Goal: Task Accomplishment & Management: Use online tool/utility

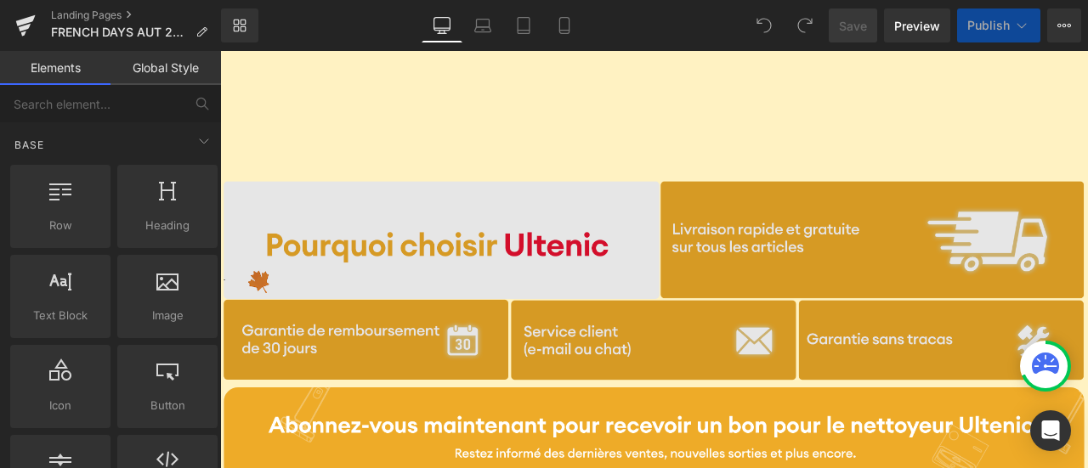
scroll to position [4266, 0]
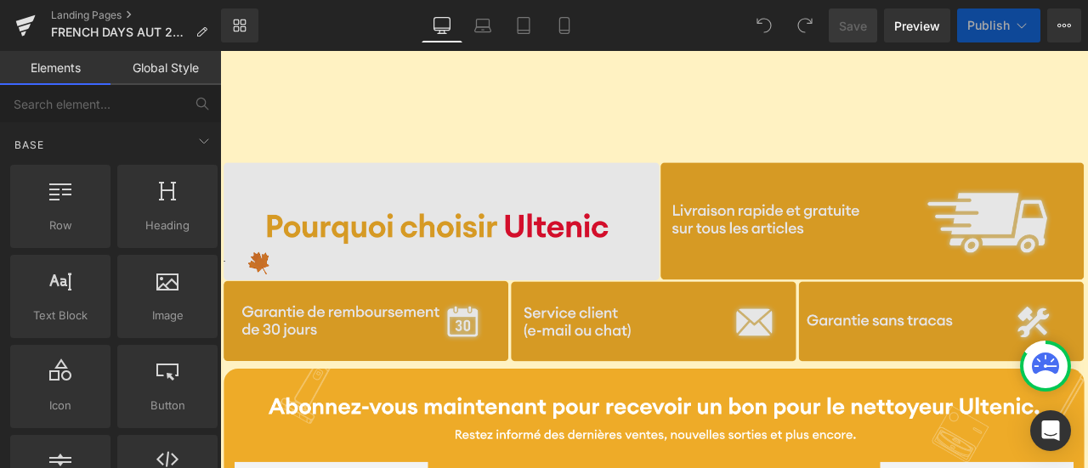
click at [598, 213] on img at bounding box center [734, 301] width 1020 height 236
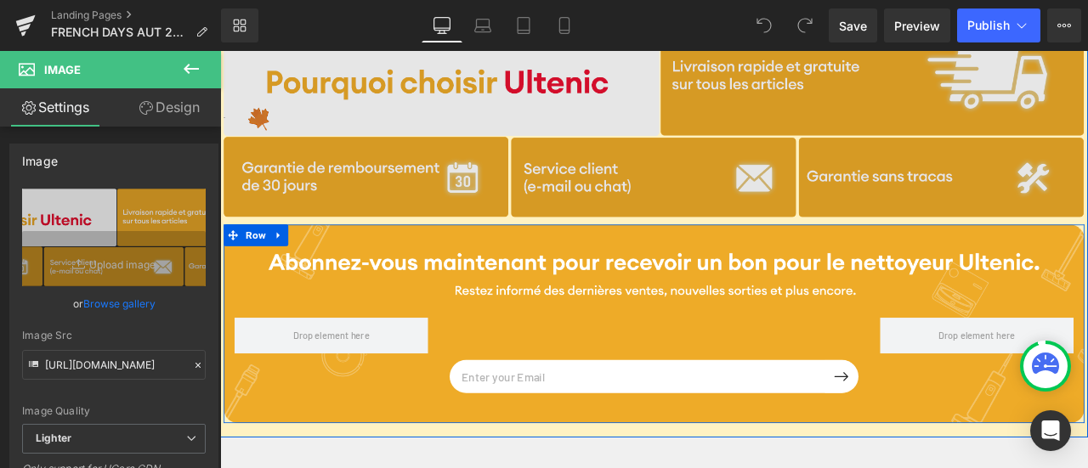
scroll to position [4445, 0]
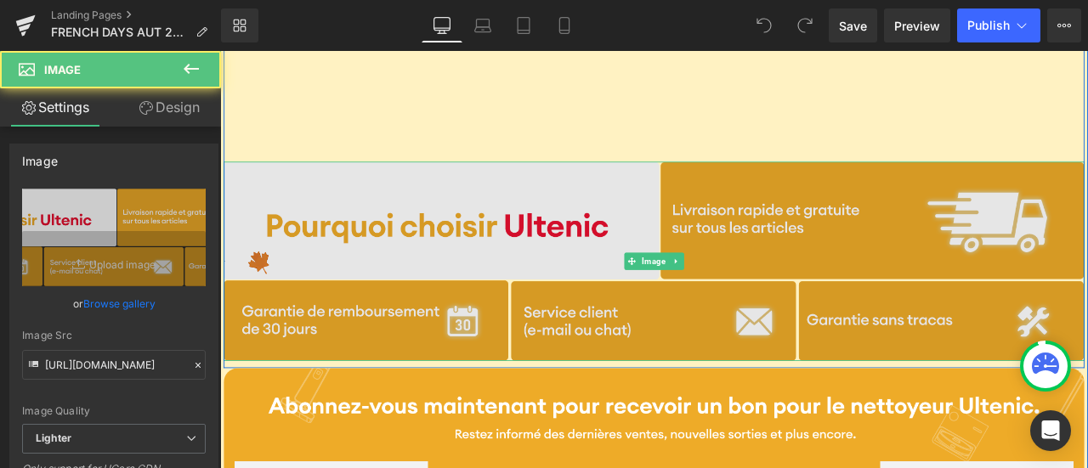
click at [253, 290] on img at bounding box center [734, 300] width 1020 height 236
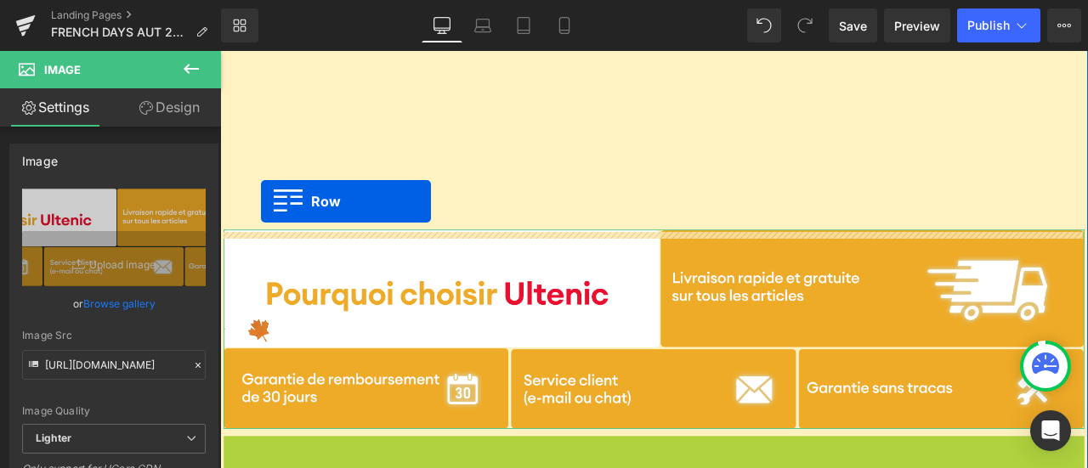
scroll to position [4360, 0]
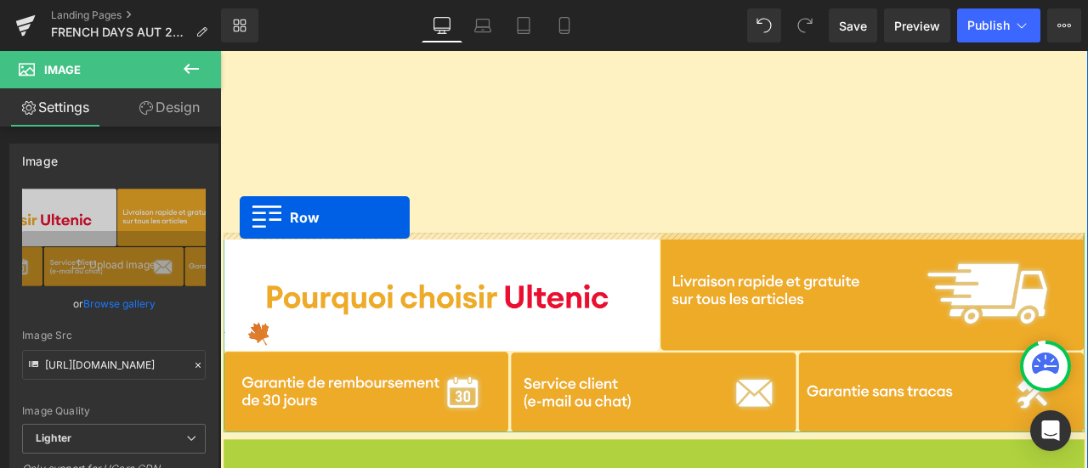
drag, startPoint x: 233, startPoint y: 353, endPoint x: 241, endPoint y: 248, distance: 104.9
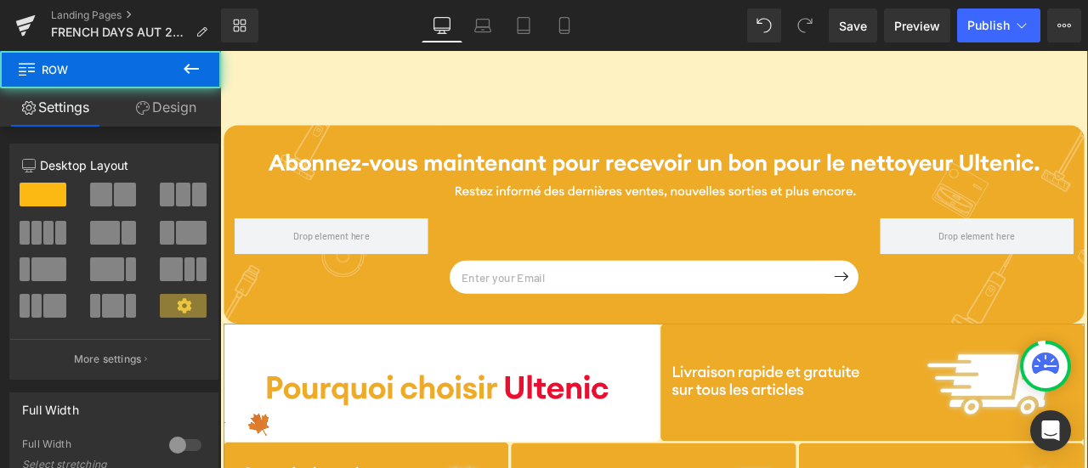
scroll to position [4615, 0]
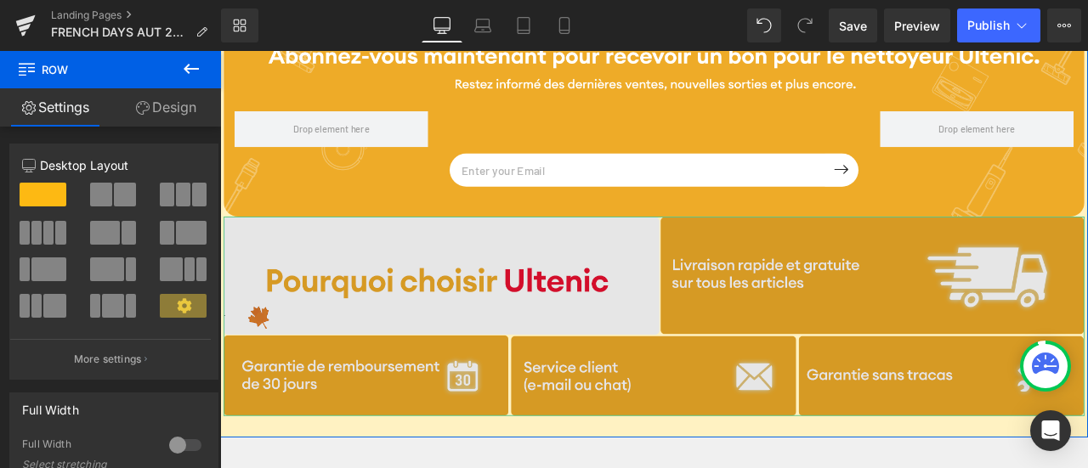
click at [349, 334] on img at bounding box center [734, 365] width 1020 height 236
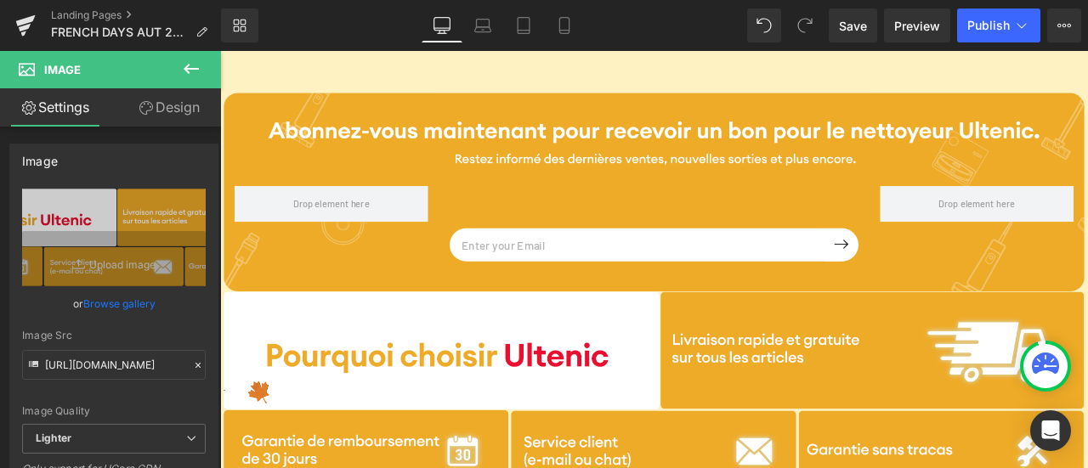
scroll to position [4360, 0]
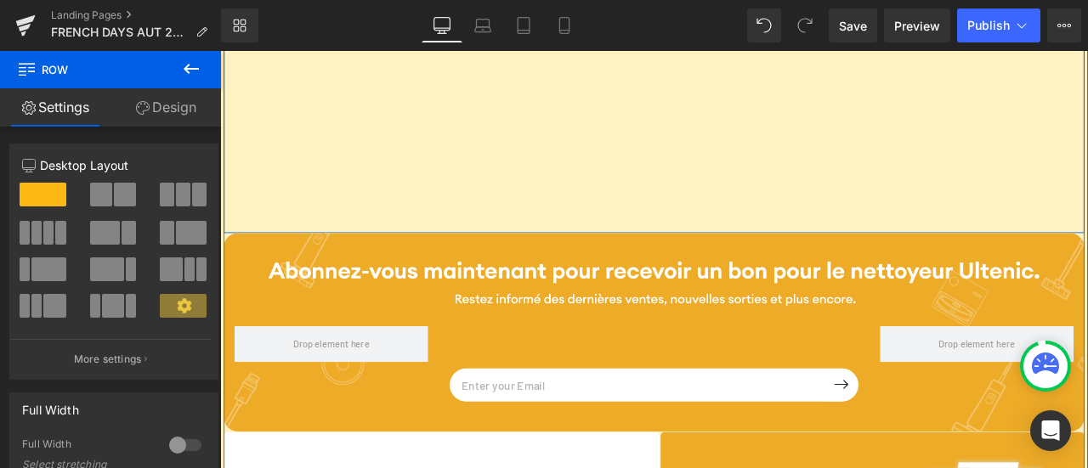
scroll to position [4530, 0]
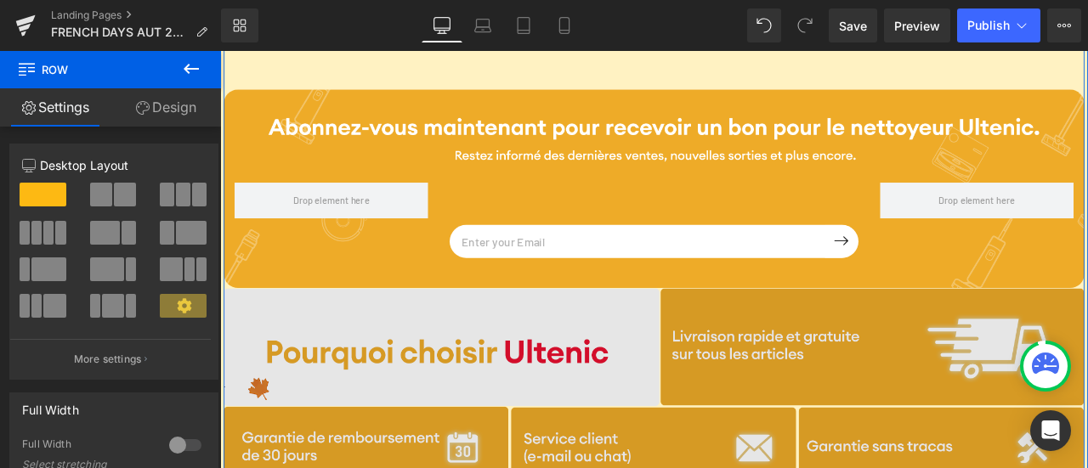
click at [706, 398] on img at bounding box center [734, 450] width 1020 height 236
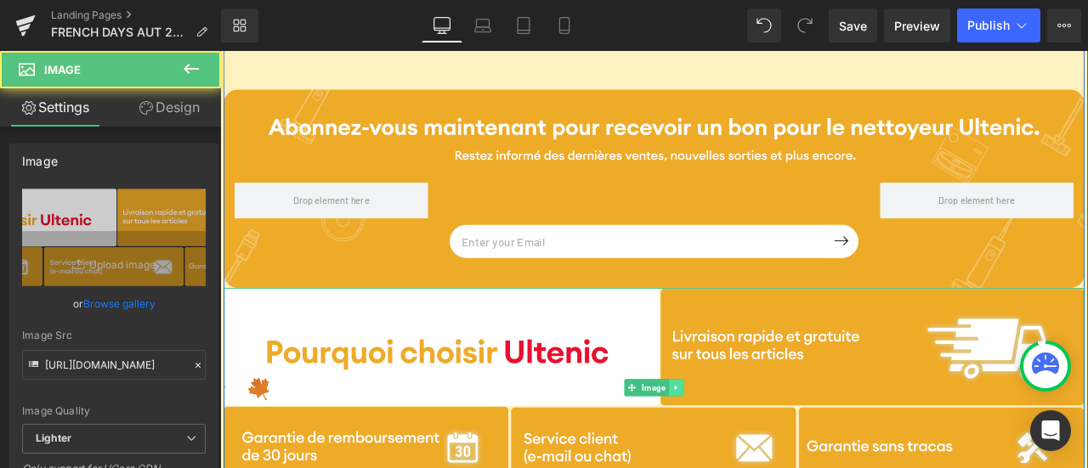
click at [757, 451] on icon at bounding box center [760, 450] width 9 height 10
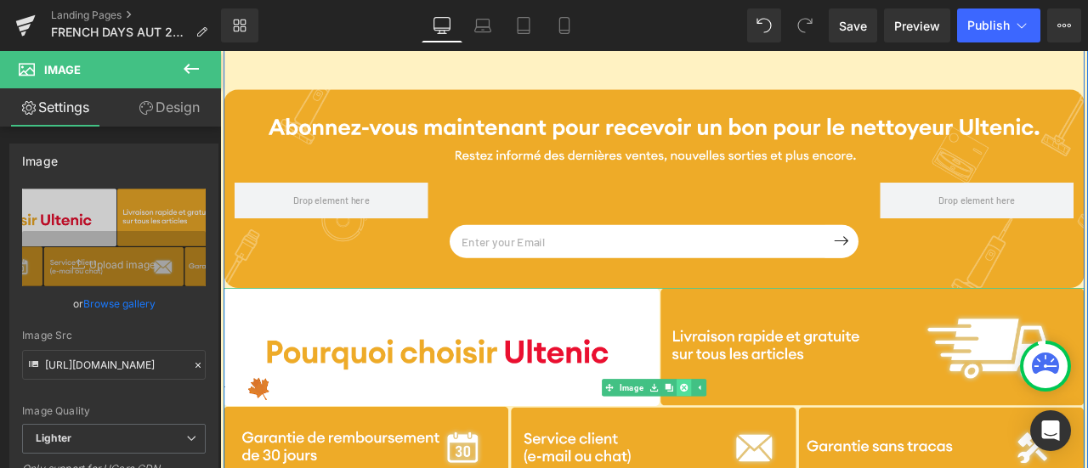
click at [765, 450] on icon at bounding box center [769, 450] width 9 height 10
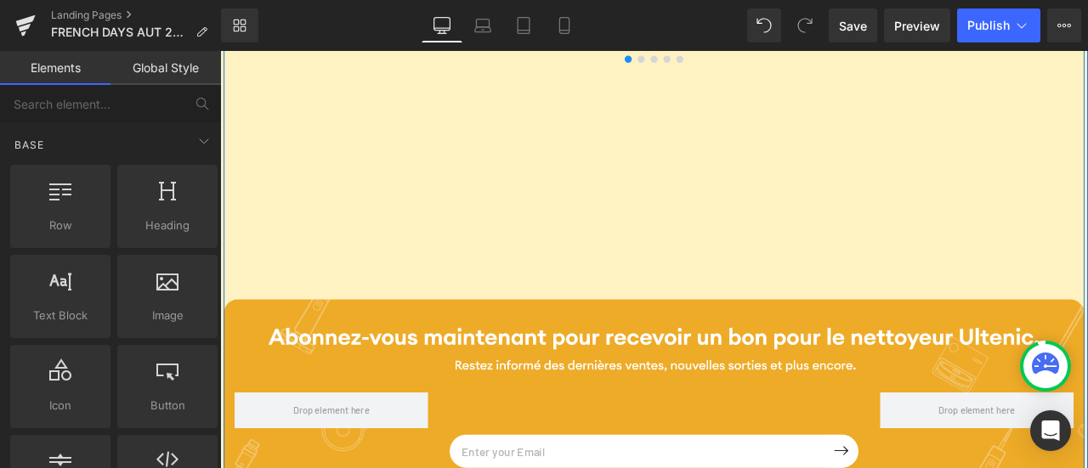
scroll to position [4190, 0]
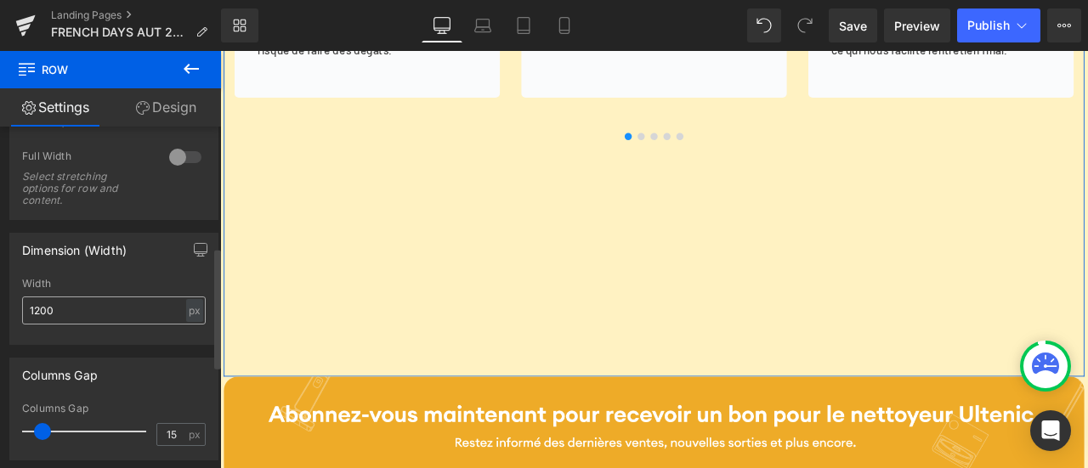
scroll to position [340, 0]
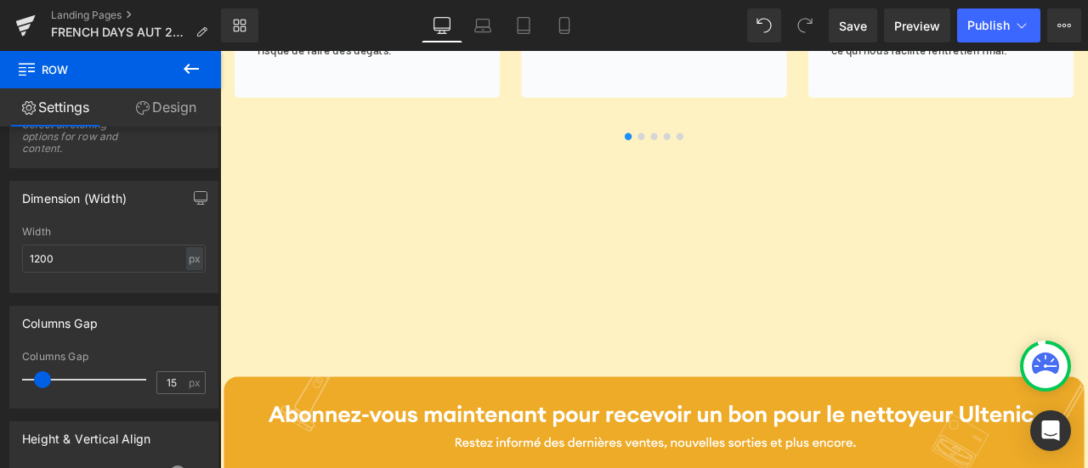
click at [188, 69] on icon at bounding box center [191, 69] width 15 height 10
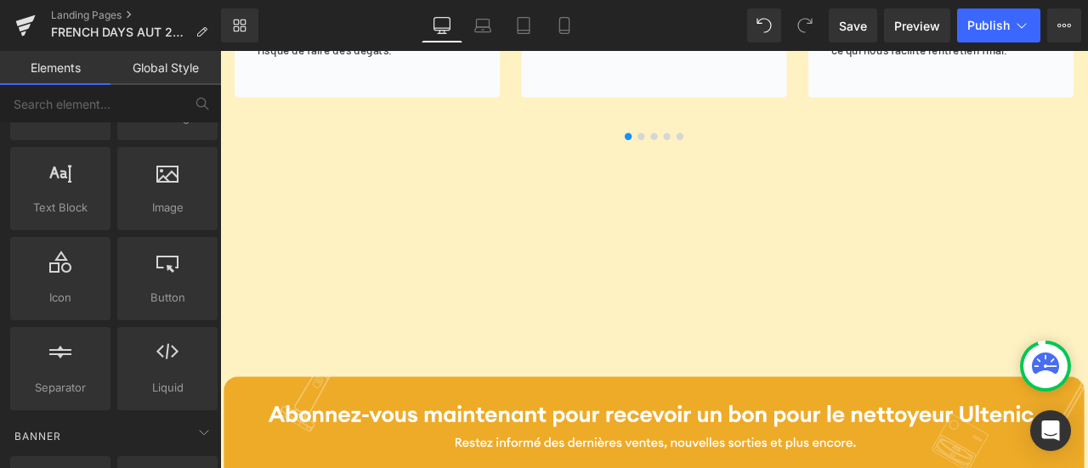
scroll to position [85, 0]
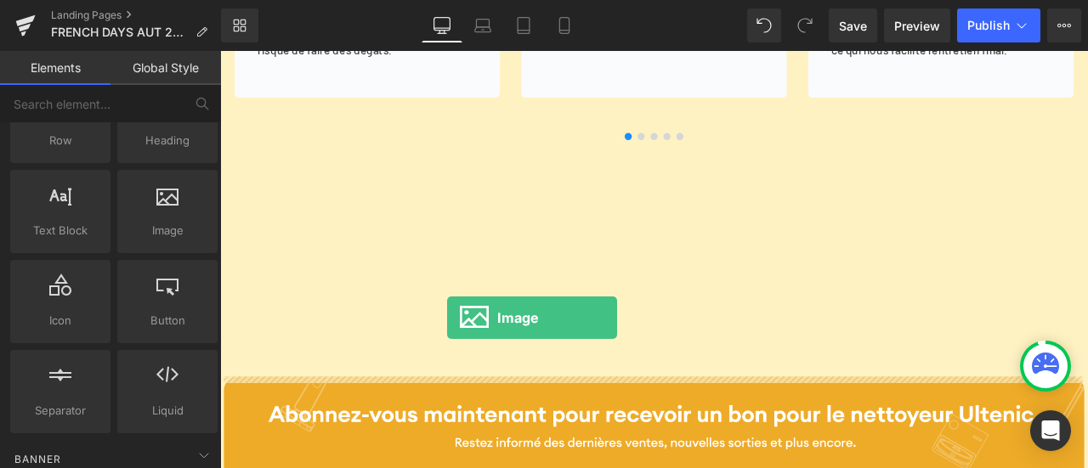
drag, startPoint x: 394, startPoint y: 280, endPoint x: 489, endPoint y: 367, distance: 129.4
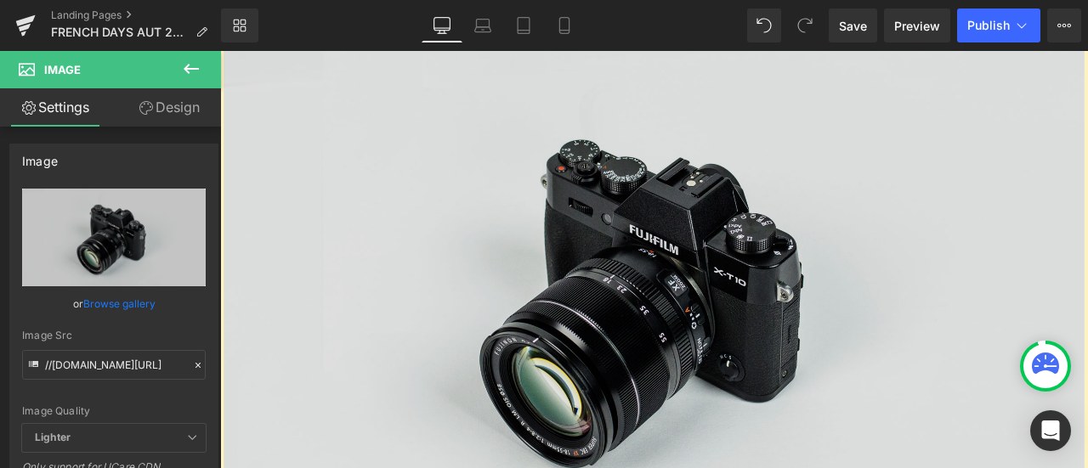
scroll to position [4700, 0]
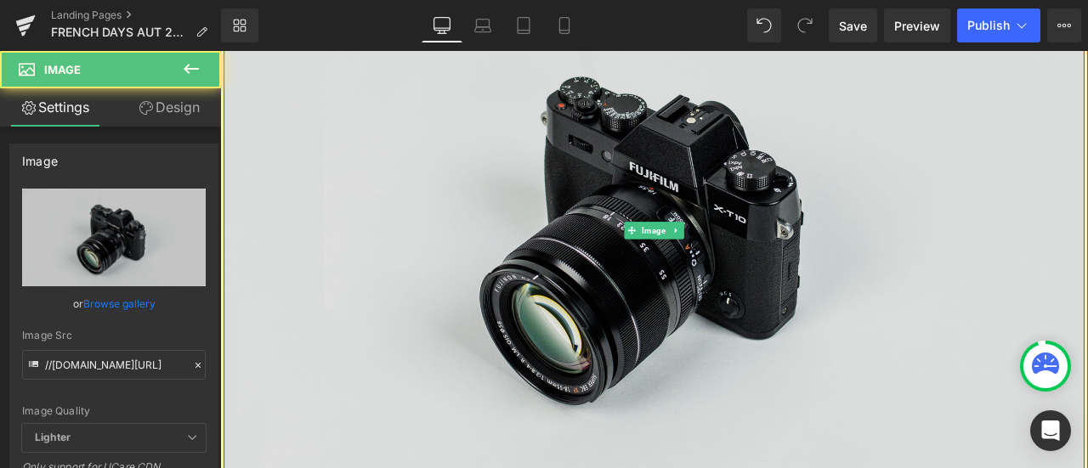
click at [713, 194] on img at bounding box center [734, 265] width 1020 height 676
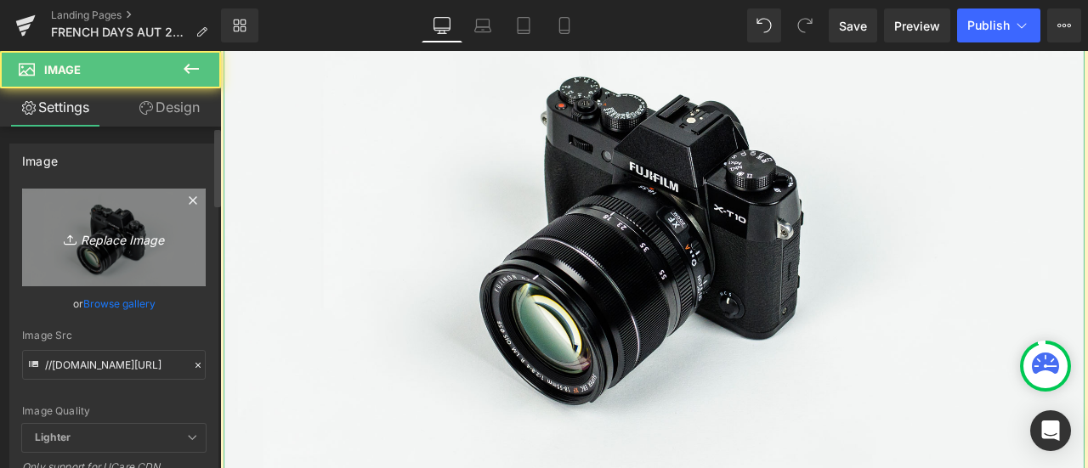
click at [105, 241] on icon "Replace Image" at bounding box center [114, 237] width 136 height 21
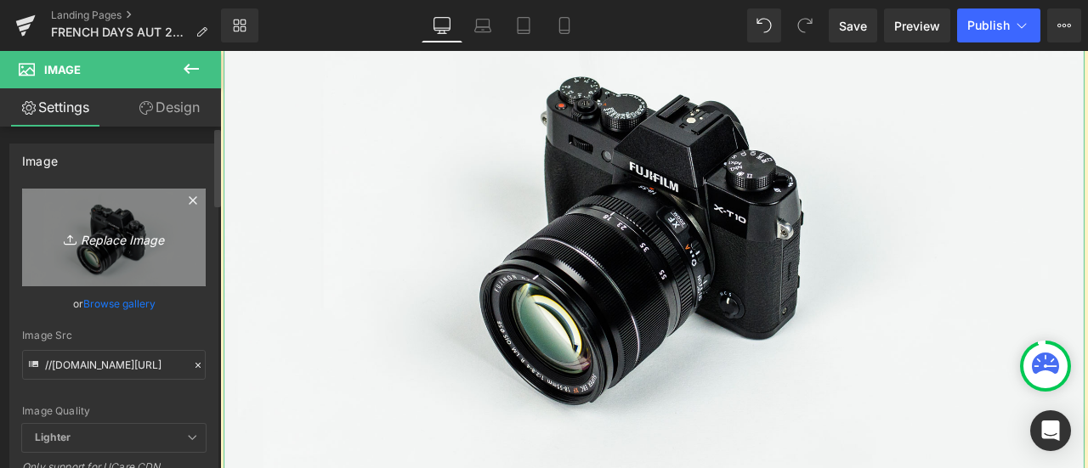
type input "C:\fakepath\policy PC 无框.png"
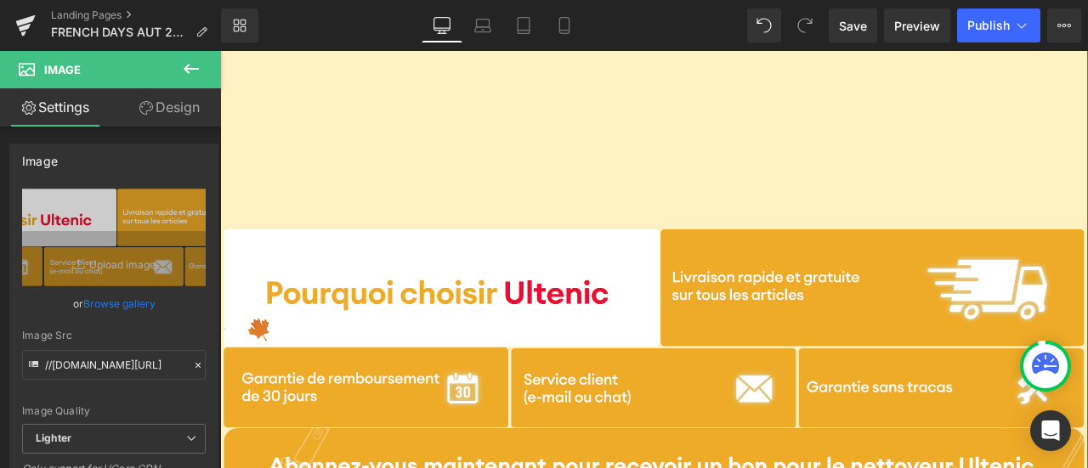
scroll to position [4275, 0]
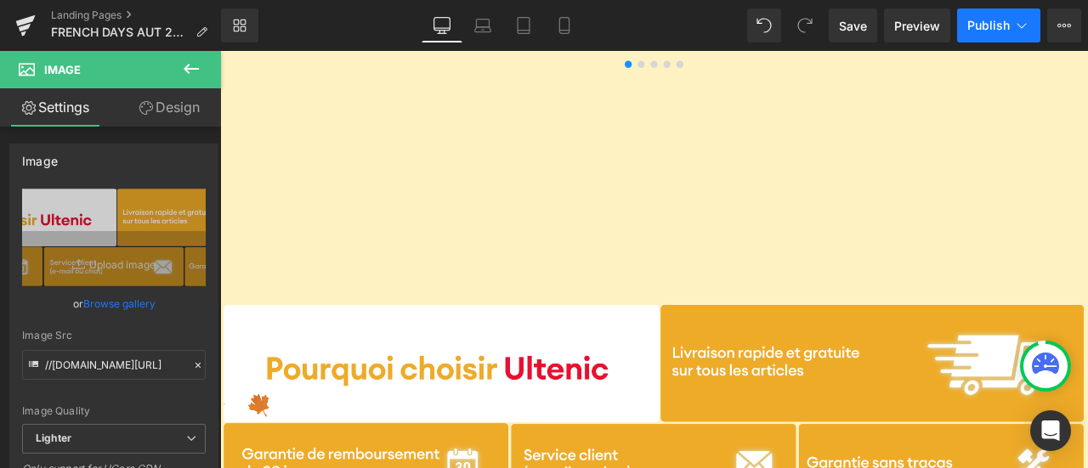
click at [1001, 25] on span "Publish" at bounding box center [988, 26] width 43 height 14
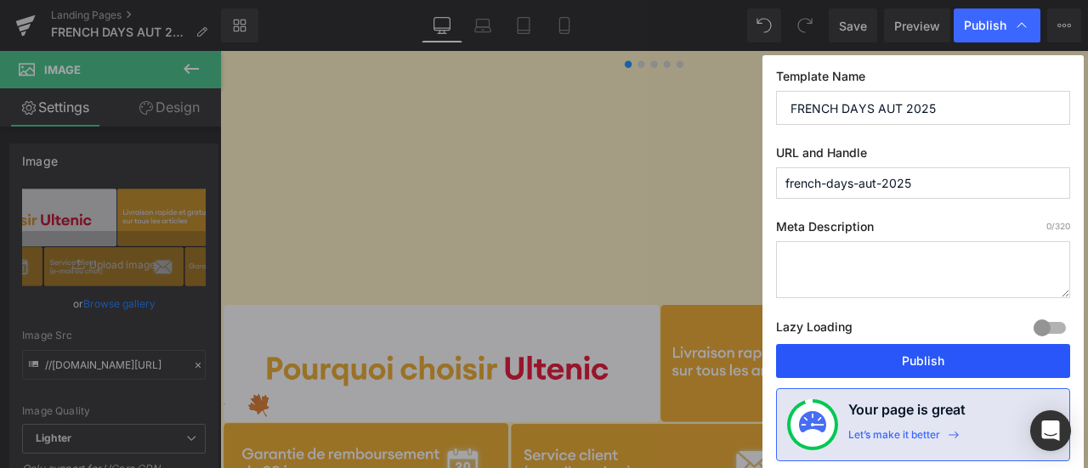
click at [940, 365] on button "Publish" at bounding box center [923, 361] width 294 height 34
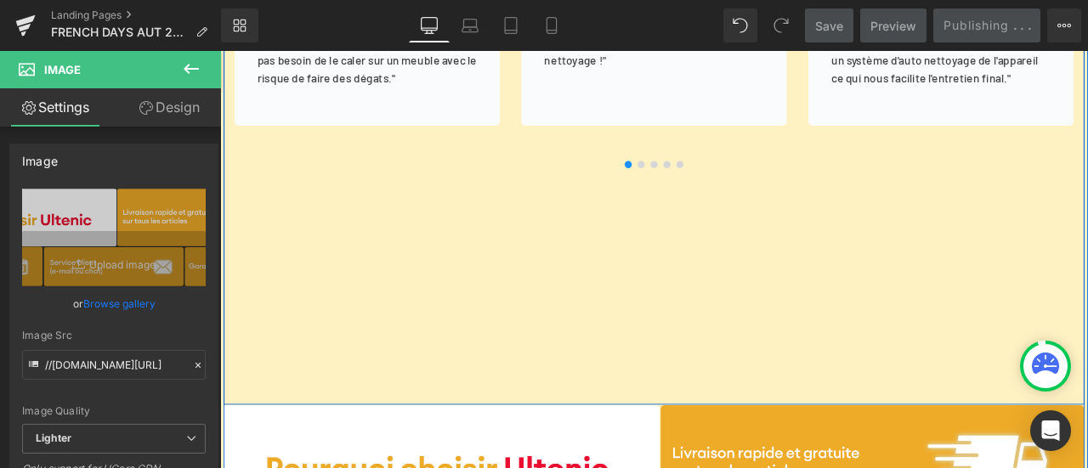
scroll to position [4105, 0]
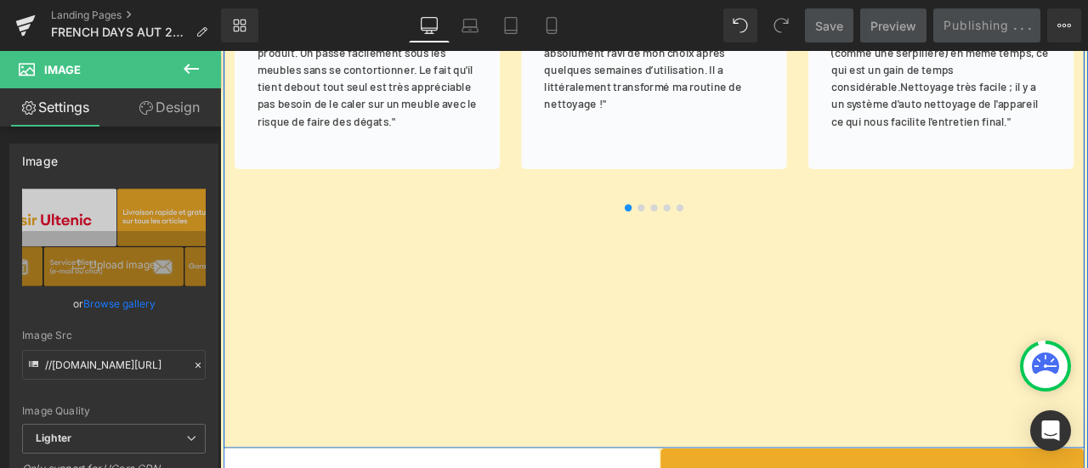
click at [630, 291] on div "Image Image [PERSON_NAME] Text Block Icon Icon Icon Icon Icon Icon List Hoz Ico…" at bounding box center [734, 43] width 1020 height 958
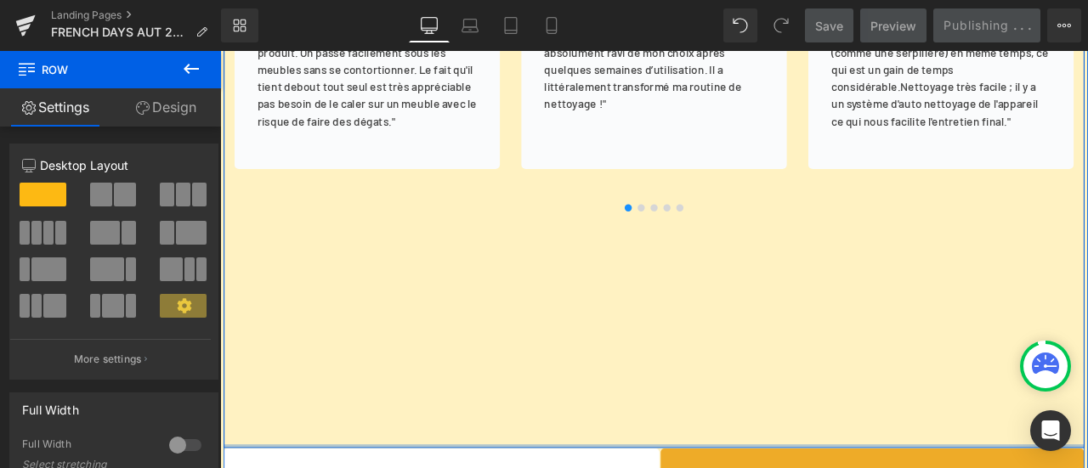
drag, startPoint x: 676, startPoint y: 519, endPoint x: 674, endPoint y: 459, distance: 59.5
click at [674, 459] on div "Image Image [PERSON_NAME] Text Block Icon Icon Icon Icon Icon Icon List Hoz Ico…" at bounding box center [734, 43] width 1020 height 958
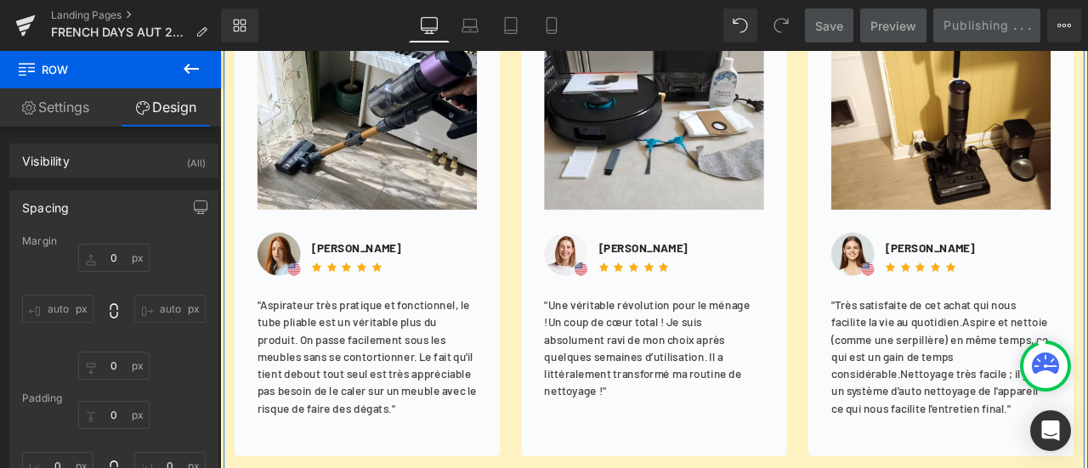
scroll to position [3509, 0]
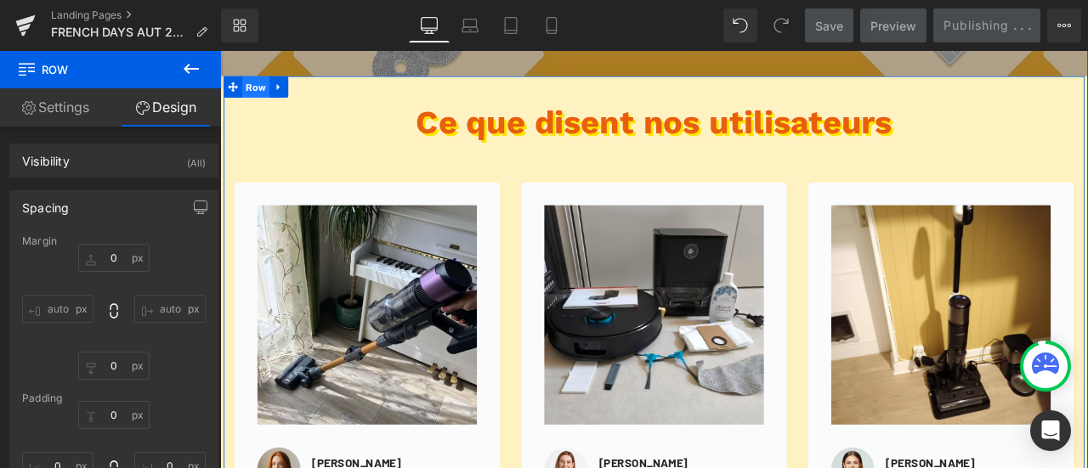
click at [257, 94] on span "Row" at bounding box center [263, 94] width 32 height 26
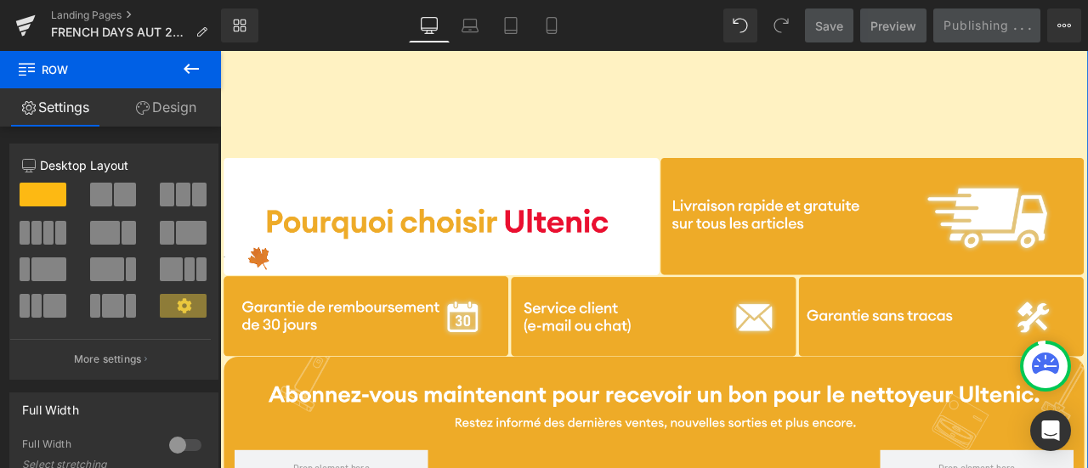
scroll to position [4445, 0]
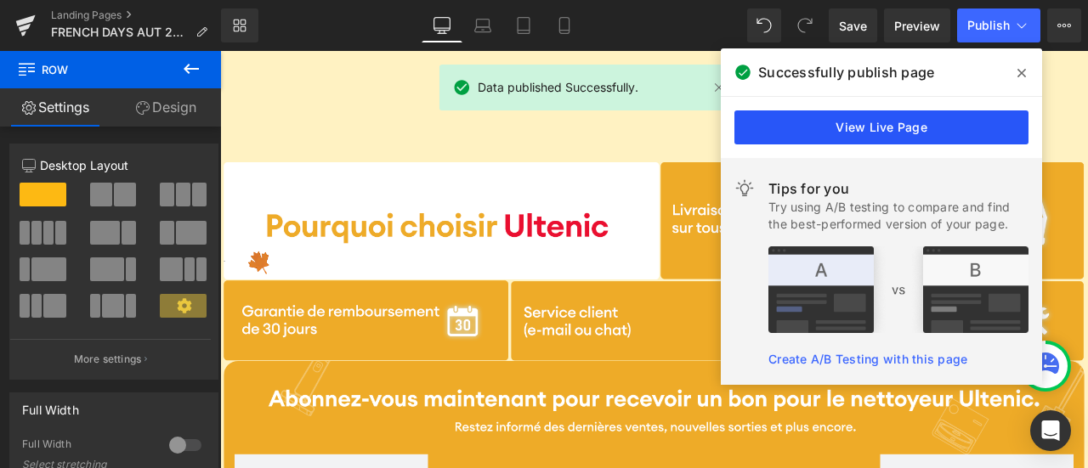
click at [879, 128] on link "View Live Page" at bounding box center [882, 128] width 294 height 34
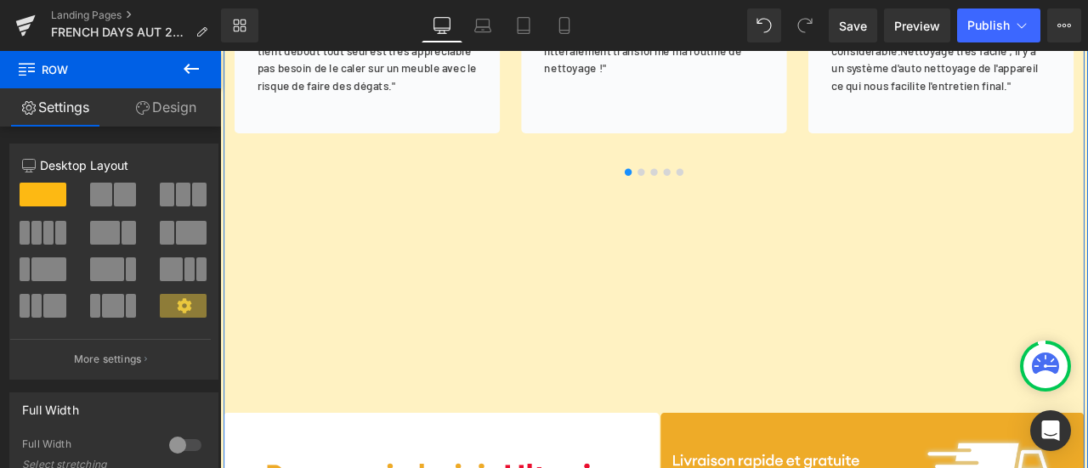
scroll to position [4020, 0]
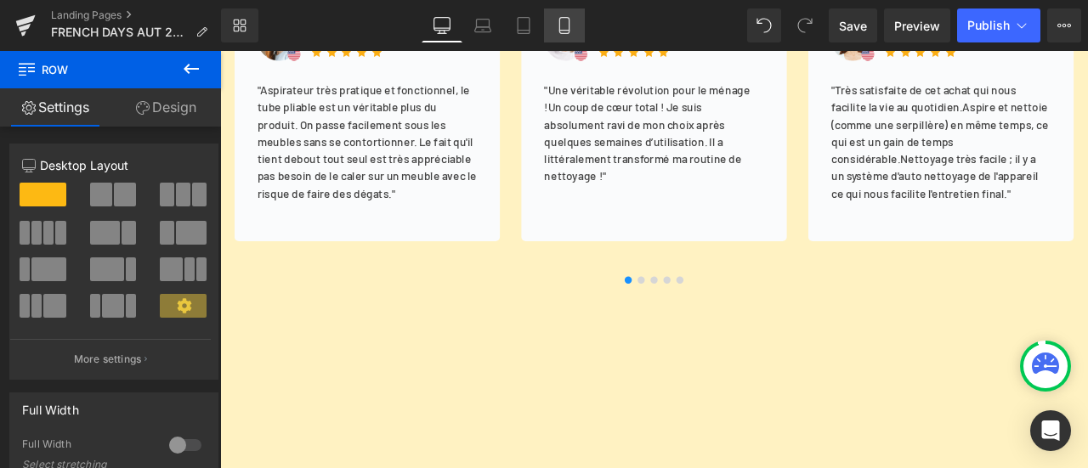
click at [570, 27] on icon at bounding box center [564, 25] width 17 height 17
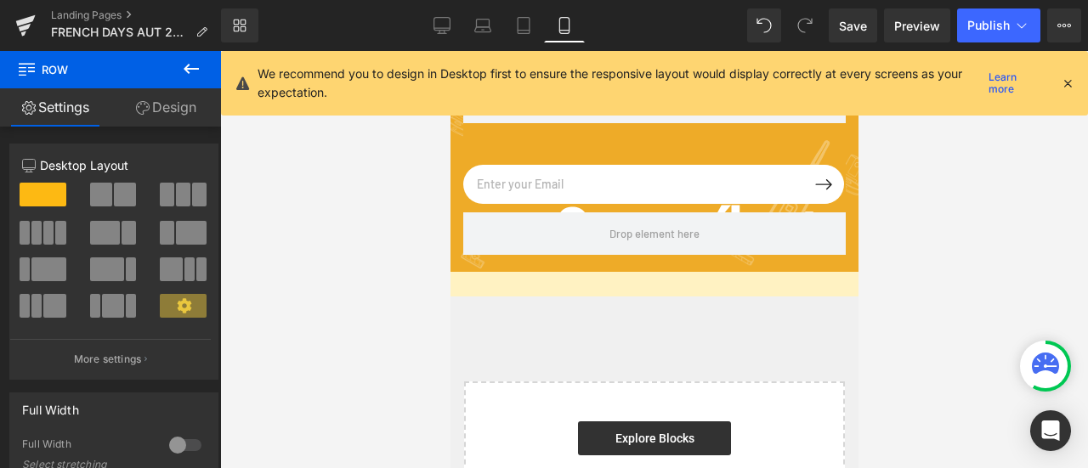
scroll to position [4931, 0]
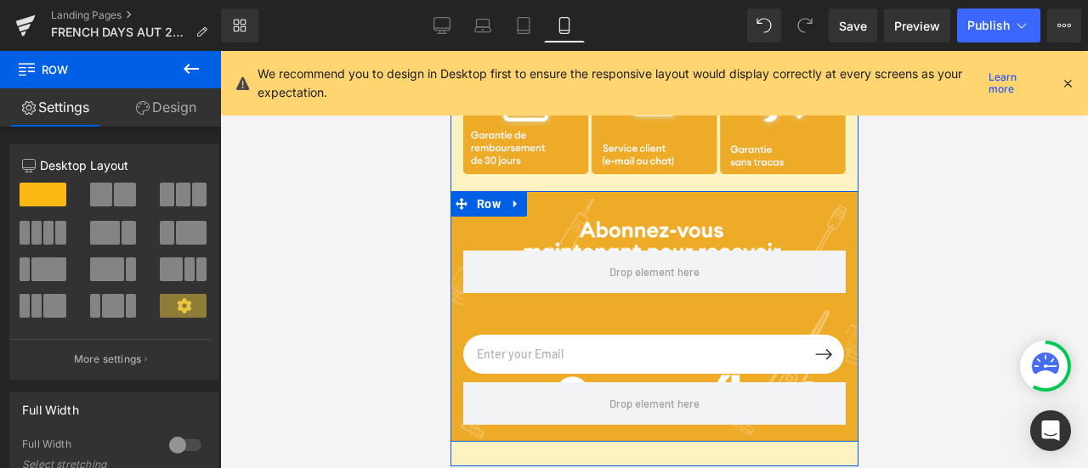
click at [692, 208] on div "Email Field Submit Button Row Newsletter Row Row" at bounding box center [654, 316] width 408 height 251
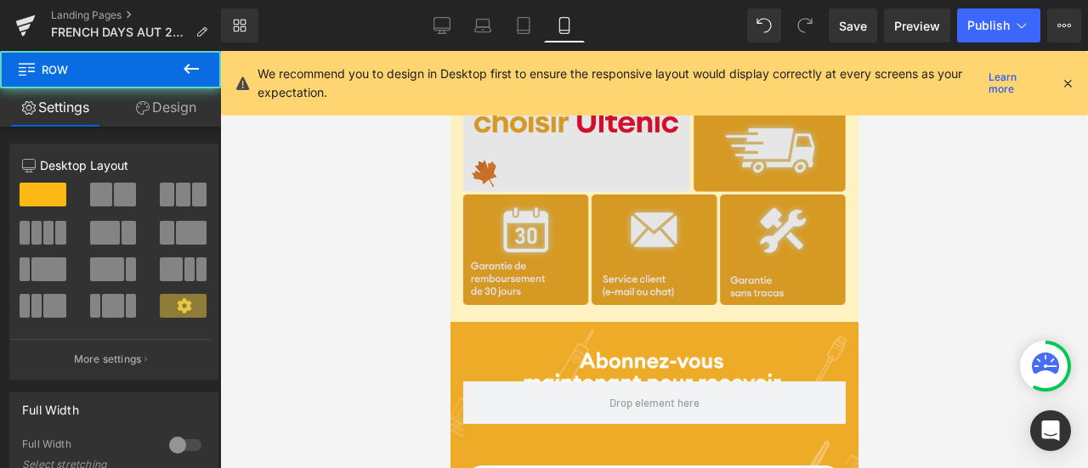
scroll to position [4591, 0]
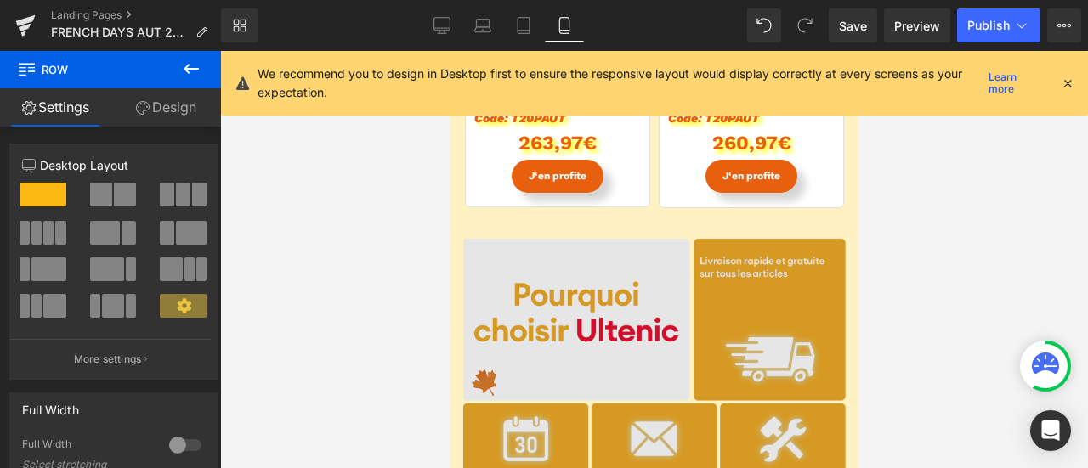
click at [609, 261] on img at bounding box center [654, 380] width 408 height 304
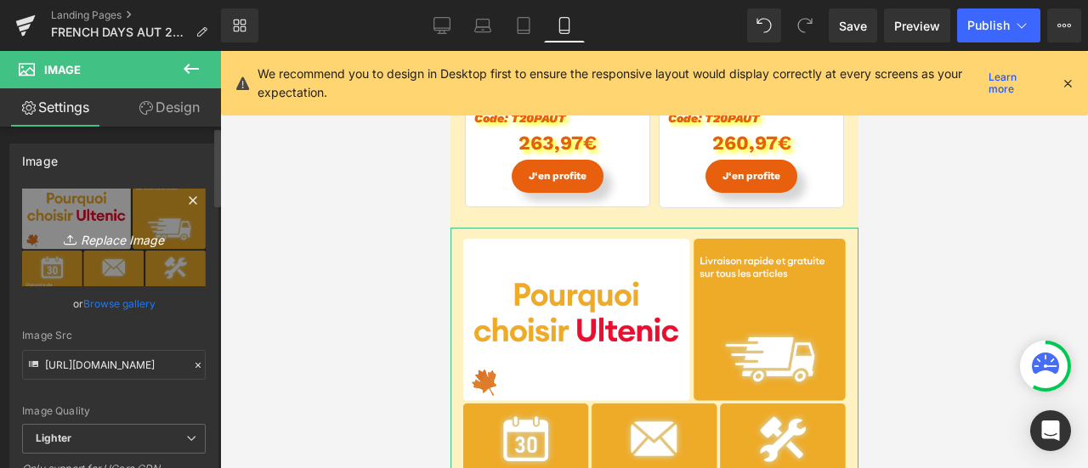
click at [116, 232] on icon "Replace Image" at bounding box center [114, 237] width 136 height 21
type input "C:\fakepath\policy M无框.png"
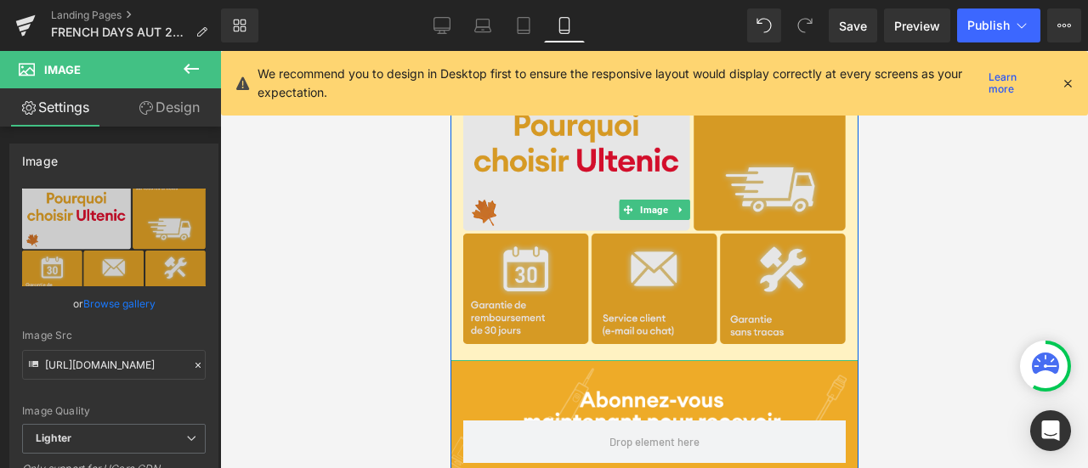
scroll to position [4846, 0]
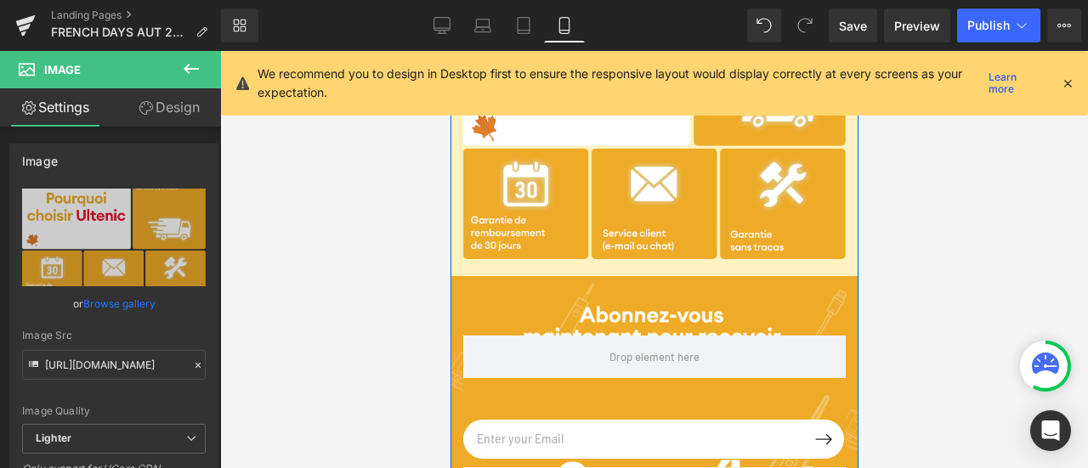
click at [670, 311] on div "Email Field Submit Button Row Newsletter Row" at bounding box center [654, 414] width 408 height 208
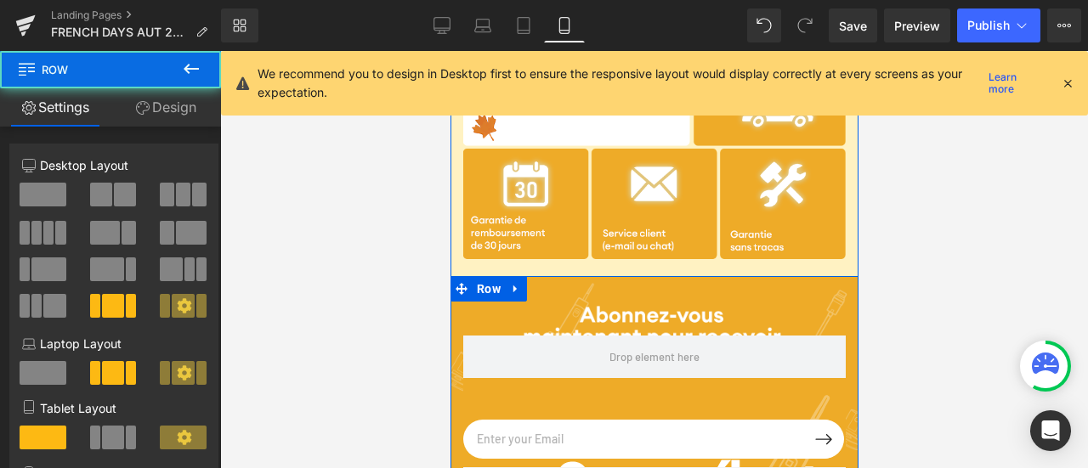
click at [650, 297] on div "Email Field Submit Button Row Newsletter Row Row" at bounding box center [654, 401] width 408 height 251
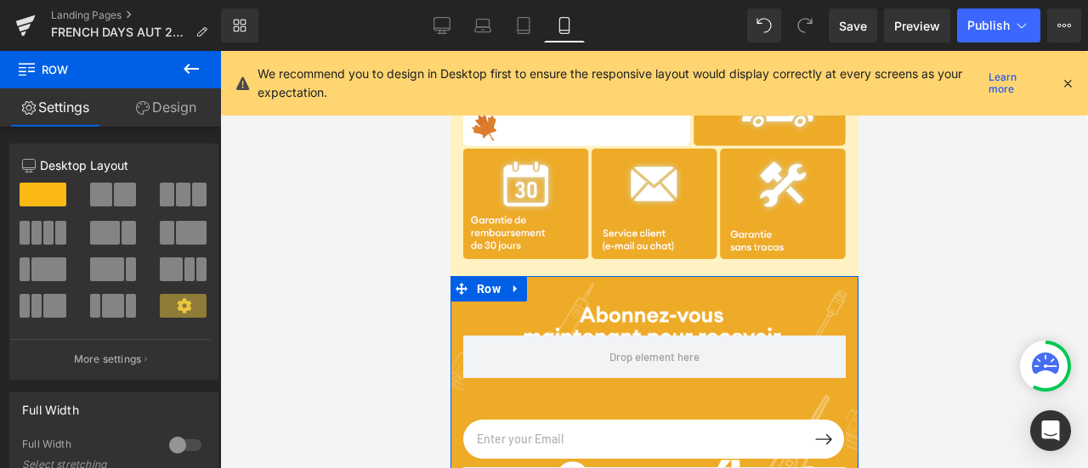
click at [173, 99] on link "Design" at bounding box center [166, 107] width 111 height 38
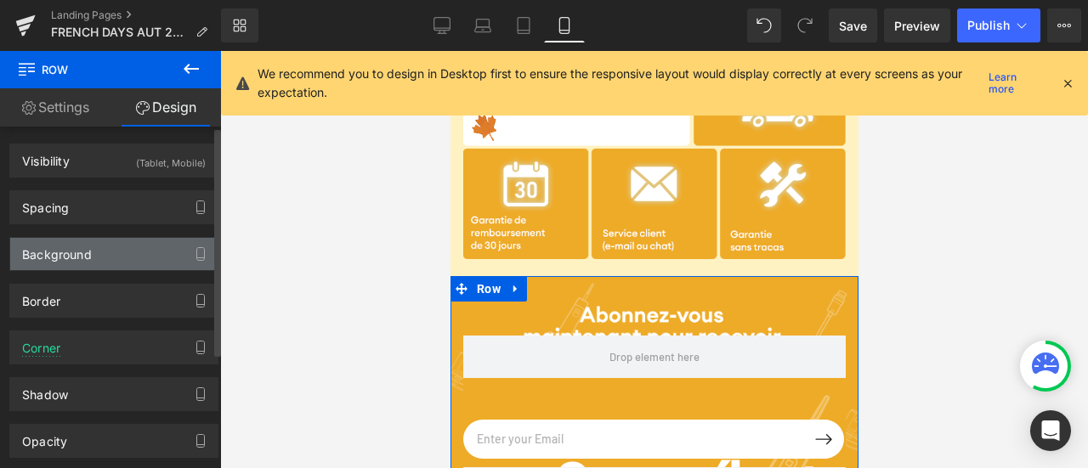
click at [142, 247] on div "Background" at bounding box center [113, 254] width 207 height 32
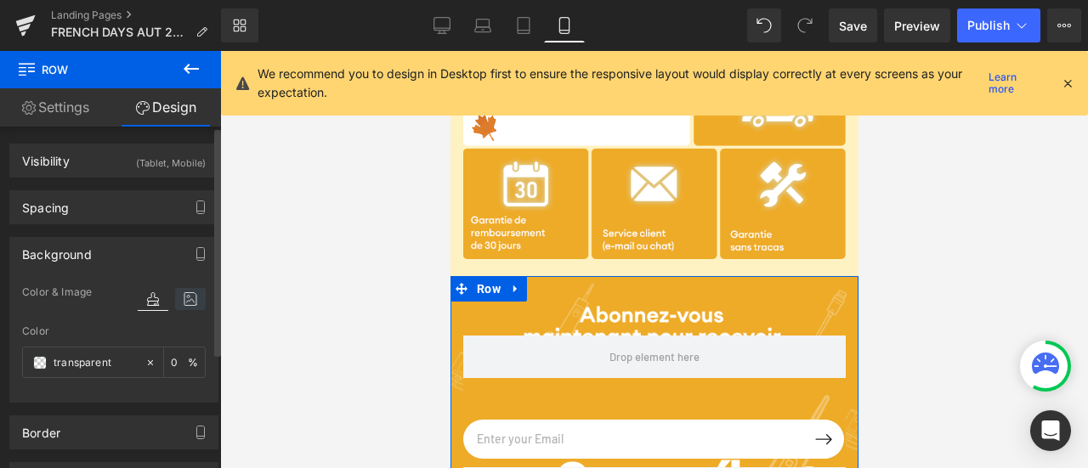
click at [182, 306] on icon at bounding box center [190, 299] width 31 height 22
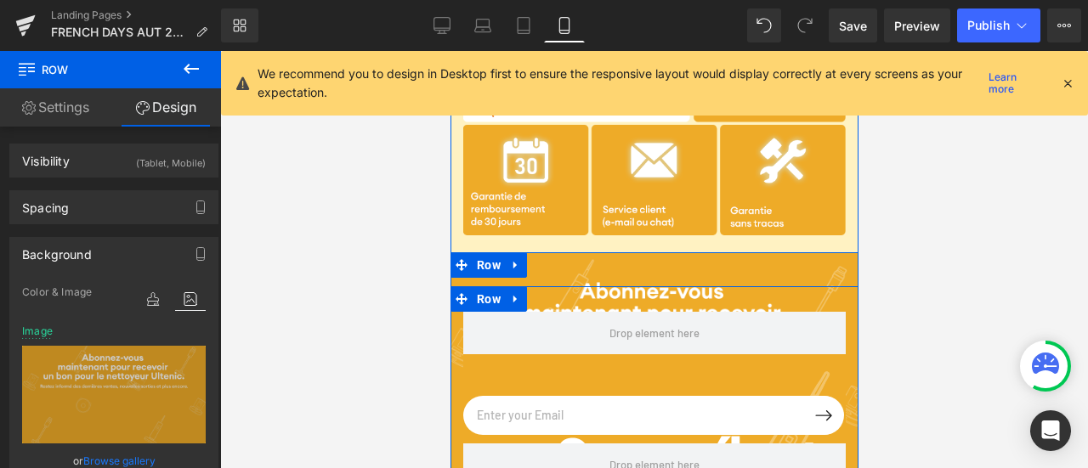
scroll to position [4931, 0]
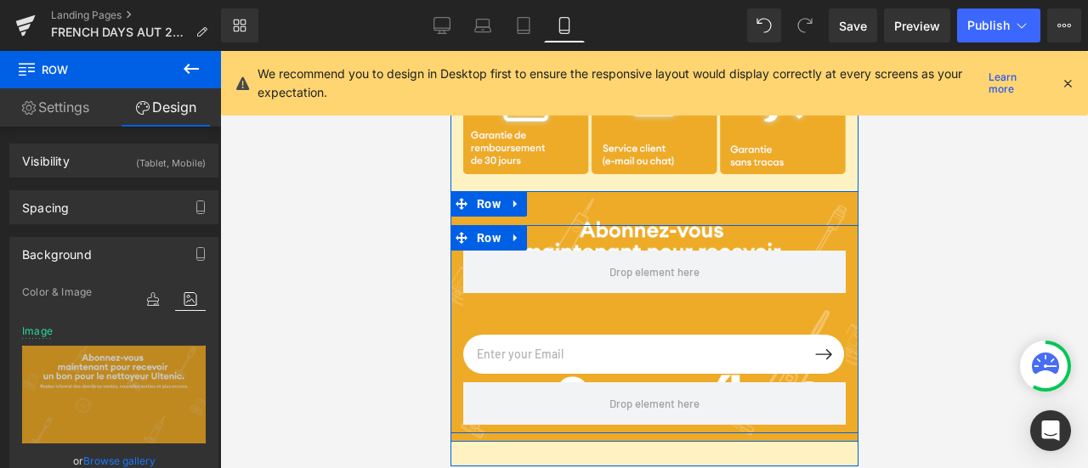
click at [592, 239] on div at bounding box center [654, 238] width 408 height 26
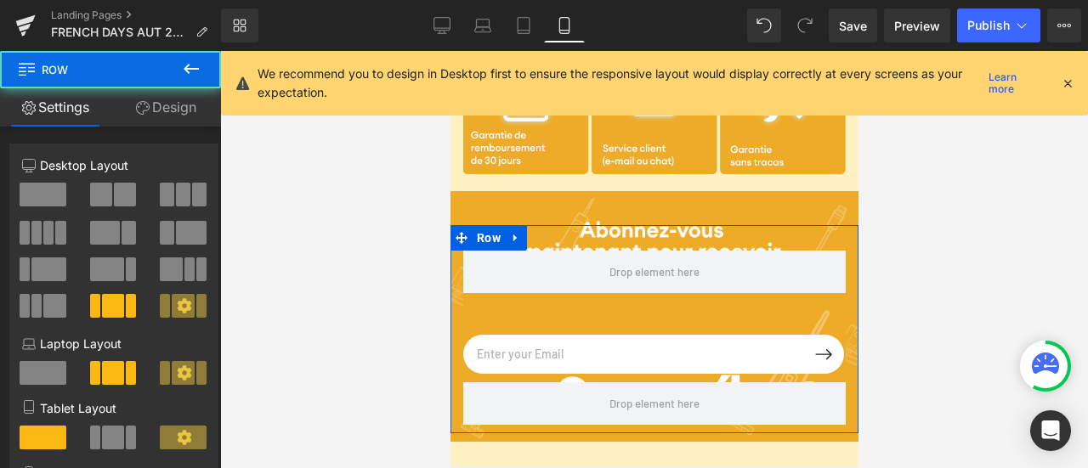
click at [178, 109] on link "Design" at bounding box center [166, 107] width 111 height 38
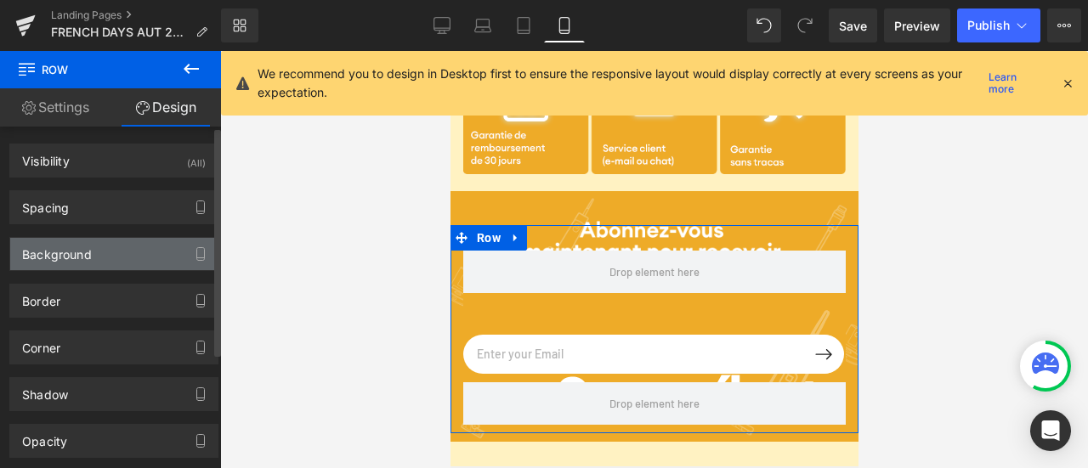
click at [160, 256] on div "Background" at bounding box center [113, 254] width 207 height 32
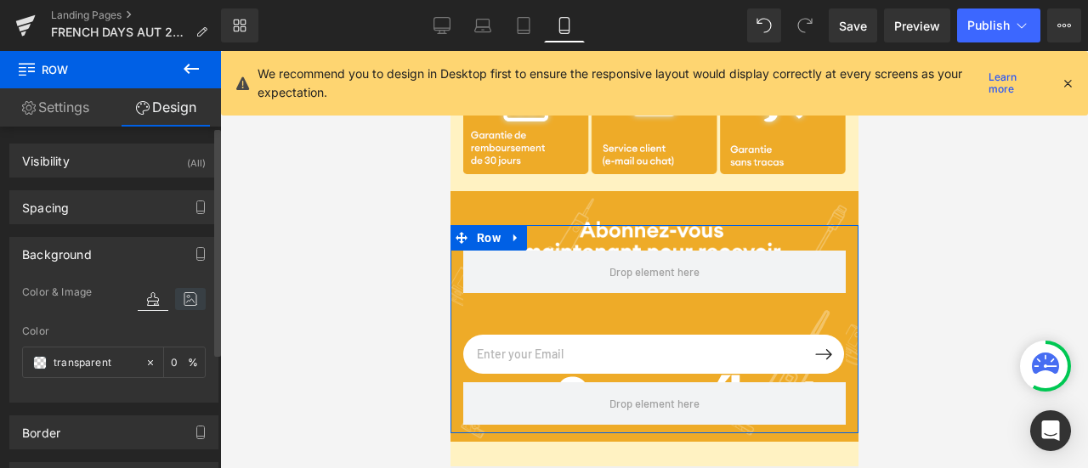
click at [177, 298] on icon at bounding box center [190, 299] width 31 height 22
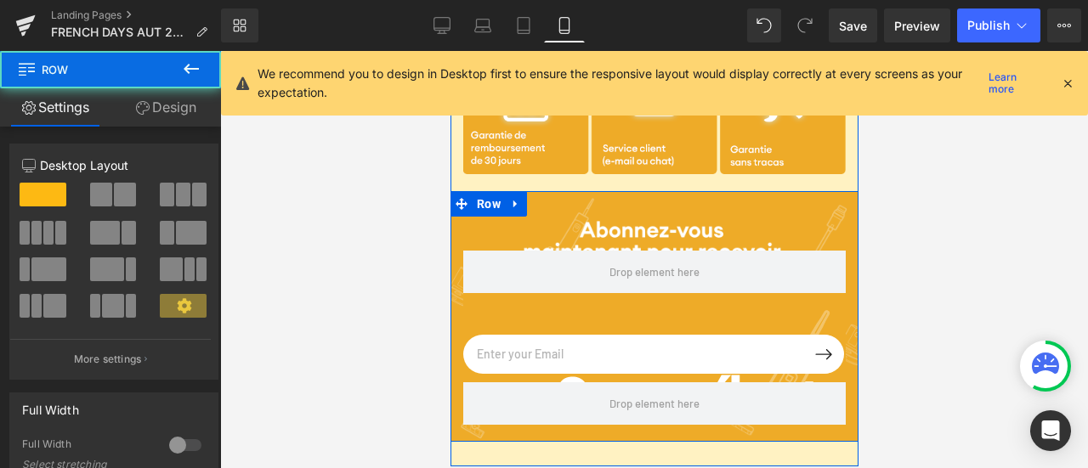
click at [640, 207] on div "Email Field Submit Button Row Newsletter Row Row" at bounding box center [654, 316] width 408 height 251
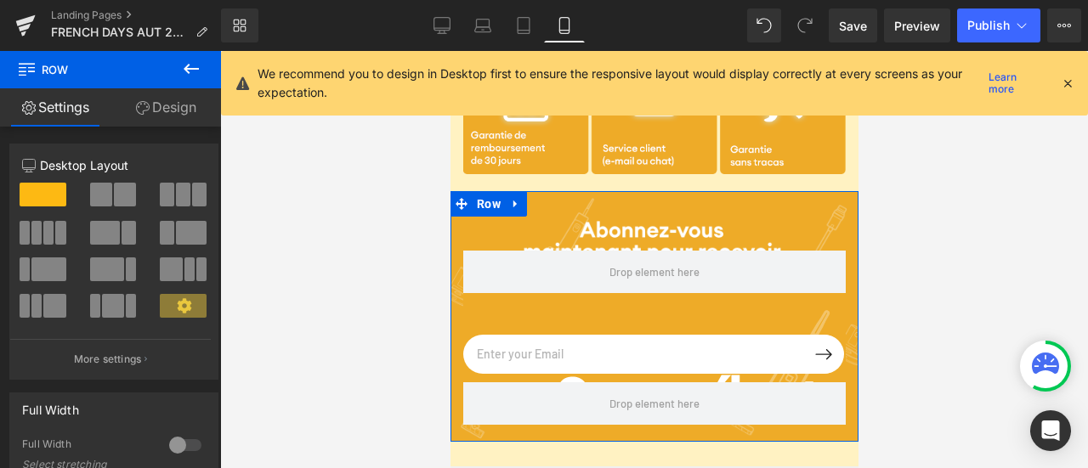
click at [153, 109] on link "Design" at bounding box center [166, 107] width 111 height 38
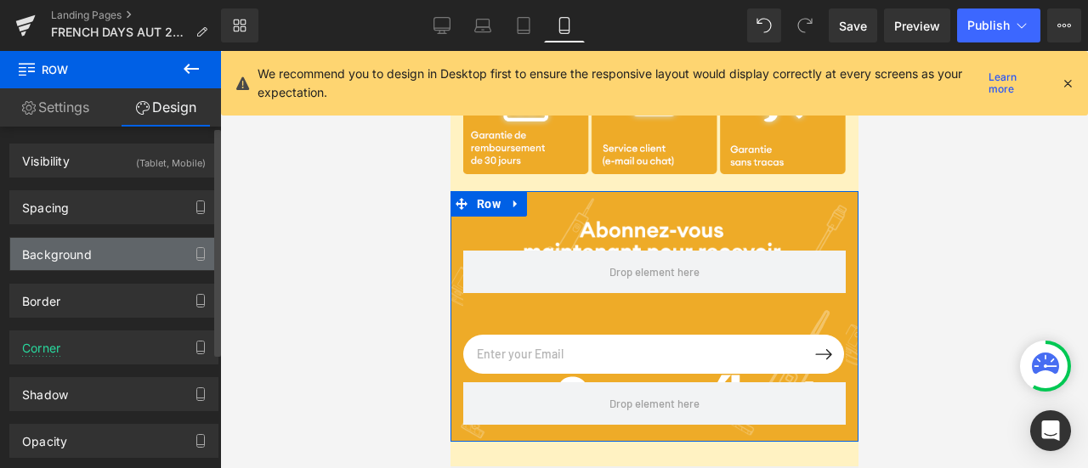
click at [129, 261] on div "Background" at bounding box center [113, 254] width 207 height 32
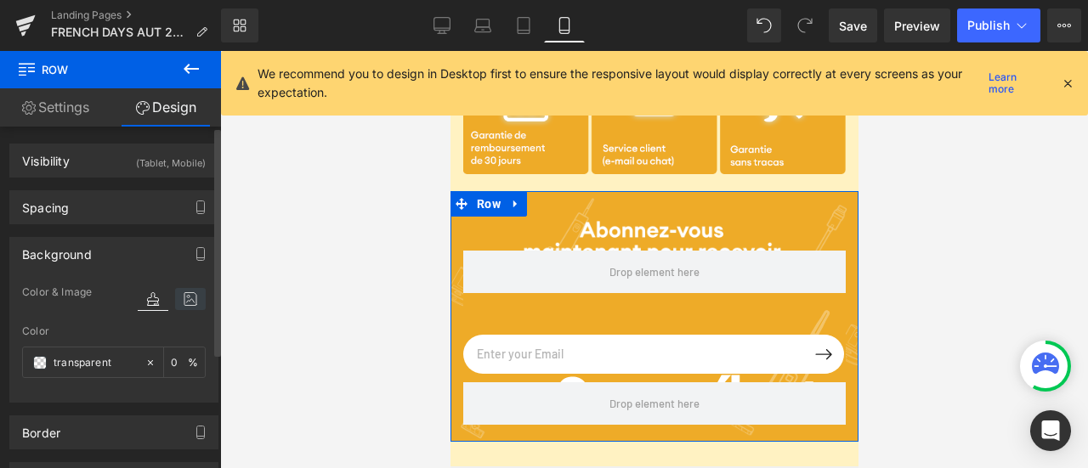
click at [193, 301] on icon at bounding box center [190, 299] width 31 height 22
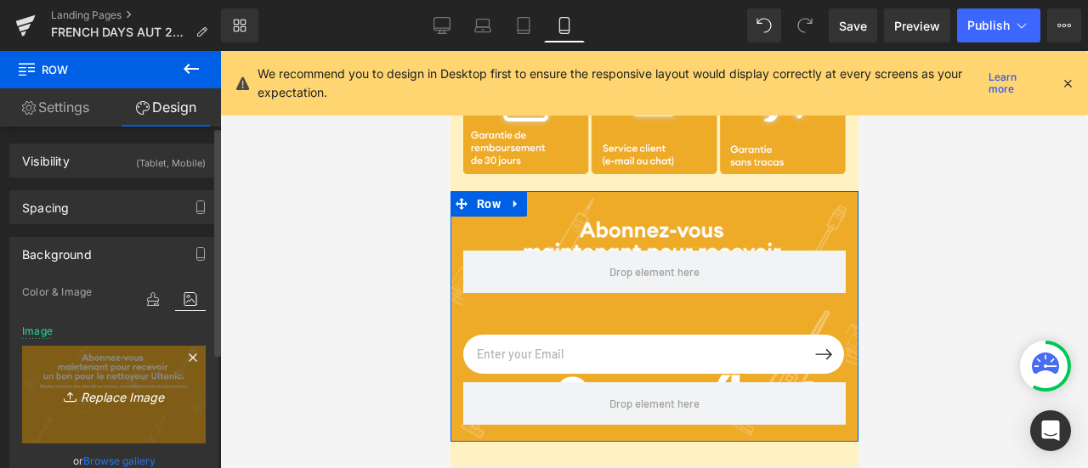
click at [139, 387] on icon "Replace Image" at bounding box center [114, 394] width 136 height 21
type input "C:\fakepath\subscribe M.png"
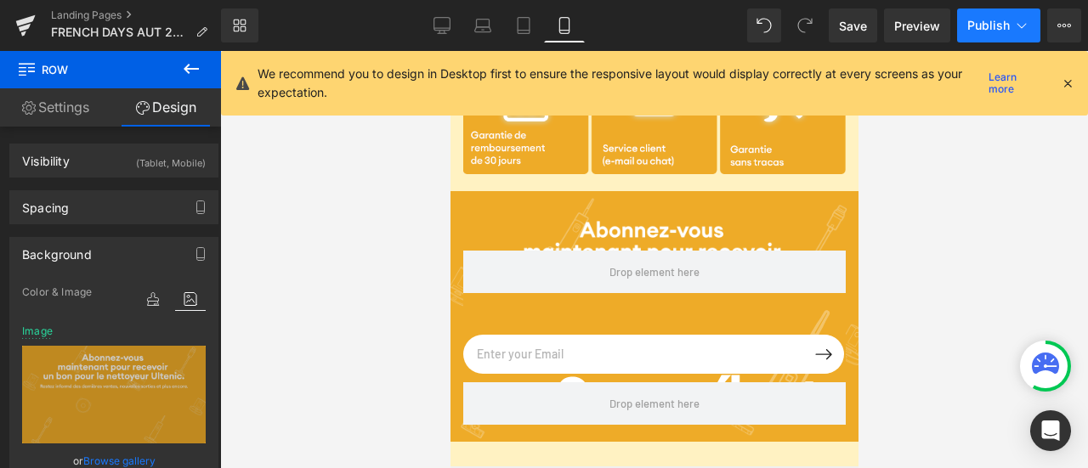
click at [1000, 31] on span "Publish" at bounding box center [988, 26] width 43 height 14
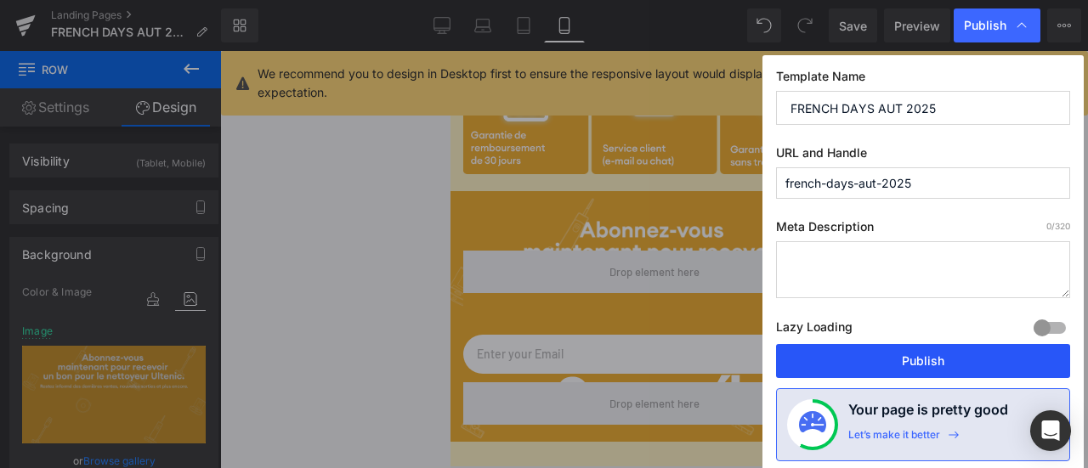
click at [959, 349] on button "Publish" at bounding box center [923, 361] width 294 height 34
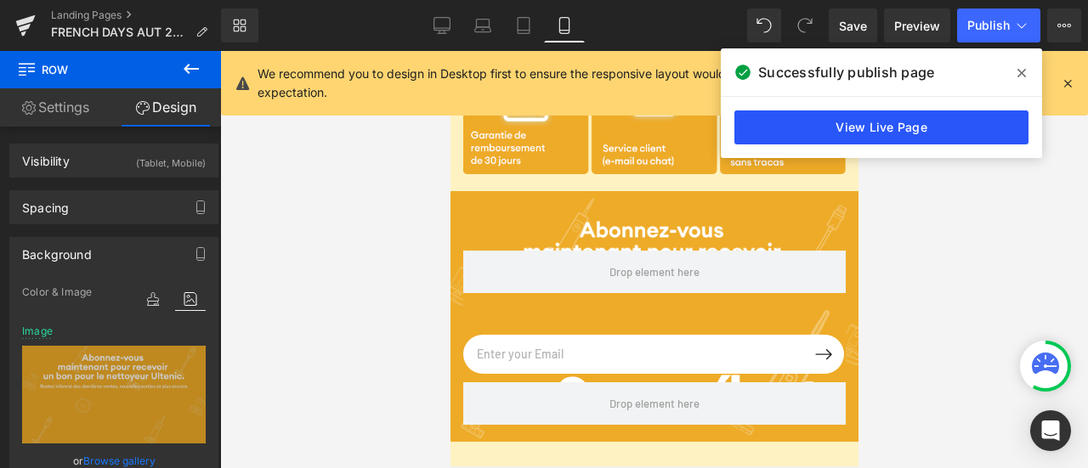
click at [885, 137] on link "View Live Page" at bounding box center [882, 128] width 294 height 34
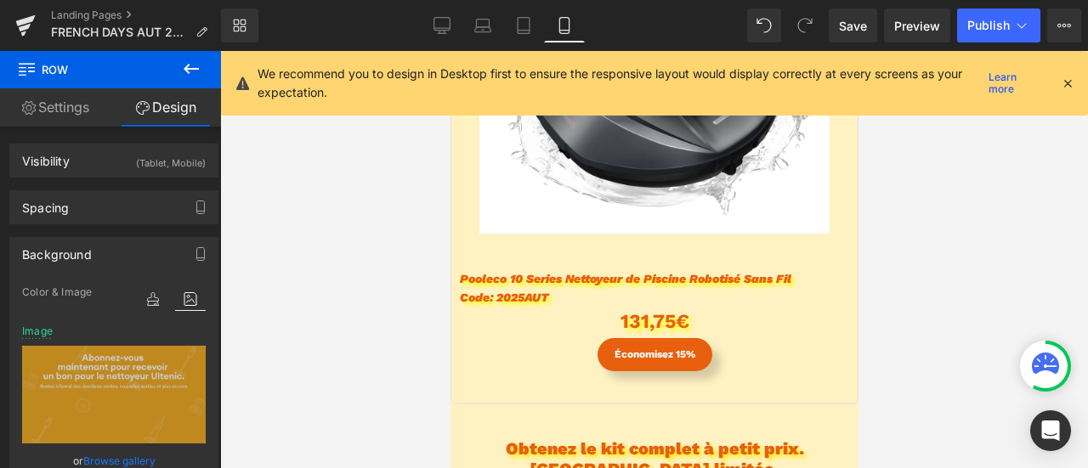
scroll to position [3656, 0]
click at [443, 18] on icon at bounding box center [442, 25] width 17 height 17
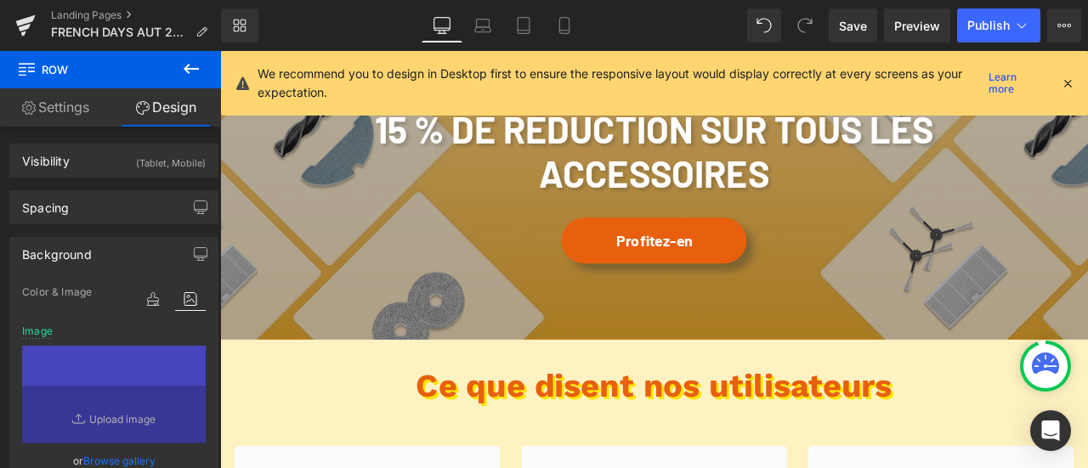
scroll to position [3316, 0]
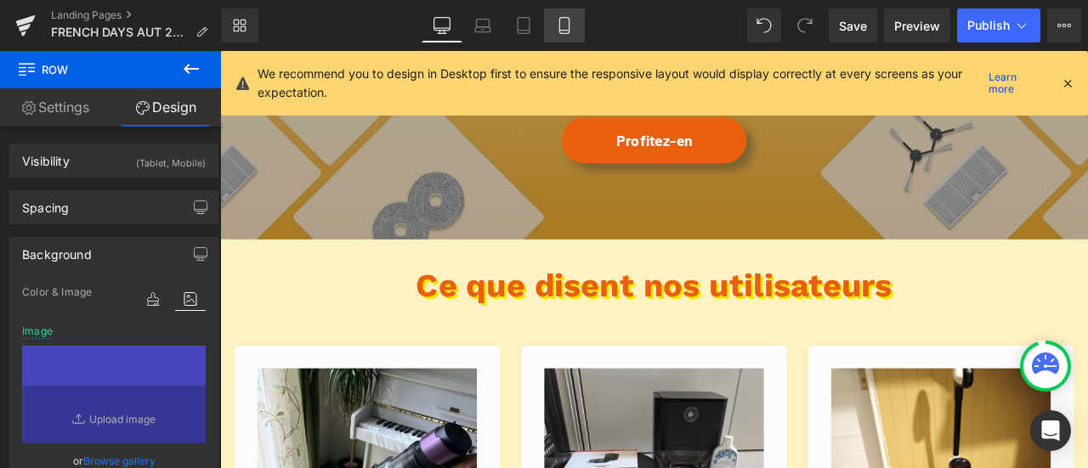
click at [564, 20] on icon at bounding box center [564, 25] width 17 height 17
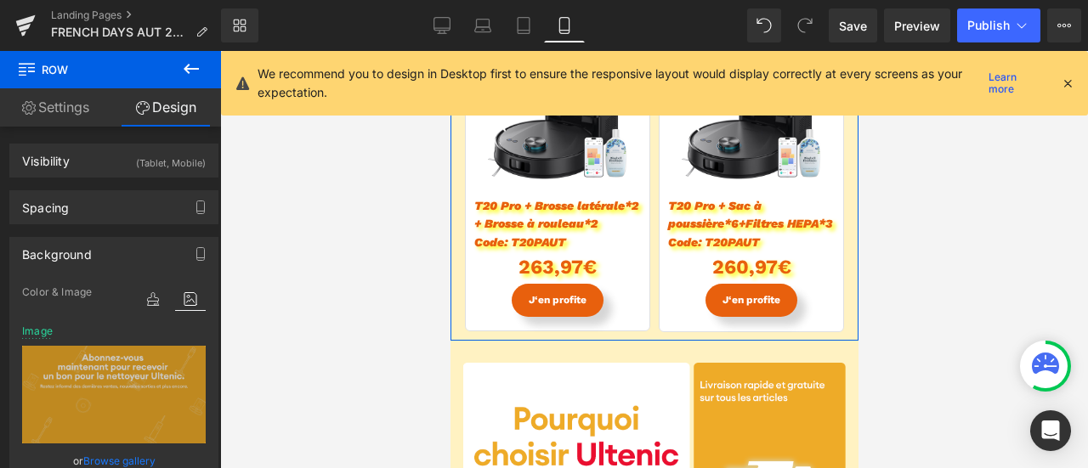
scroll to position [4504, 0]
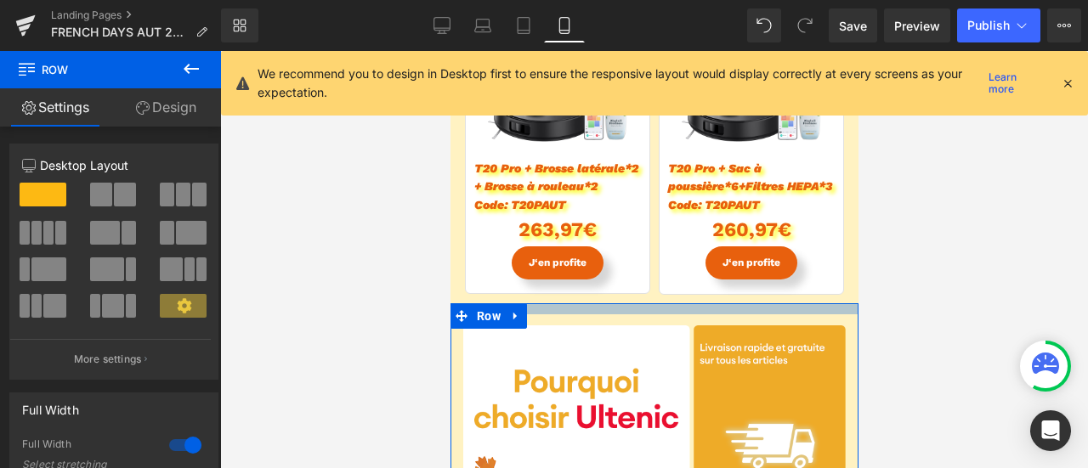
click at [544, 309] on div at bounding box center [654, 309] width 408 height 11
click at [607, 305] on div at bounding box center [654, 309] width 408 height 11
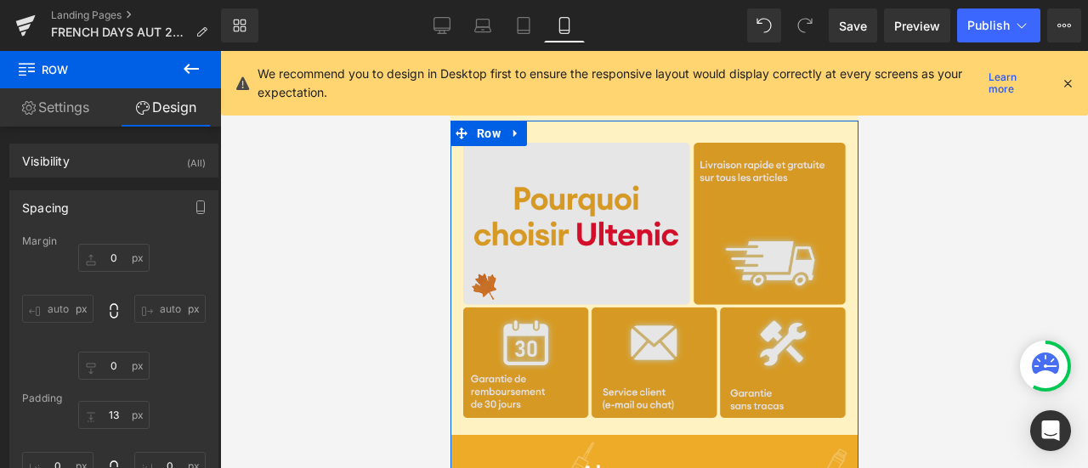
scroll to position [4589, 0]
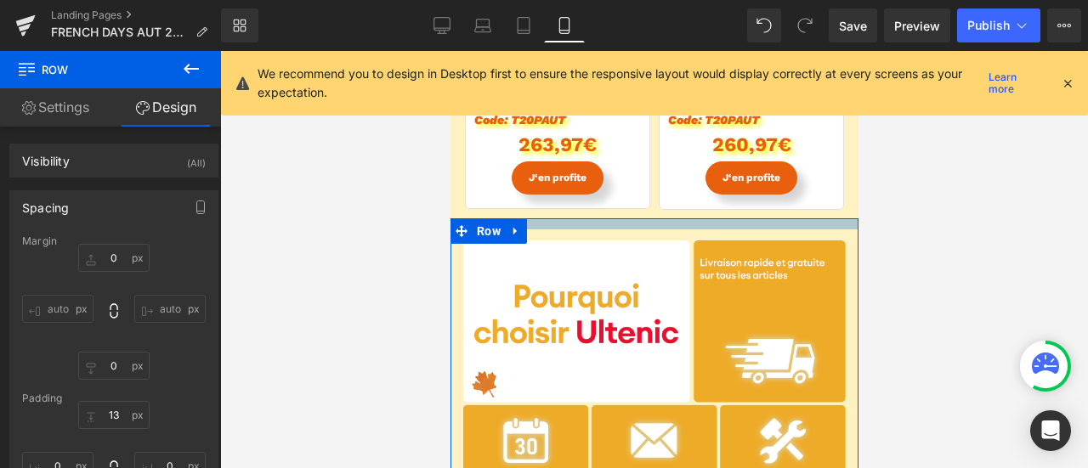
click at [610, 220] on div at bounding box center [654, 223] width 408 height 11
click at [94, 110] on link "Settings" at bounding box center [55, 107] width 111 height 38
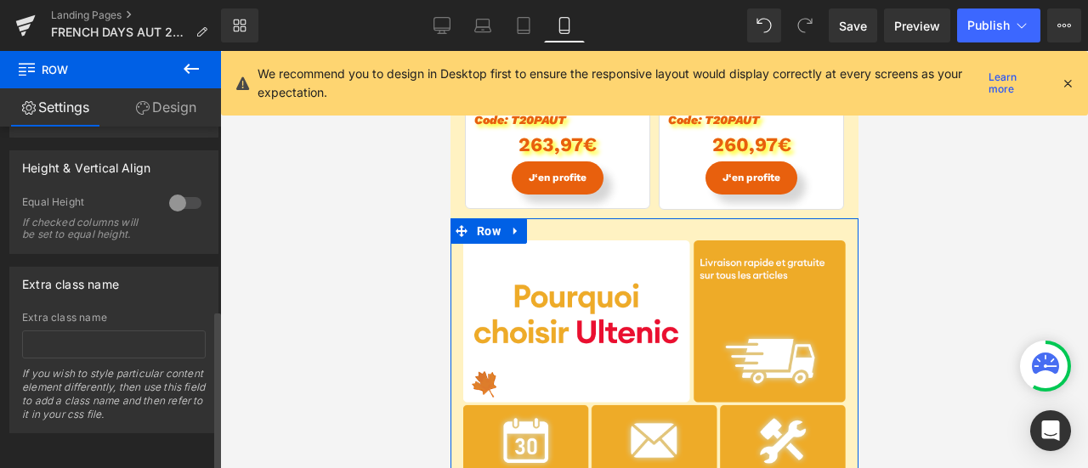
scroll to position [0, 0]
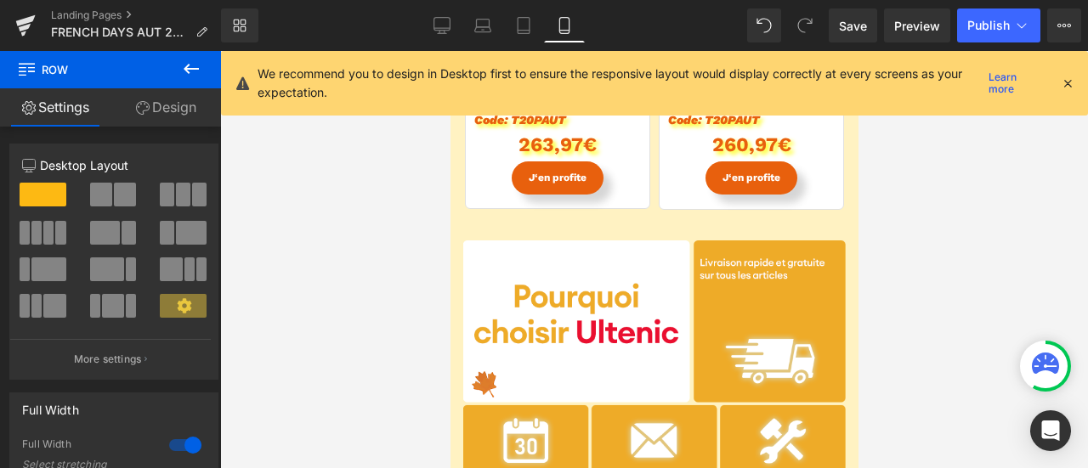
click at [192, 63] on icon at bounding box center [191, 69] width 20 height 20
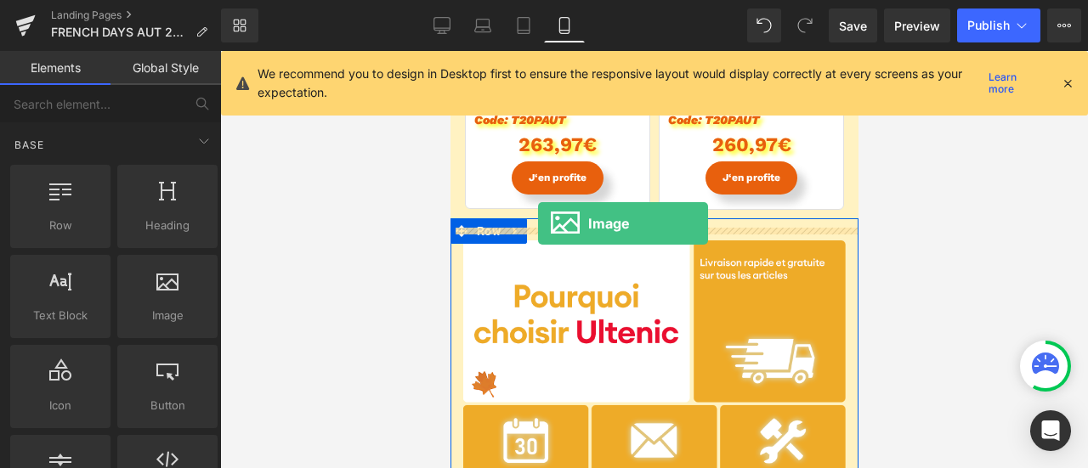
drag, startPoint x: 641, startPoint y: 344, endPoint x: 537, endPoint y: 224, distance: 159.2
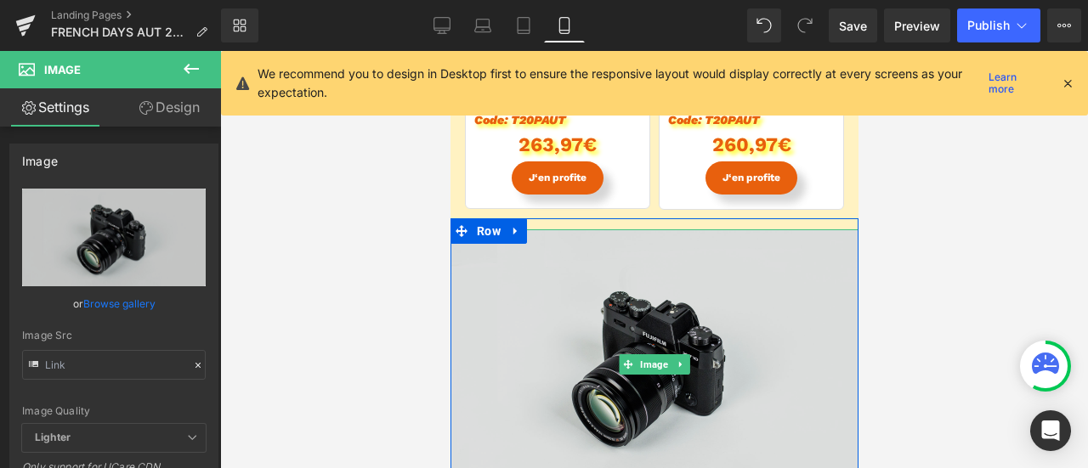
click at [638, 302] on img at bounding box center [654, 365] width 408 height 270
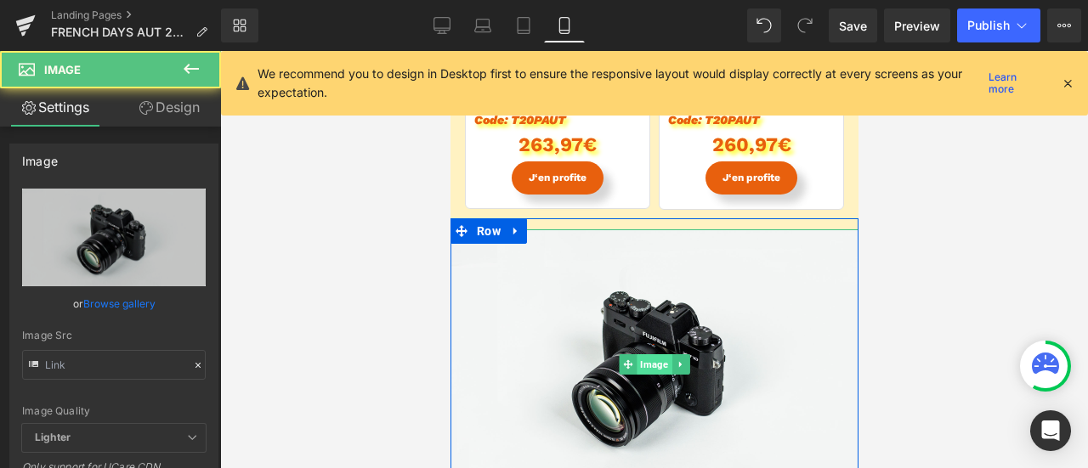
click at [658, 361] on span "Image" at bounding box center [653, 365] width 35 height 20
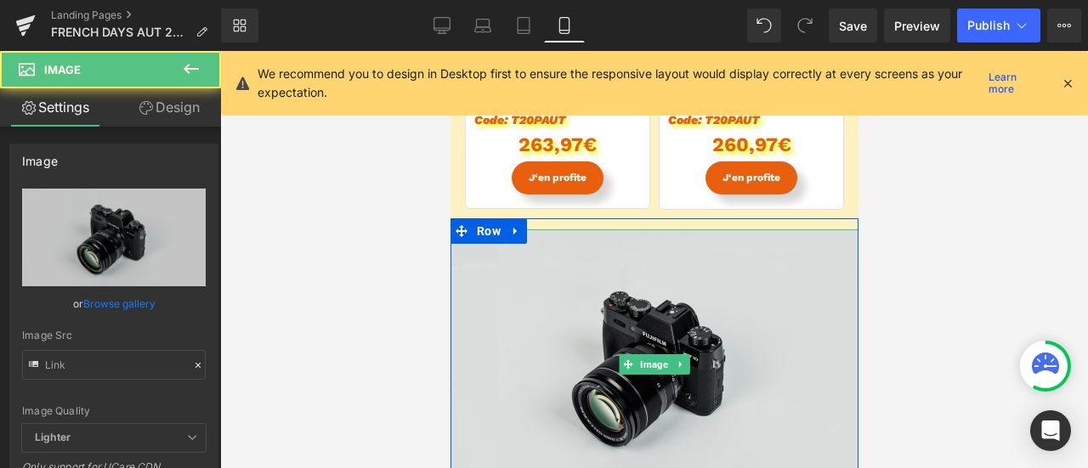
click at [624, 315] on img at bounding box center [654, 365] width 408 height 270
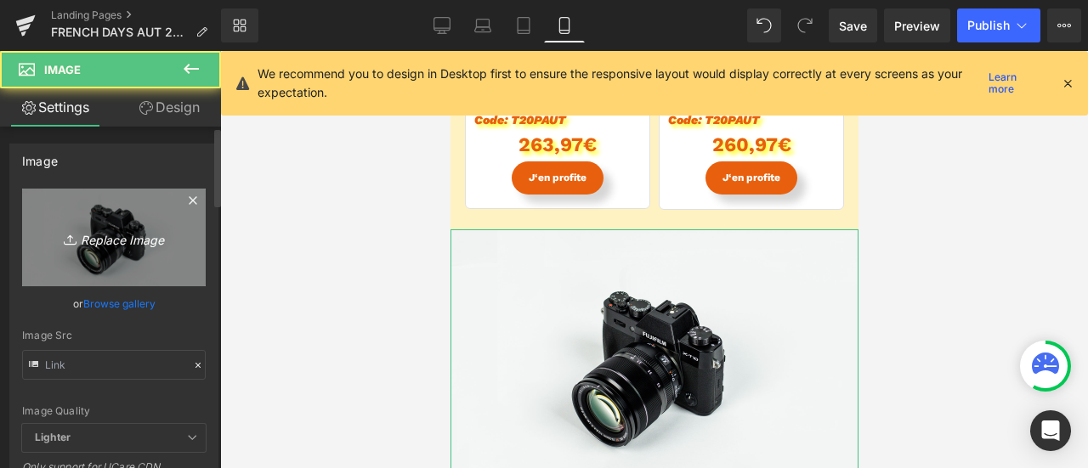
click at [80, 242] on icon "Replace Image" at bounding box center [114, 237] width 136 height 21
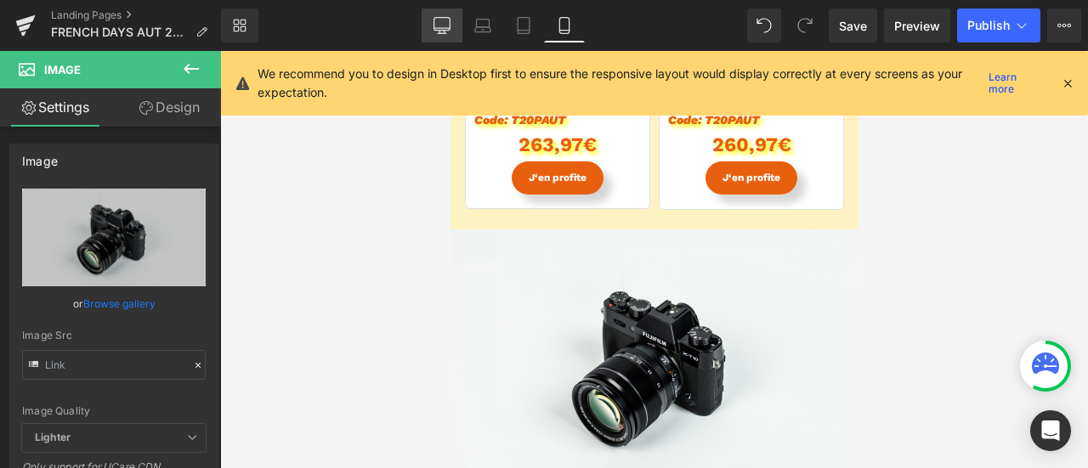
click at [445, 26] on icon at bounding box center [442, 25] width 17 height 17
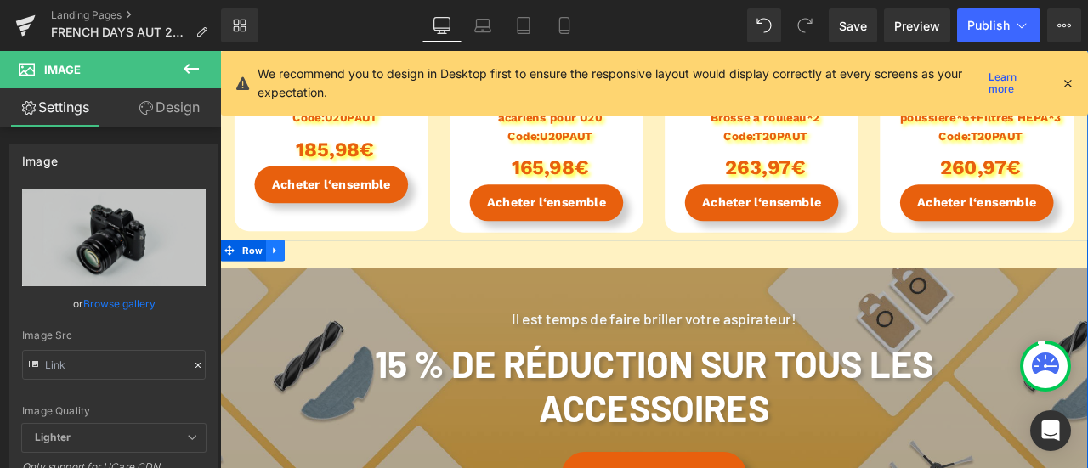
scroll to position [3600, 0]
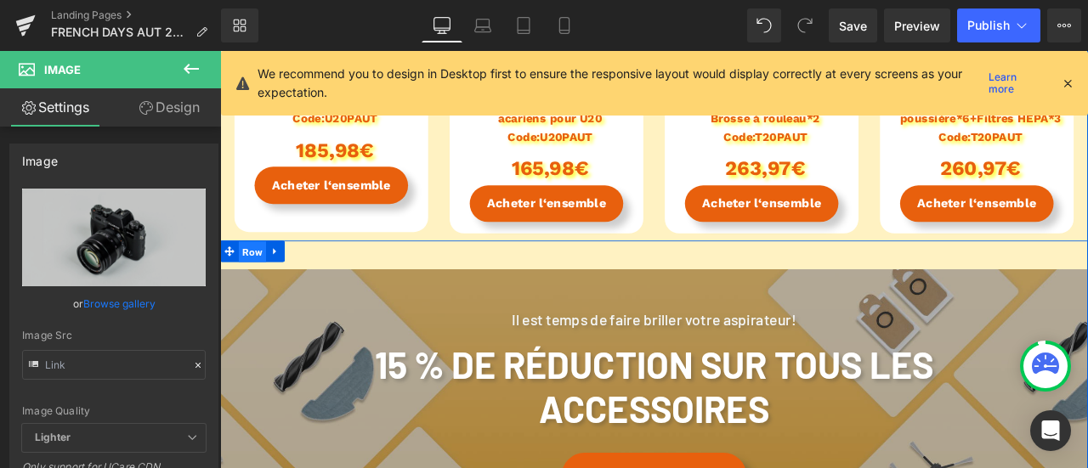
click at [259, 292] on span "Row" at bounding box center [258, 290] width 32 height 26
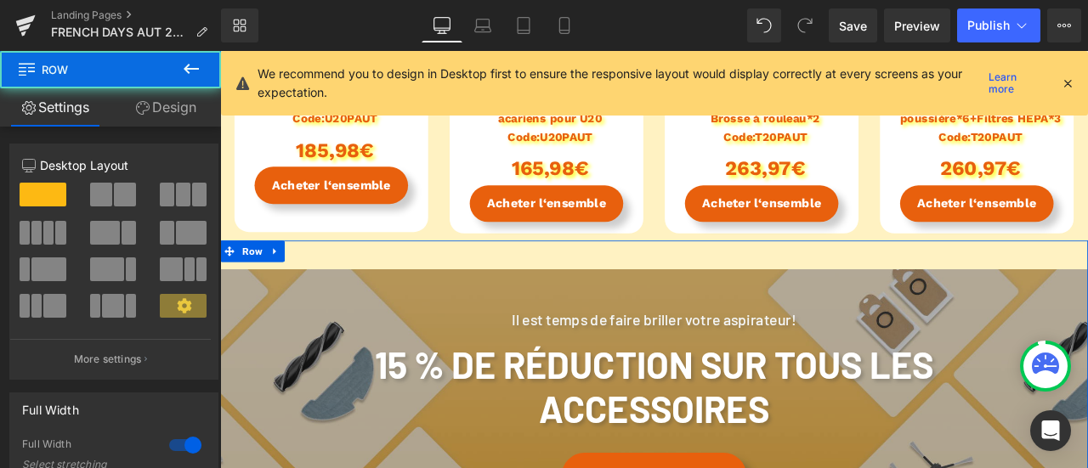
click at [180, 99] on link "Design" at bounding box center [166, 107] width 111 height 38
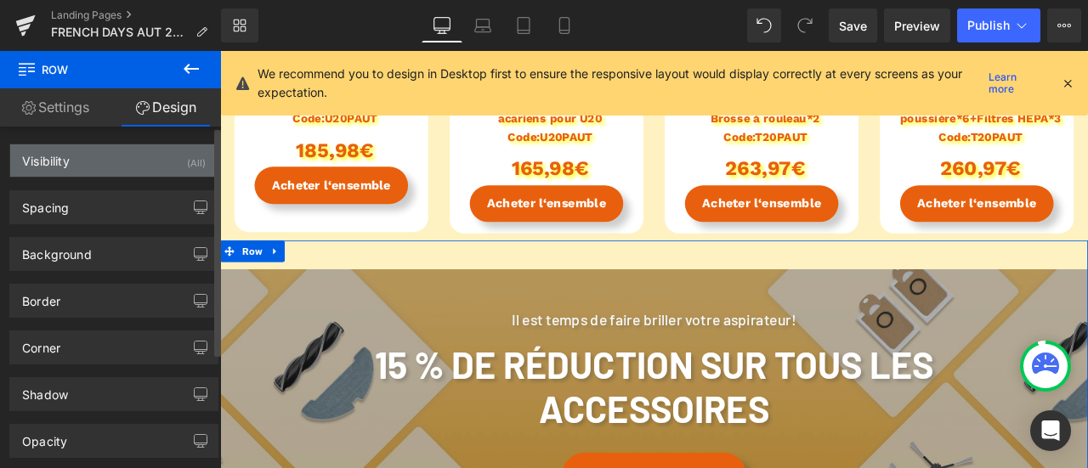
click at [150, 157] on div "Visibility (All)" at bounding box center [113, 161] width 207 height 32
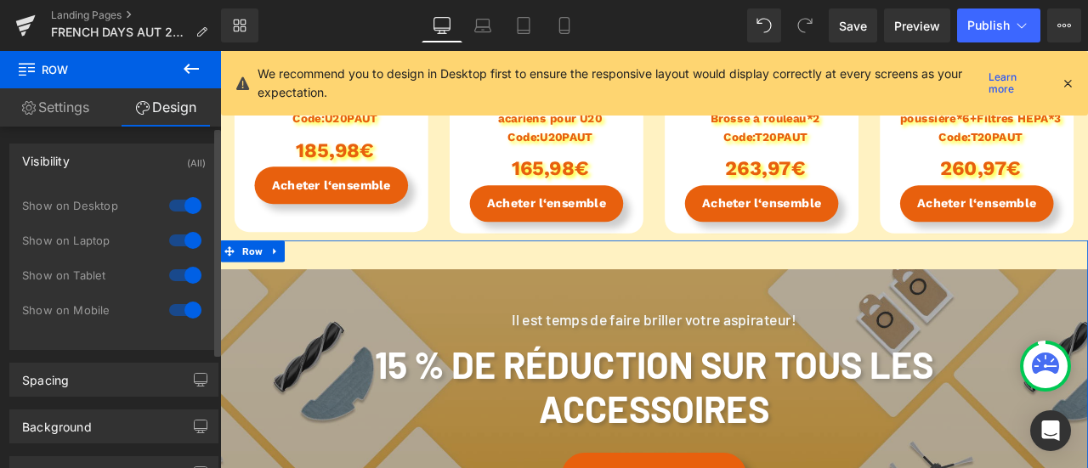
click at [150, 157] on div "Visibility (All)" at bounding box center [113, 161] width 207 height 32
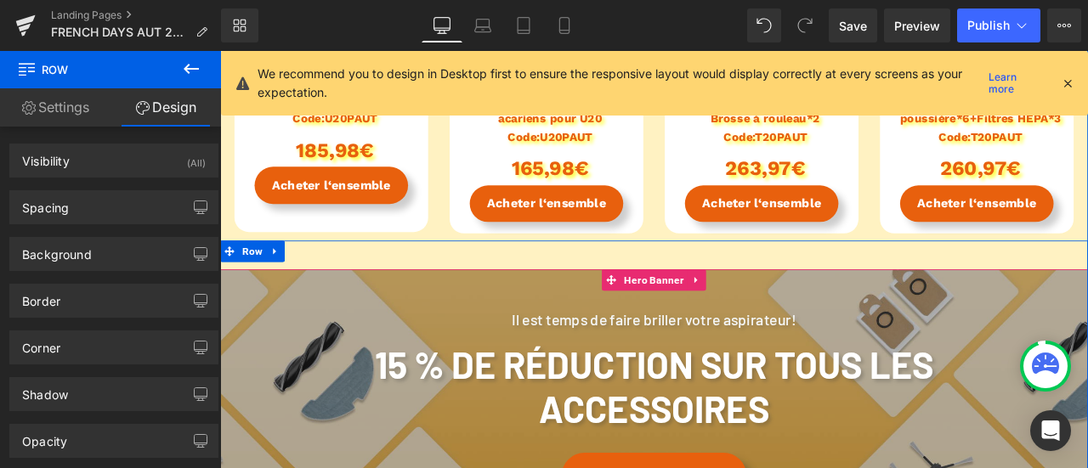
click at [310, 349] on span "Il est temps de faire briller votre aspirateur! Heading 15 % de réduction sur t…" at bounding box center [734, 450] width 1029 height 280
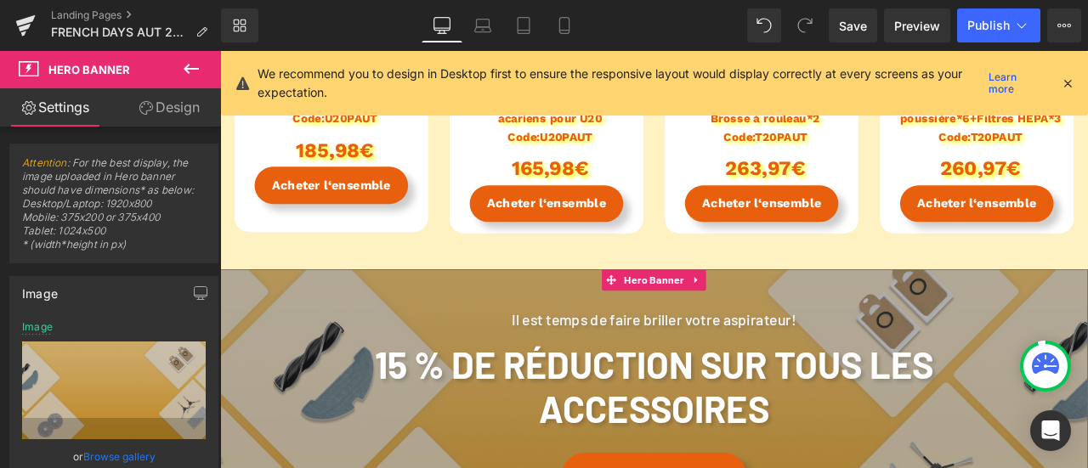
click at [173, 113] on link "Design" at bounding box center [169, 107] width 111 height 38
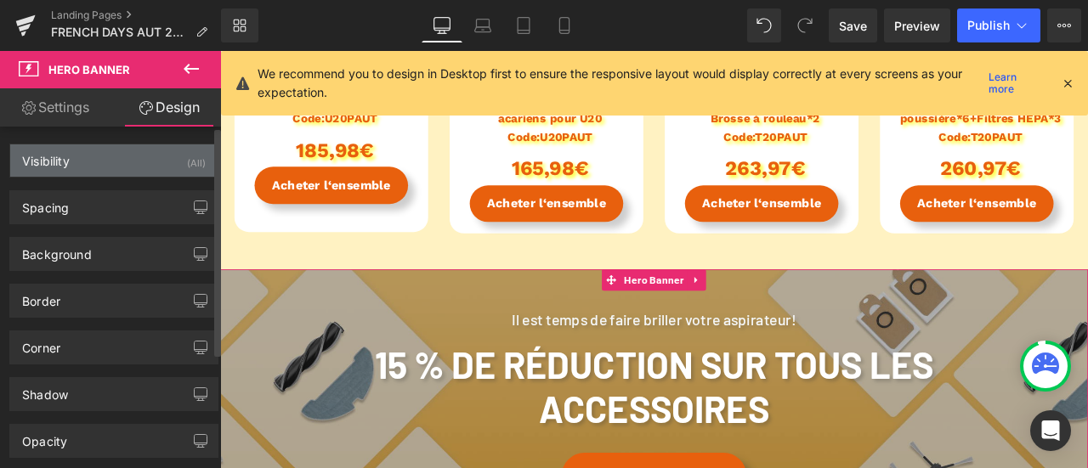
click at [156, 153] on div "Visibility (All)" at bounding box center [113, 161] width 207 height 32
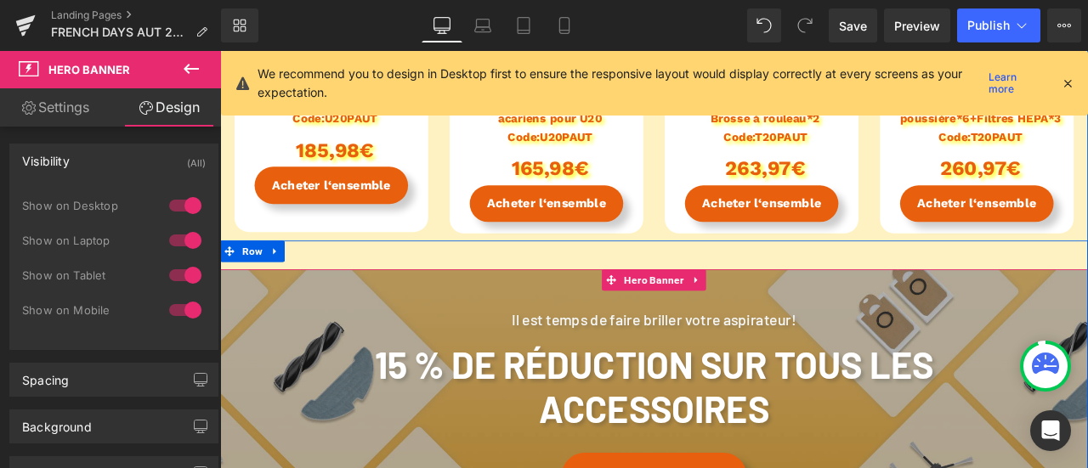
click at [308, 350] on span "Il est temps de faire briller votre aspirateur! Heading 15 % de réduction sur t…" at bounding box center [734, 450] width 1029 height 280
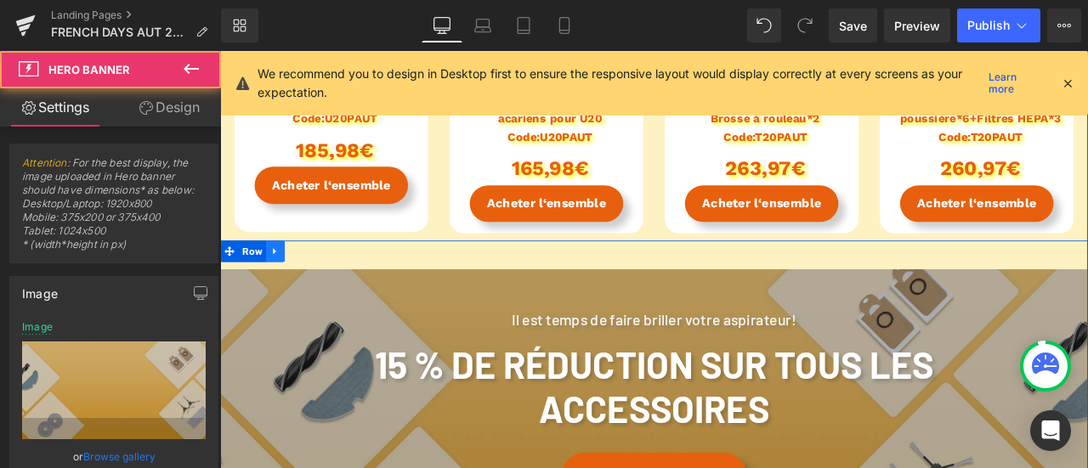
click at [280, 285] on icon at bounding box center [286, 289] width 12 height 13
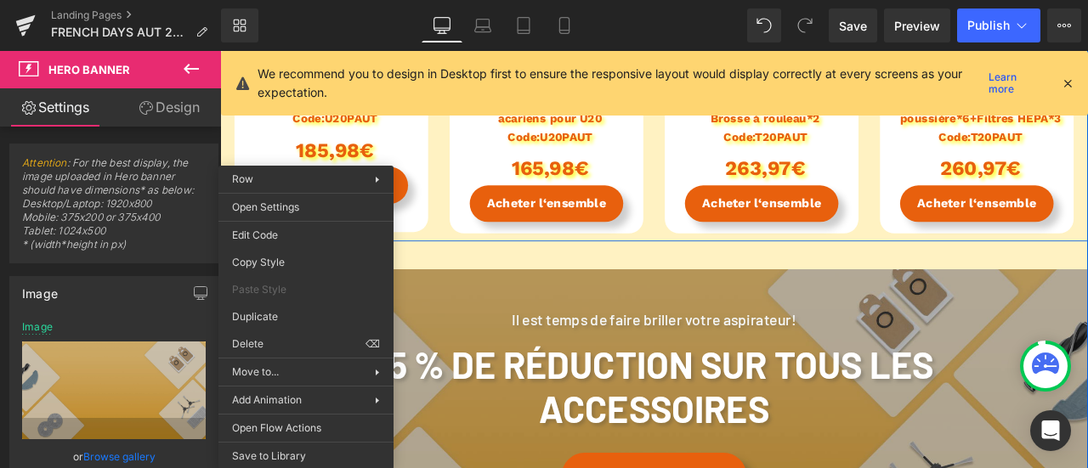
click at [488, 304] on div "Il est temps de faire briller votre aspirateur! Heading 15 % de réduction sur t…" at bounding box center [734, 473] width 1029 height 395
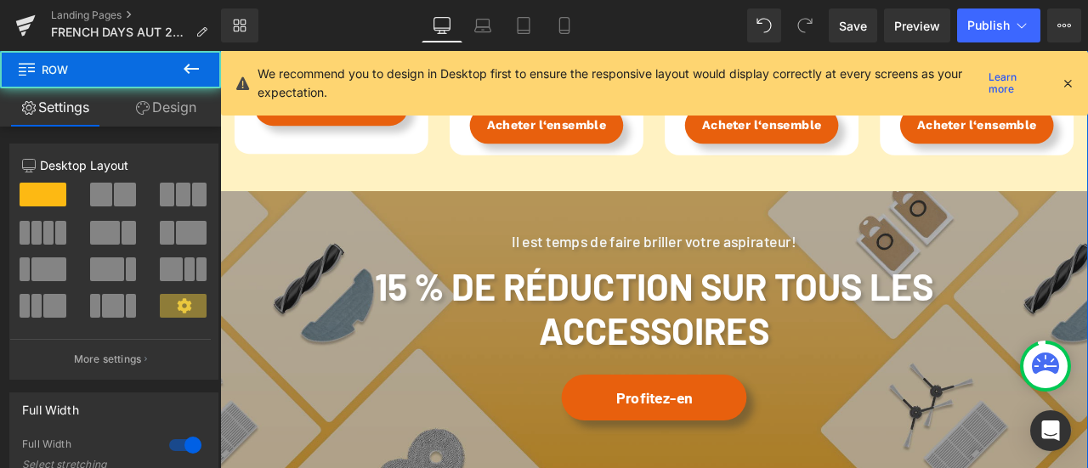
scroll to position [3770, 0]
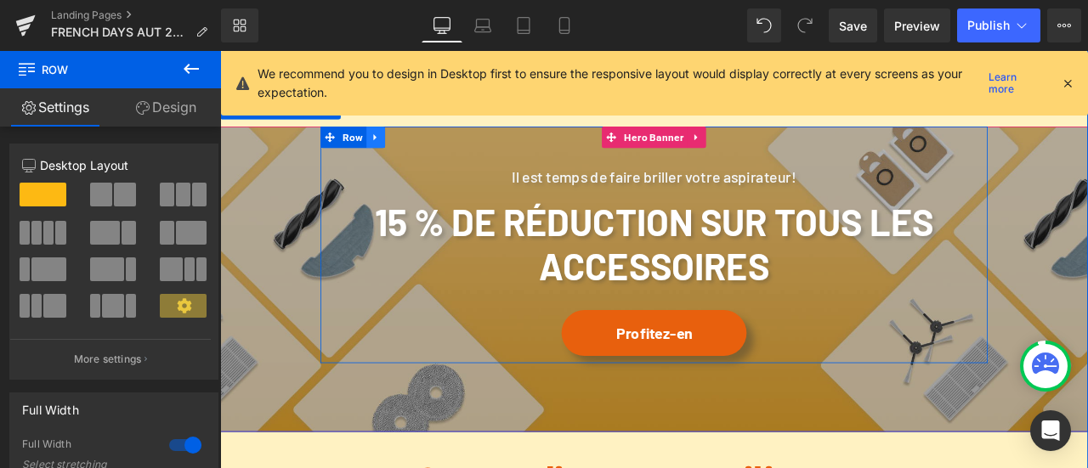
click at [399, 150] on icon at bounding box center [405, 153] width 12 height 13
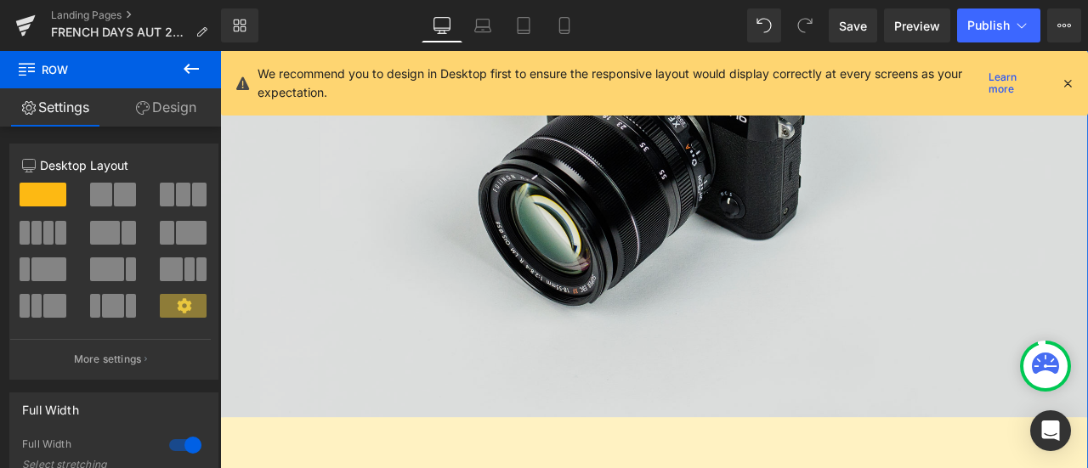
scroll to position [2749, 0]
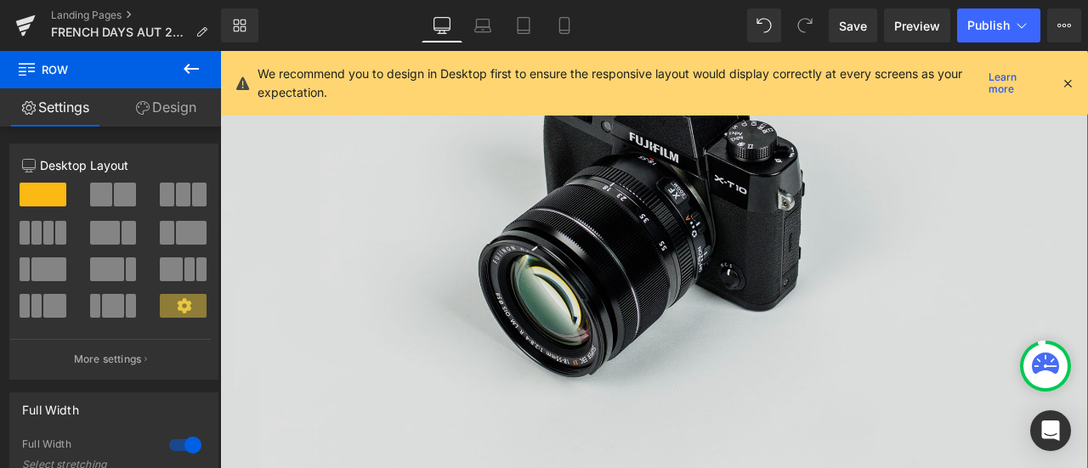
click at [505, 333] on img at bounding box center [734, 230] width 1029 height 682
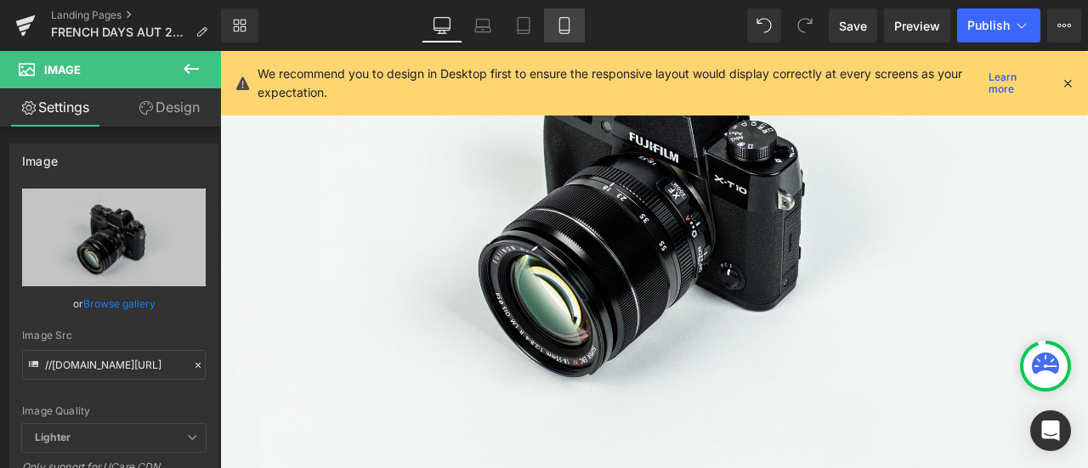
click at [560, 26] on icon at bounding box center [563, 26] width 9 height 16
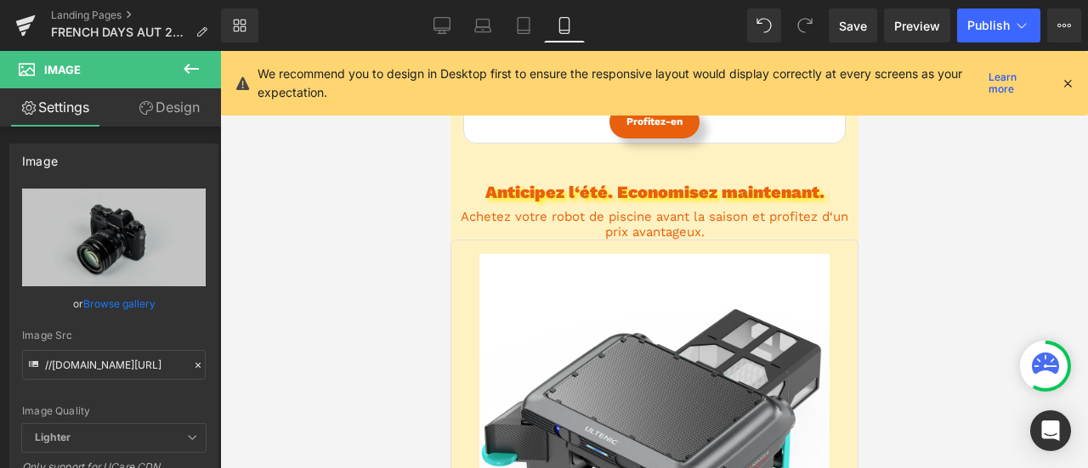
scroll to position [4625, 0]
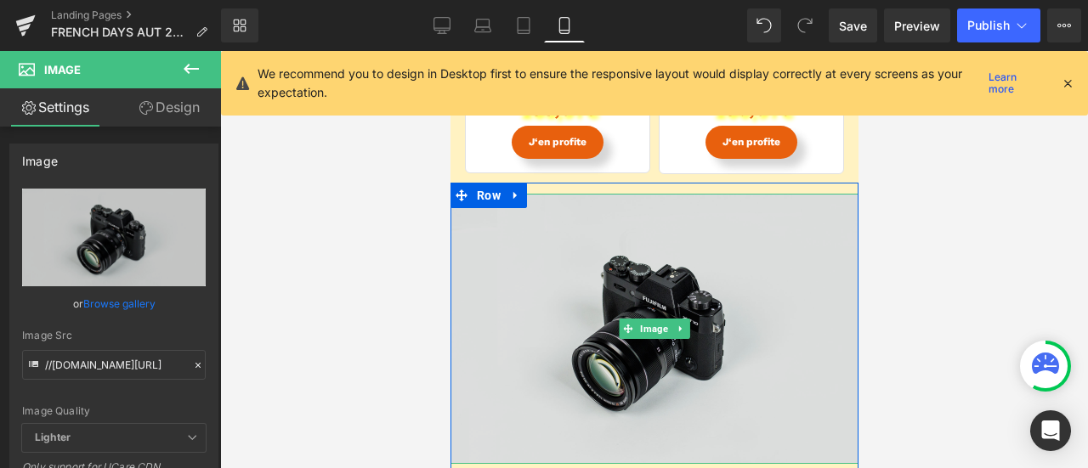
click at [627, 263] on img at bounding box center [654, 329] width 408 height 270
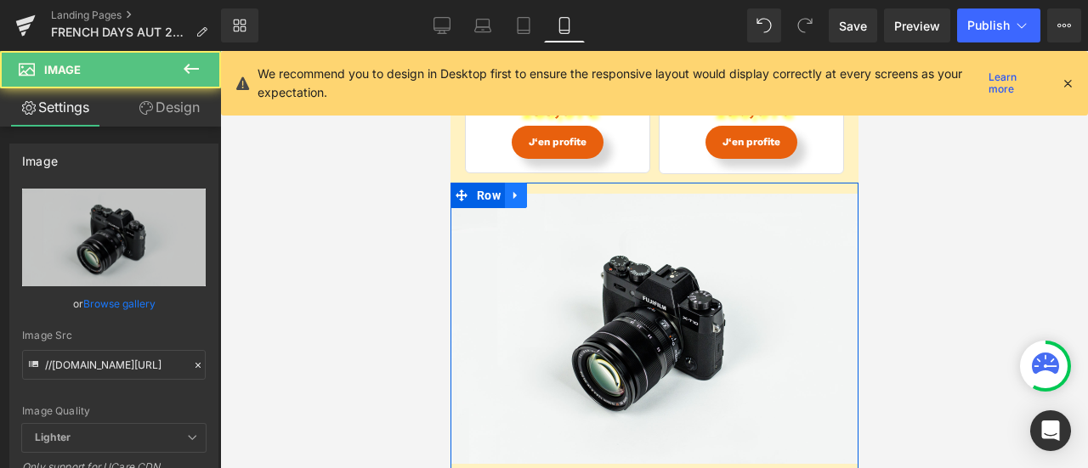
click at [513, 191] on icon at bounding box center [514, 195] width 3 height 8
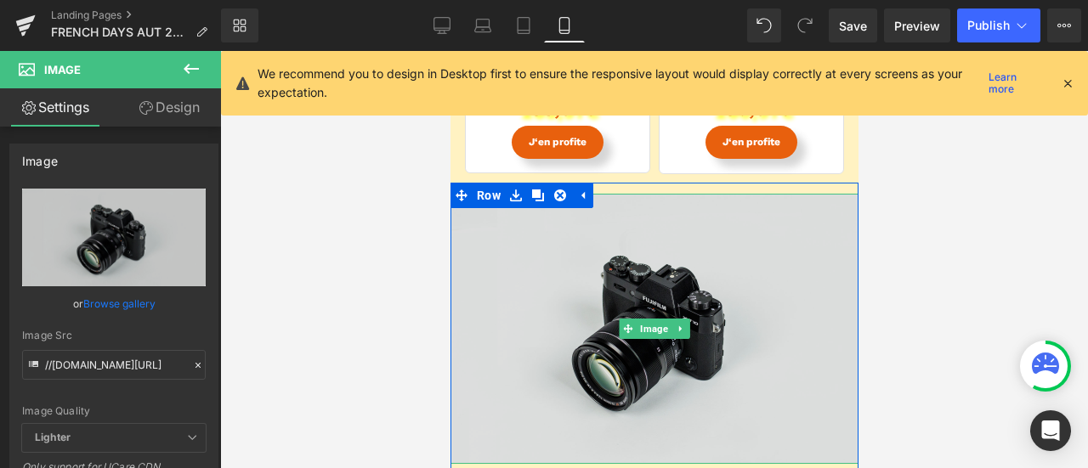
click at [621, 243] on img at bounding box center [654, 329] width 408 height 270
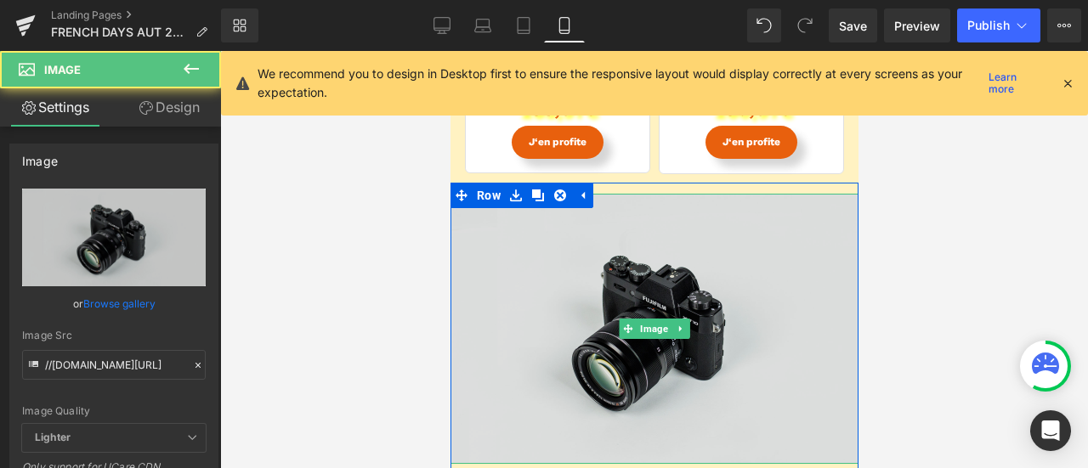
click at [677, 317] on img at bounding box center [654, 329] width 408 height 270
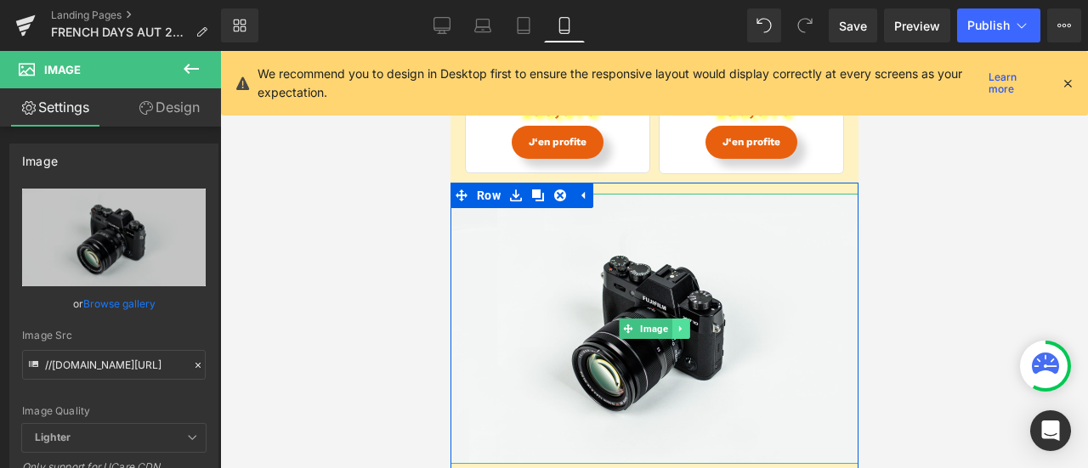
click at [675, 329] on icon at bounding box center [679, 329] width 9 height 10
click at [682, 322] on link at bounding box center [689, 329] width 18 height 20
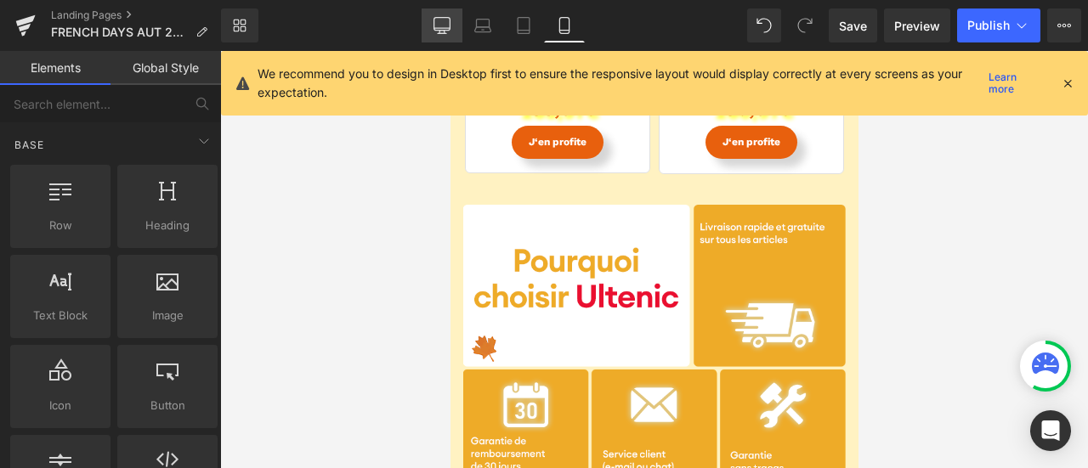
click at [449, 24] on icon at bounding box center [442, 25] width 17 height 17
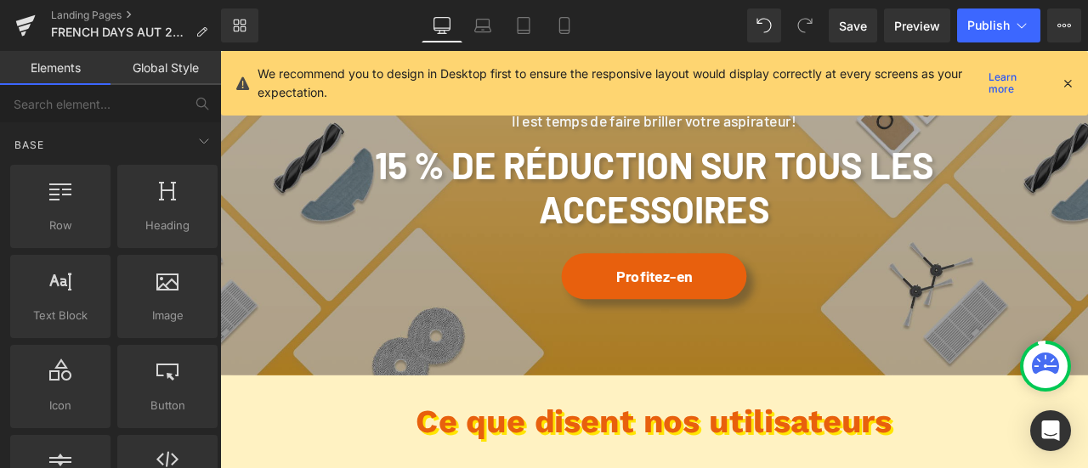
scroll to position [3013, 0]
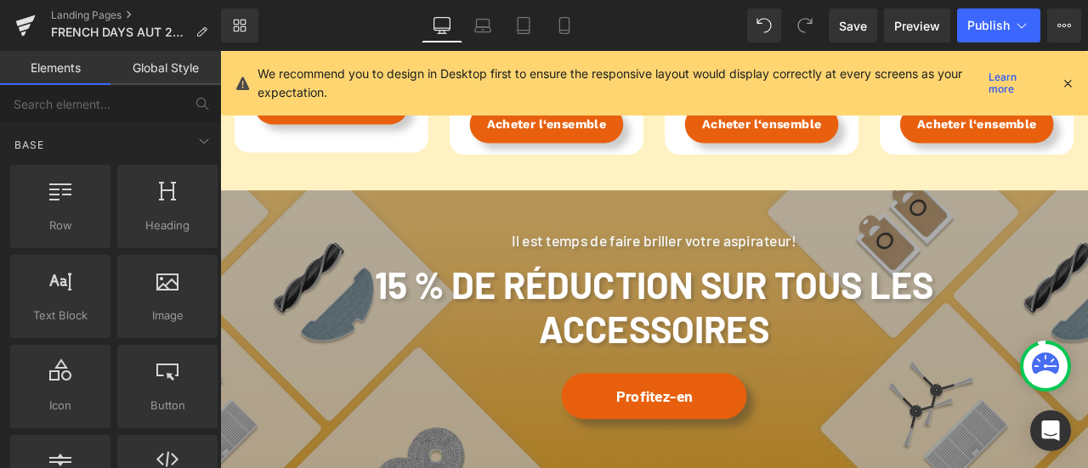
click at [324, 297] on span "Il est temps de faire briller votre aspirateur! Heading 15 % de réduction sur t…" at bounding box center [734, 356] width 1029 height 280
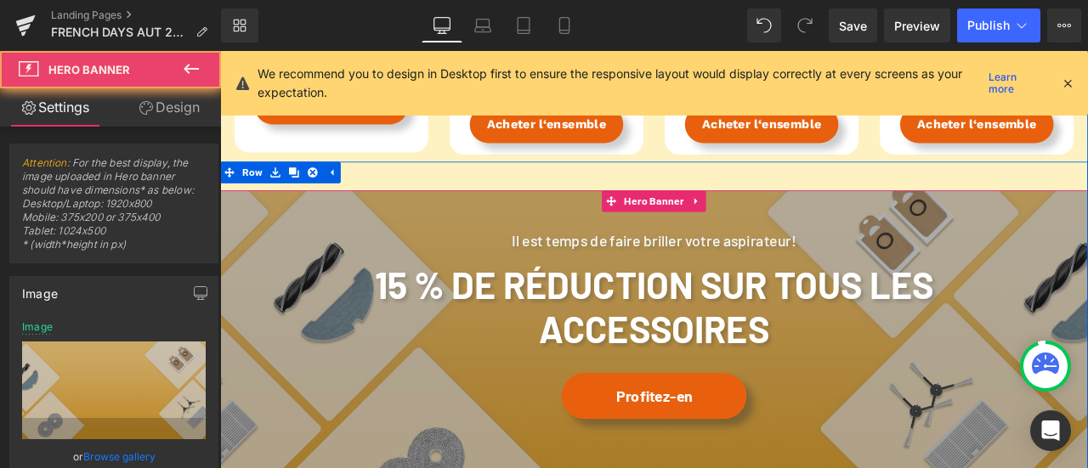
click at [268, 261] on span "Il est temps de faire briller votre aspirateur! Heading 15 % de réduction sur t…" at bounding box center [734, 356] width 1029 height 280
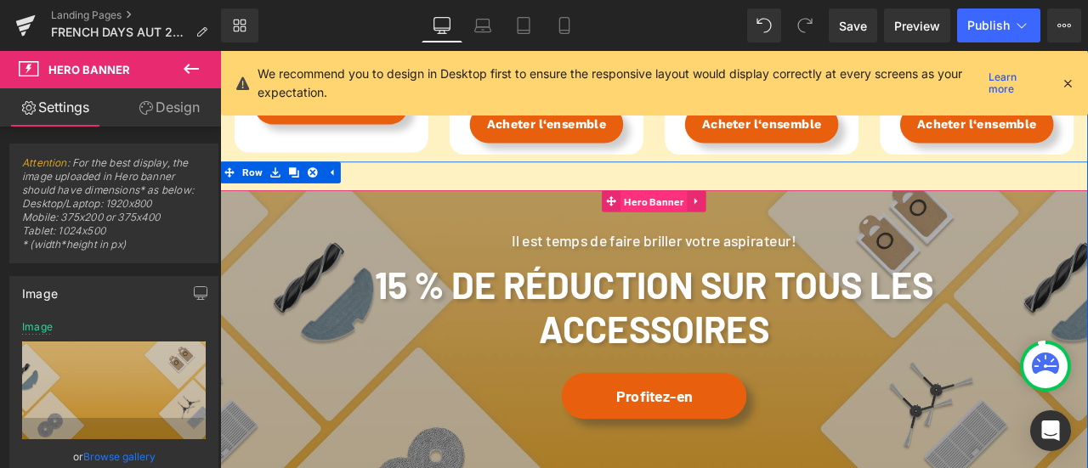
click at [729, 230] on span "Hero Banner" at bounding box center [734, 230] width 79 height 26
click at [280, 196] on icon at bounding box center [286, 194] width 12 height 13
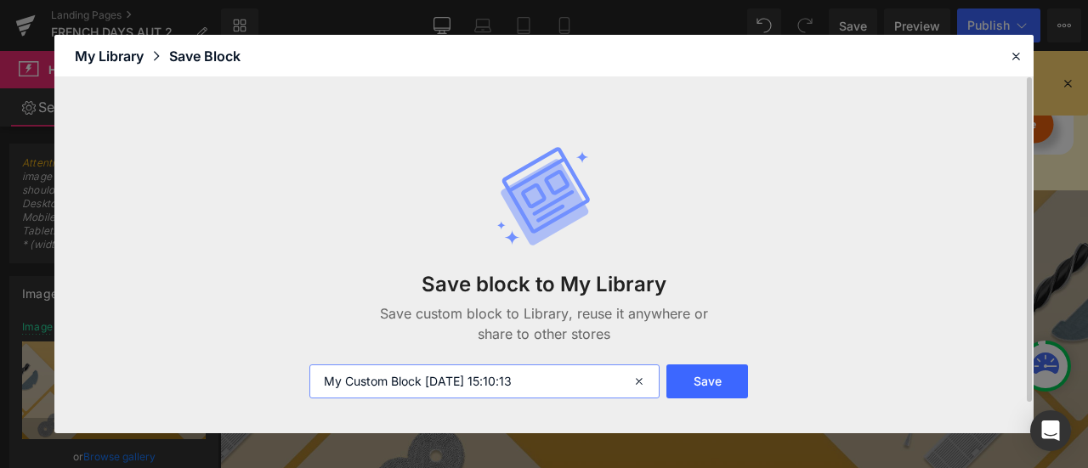
drag, startPoint x: 422, startPoint y: 380, endPoint x: 249, endPoint y: 378, distance: 172.6
click at [249, 378] on div "Save block to My Library Save custom block to Library, reuse it anywhere or sha…" at bounding box center [543, 254] width 979 height 355
type input "ACC [DATE] 15:10:13"
click at [717, 384] on button "Save" at bounding box center [708, 382] width 82 height 34
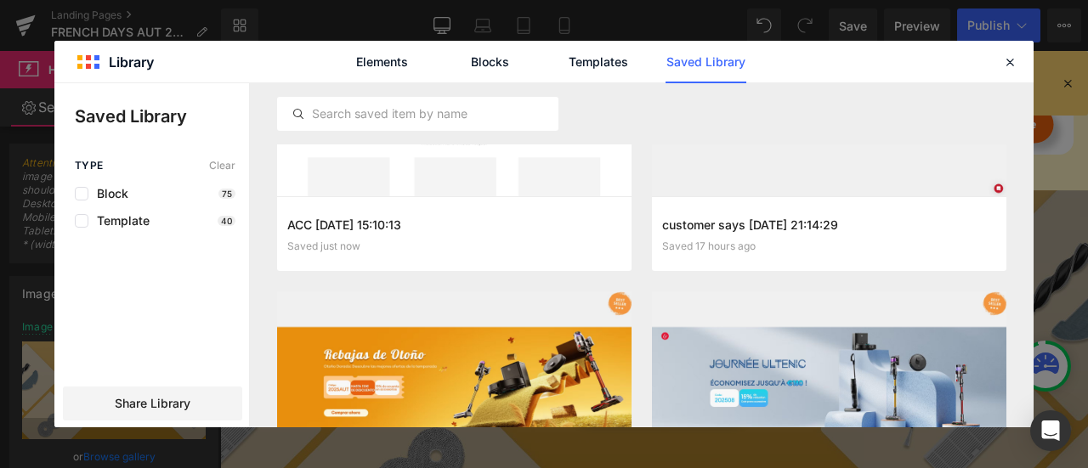
scroll to position [20, 0]
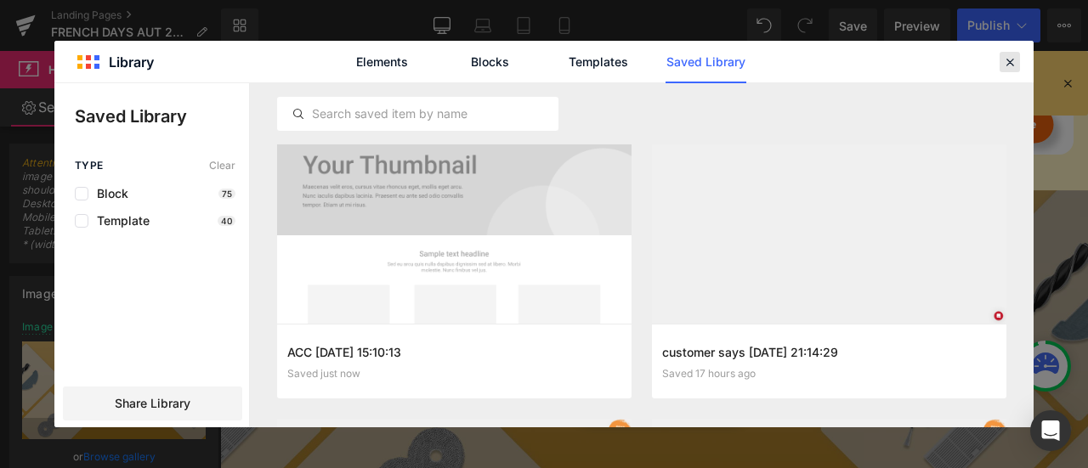
click at [1010, 67] on icon at bounding box center [1009, 61] width 15 height 15
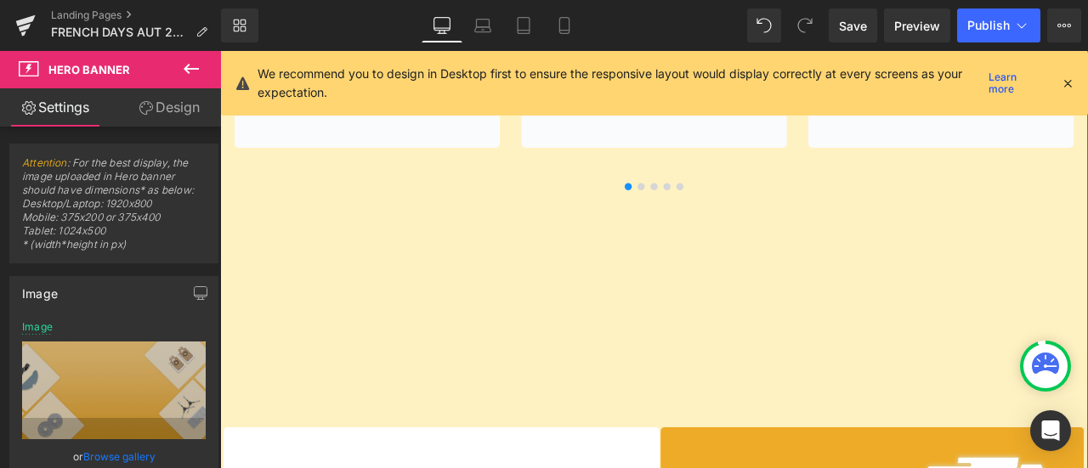
scroll to position [4118, 0]
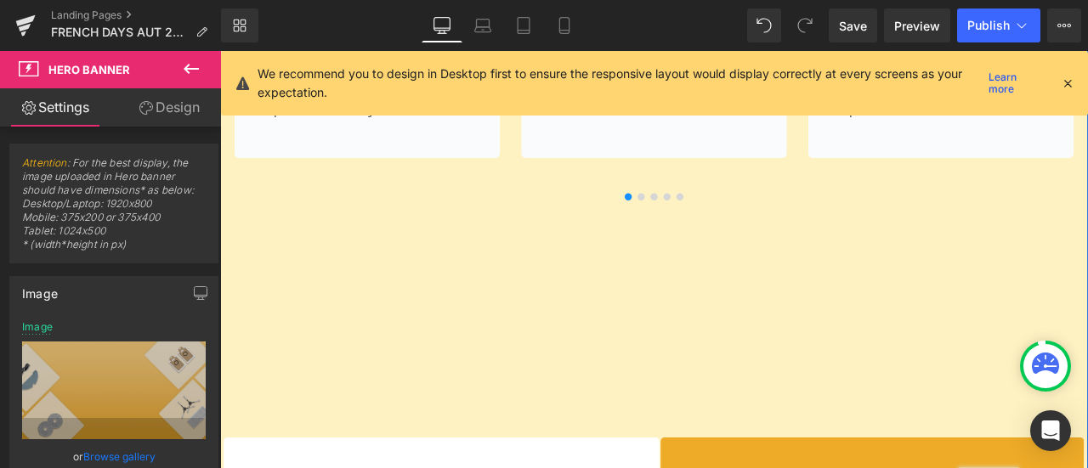
click at [586, 326] on div "Image Image [PERSON_NAME] Text Block Icon Icon Icon Icon Icon Icon List Hoz Ico…" at bounding box center [734, 29] width 1020 height 958
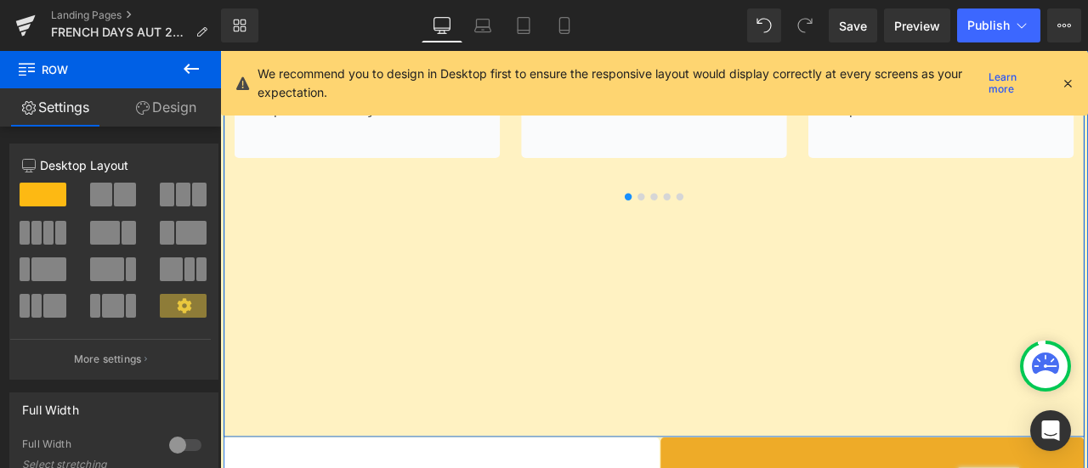
drag, startPoint x: 565, startPoint y: 507, endPoint x: 565, endPoint y: 473, distance: 34.0
click at [565, 468] on div "Image Image [PERSON_NAME] Text Block Icon Icon Icon Icon Icon Icon List Hoz Ico…" at bounding box center [734, 29] width 1020 height 958
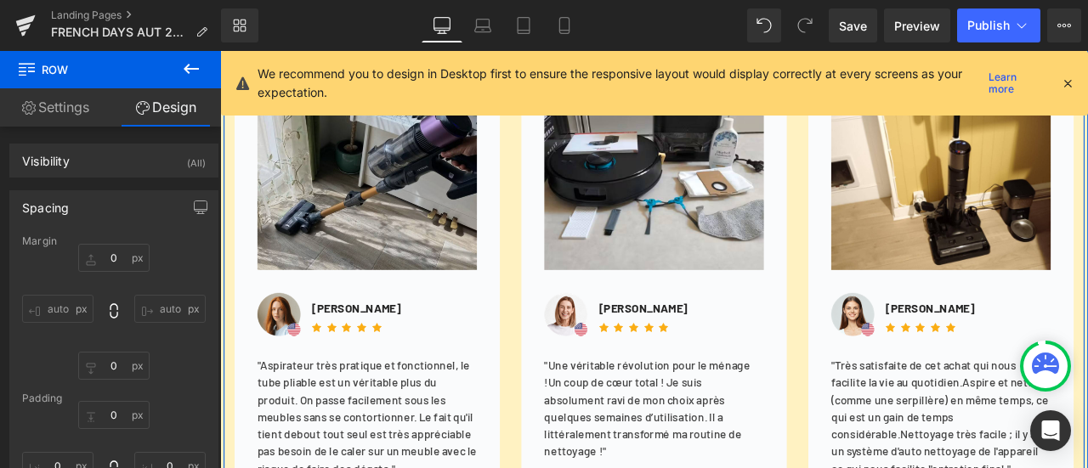
scroll to position [3353, 0]
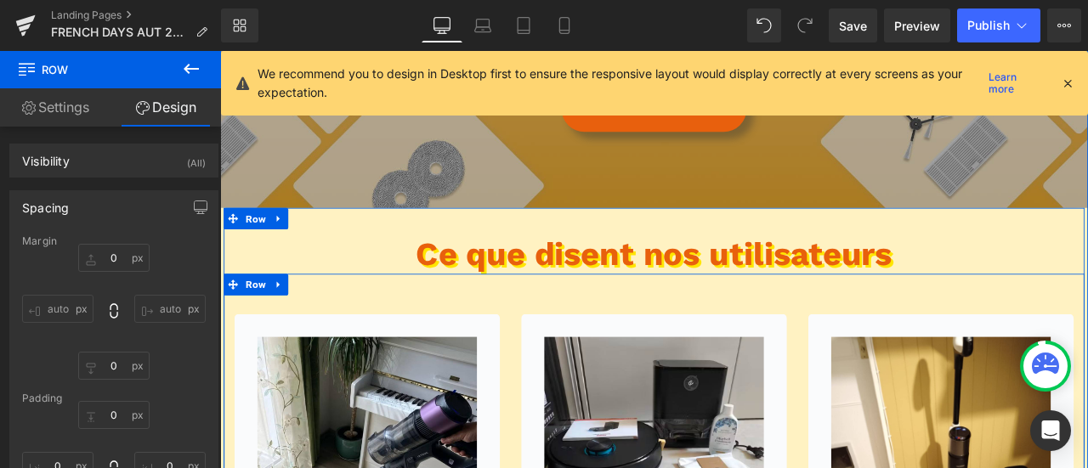
click at [220, 51] on div "56px" at bounding box center [220, 51] width 0 height 0
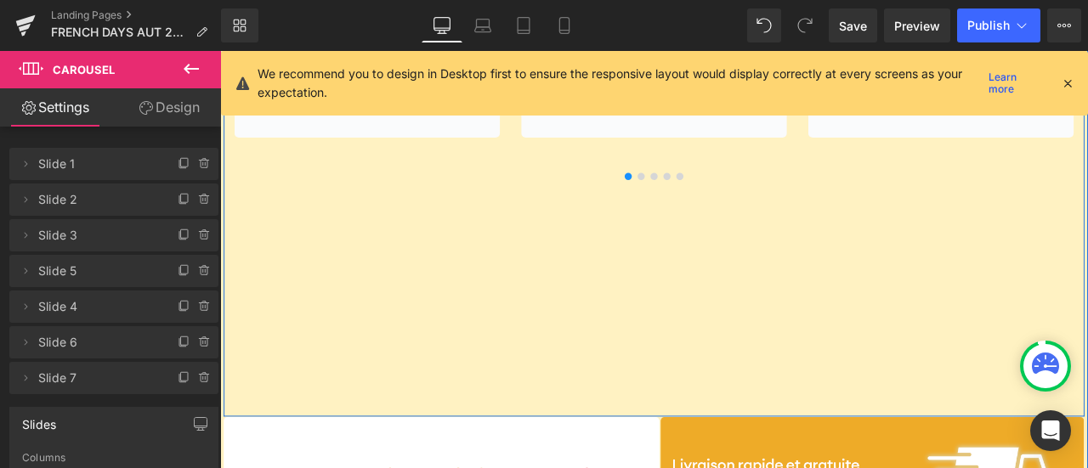
scroll to position [4203, 0]
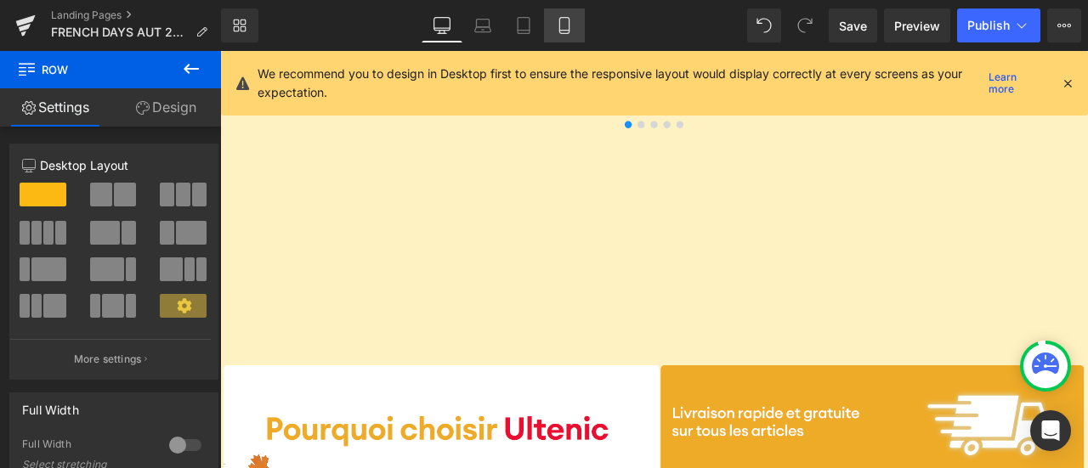
click at [564, 35] on link "Mobile" at bounding box center [564, 26] width 41 height 34
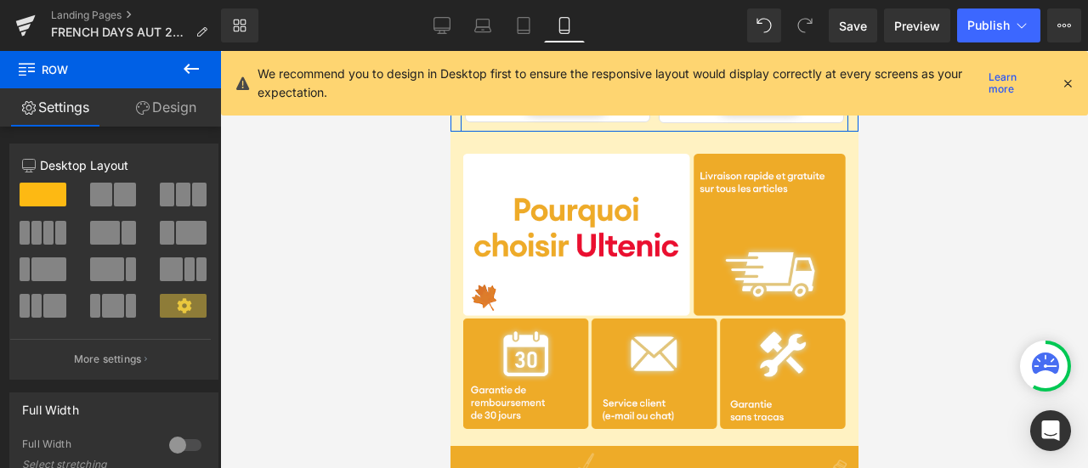
scroll to position [4506, 0]
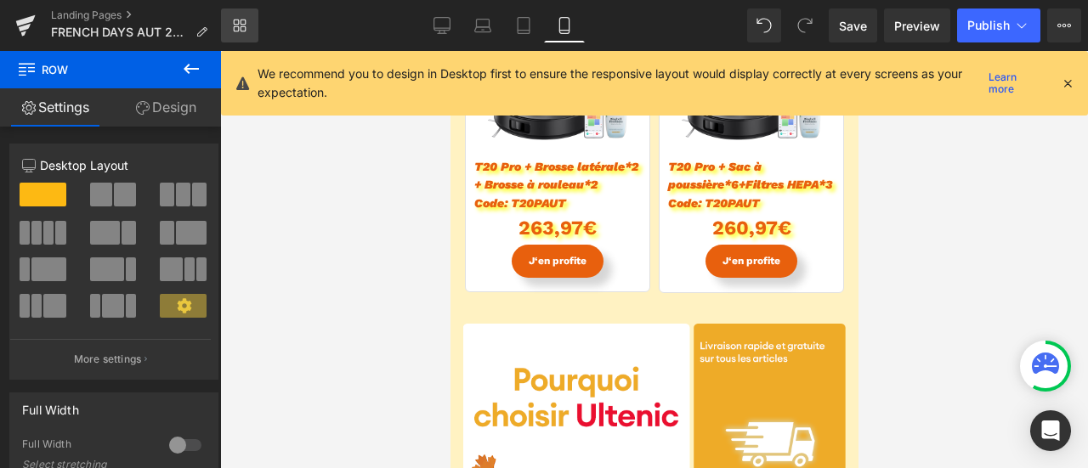
click at [234, 25] on icon at bounding box center [240, 26] width 14 height 14
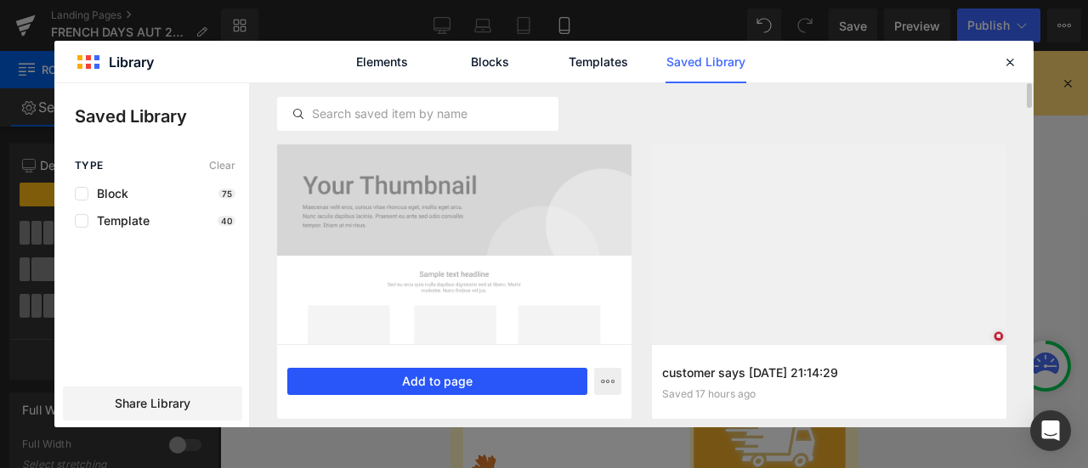
click at [496, 379] on button "Add to page" at bounding box center [437, 381] width 300 height 27
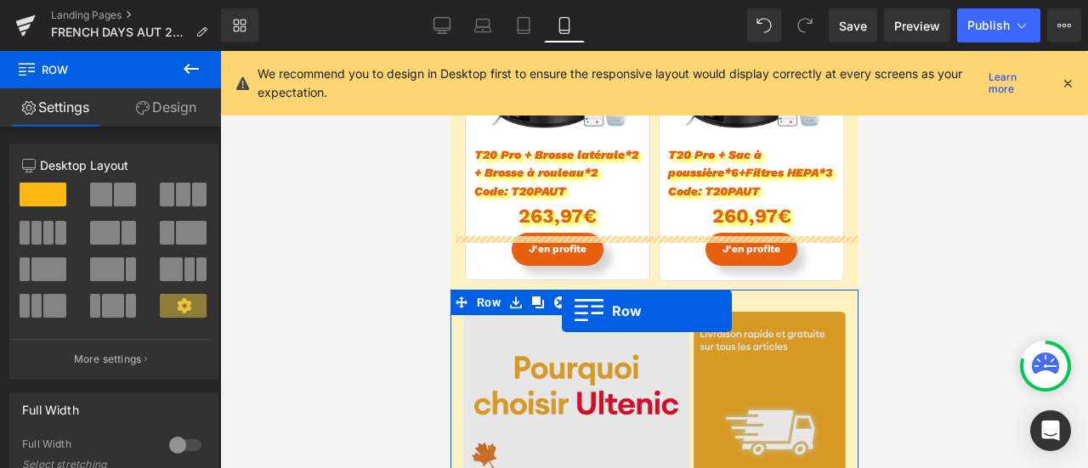
scroll to position [4497, 0]
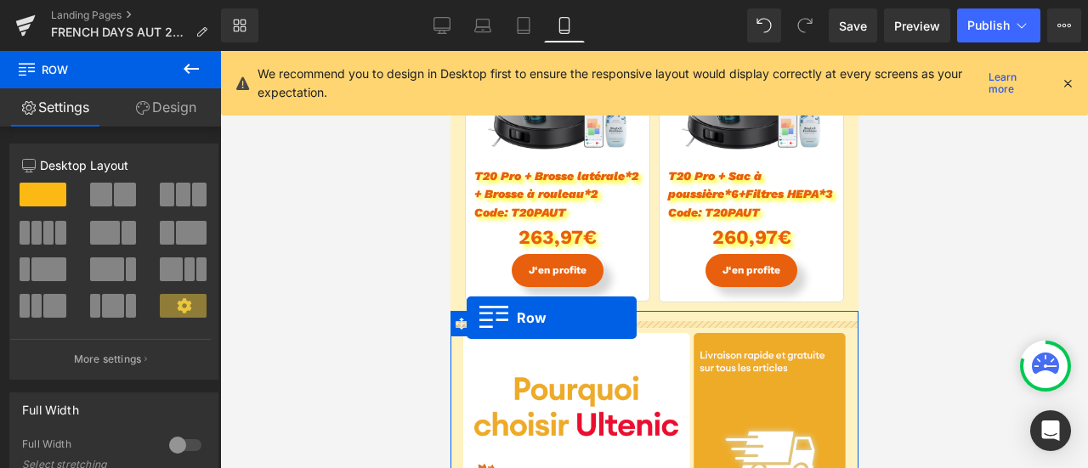
drag, startPoint x: 451, startPoint y: 232, endPoint x: 466, endPoint y: 317, distance: 86.4
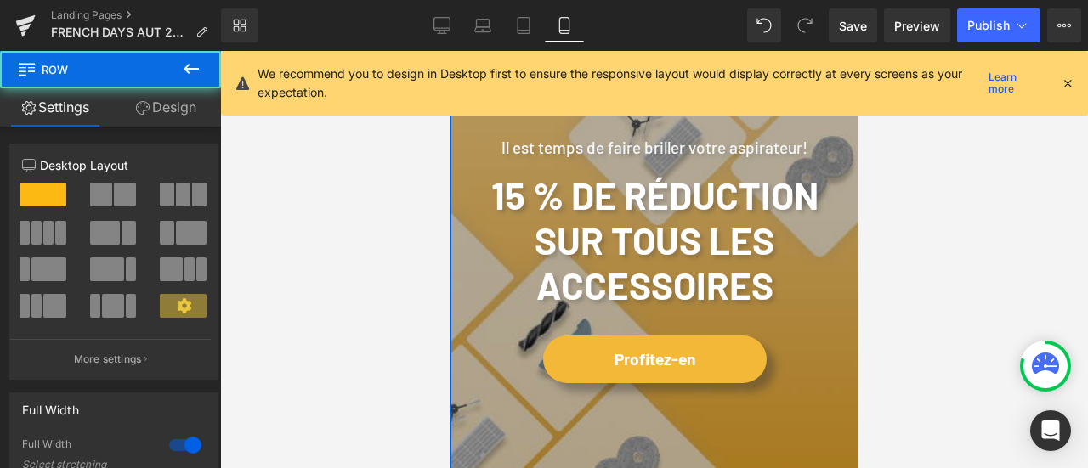
scroll to position [4752, 0]
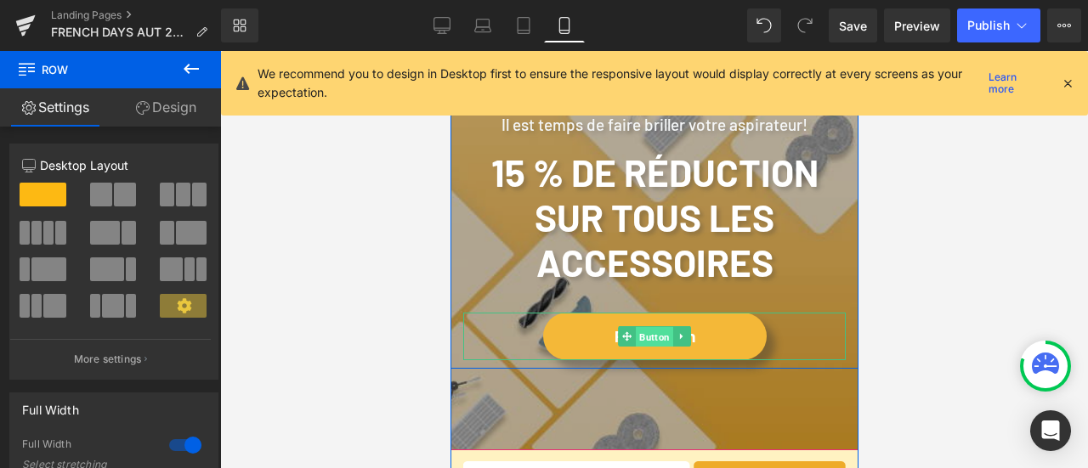
click at [650, 338] on span "Button" at bounding box center [653, 337] width 37 height 20
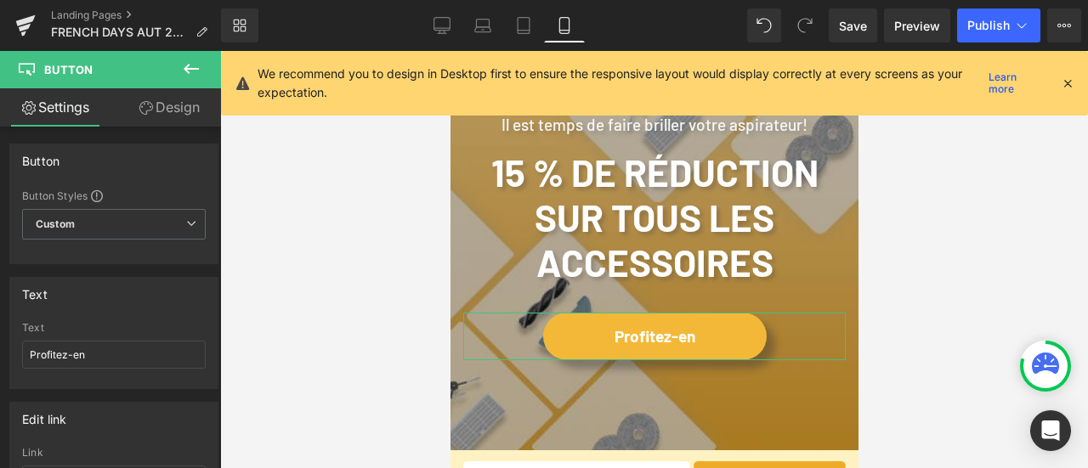
click at [184, 120] on link "Design" at bounding box center [169, 107] width 111 height 38
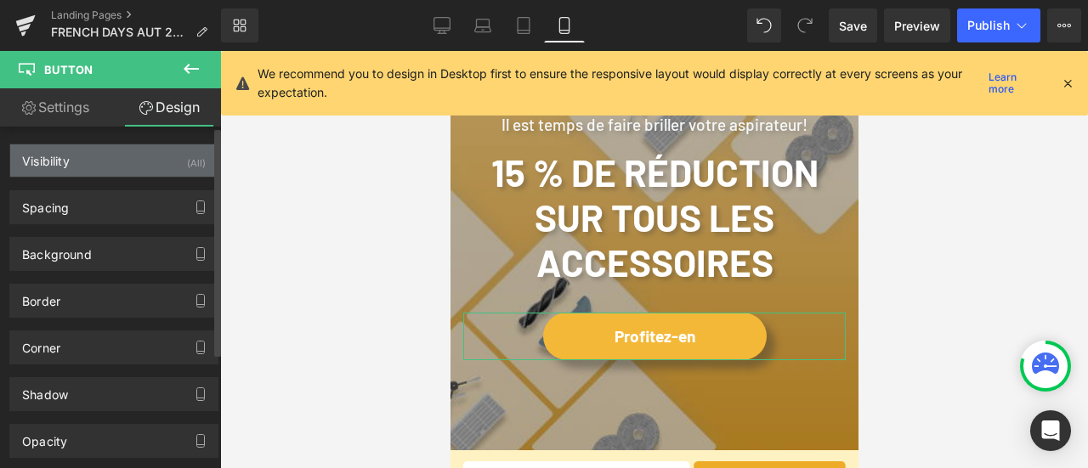
click at [156, 166] on div "Visibility (All)" at bounding box center [113, 161] width 207 height 32
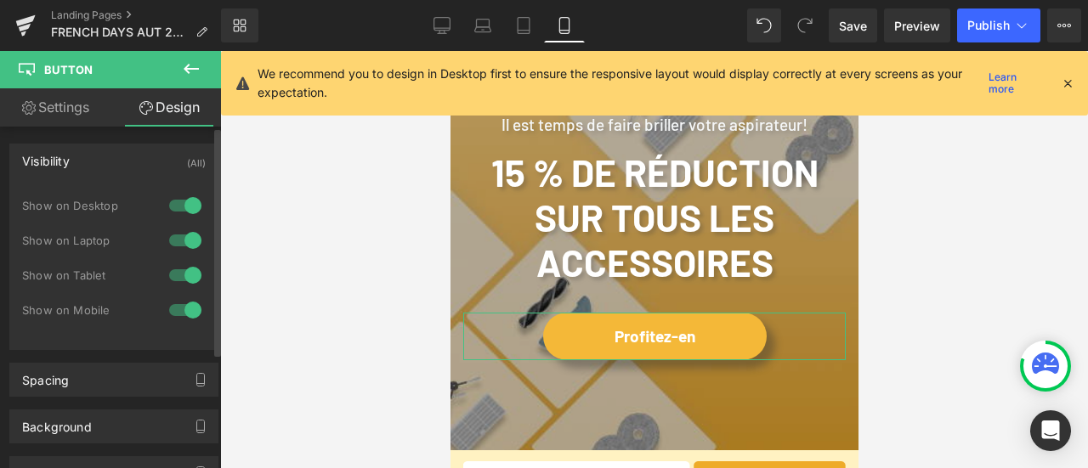
click at [185, 207] on div at bounding box center [185, 205] width 41 height 27
click at [182, 236] on div at bounding box center [185, 240] width 41 height 27
click at [175, 259] on div "Show on Laptop" at bounding box center [114, 249] width 184 height 35
click at [176, 275] on div at bounding box center [185, 275] width 41 height 27
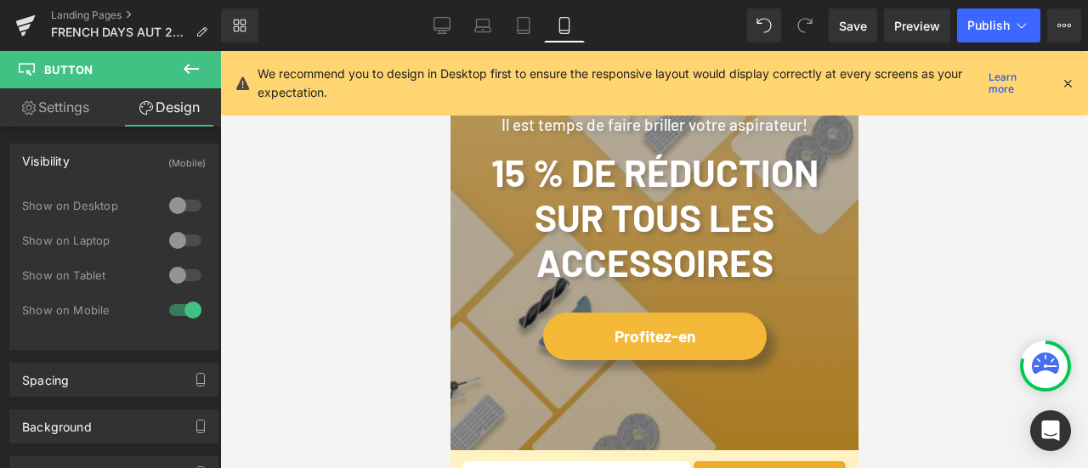
click at [496, 409] on div "Rendering Content" at bounding box center [544, 401] width 105 height 19
click at [524, 24] on icon at bounding box center [523, 25] width 17 height 17
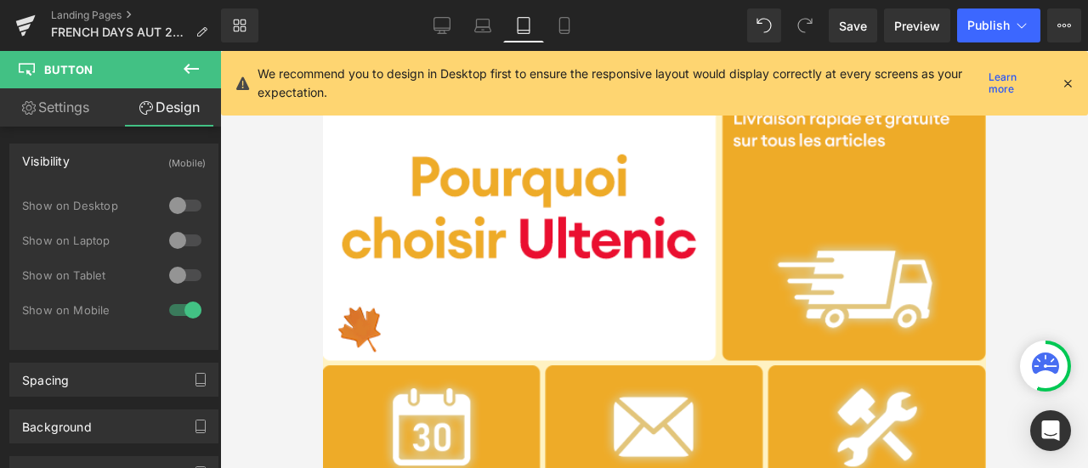
scroll to position [2040, 0]
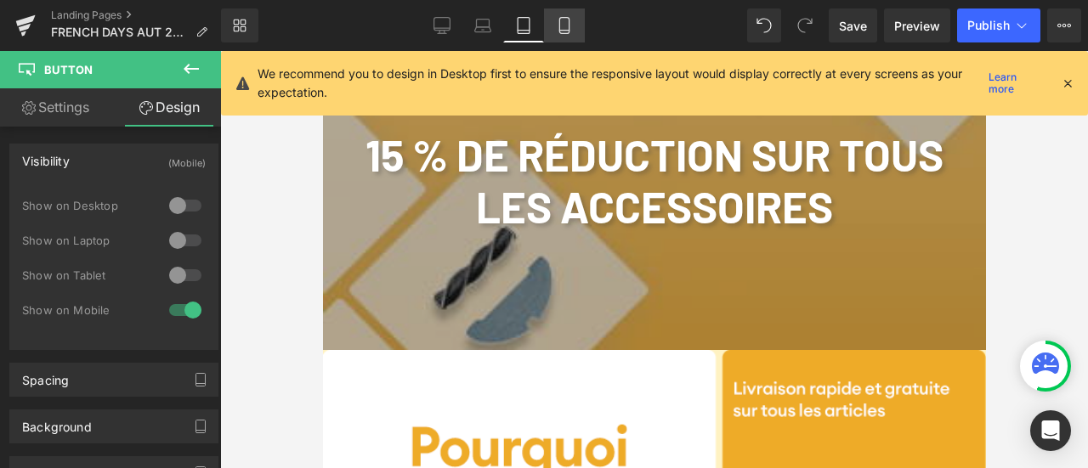
click at [568, 31] on icon at bounding box center [564, 25] width 17 height 17
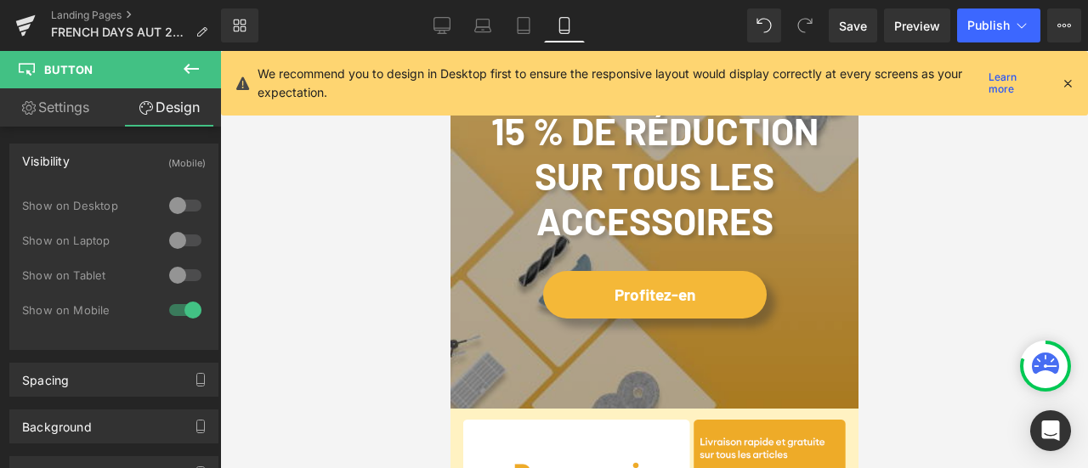
scroll to position [4701, 0]
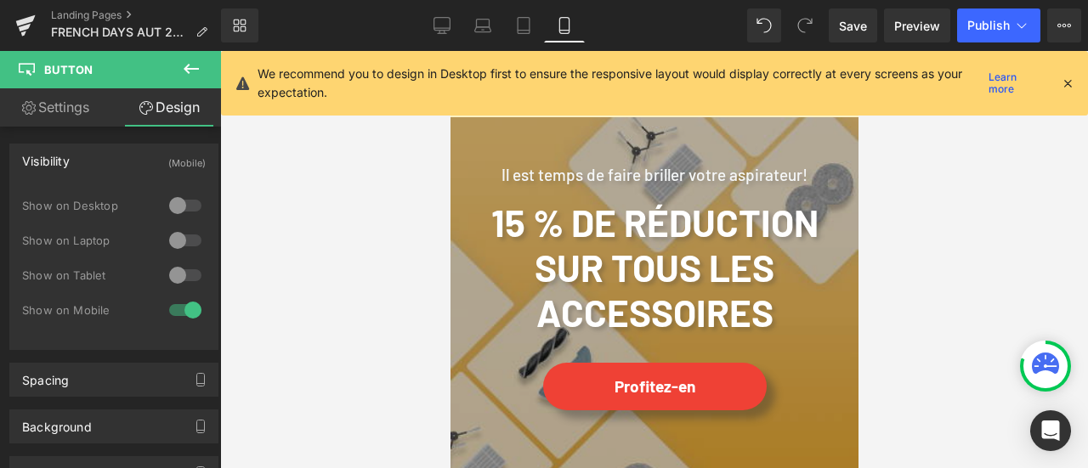
click at [649, 390] on span "Button" at bounding box center [653, 387] width 37 height 20
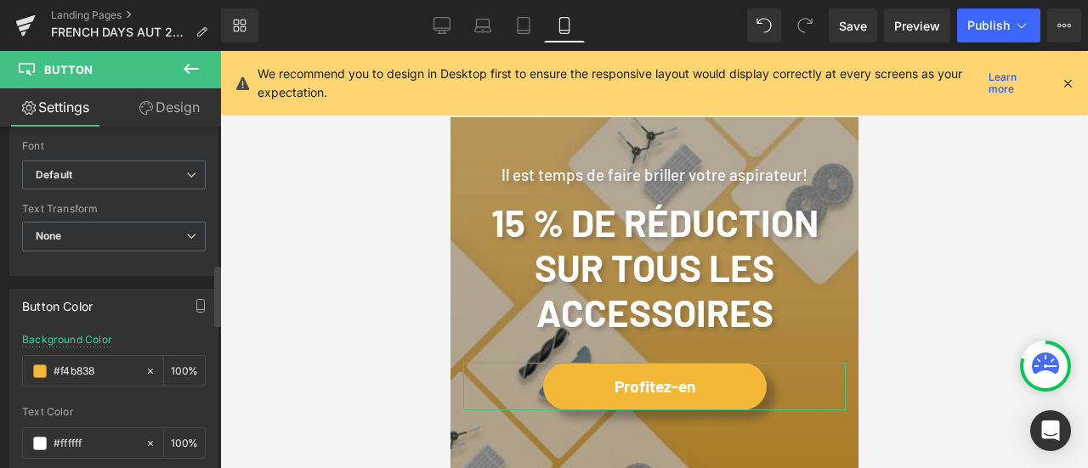
scroll to position [765, 0]
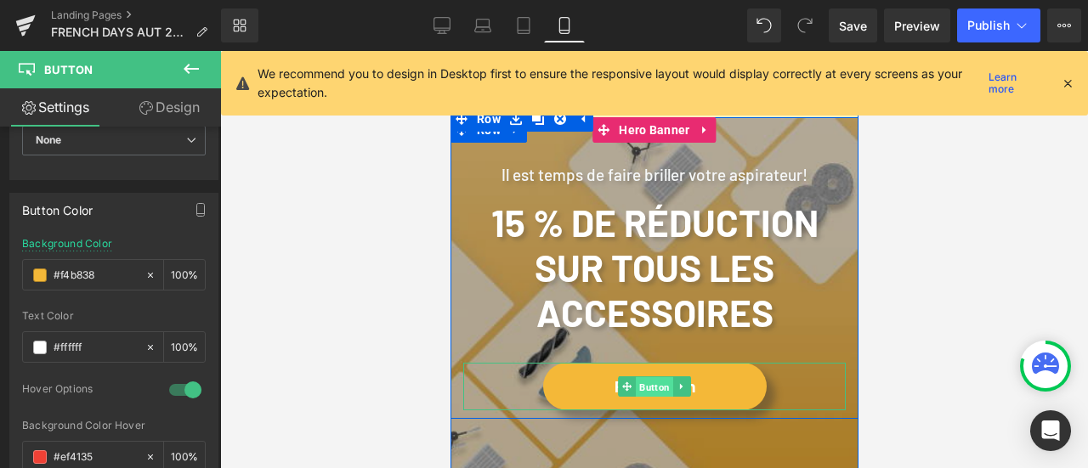
click at [645, 395] on span "Button" at bounding box center [653, 387] width 37 height 20
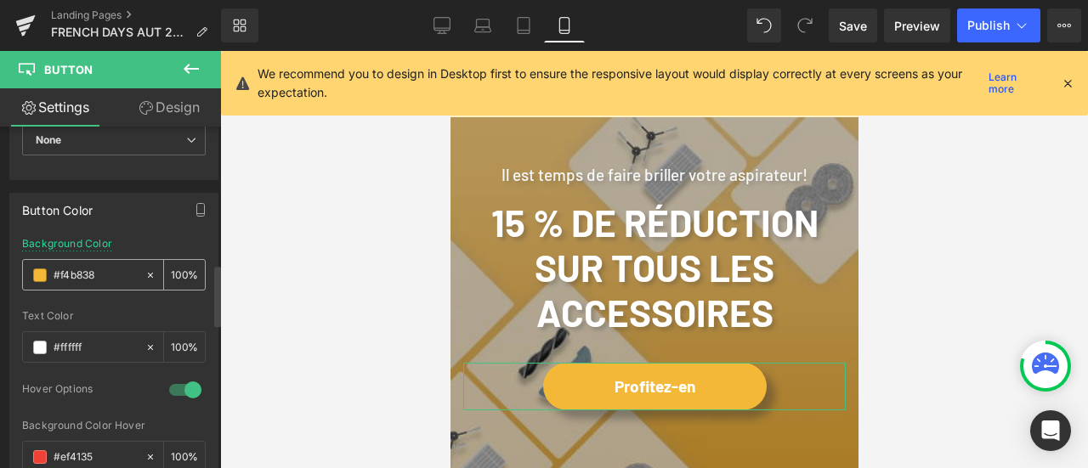
drag, startPoint x: 107, startPoint y: 274, endPoint x: 43, endPoint y: 266, distance: 65.1
click at [43, 266] on div "#f4b838" at bounding box center [84, 275] width 122 height 30
click at [105, 274] on input "#f4b838" at bounding box center [95, 275] width 83 height 19
drag, startPoint x: 107, startPoint y: 270, endPoint x: 31, endPoint y: 264, distance: 75.9
click at [31, 264] on div "#f4b838" at bounding box center [84, 275] width 122 height 30
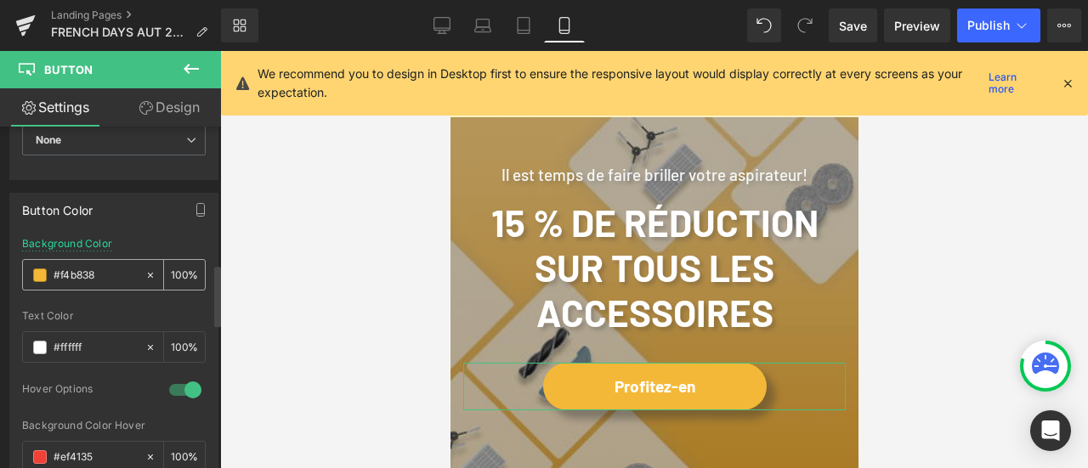
paste input "e8600d"
type input "e8600d"
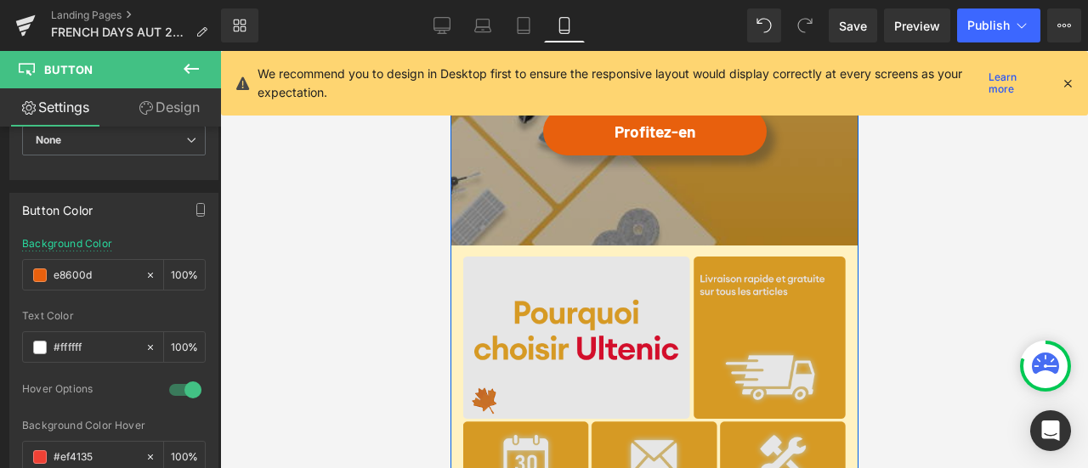
scroll to position [4786, 0]
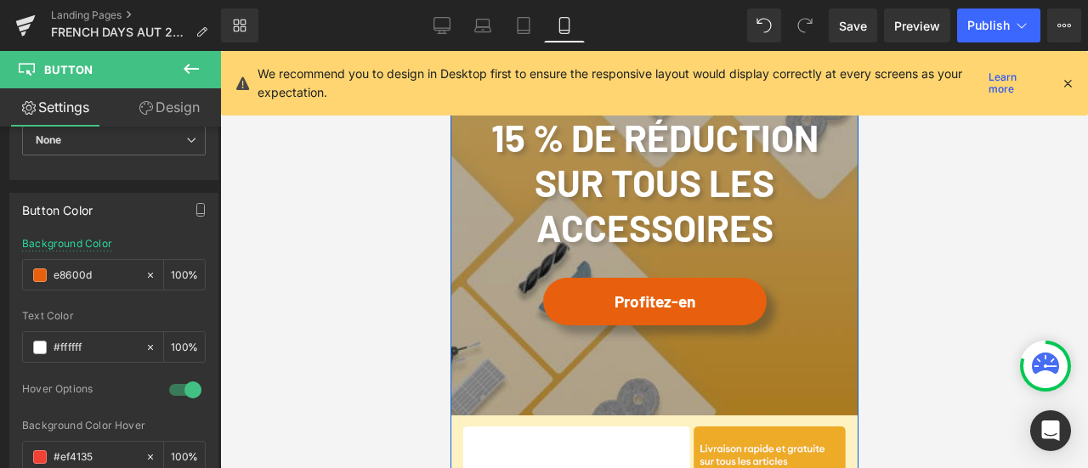
click at [596, 359] on div at bounding box center [654, 223] width 408 height 383
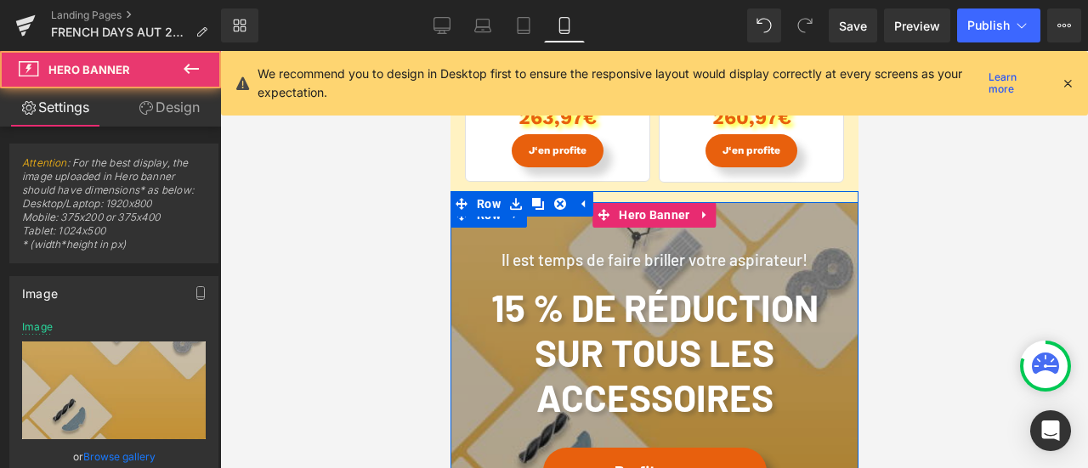
scroll to position [4616, 0]
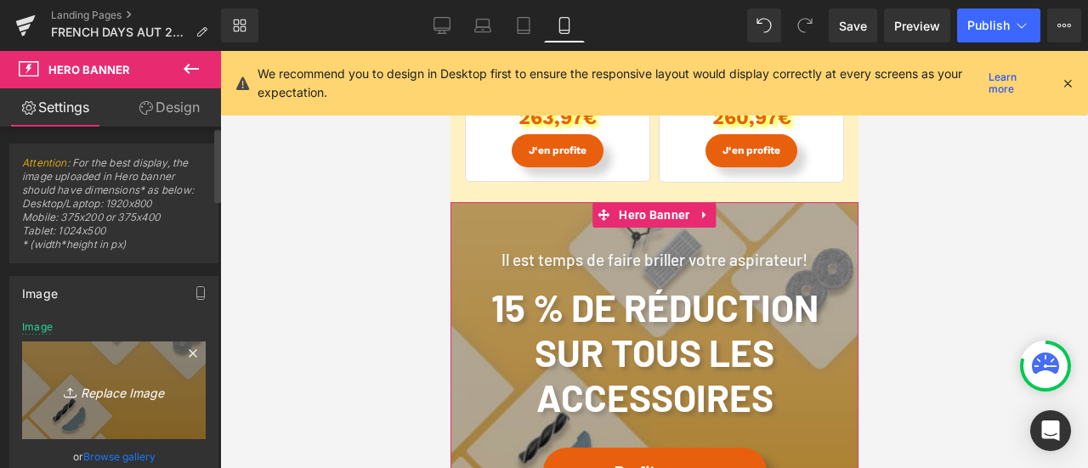
click at [133, 380] on icon "Replace Image" at bounding box center [114, 390] width 136 height 21
type input "C:\fakepath\ACC M.png"
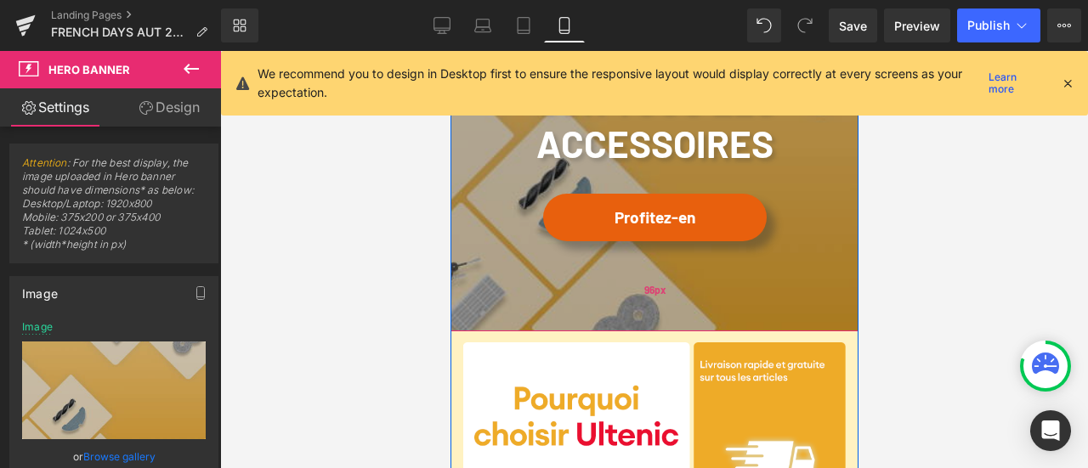
scroll to position [4871, 0]
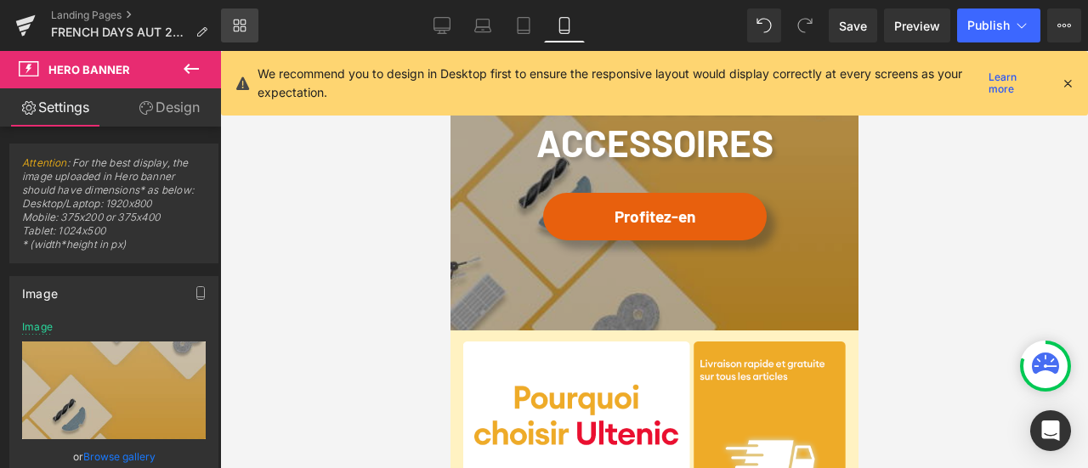
click at [246, 19] on icon at bounding box center [240, 26] width 14 height 14
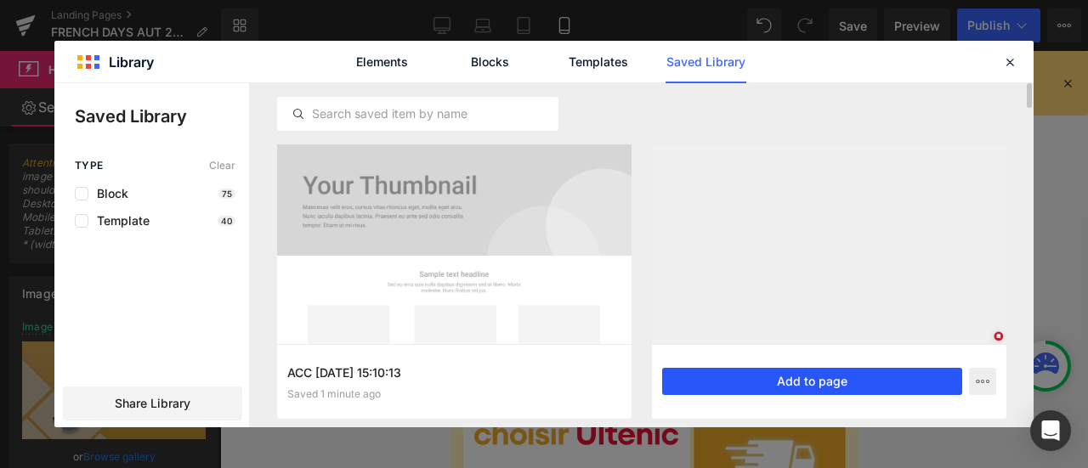
click at [744, 379] on button "Add to page" at bounding box center [812, 381] width 300 height 27
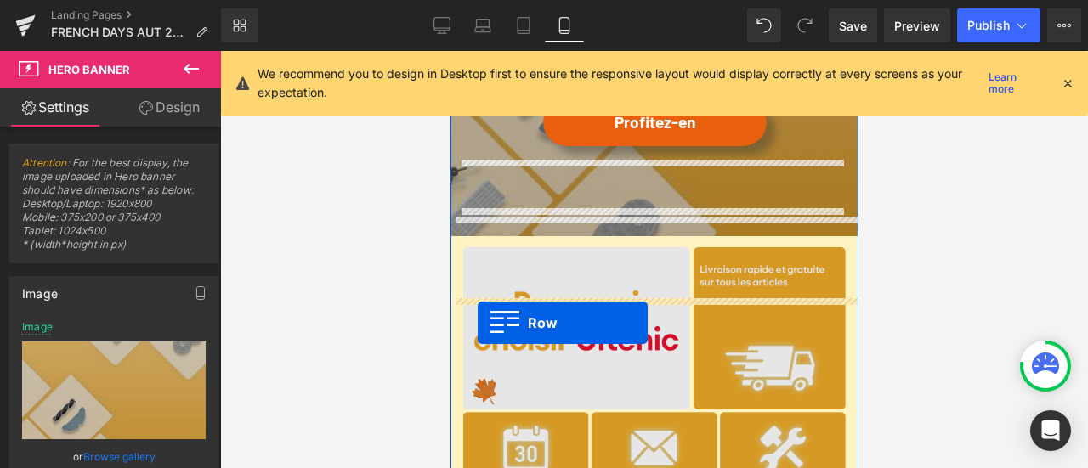
scroll to position [4881, 0]
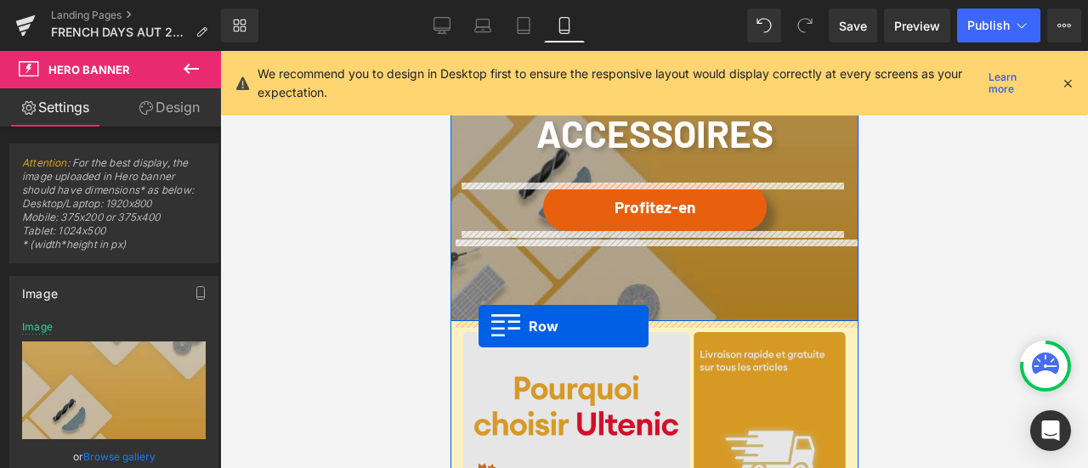
drag, startPoint x: 459, startPoint y: 235, endPoint x: 478, endPoint y: 326, distance: 92.0
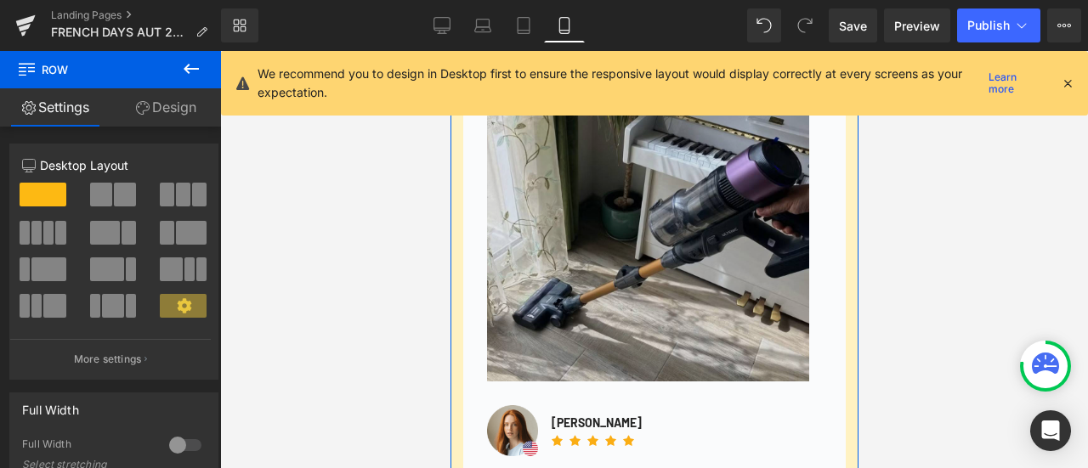
scroll to position [4966, 0]
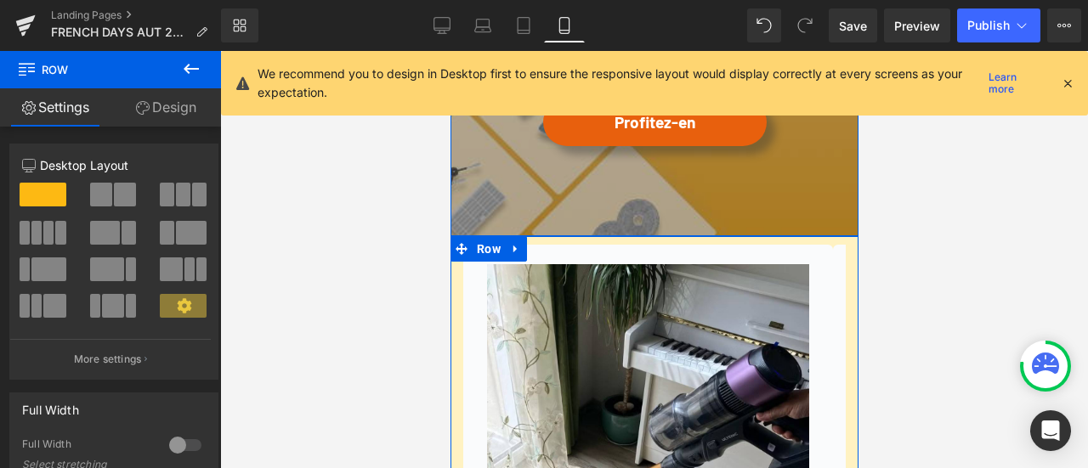
click at [491, 259] on span "Row" at bounding box center [488, 249] width 32 height 26
click at [146, 102] on icon at bounding box center [143, 108] width 14 height 14
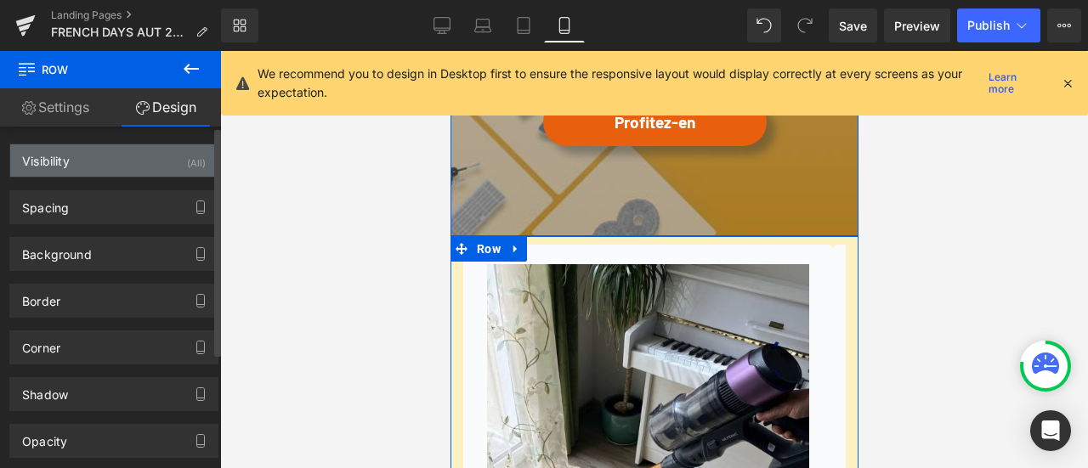
click at [149, 156] on div "Visibility (All)" at bounding box center [113, 161] width 207 height 32
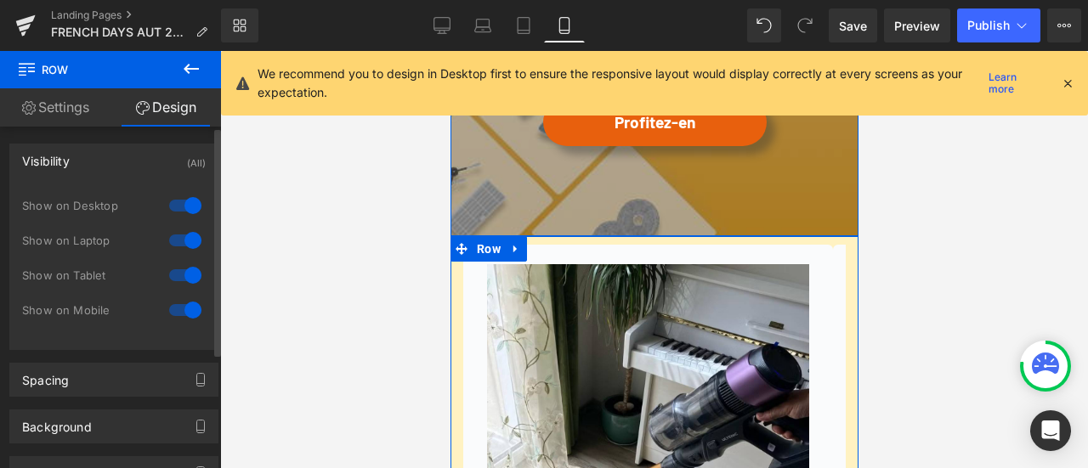
click at [179, 207] on div at bounding box center [185, 205] width 41 height 27
click at [167, 242] on div at bounding box center [185, 240] width 41 height 27
click at [182, 271] on div at bounding box center [185, 275] width 41 height 27
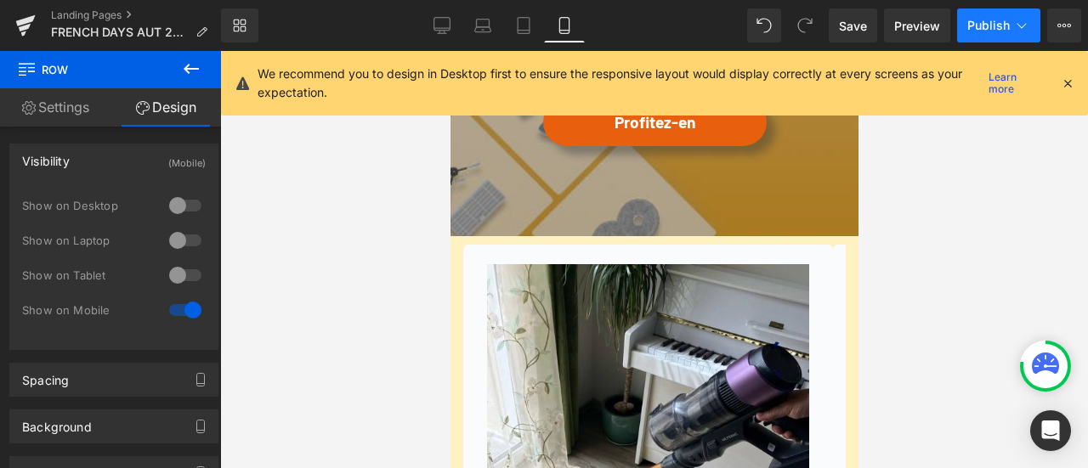
click at [983, 22] on span "Publish" at bounding box center [988, 26] width 43 height 14
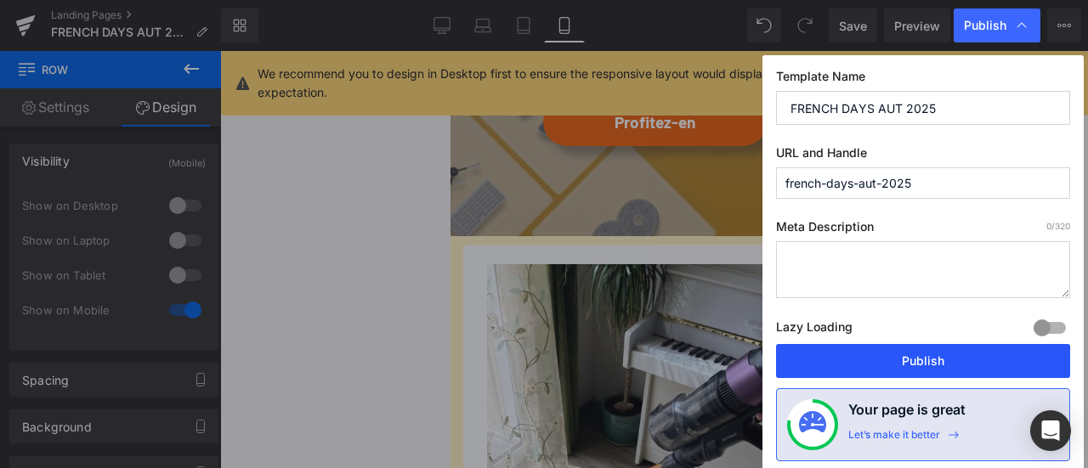
click at [916, 354] on button "Publish" at bounding box center [923, 361] width 294 height 34
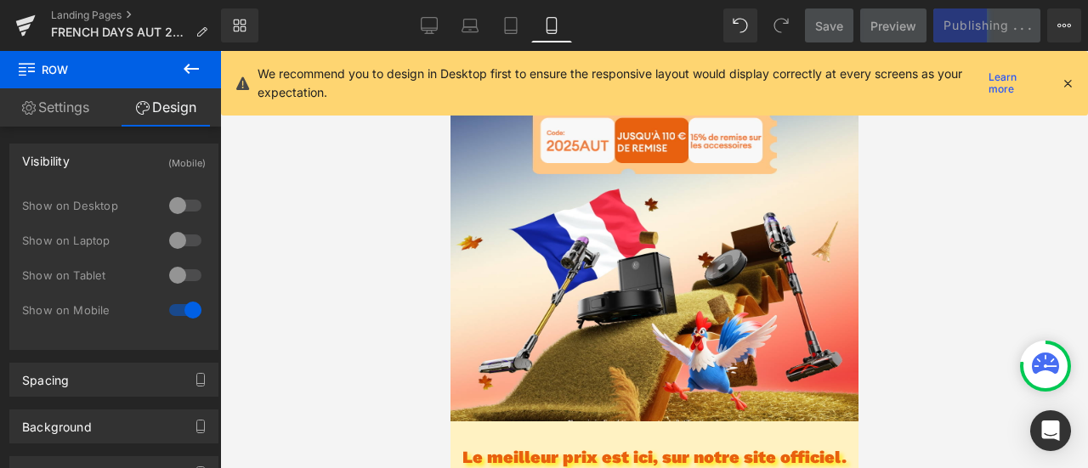
scroll to position [35, 0]
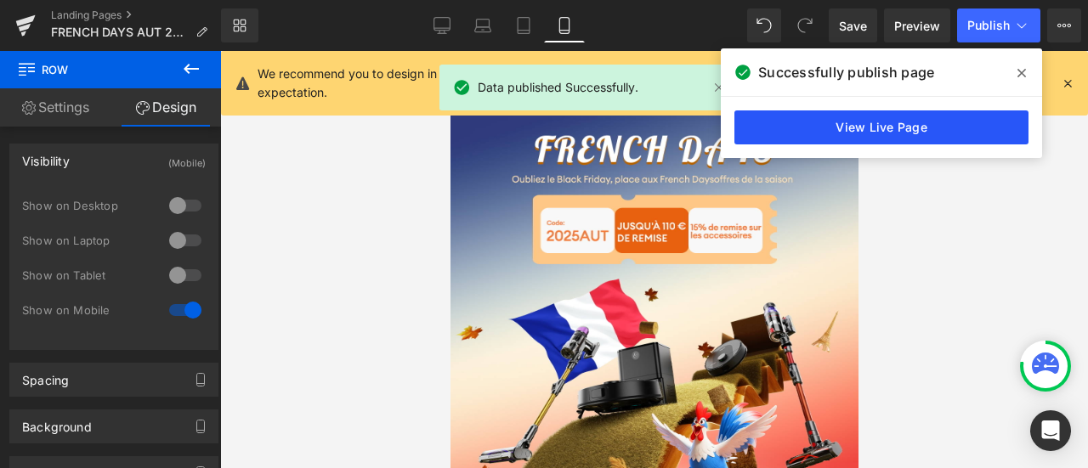
click at [830, 125] on link "View Live Page" at bounding box center [882, 128] width 294 height 34
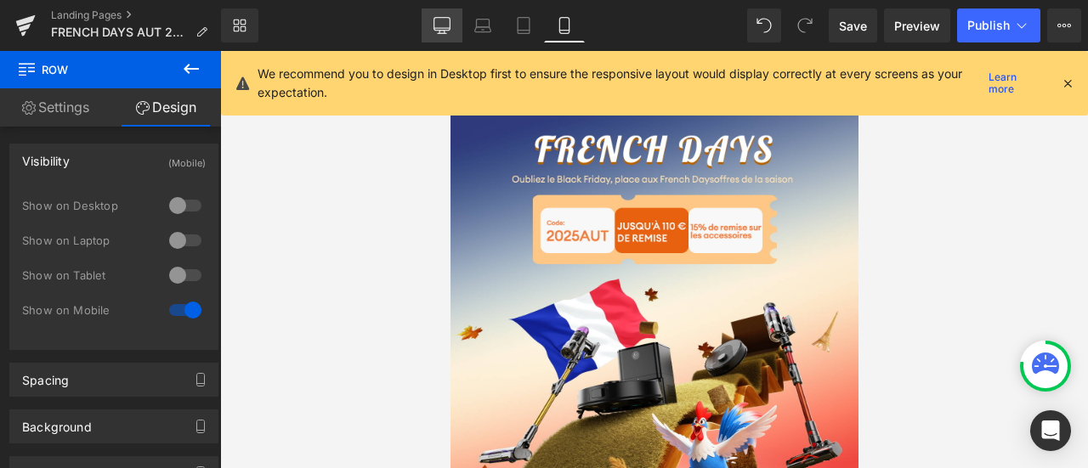
click at [454, 33] on link "Desktop" at bounding box center [442, 26] width 41 height 34
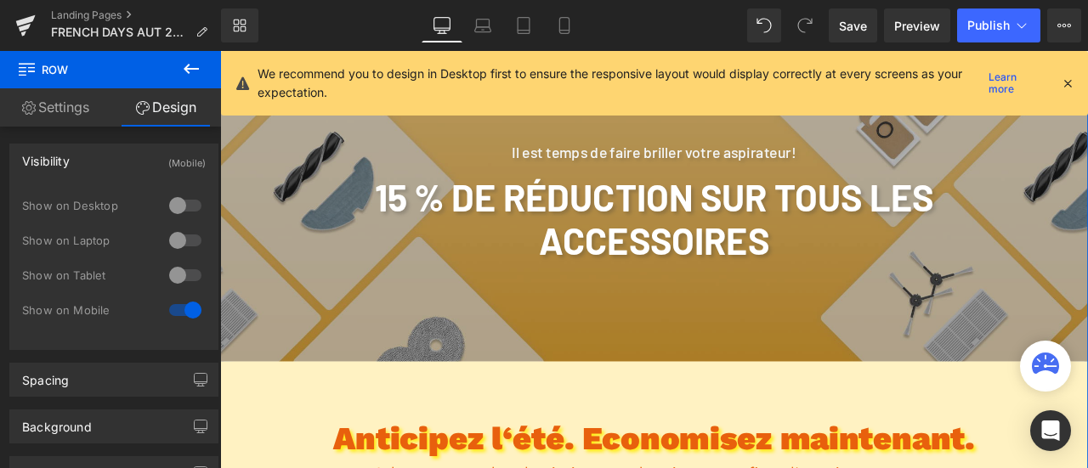
scroll to position [2465, 0]
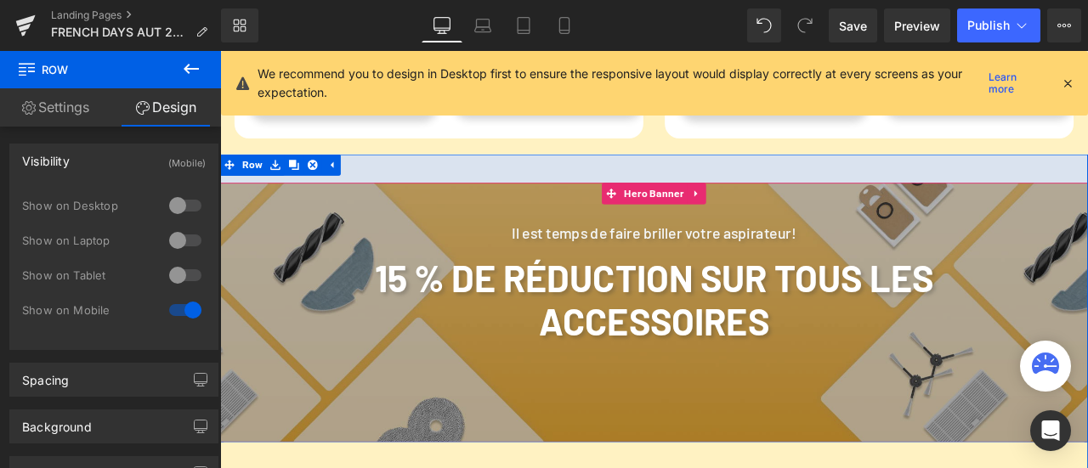
click at [220, 51] on div at bounding box center [220, 51] width 0 height 0
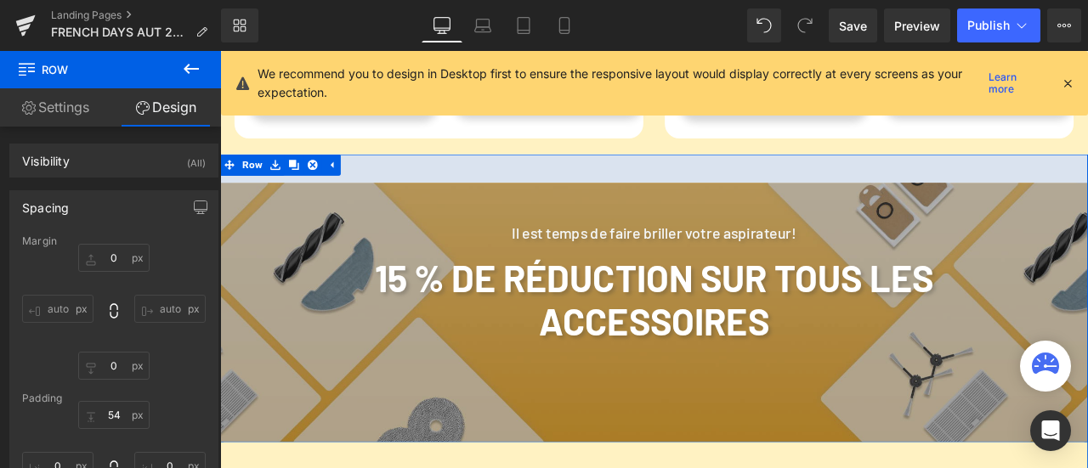
click at [286, 204] on div "Il est temps de faire briller votre aspirateur! Heading 15 % de réduction sur t…" at bounding box center [734, 344] width 1029 height 342
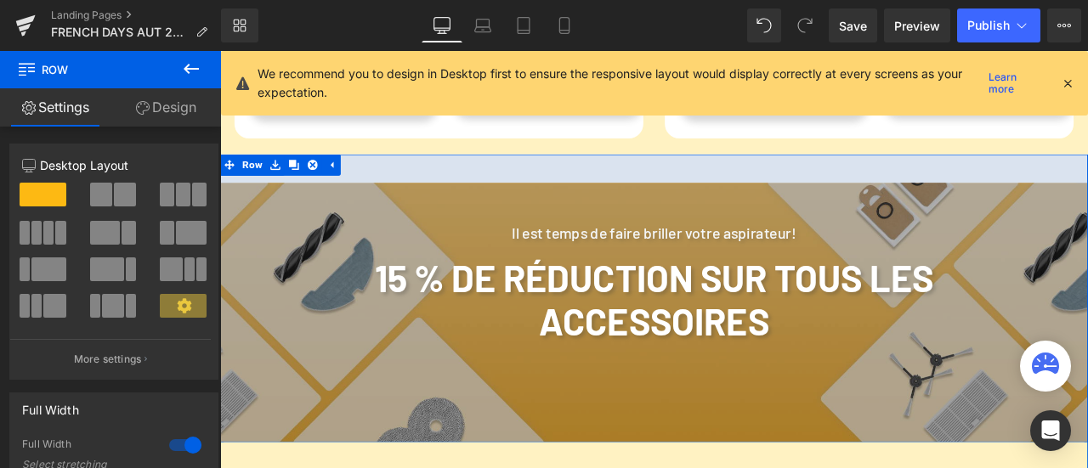
click at [516, 192] on div "Il est temps de faire briller votre aspirateur! Heading 15 % de réduction sur t…" at bounding box center [734, 344] width 1029 height 342
drag, startPoint x: 145, startPoint y: 105, endPoint x: 157, endPoint y: 162, distance: 58.4
click at [145, 106] on icon at bounding box center [143, 108] width 14 height 14
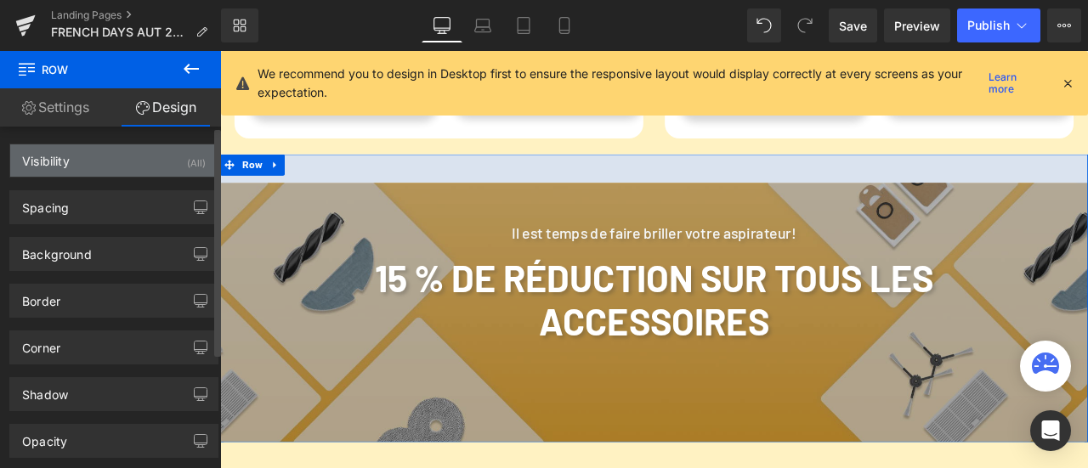
click at [155, 156] on div "Visibility (All)" at bounding box center [113, 161] width 207 height 32
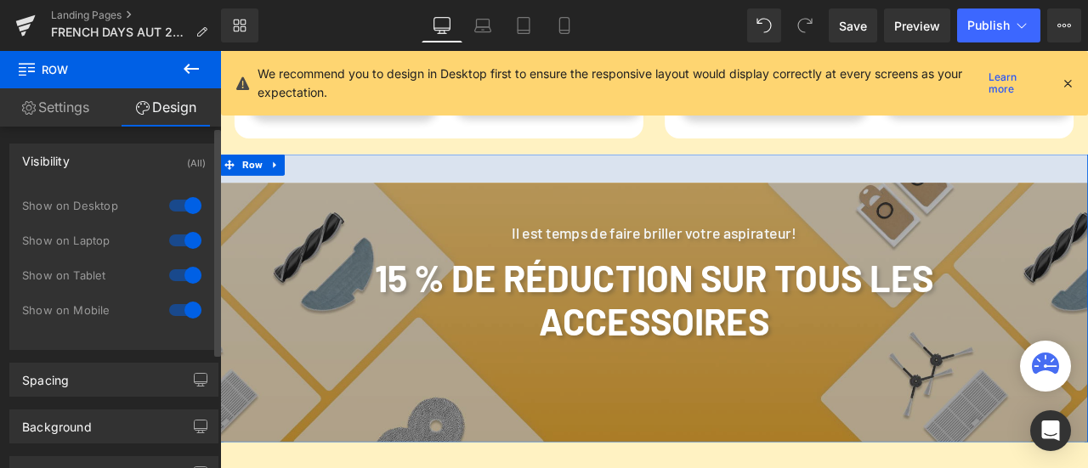
click at [181, 201] on div at bounding box center [185, 205] width 41 height 27
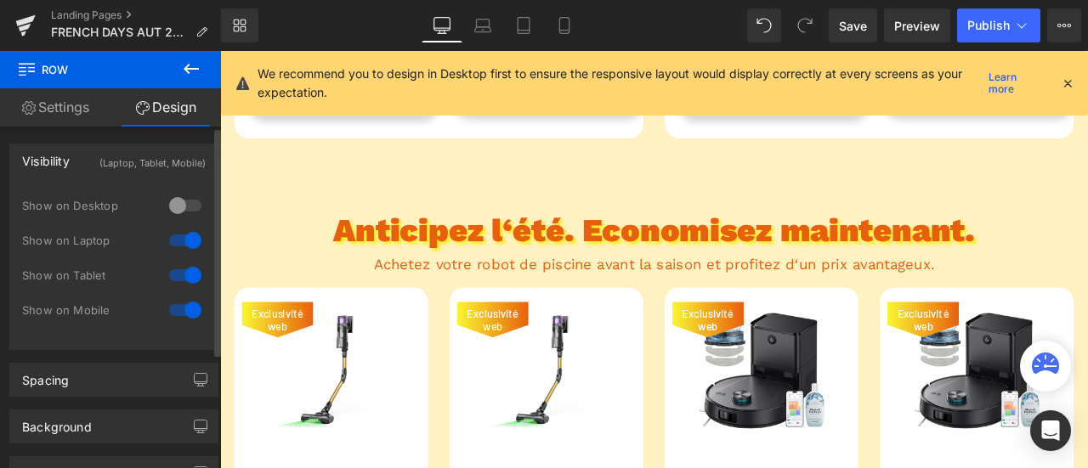
click at [179, 241] on div at bounding box center [185, 240] width 41 height 27
click at [184, 271] on div at bounding box center [185, 275] width 41 height 27
click at [490, 27] on icon at bounding box center [482, 29] width 16 height 5
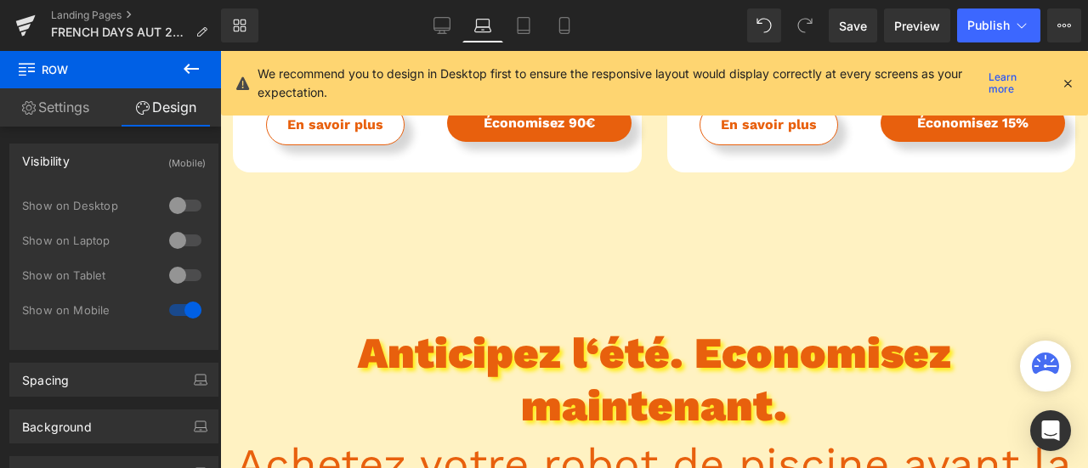
scroll to position [0, 0]
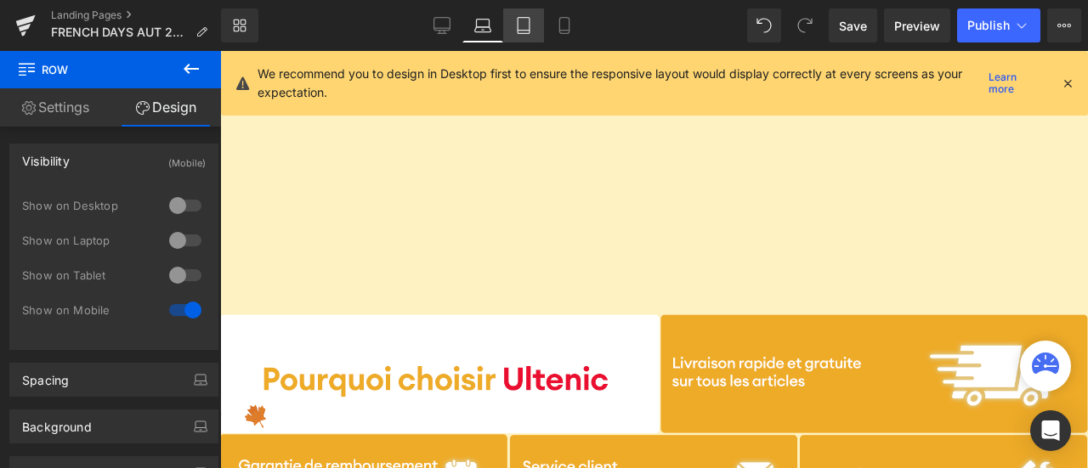
click at [529, 12] on link "Tablet" at bounding box center [523, 26] width 41 height 34
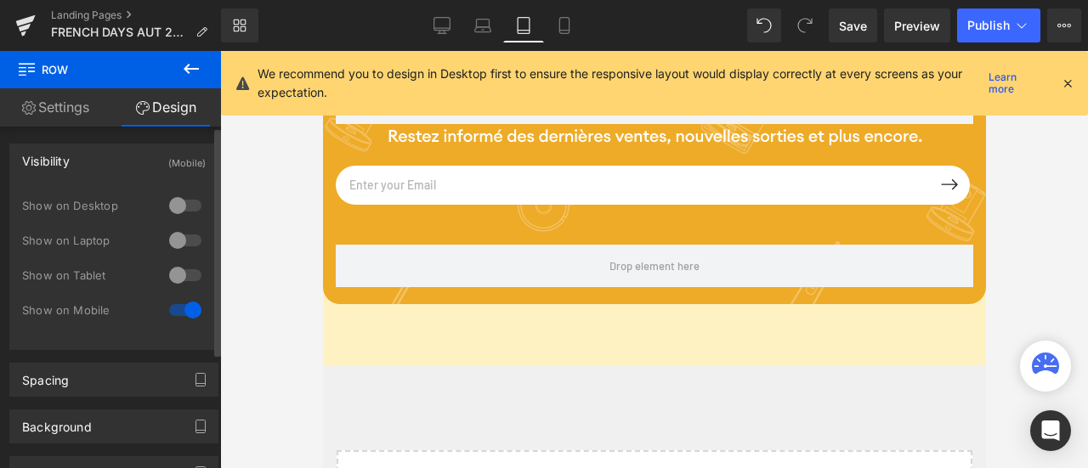
click at [179, 273] on div at bounding box center [185, 275] width 41 height 27
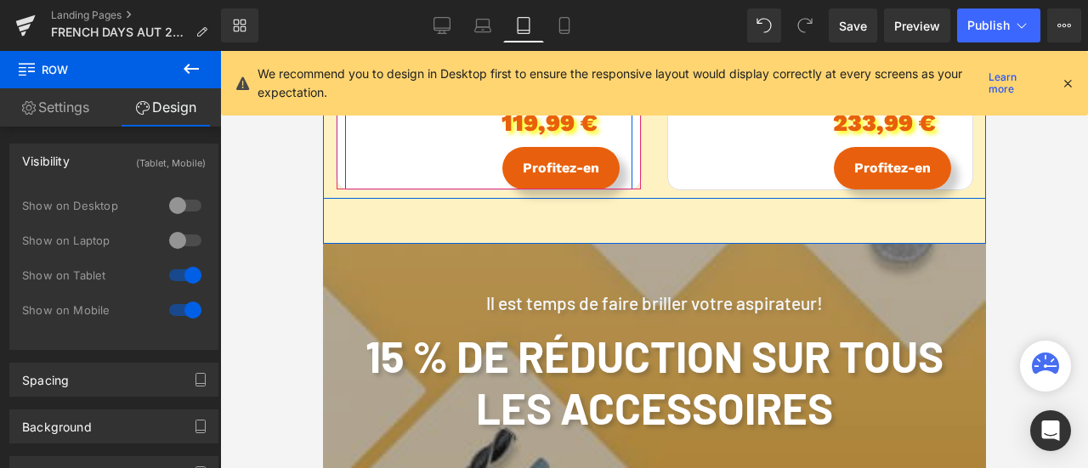
scroll to position [1923, 0]
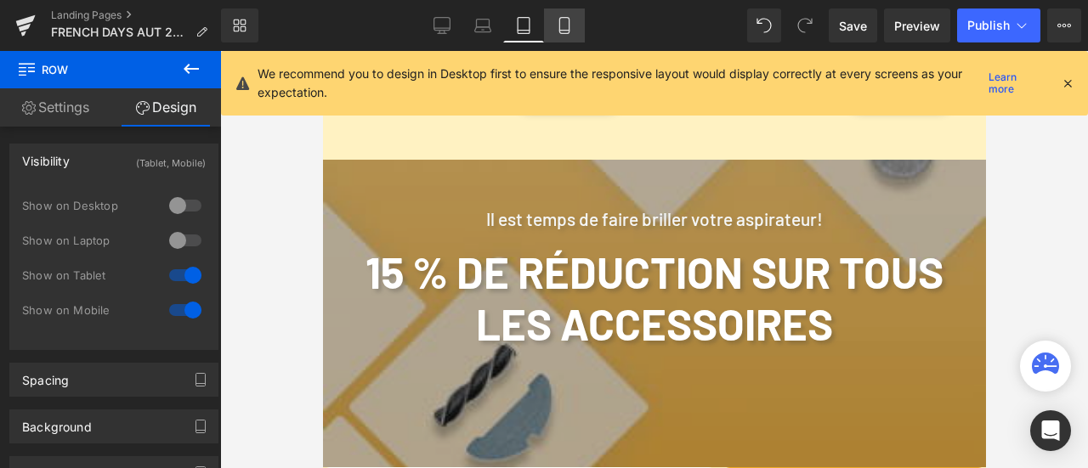
click at [553, 29] on link "Mobile" at bounding box center [564, 26] width 41 height 34
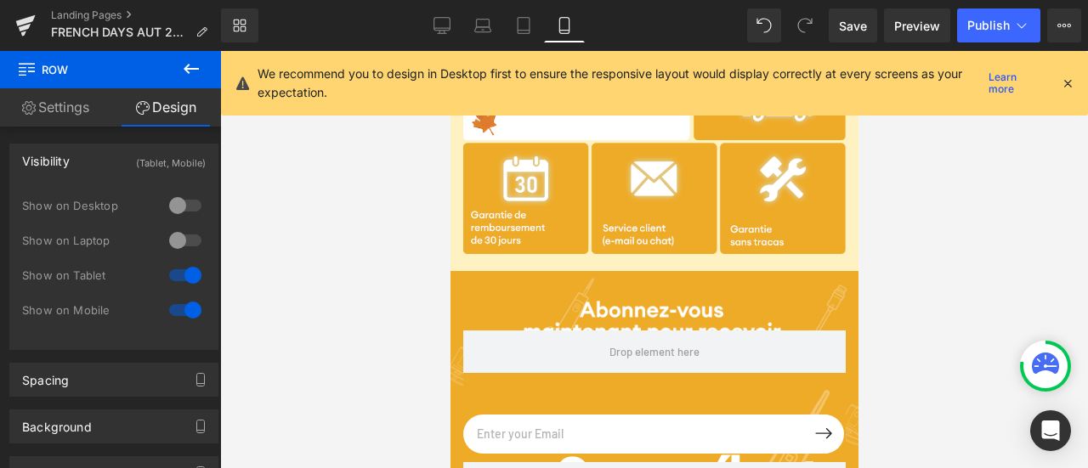
scroll to position [5959, 0]
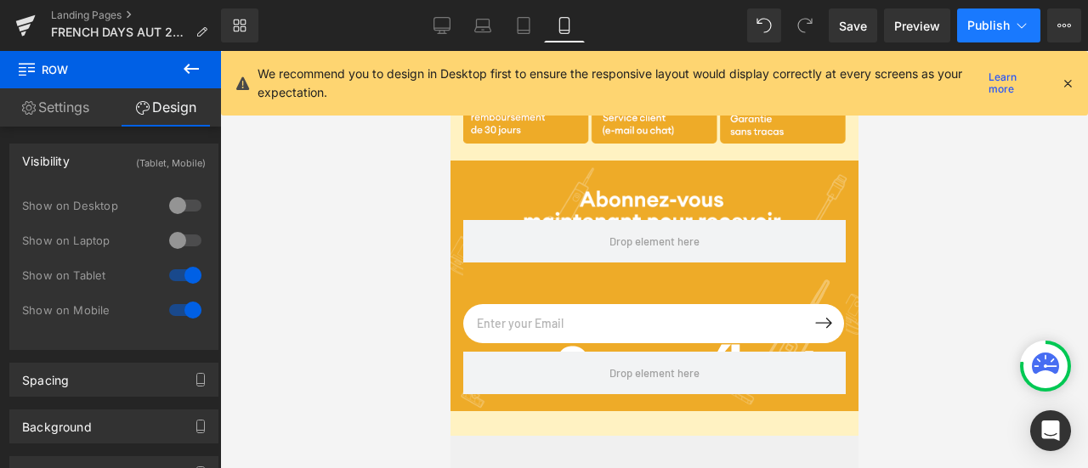
click at [973, 33] on button "Publish" at bounding box center [998, 26] width 83 height 34
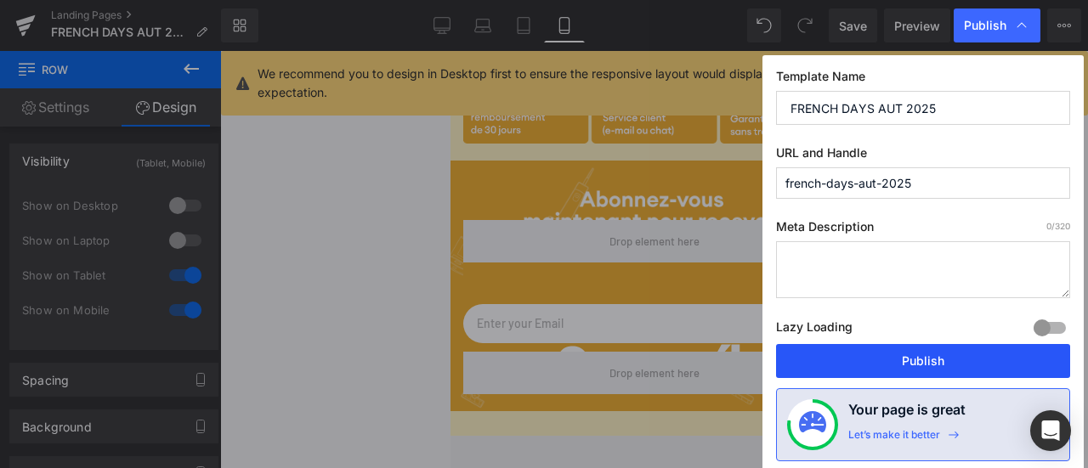
click at [967, 360] on button "Publish" at bounding box center [923, 361] width 294 height 34
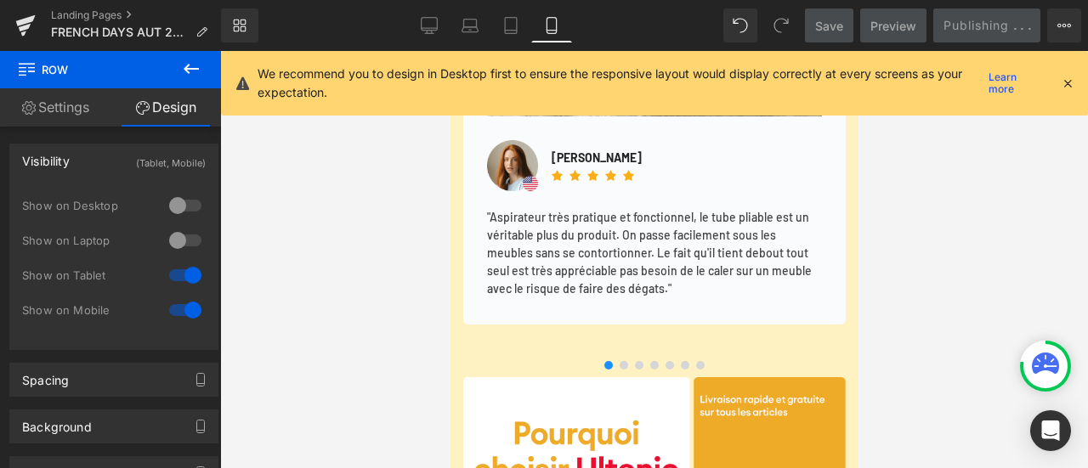
scroll to position [5109, 0]
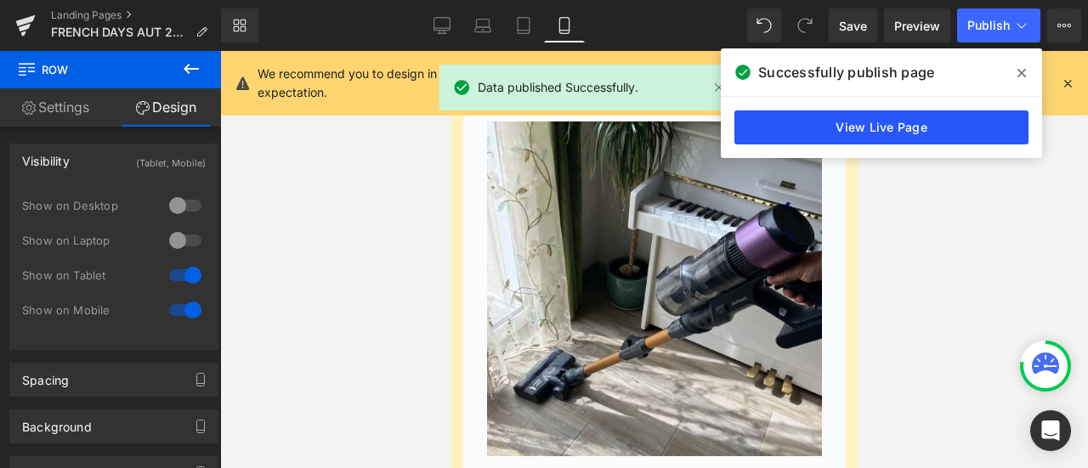
click at [903, 134] on link "View Live Page" at bounding box center [882, 128] width 294 height 34
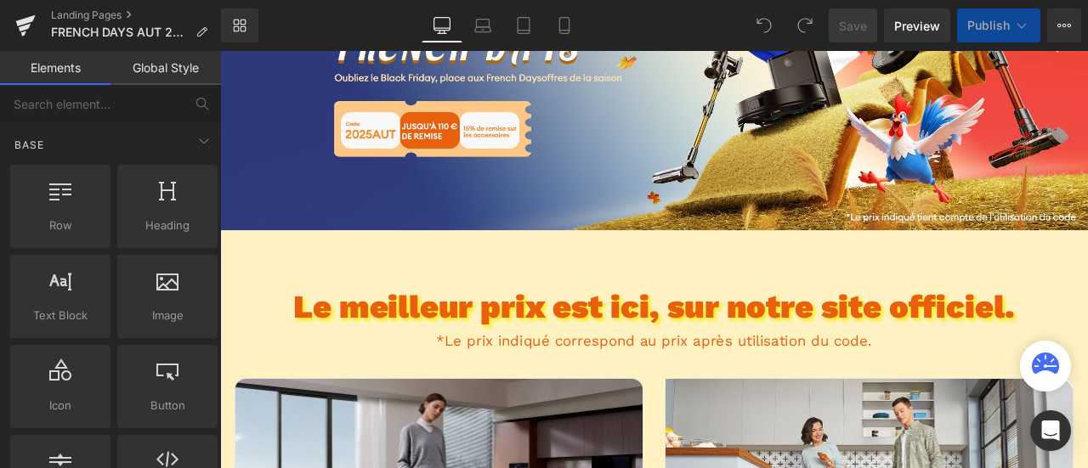
scroll to position [255, 0]
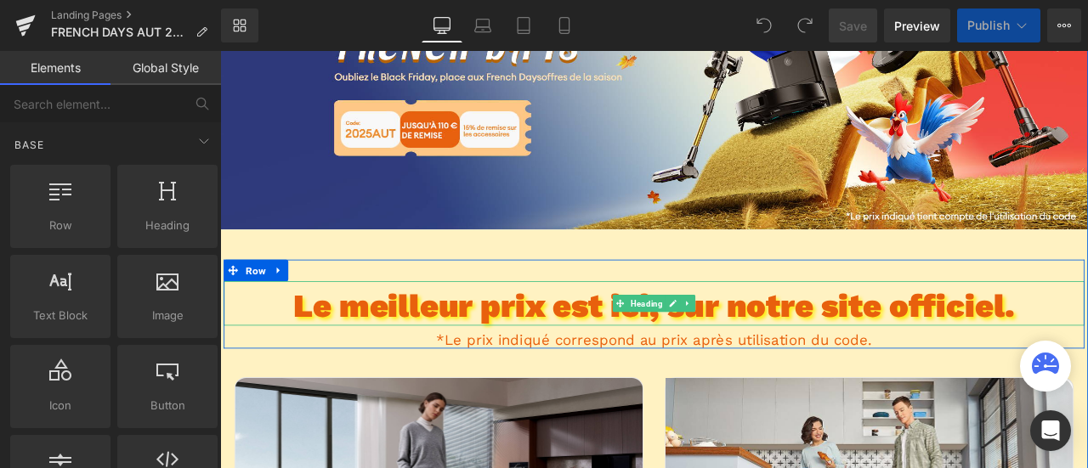
click at [639, 356] on h2 "Le meilleur prix est ici, sur notre site officiel." at bounding box center [734, 354] width 1020 height 46
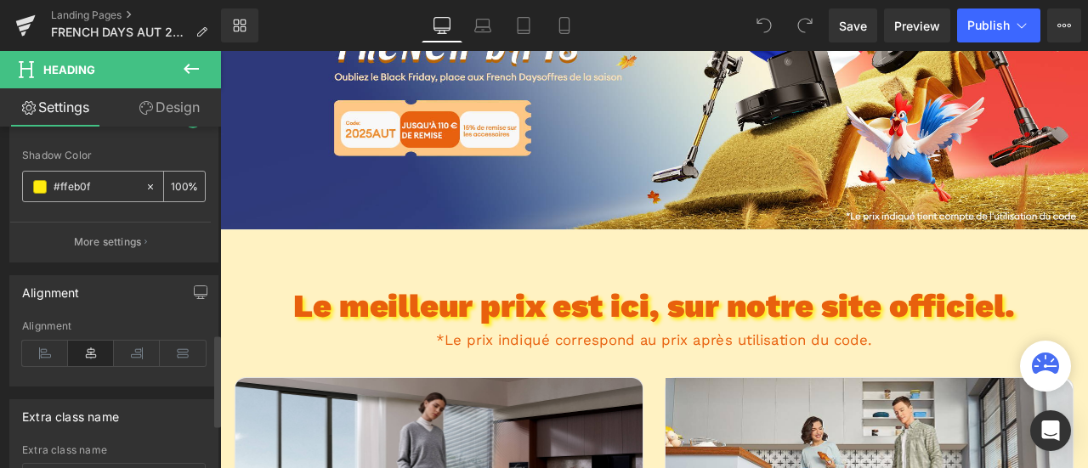
scroll to position [765, 0]
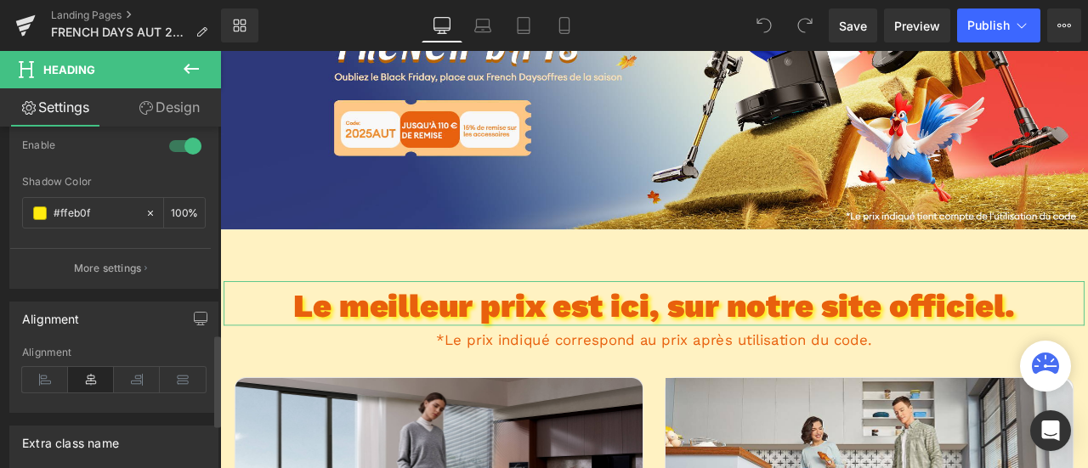
click at [182, 141] on div at bounding box center [185, 146] width 41 height 27
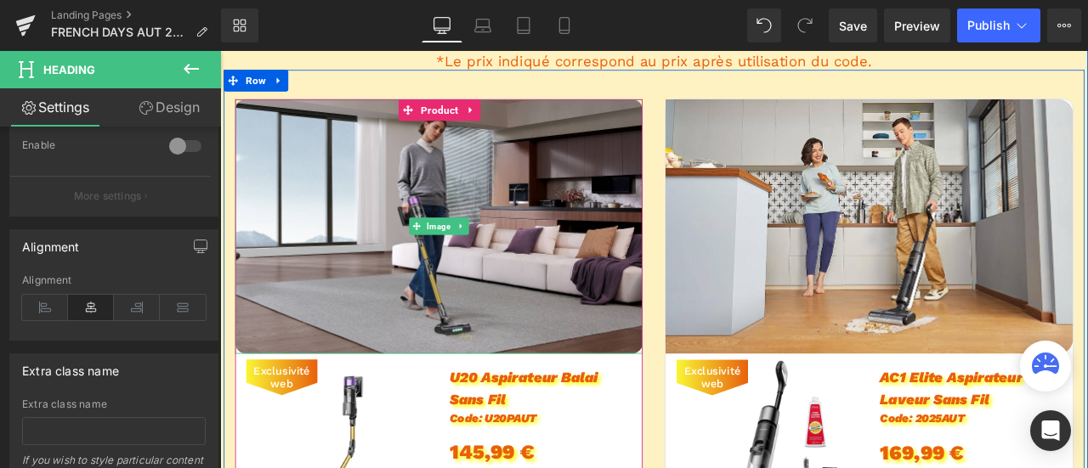
scroll to position [680, 0]
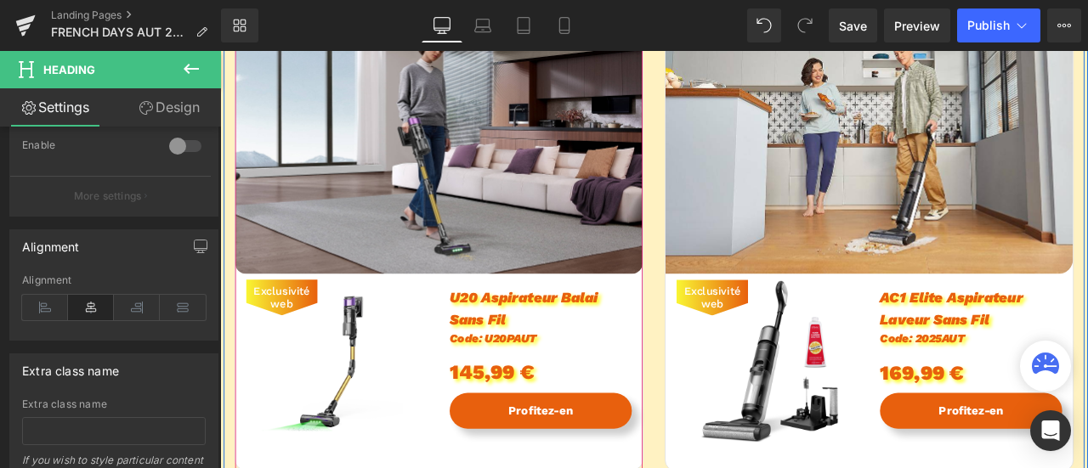
click at [568, 342] on span "U20 Aspirateur Balai Sans Fil" at bounding box center [579, 356] width 175 height 46
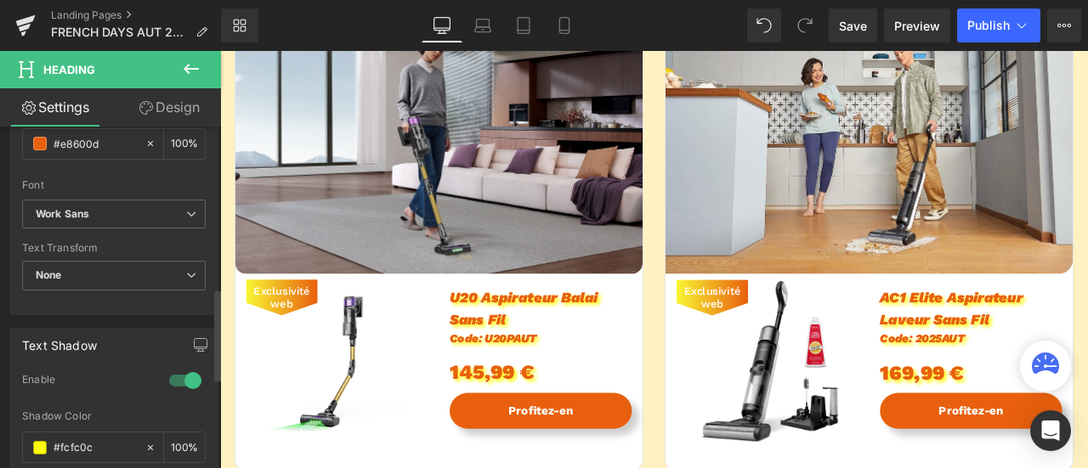
scroll to position [595, 0]
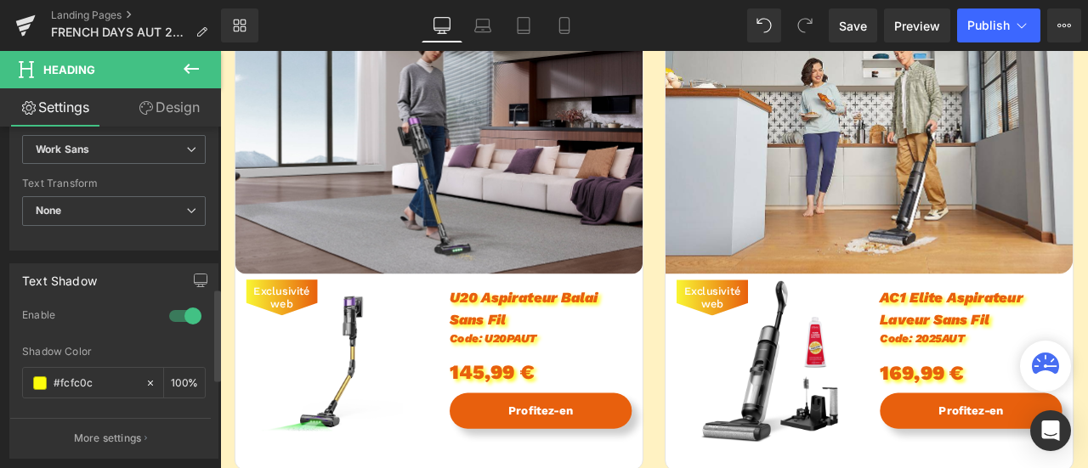
click at [179, 308] on div at bounding box center [185, 316] width 41 height 27
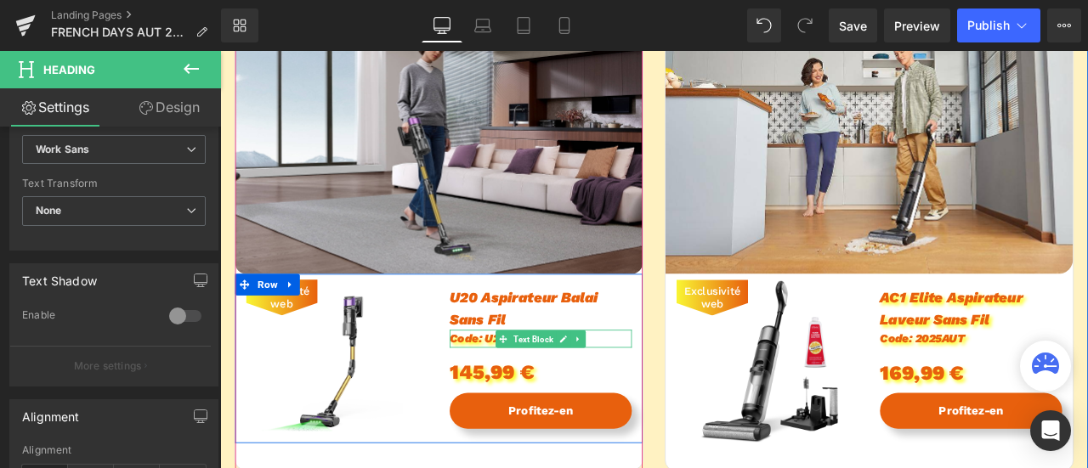
click at [538, 394] on span "Code: U20PAUT" at bounding box center [543, 392] width 103 height 16
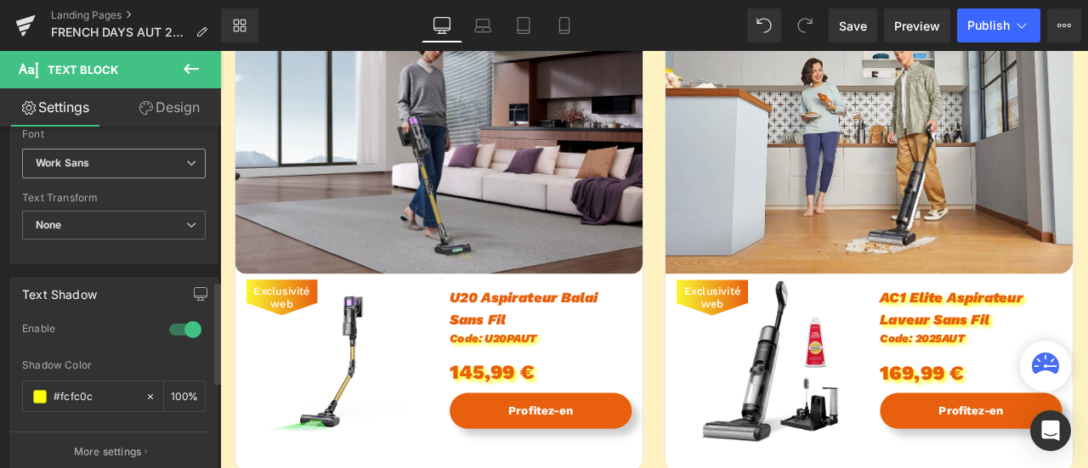
scroll to position [510, 0]
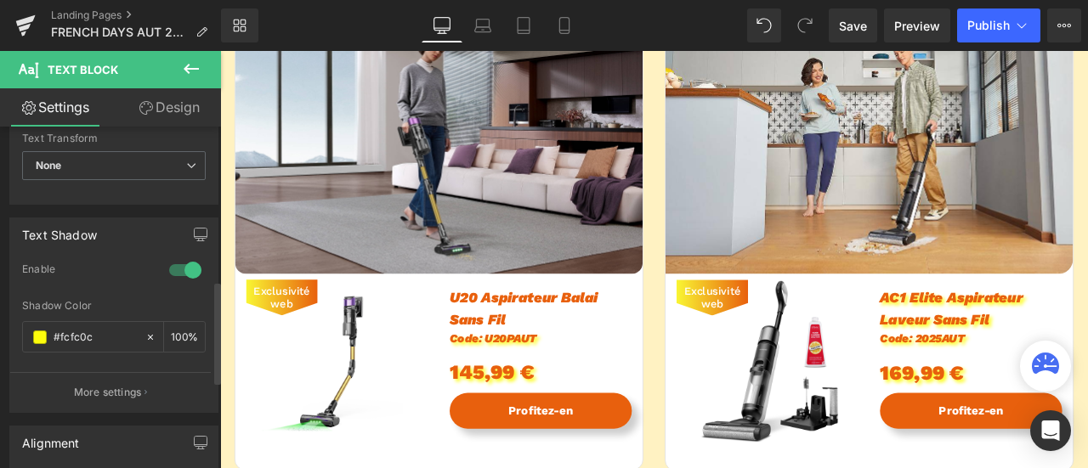
click at [179, 269] on div at bounding box center [185, 270] width 41 height 27
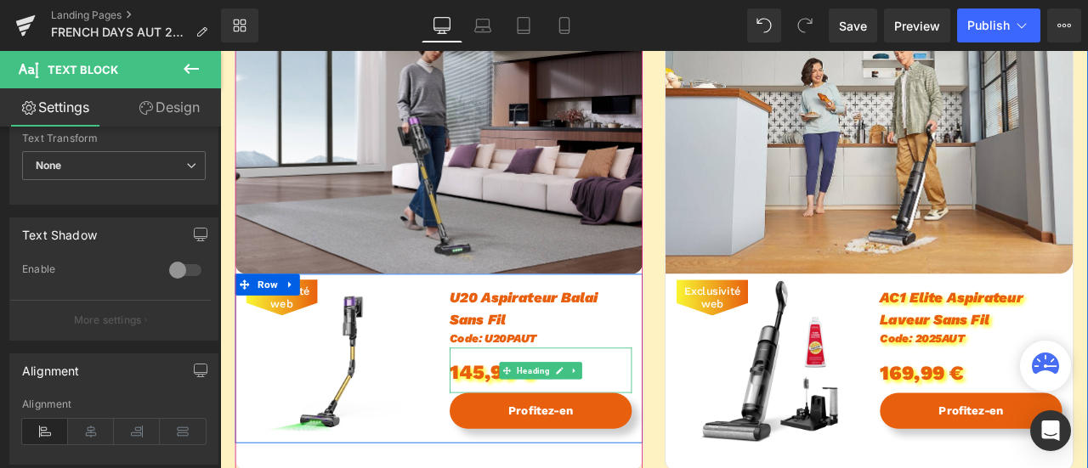
click at [516, 424] on div "145,99 €" at bounding box center [600, 430] width 216 height 54
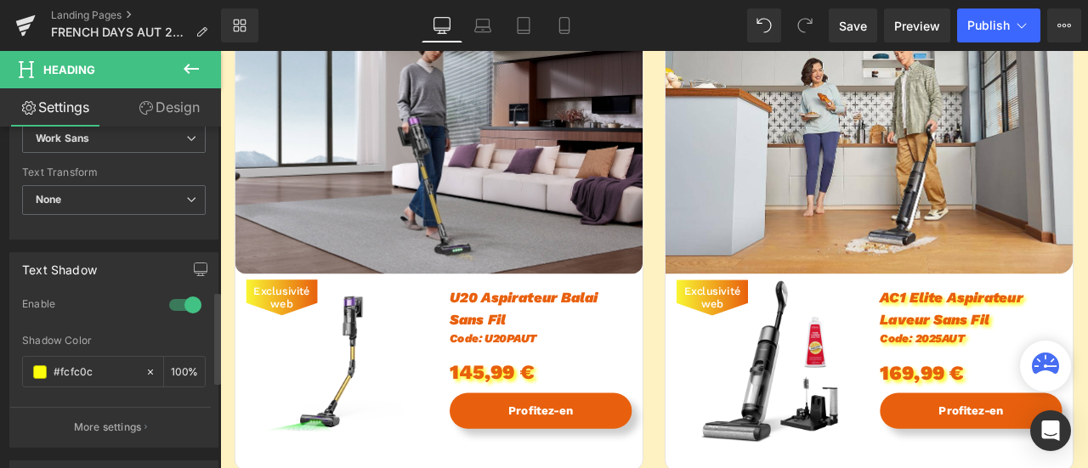
scroll to position [680, 0]
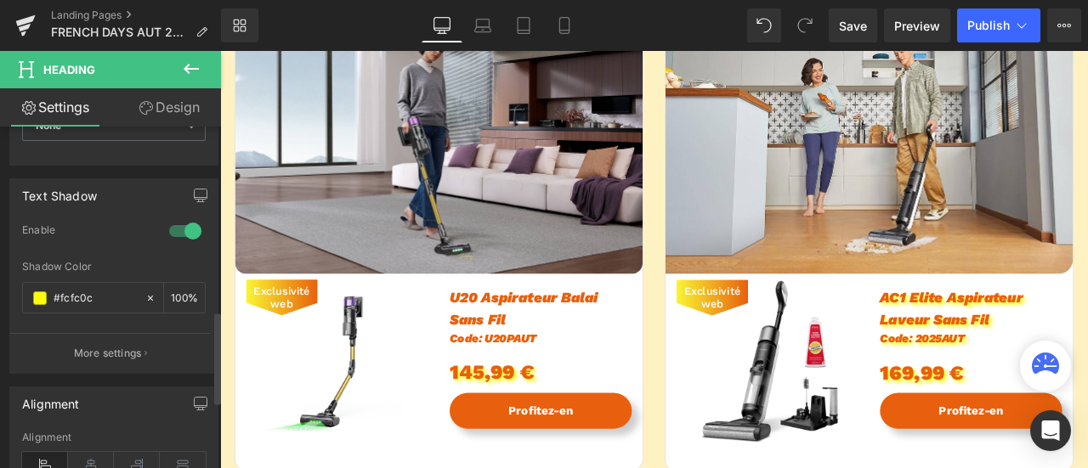
click at [185, 230] on div at bounding box center [185, 231] width 41 height 27
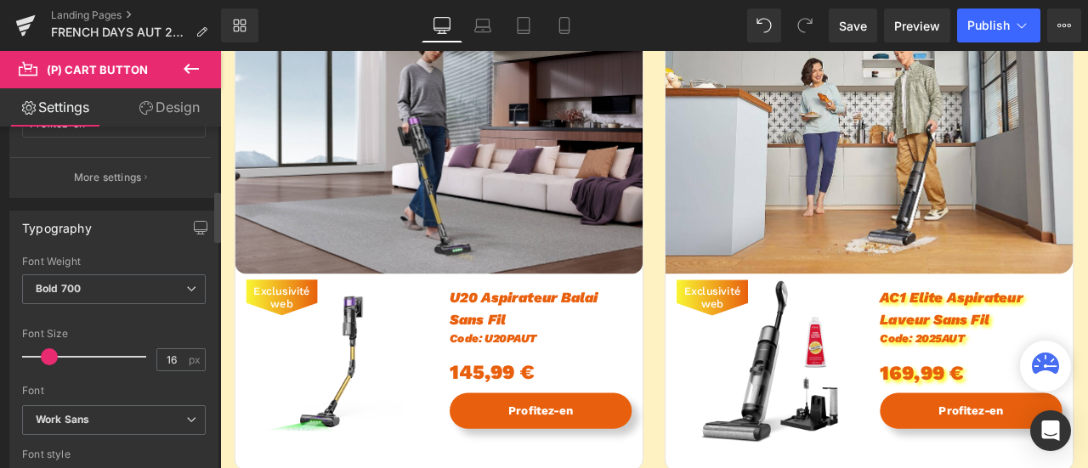
scroll to position [170, 0]
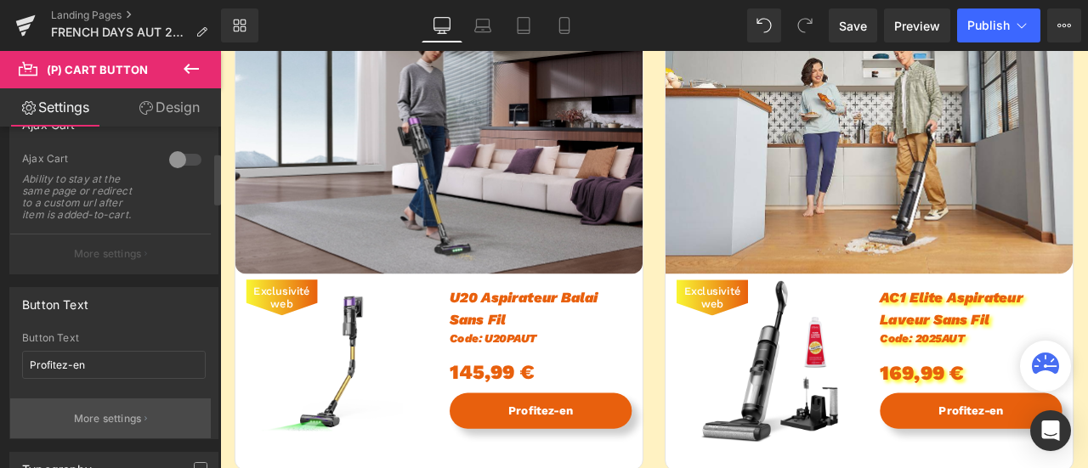
click at [124, 411] on p "More settings" at bounding box center [108, 418] width 68 height 15
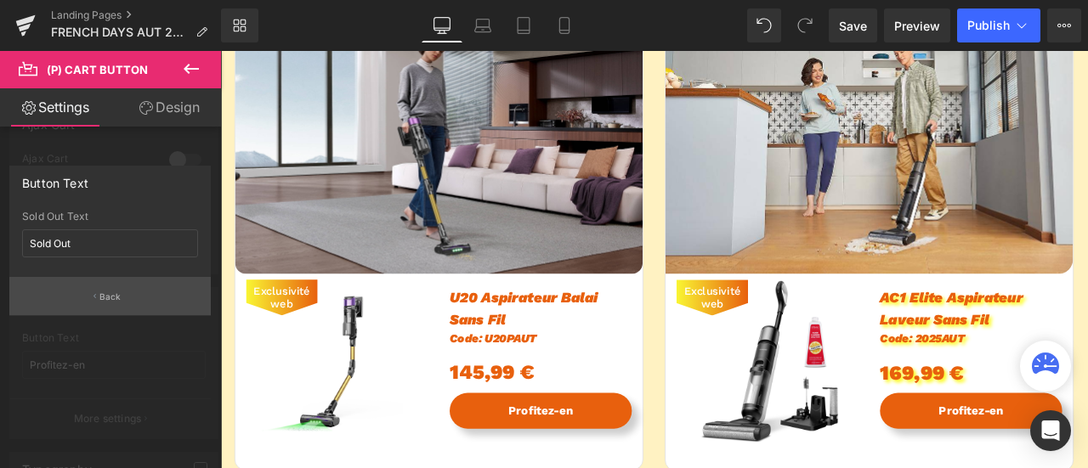
click at [140, 304] on button "Back" at bounding box center [109, 296] width 201 height 38
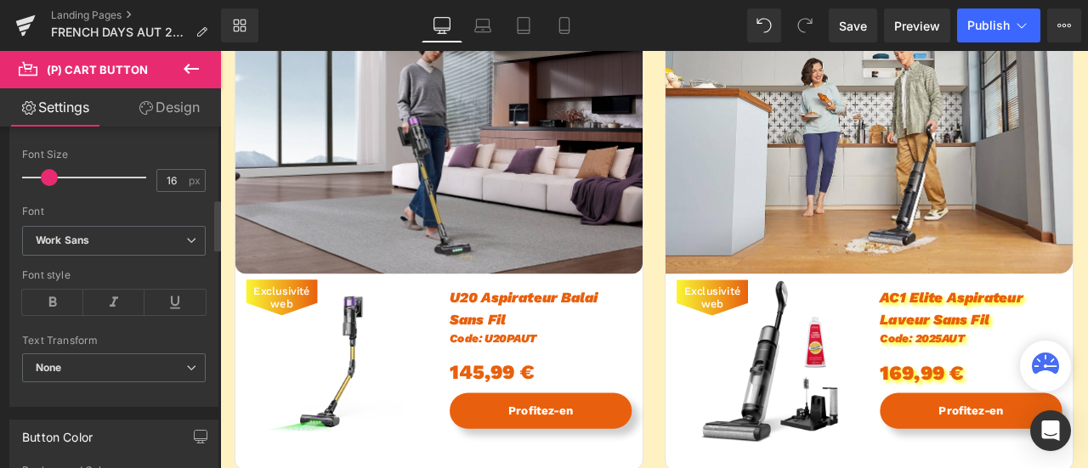
scroll to position [595, 0]
drag, startPoint x: 152, startPoint y: 119, endPoint x: 92, endPoint y: 307, distance: 197.3
click at [152, 119] on link "Design" at bounding box center [169, 107] width 111 height 38
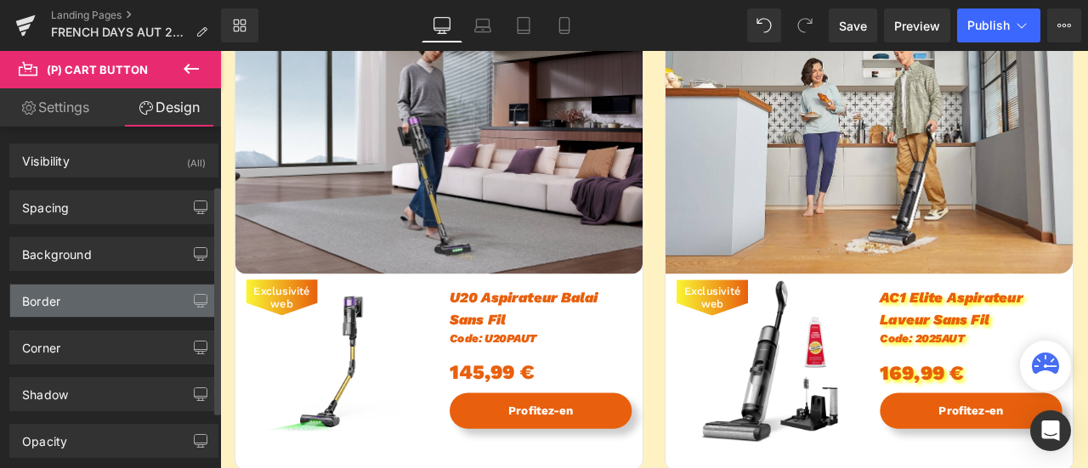
scroll to position [170, 0]
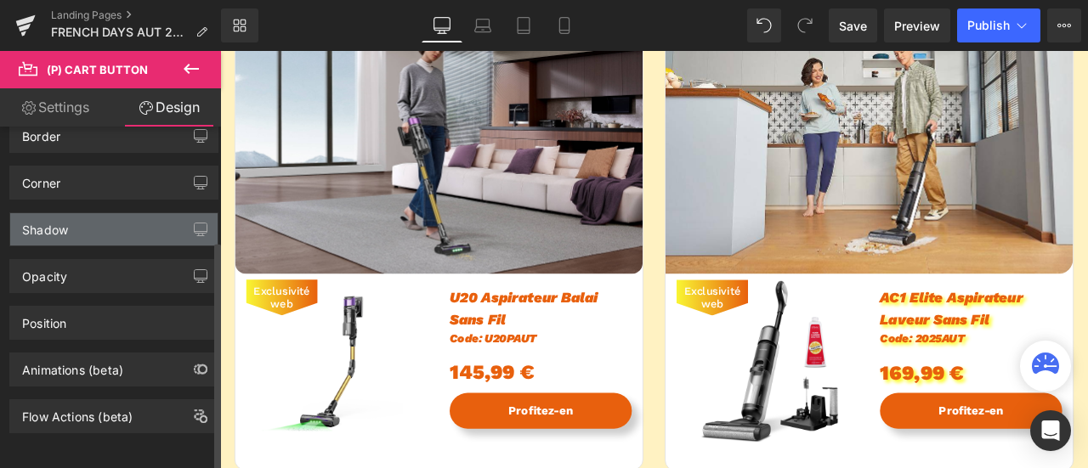
click at [94, 221] on div "Shadow" at bounding box center [113, 229] width 207 height 32
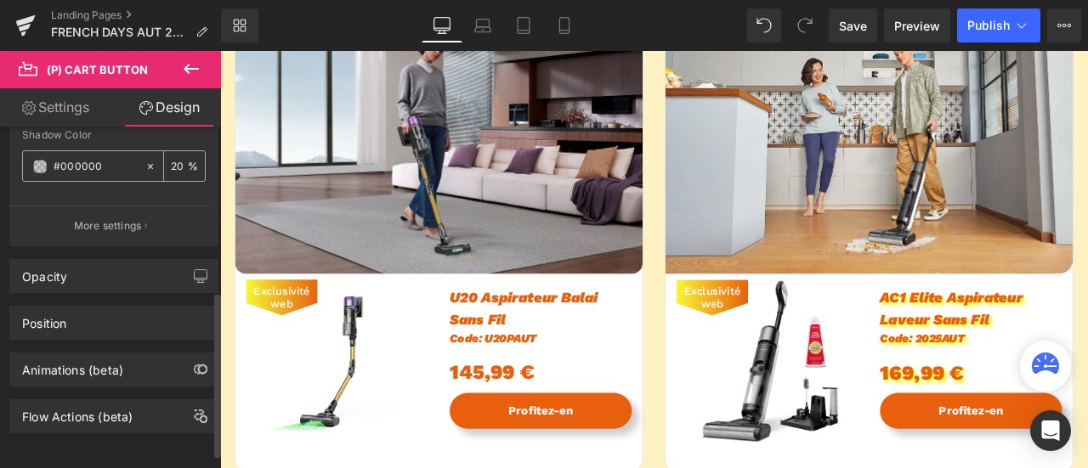
scroll to position [199, 0]
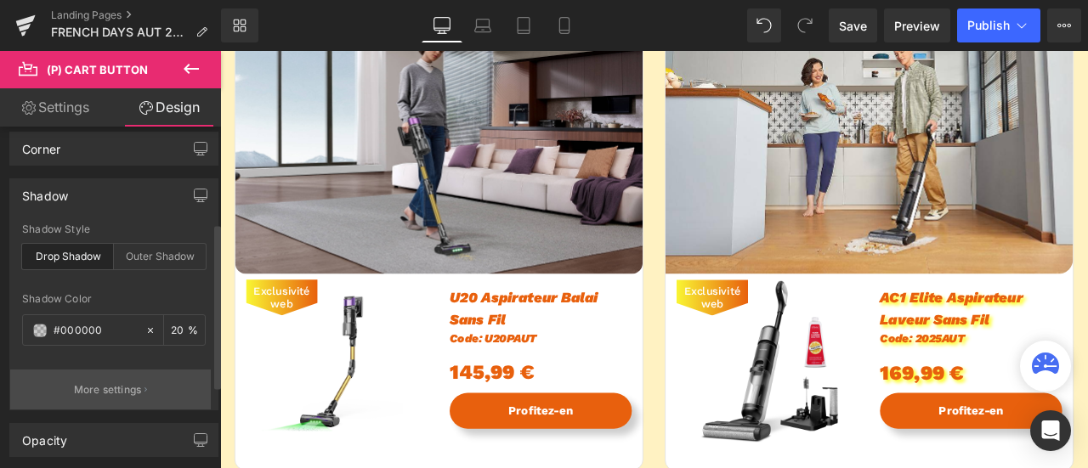
click at [119, 397] on button "More settings" at bounding box center [110, 390] width 201 height 40
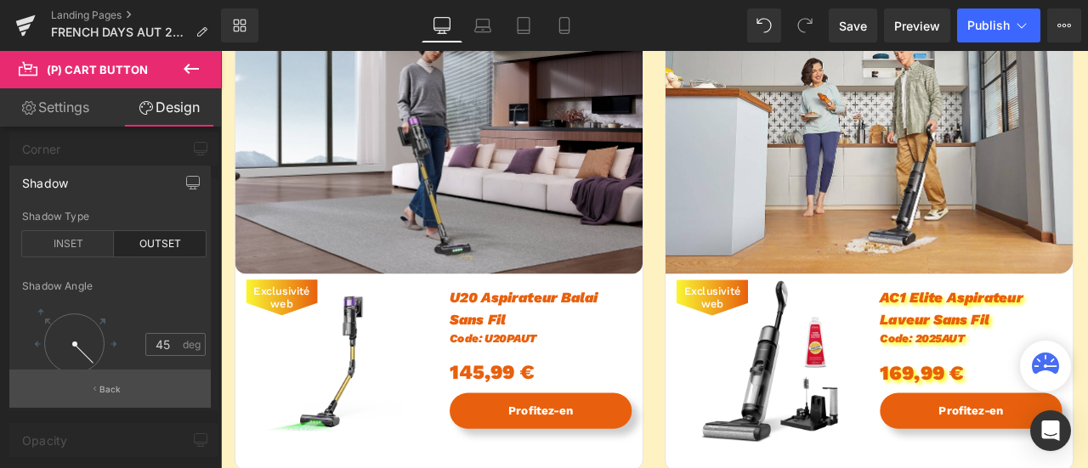
click at [95, 382] on button "Back" at bounding box center [109, 389] width 201 height 38
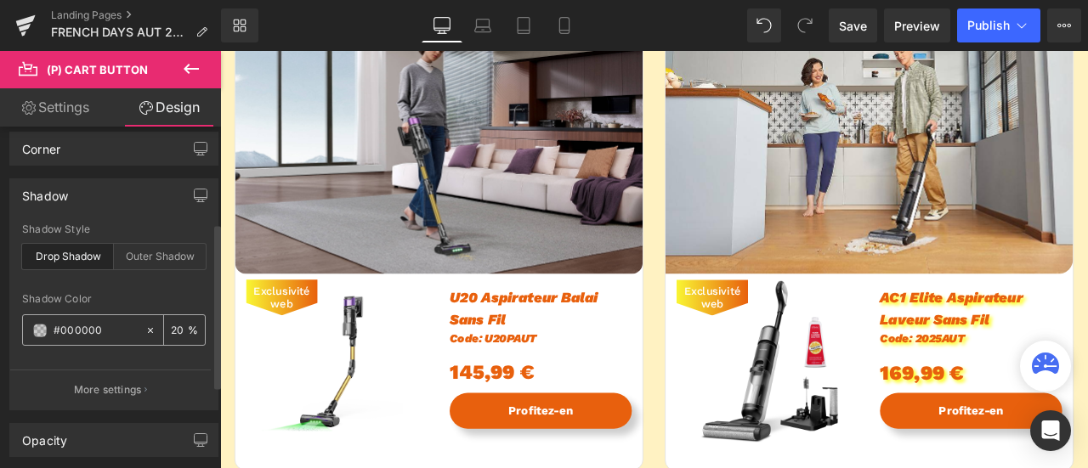
click at [33, 330] on span at bounding box center [40, 331] width 14 height 14
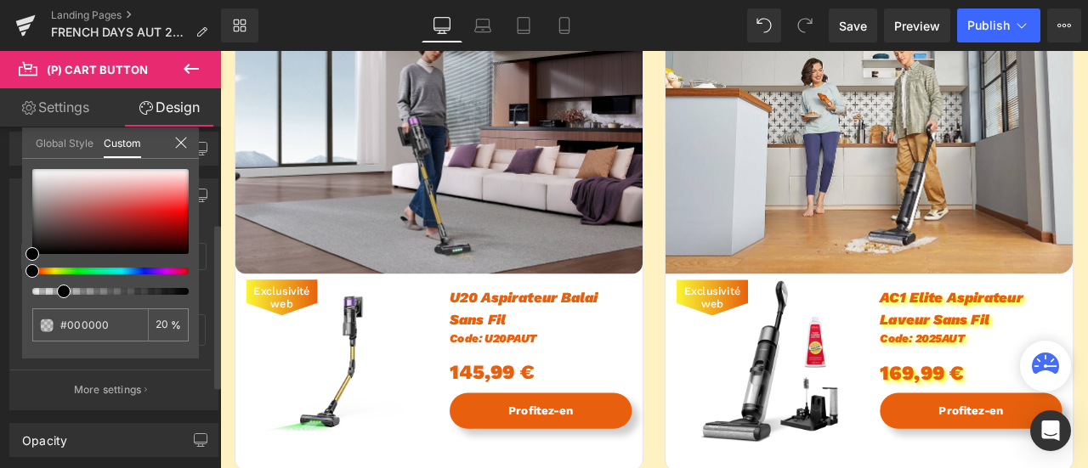
click at [187, 139] on div "Global Style Custom" at bounding box center [110, 143] width 177 height 31
click at [185, 140] on icon at bounding box center [181, 143] width 14 height 14
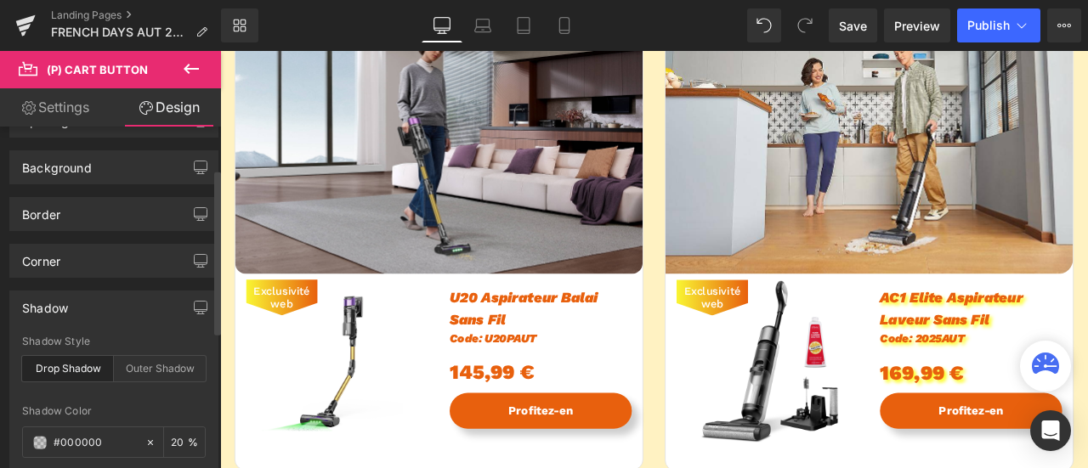
scroll to position [114, 0]
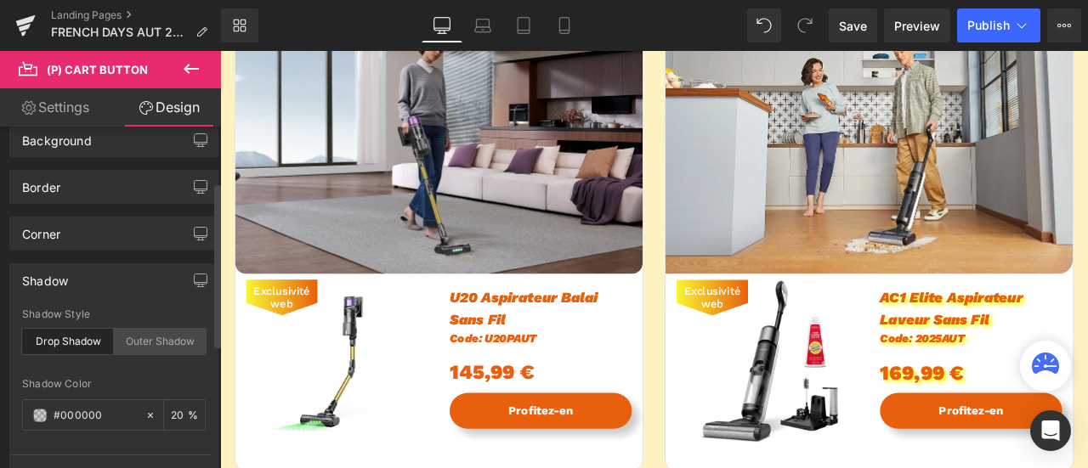
click at [139, 339] on div "Outer Shadow" at bounding box center [160, 342] width 92 height 26
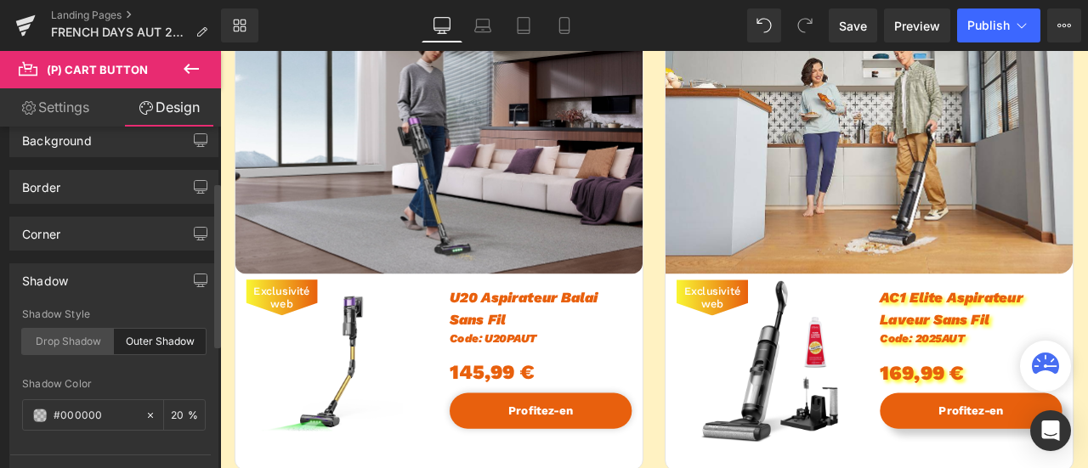
click at [85, 338] on div "Drop Shadow" at bounding box center [68, 342] width 92 height 26
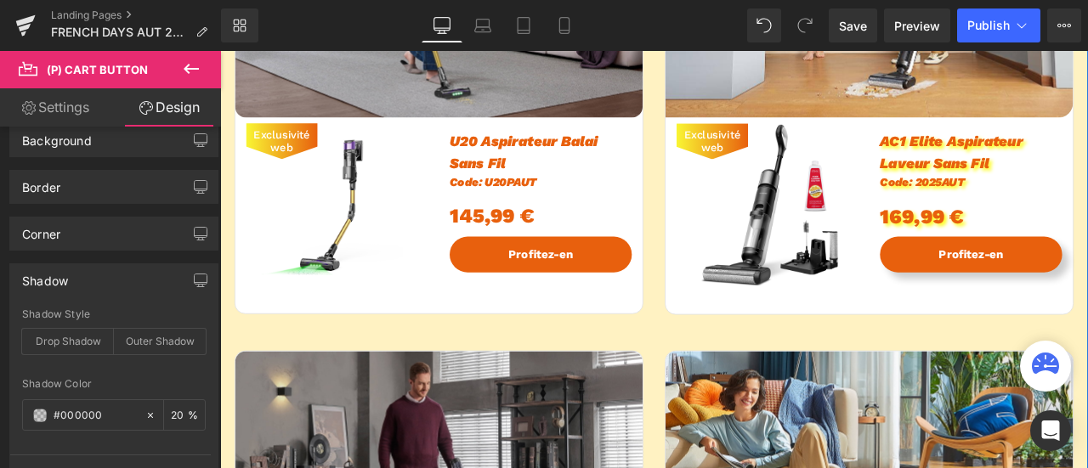
scroll to position [850, 0]
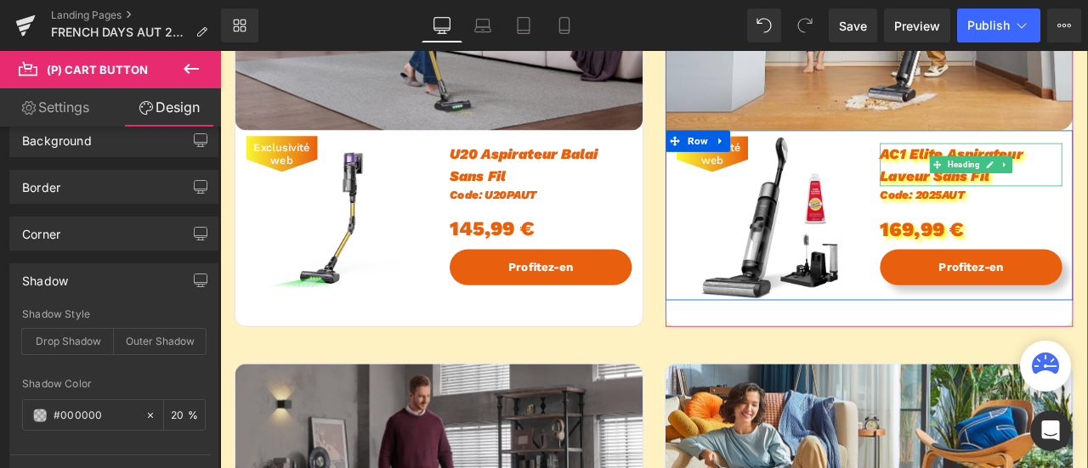
drag, startPoint x: 1126, startPoint y: 181, endPoint x: 1100, endPoint y: 192, distance: 28.6
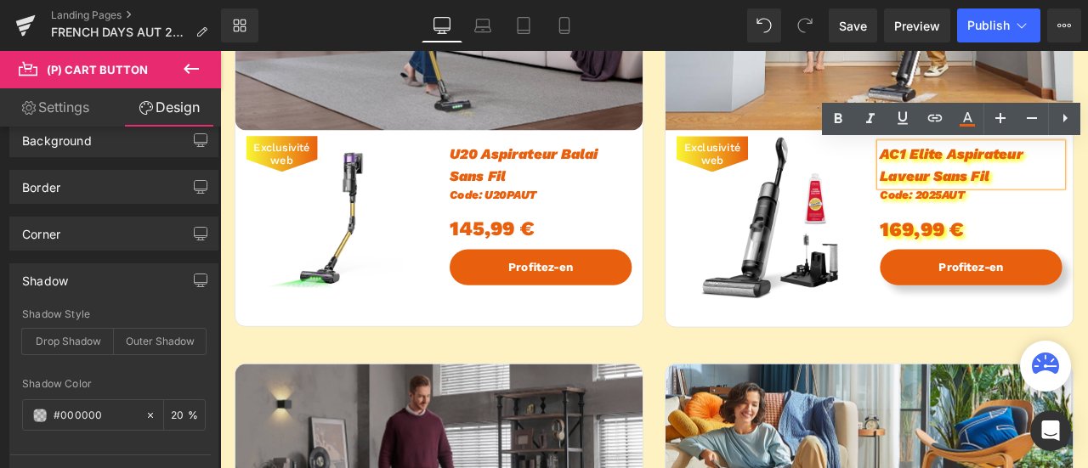
click at [1041, 197] on span "AC1 Elite Aspirateur Laveur Sans Fil" at bounding box center [1086, 186] width 169 height 46
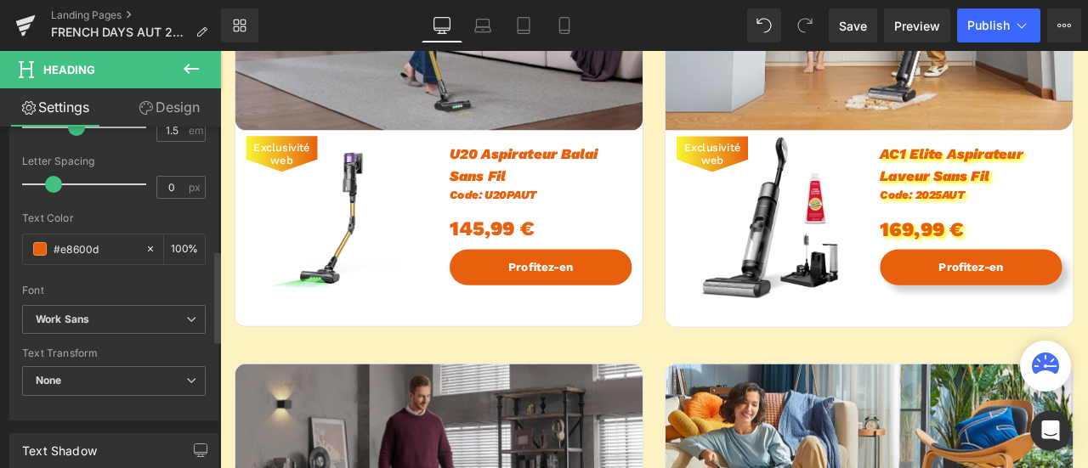
scroll to position [595, 0]
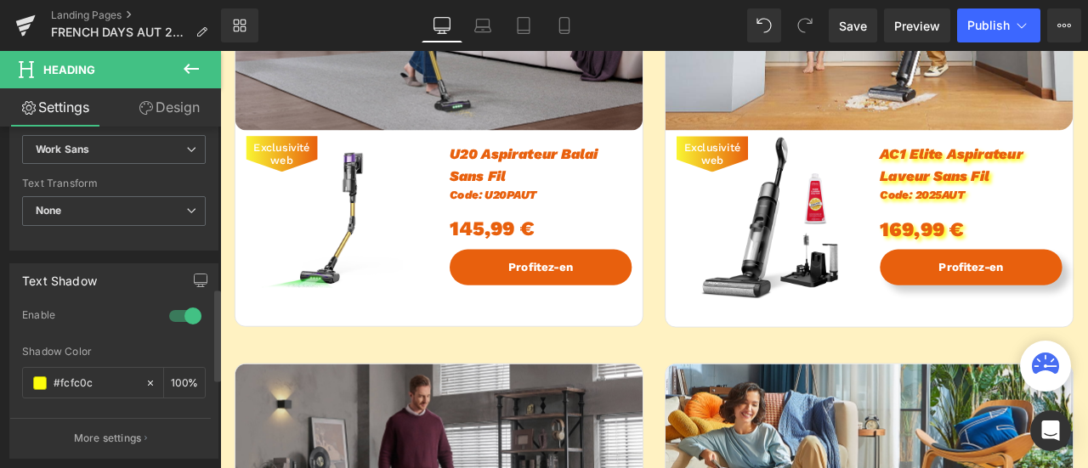
click at [180, 305] on div at bounding box center [185, 316] width 41 height 27
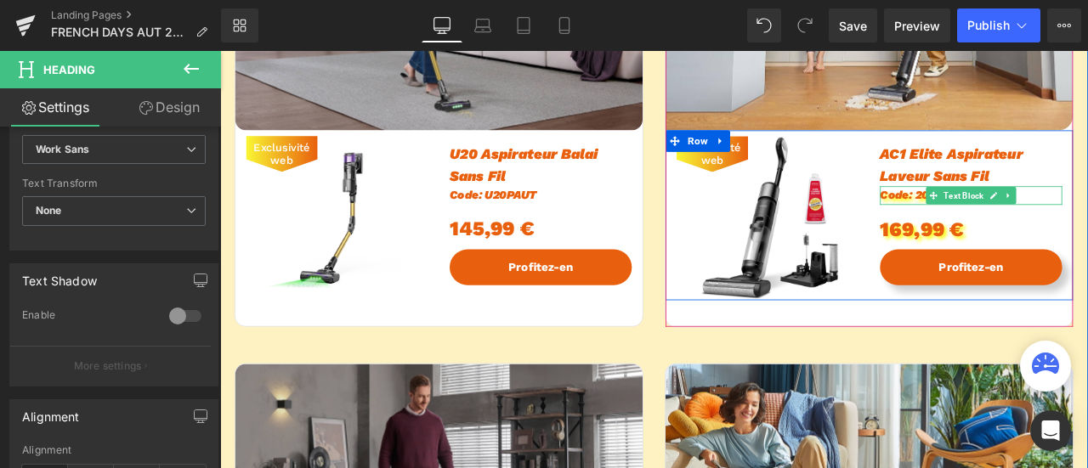
click at [1023, 225] on span "Code: 2025AUT" at bounding box center [1052, 222] width 100 height 16
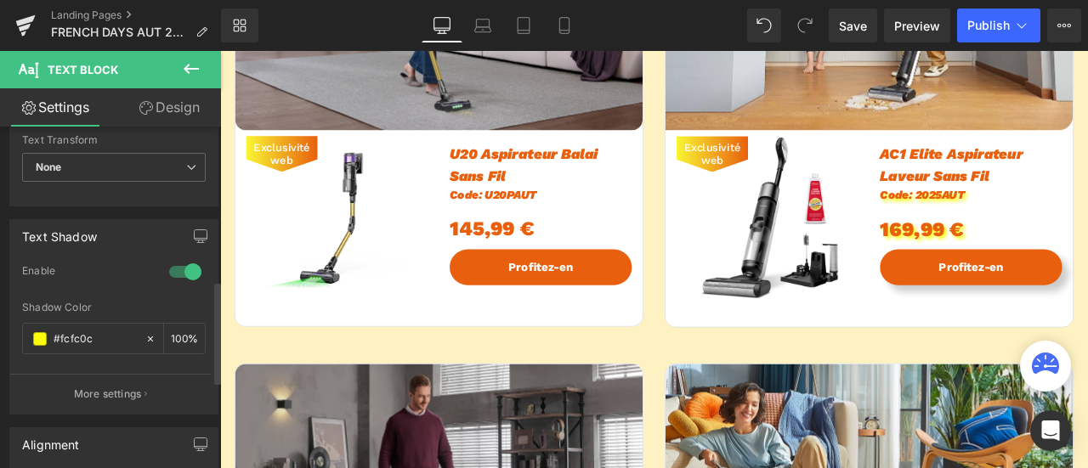
scroll to position [510, 0]
click at [184, 270] on div at bounding box center [185, 270] width 41 height 27
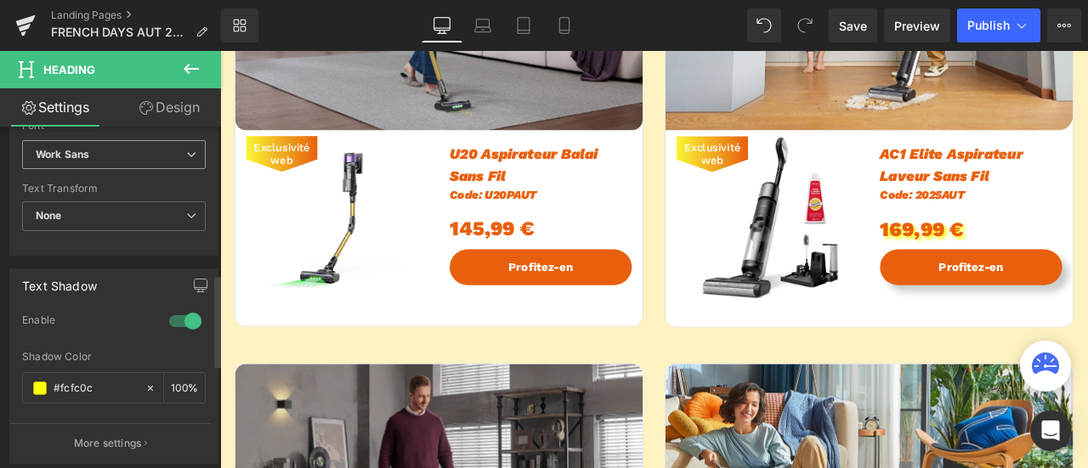
scroll to position [595, 0]
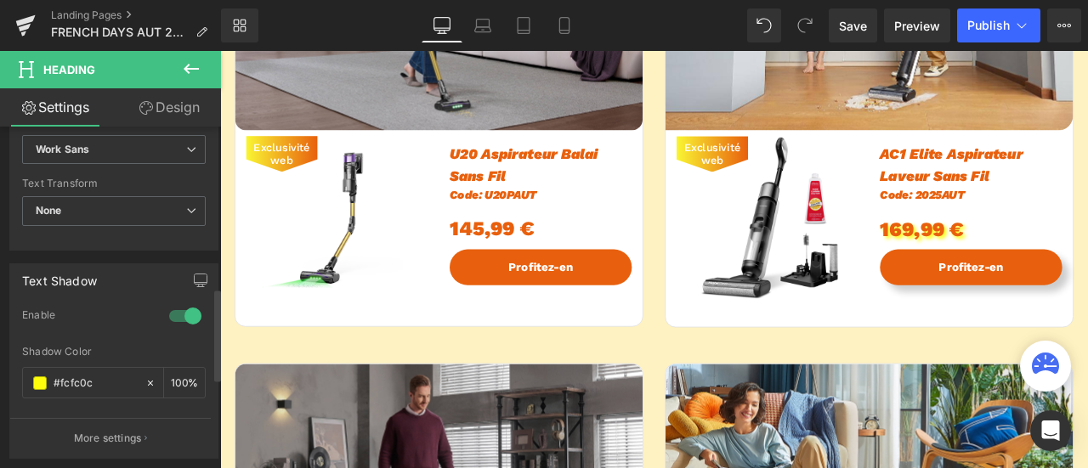
click at [182, 313] on div at bounding box center [185, 316] width 41 height 27
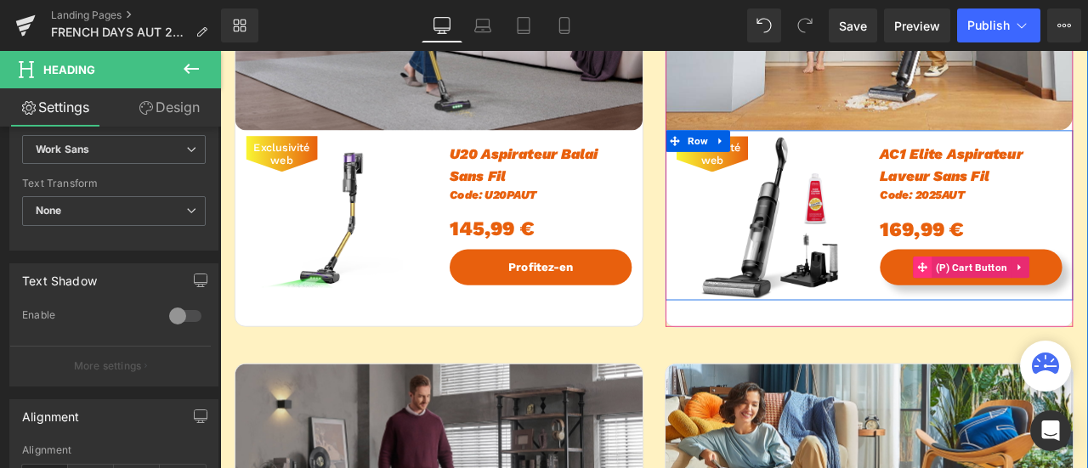
click at [1050, 314] on icon at bounding box center [1053, 308] width 12 height 13
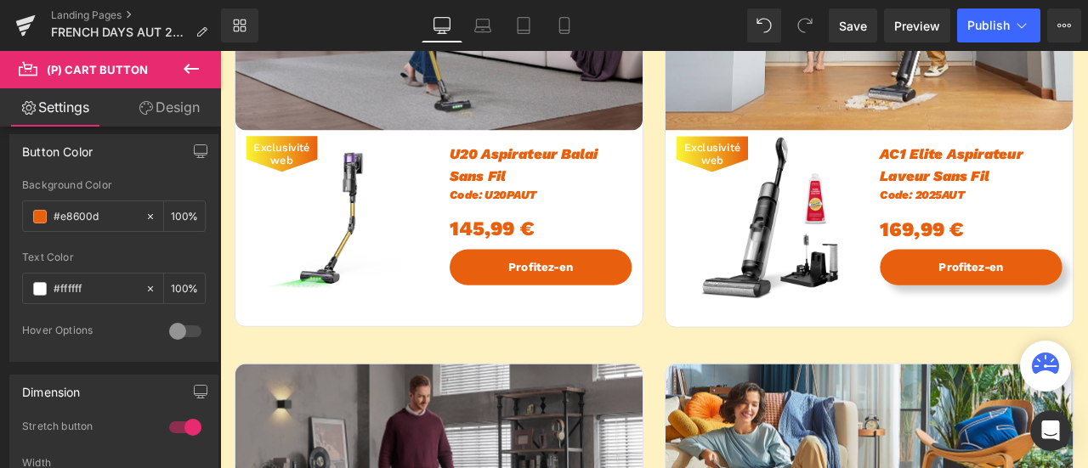
scroll to position [850, 0]
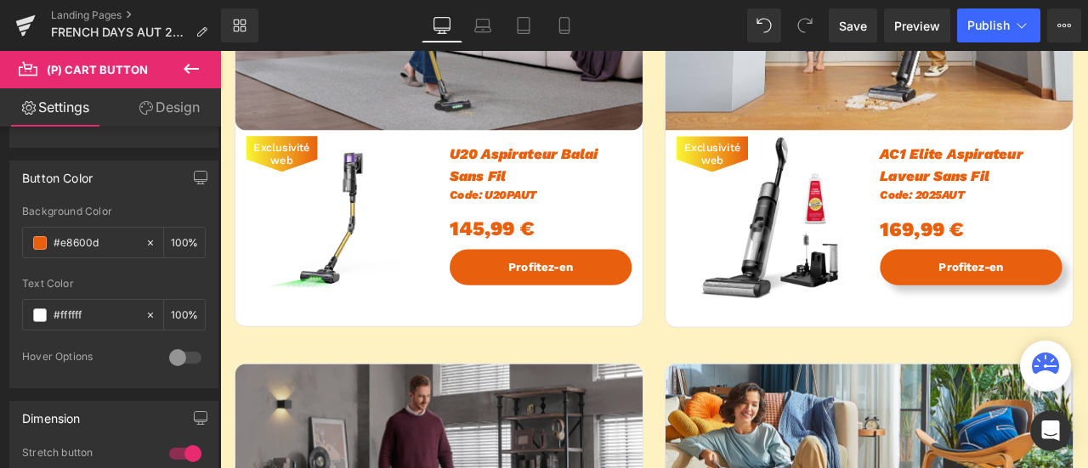
click at [170, 103] on link "Design" at bounding box center [169, 107] width 111 height 38
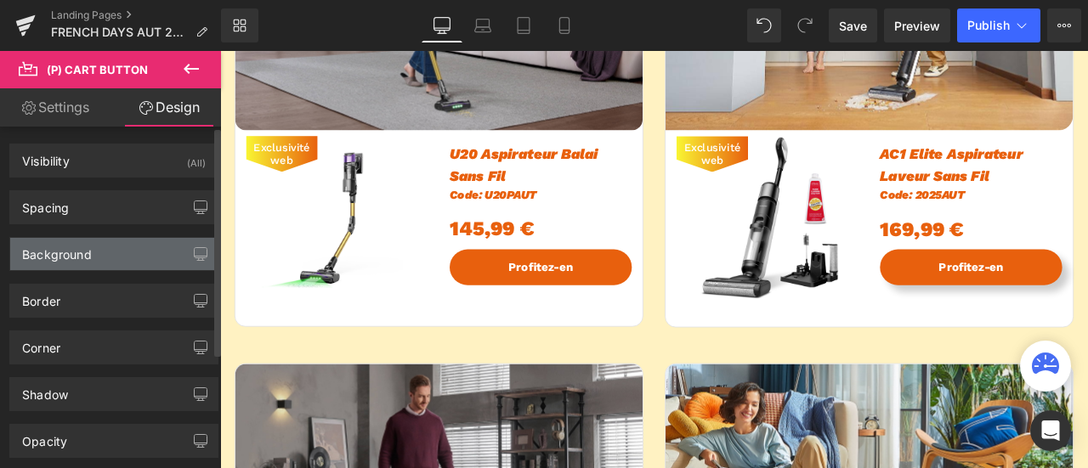
click at [93, 258] on div "Background" at bounding box center [113, 254] width 207 height 32
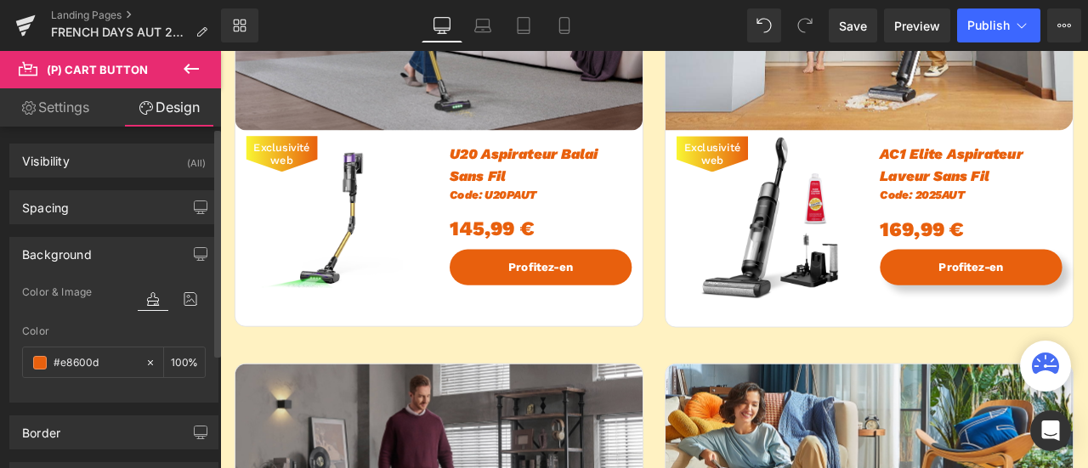
scroll to position [170, 0]
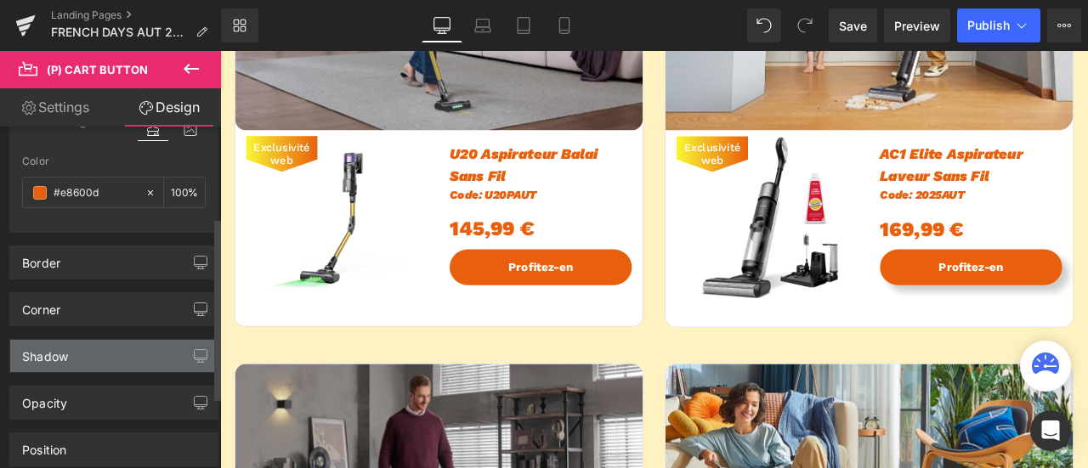
click at [113, 349] on div "Shadow" at bounding box center [113, 356] width 207 height 32
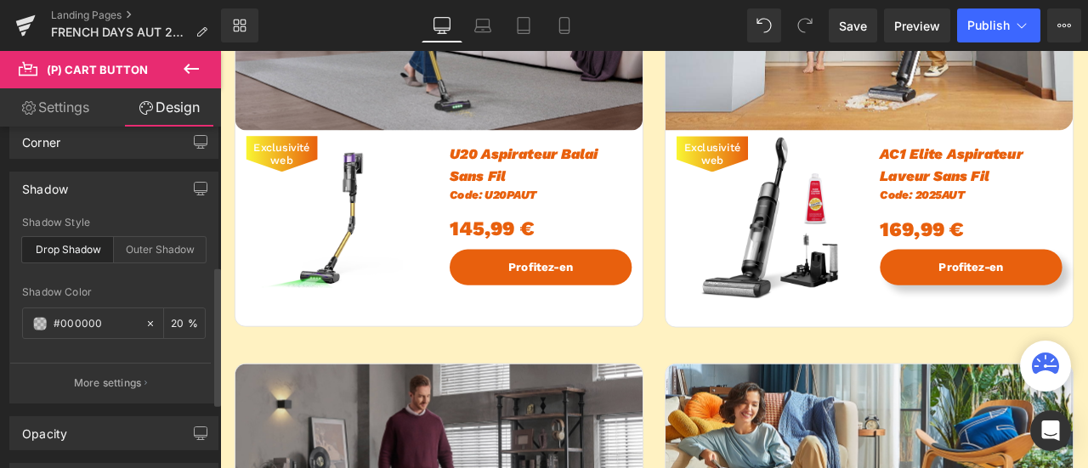
scroll to position [340, 0]
click at [77, 244] on div "Drop Shadow" at bounding box center [68, 248] width 92 height 26
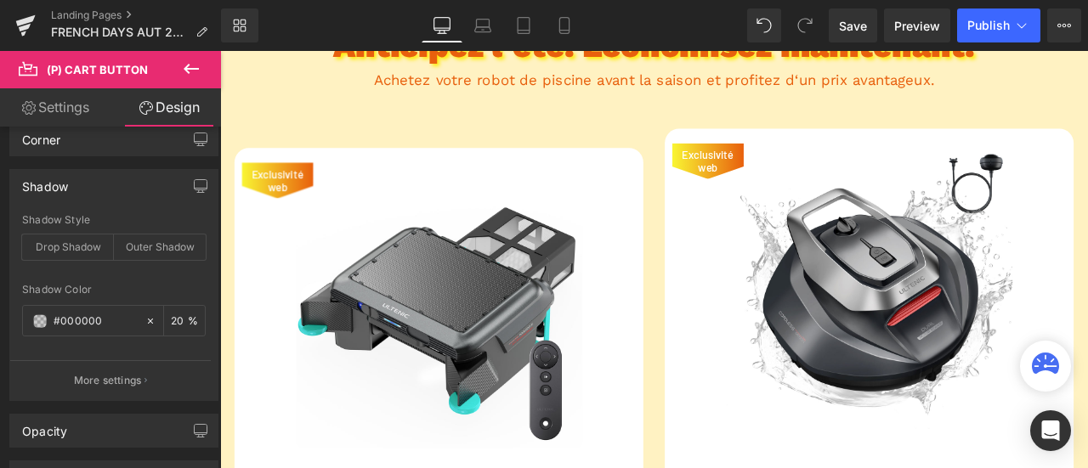
scroll to position [1445, 0]
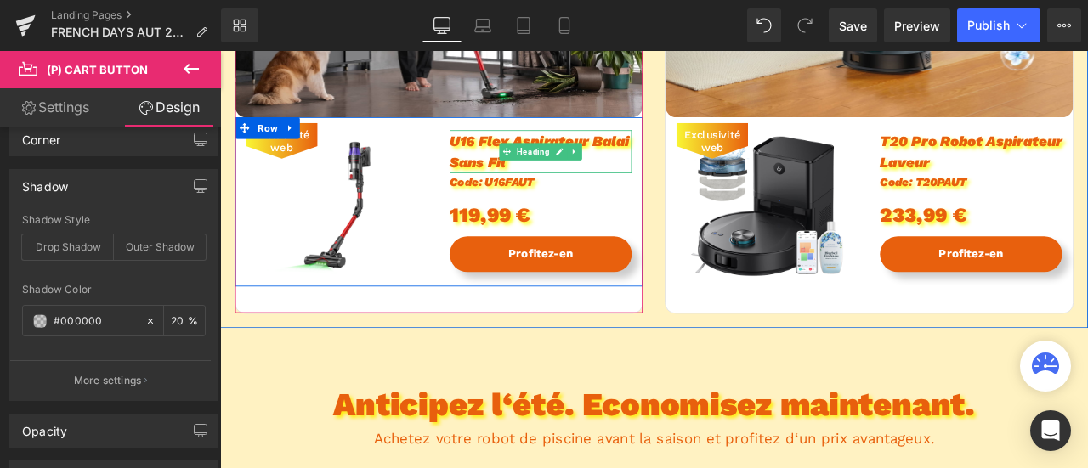
click at [594, 157] on span "U16 Flex Aspirateur Balai Sans Fil" at bounding box center [598, 170] width 213 height 46
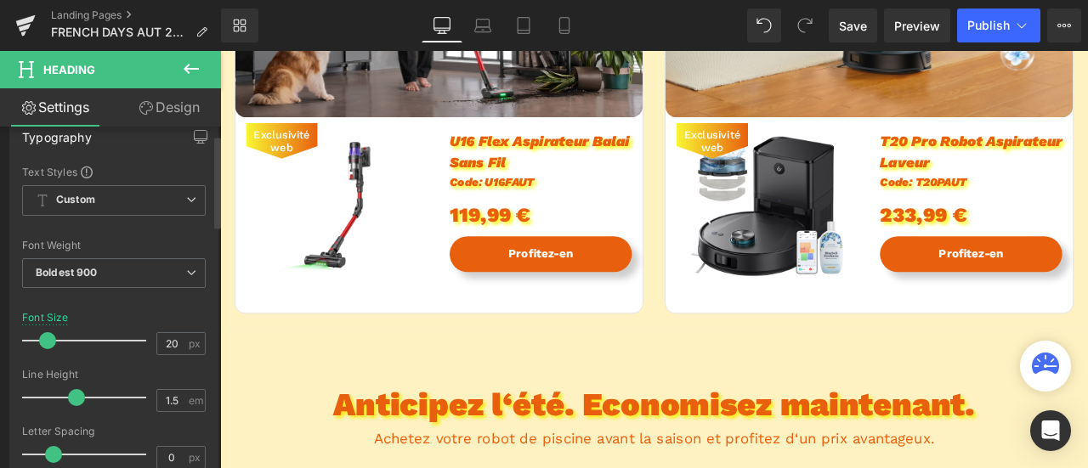
scroll to position [595, 0]
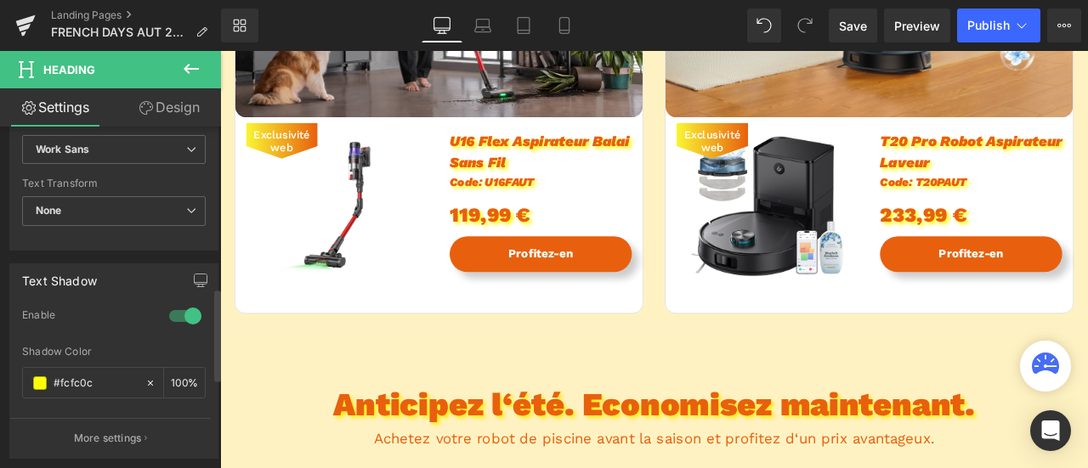
click at [172, 313] on div at bounding box center [185, 316] width 41 height 27
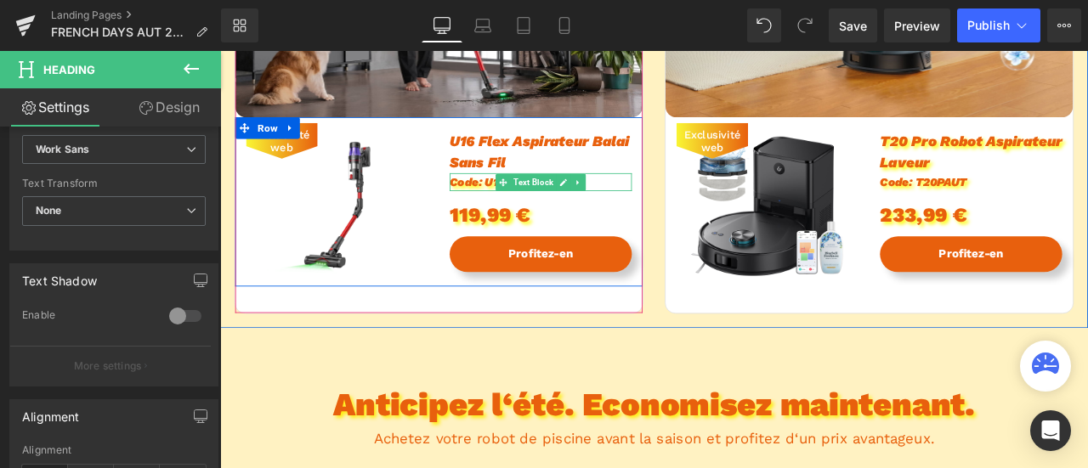
click at [538, 207] on span "Code: U16FAUT" at bounding box center [542, 206] width 100 height 16
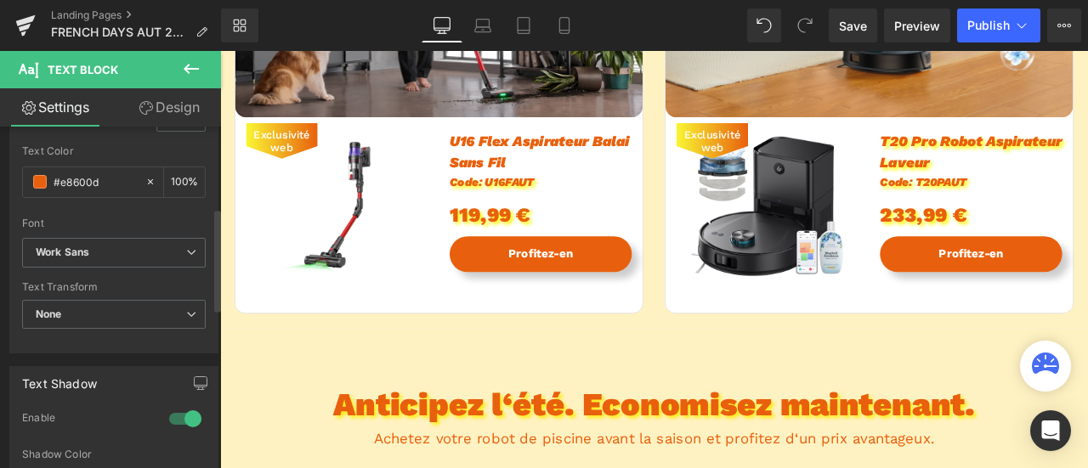
scroll to position [510, 0]
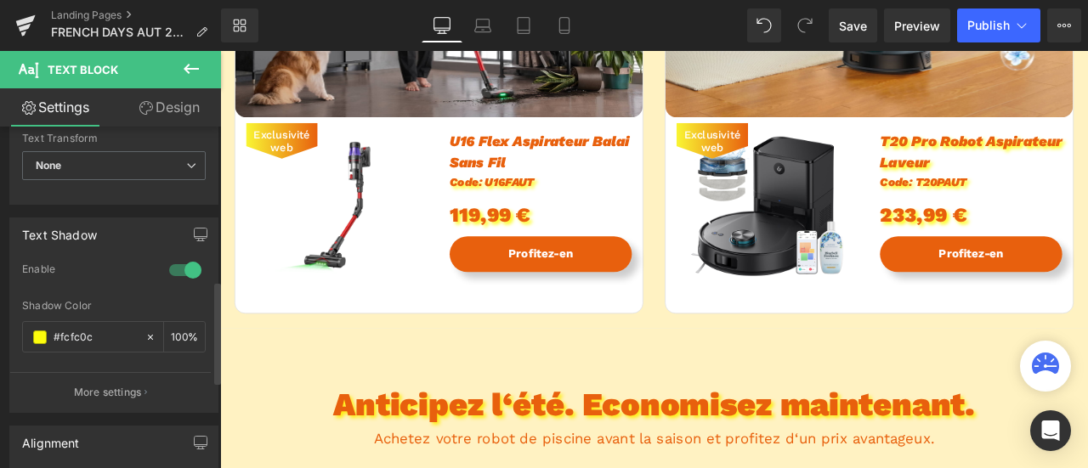
click at [172, 266] on div at bounding box center [185, 270] width 41 height 27
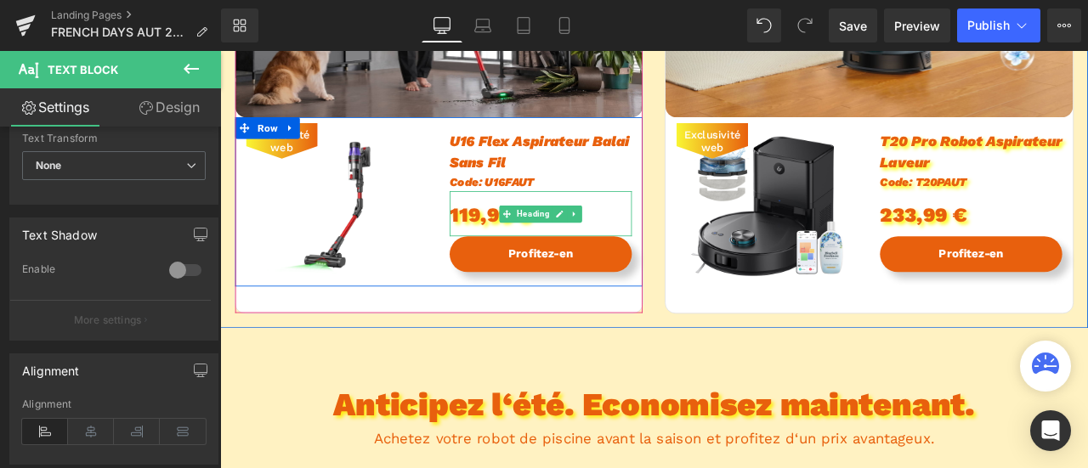
click at [513, 244] on div "119,99 €" at bounding box center [600, 244] width 216 height 54
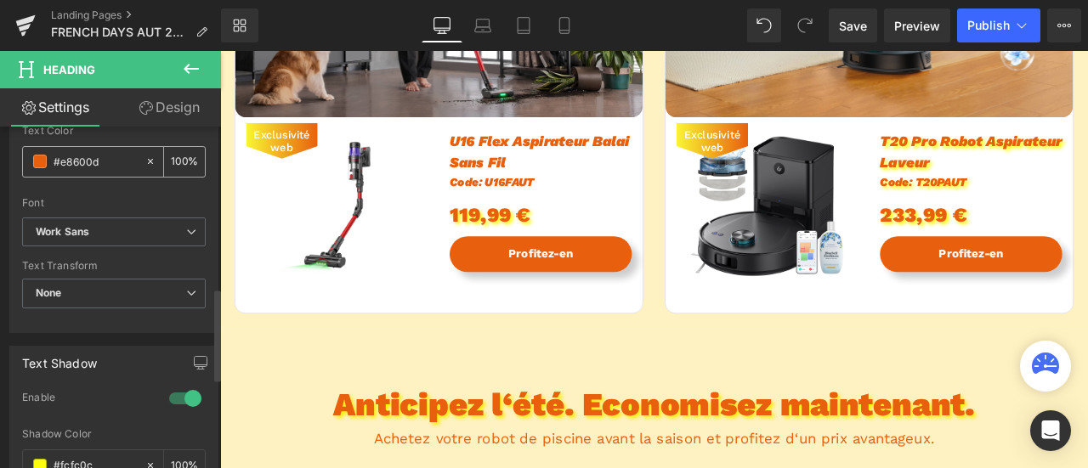
scroll to position [595, 0]
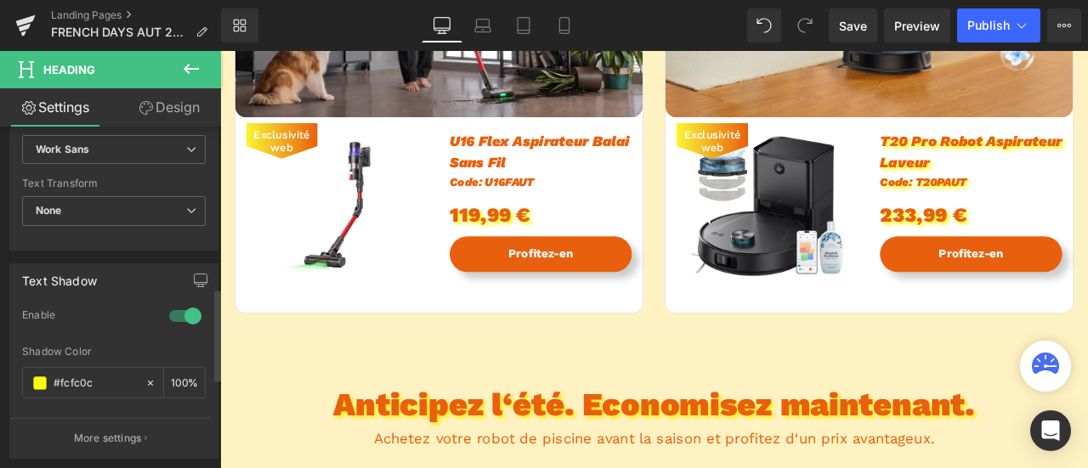
click at [179, 317] on div at bounding box center [185, 316] width 41 height 27
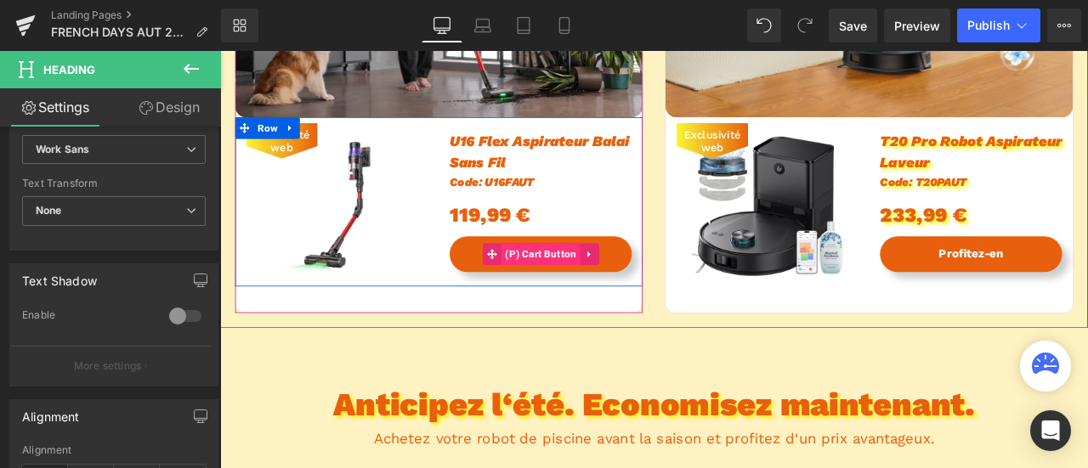
click at [553, 294] on span "(P) Cart Button" at bounding box center [600, 292] width 94 height 26
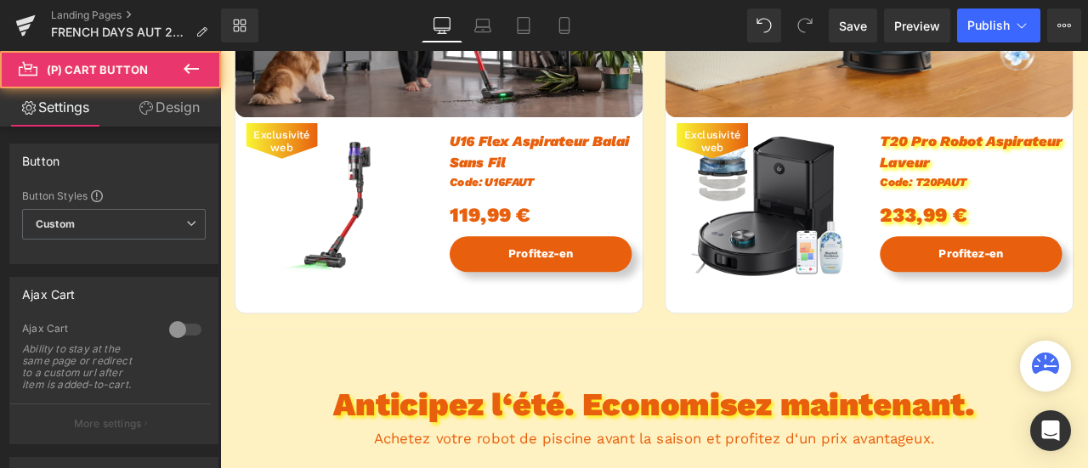
click at [177, 119] on link "Design" at bounding box center [169, 107] width 111 height 38
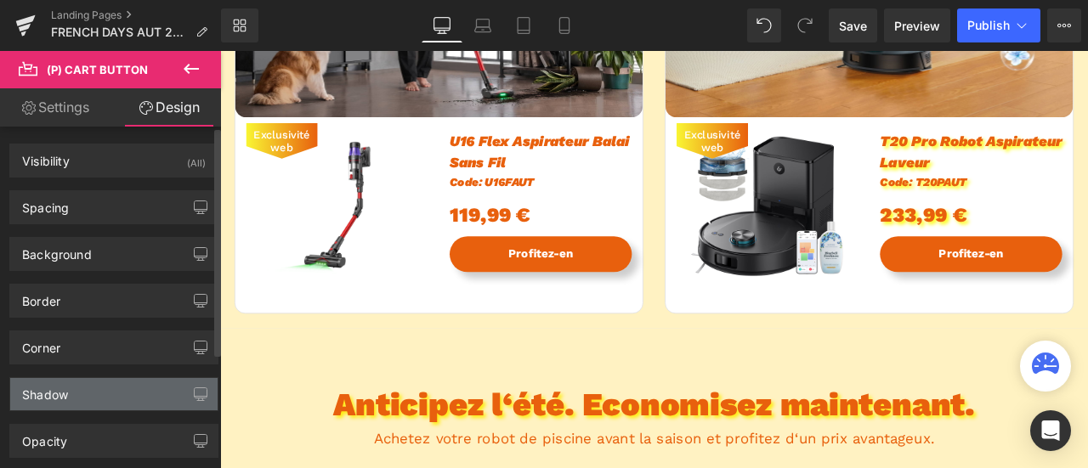
click at [101, 400] on div "Shadow" at bounding box center [113, 394] width 207 height 32
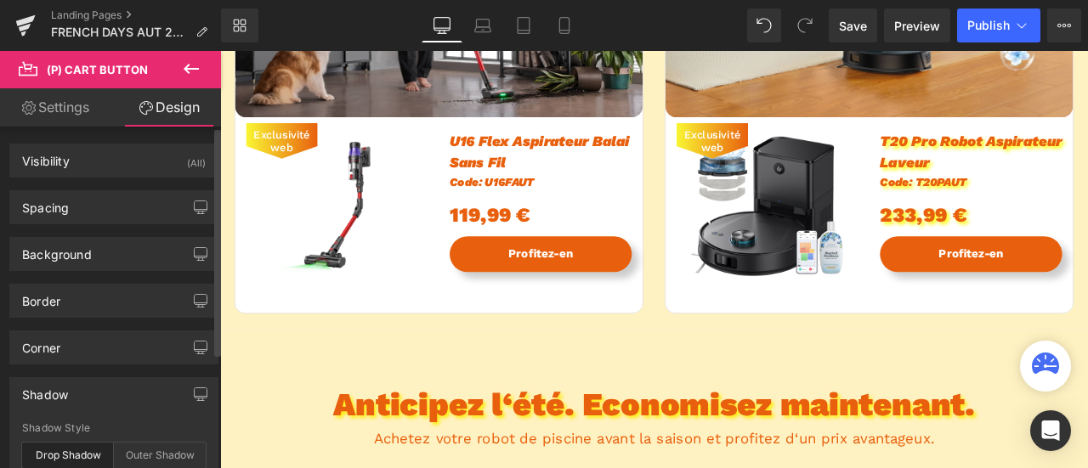
scroll to position [170, 0]
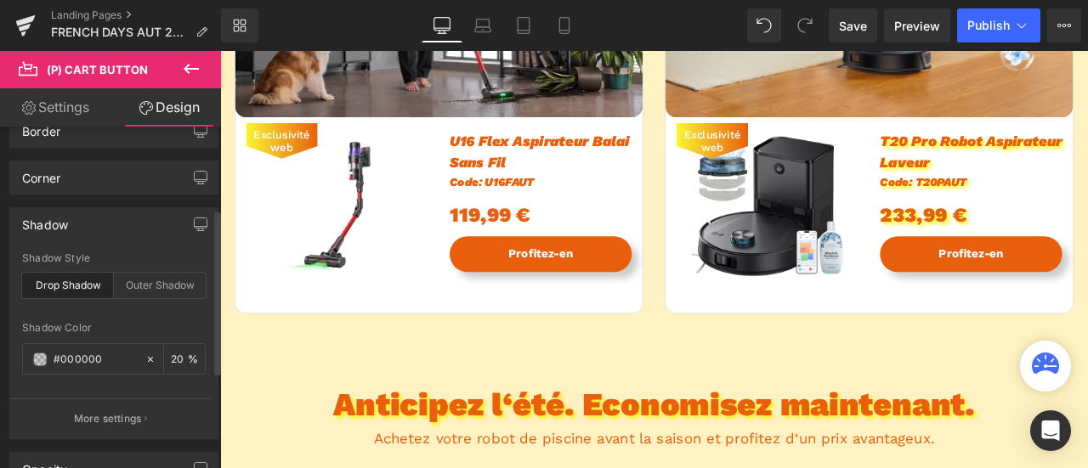
click at [95, 273] on div "Drop Shadow" at bounding box center [68, 286] width 92 height 26
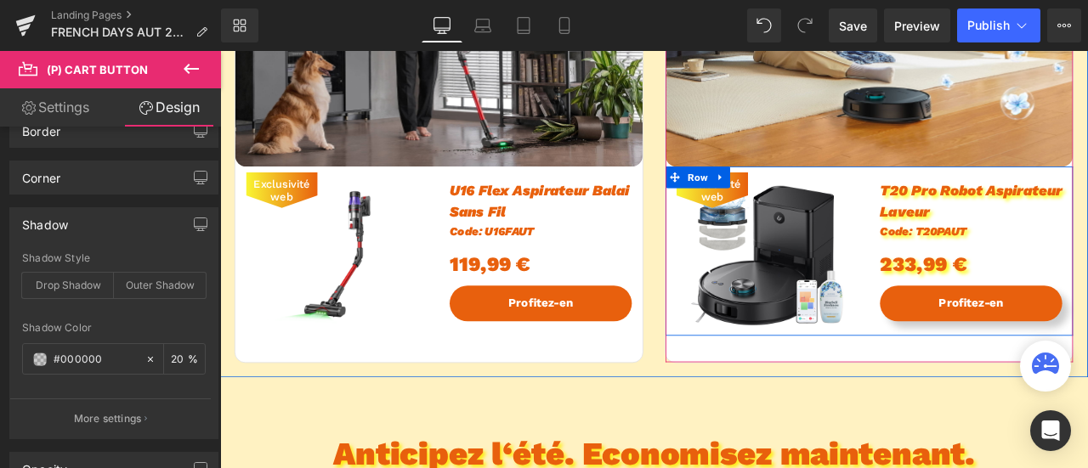
scroll to position [1360, 0]
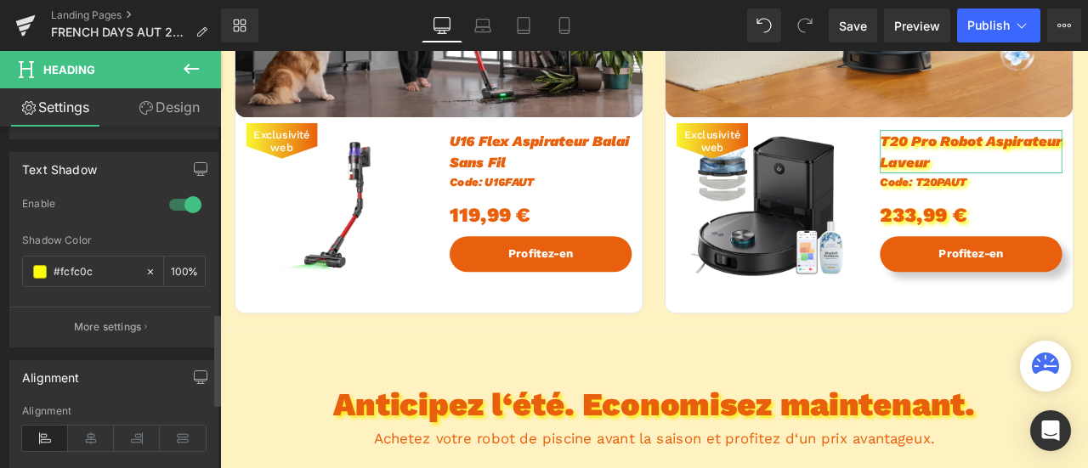
scroll to position [680, 0]
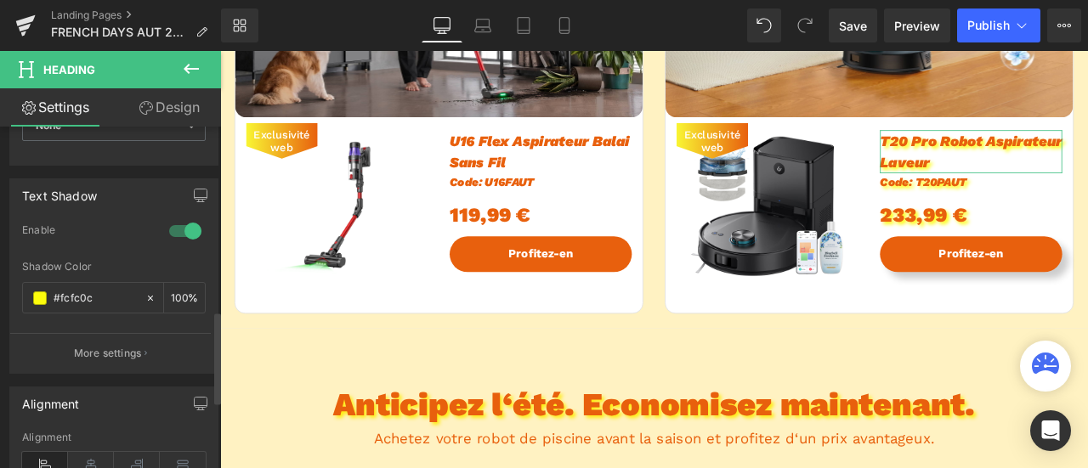
click at [185, 230] on div at bounding box center [185, 231] width 41 height 27
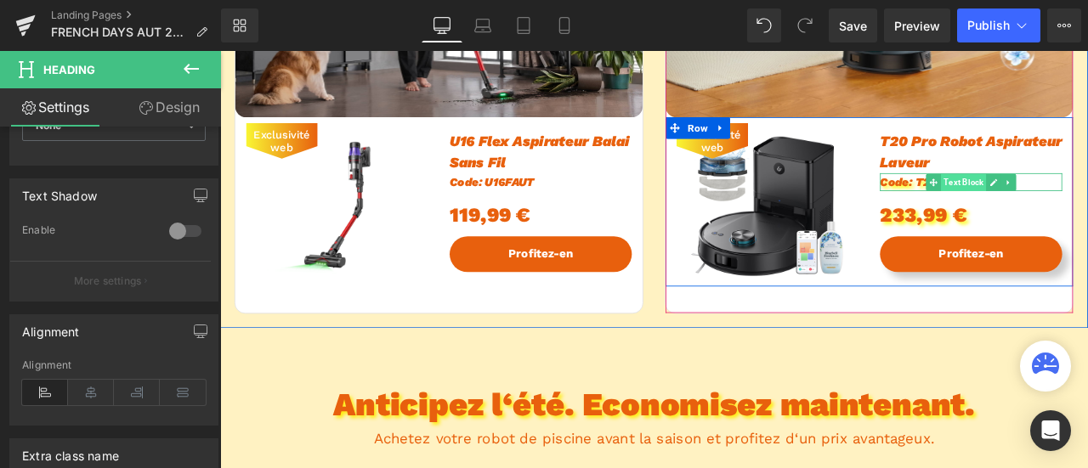
click at [1087, 201] on span "Text Block" at bounding box center [1102, 206] width 54 height 20
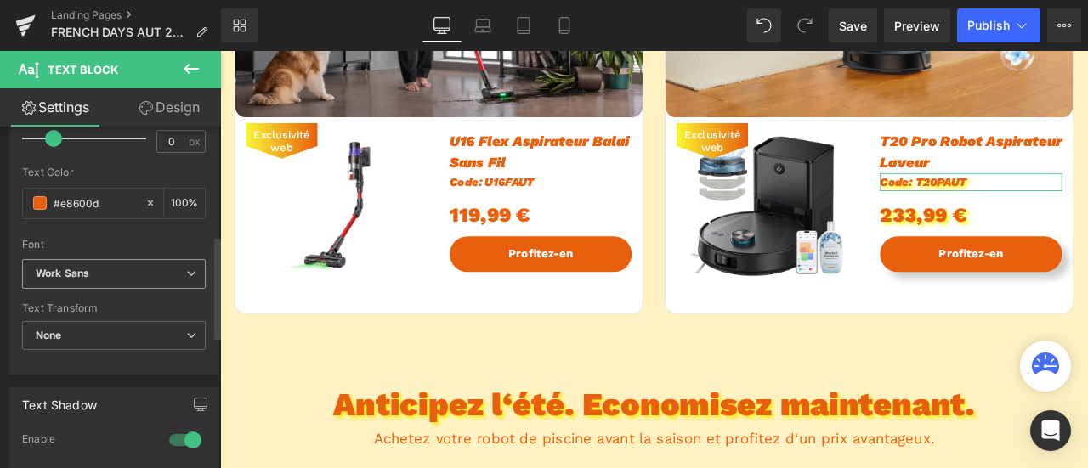
scroll to position [595, 0]
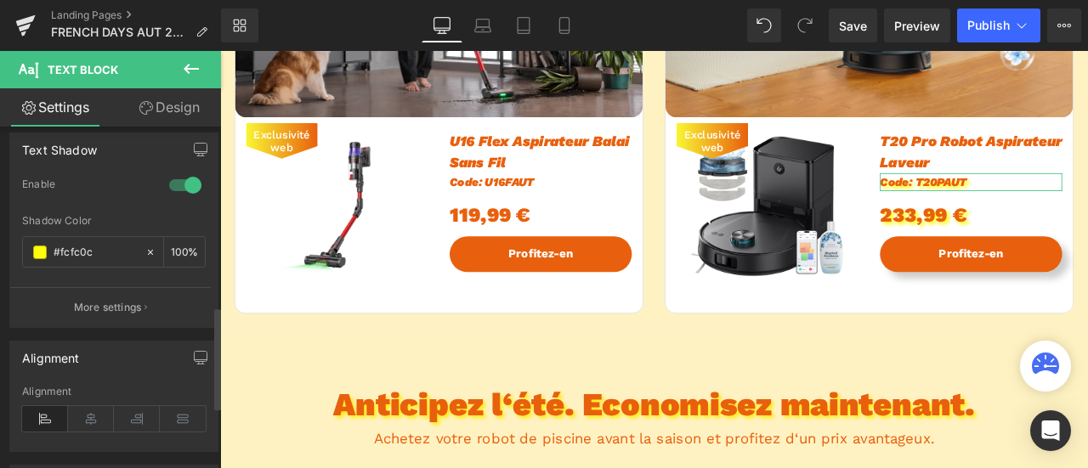
click at [177, 183] on div at bounding box center [185, 185] width 41 height 27
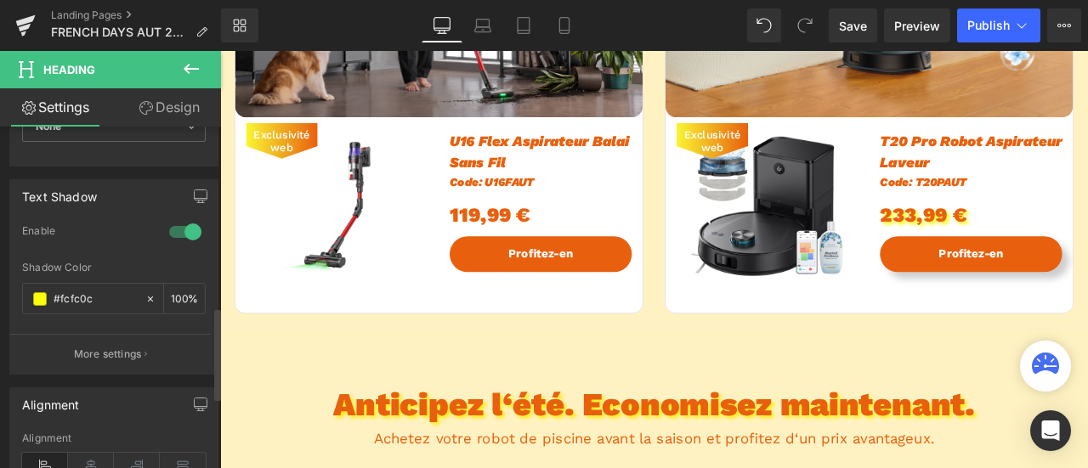
scroll to position [680, 0]
click at [180, 224] on div at bounding box center [185, 231] width 41 height 27
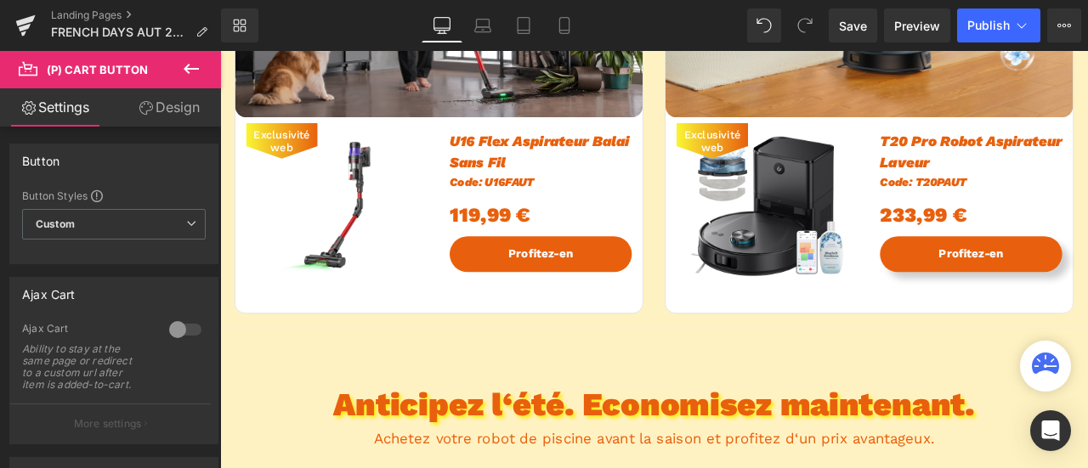
click at [179, 105] on link "Design" at bounding box center [169, 107] width 111 height 38
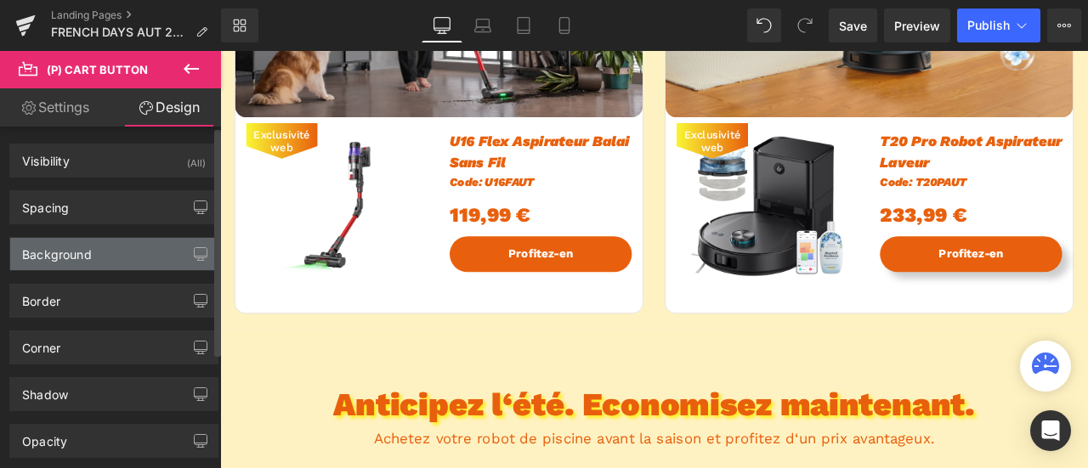
click at [105, 260] on div "Background" at bounding box center [113, 254] width 207 height 32
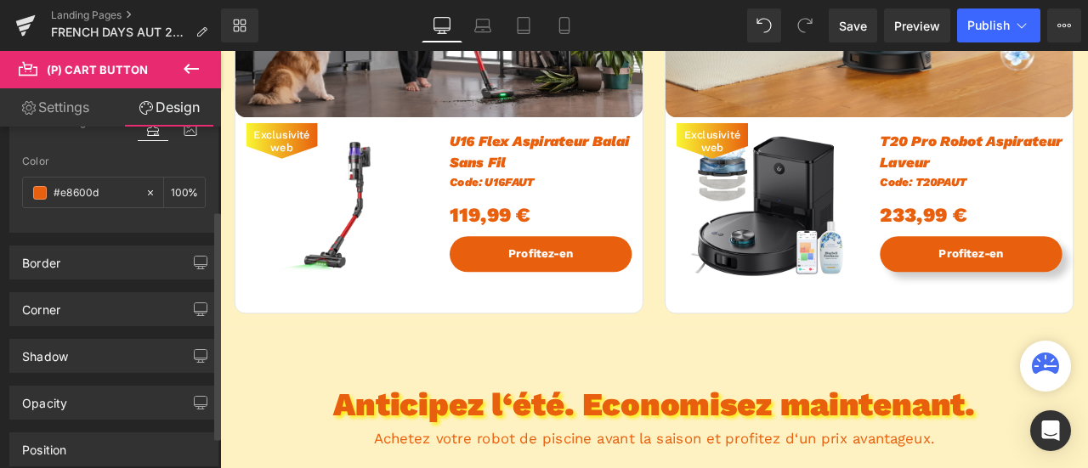
scroll to position [85, 0]
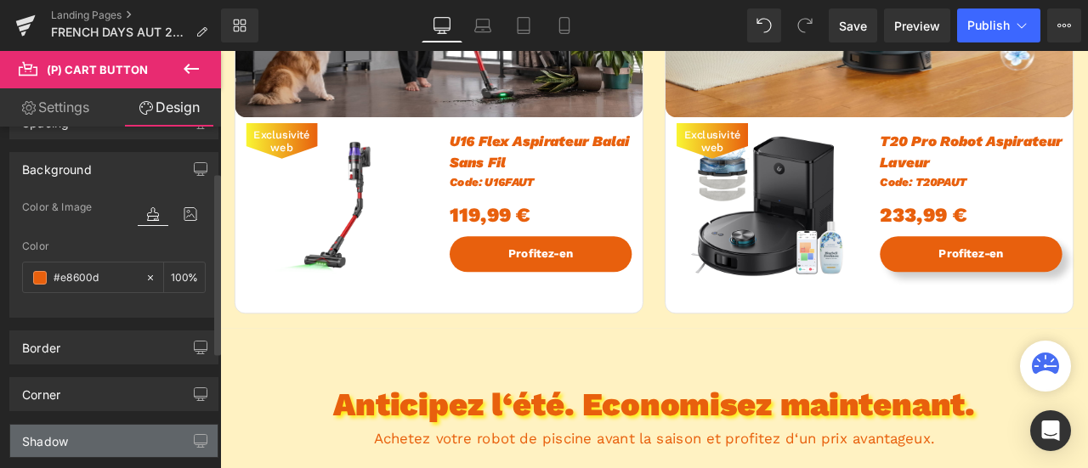
click at [114, 426] on div "Shadow" at bounding box center [113, 441] width 207 height 32
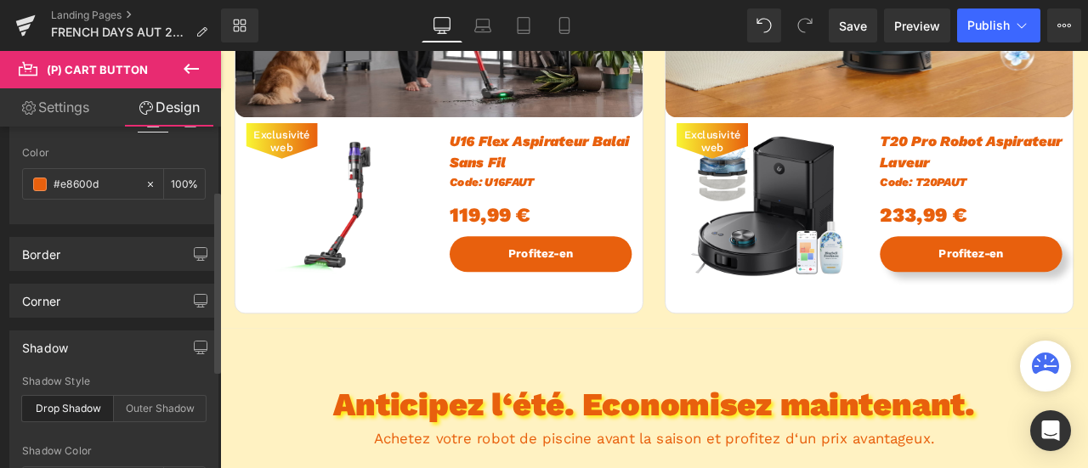
scroll to position [255, 0]
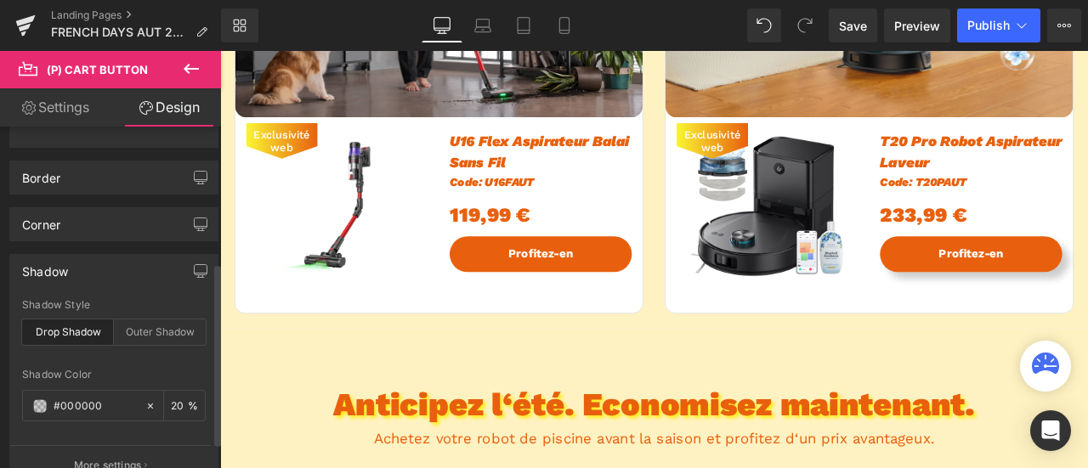
click at [63, 329] on div "Drop Shadow" at bounding box center [68, 333] width 92 height 26
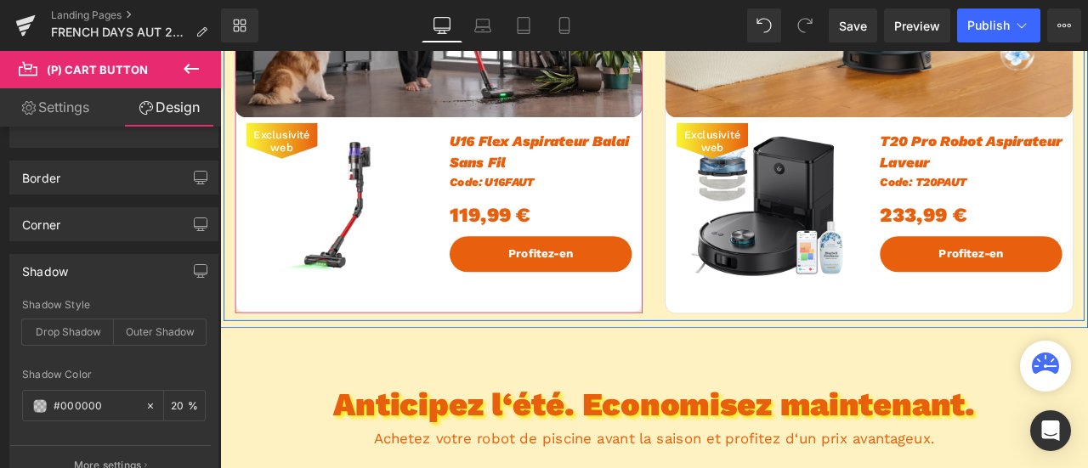
scroll to position [1530, 0]
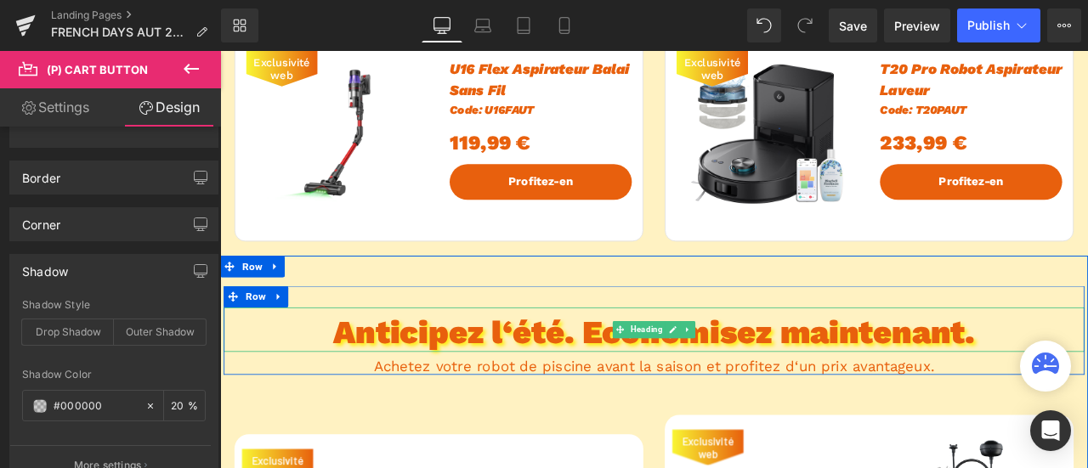
click at [614, 386] on h2 "Anticipez l‘été. Economisez maintenant." at bounding box center [734, 385] width 1020 height 46
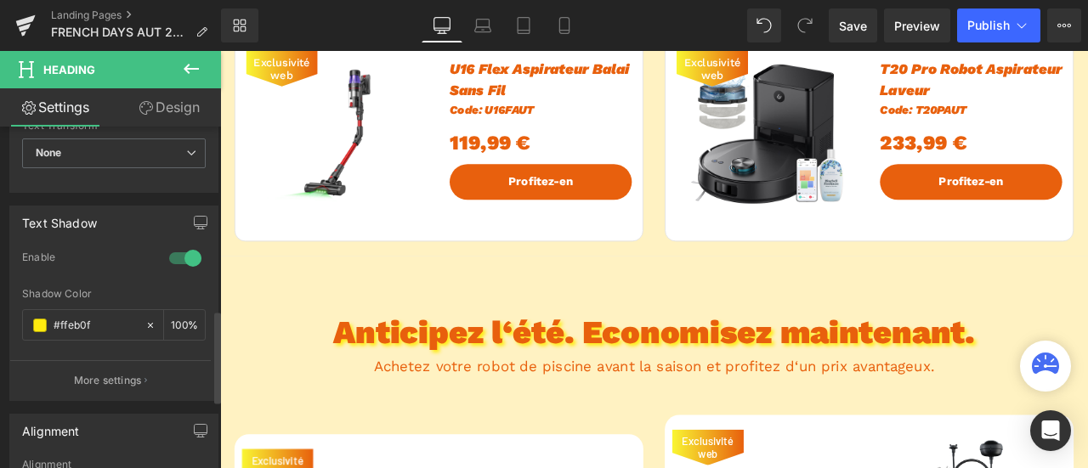
scroll to position [680, 0]
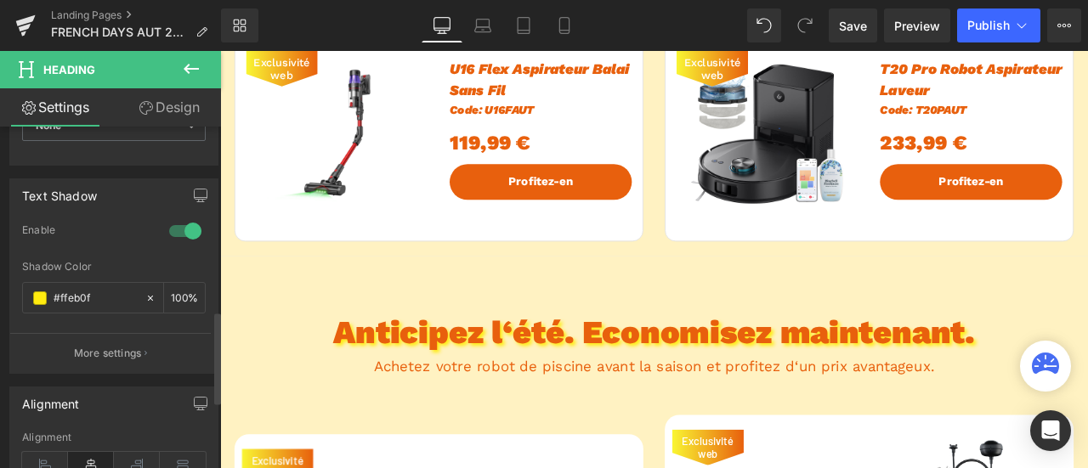
click at [193, 232] on div at bounding box center [185, 231] width 41 height 27
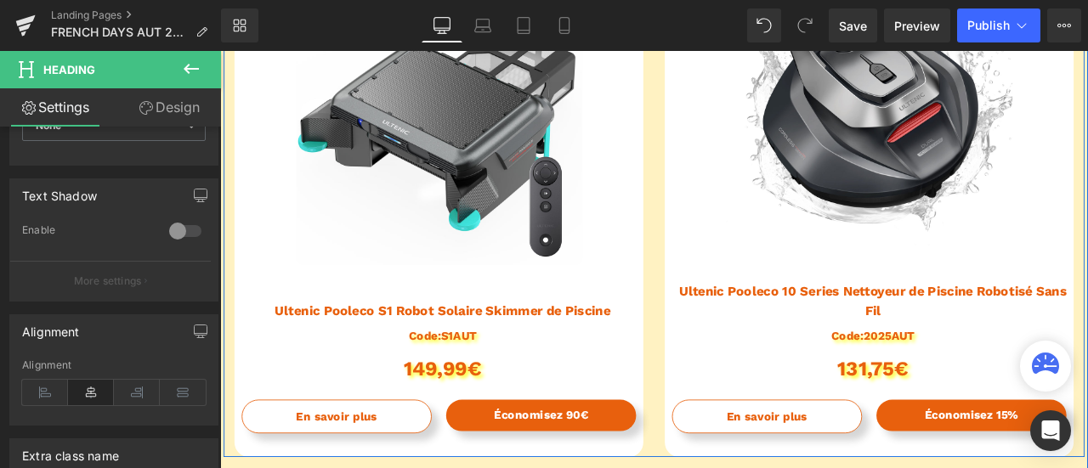
scroll to position [2125, 0]
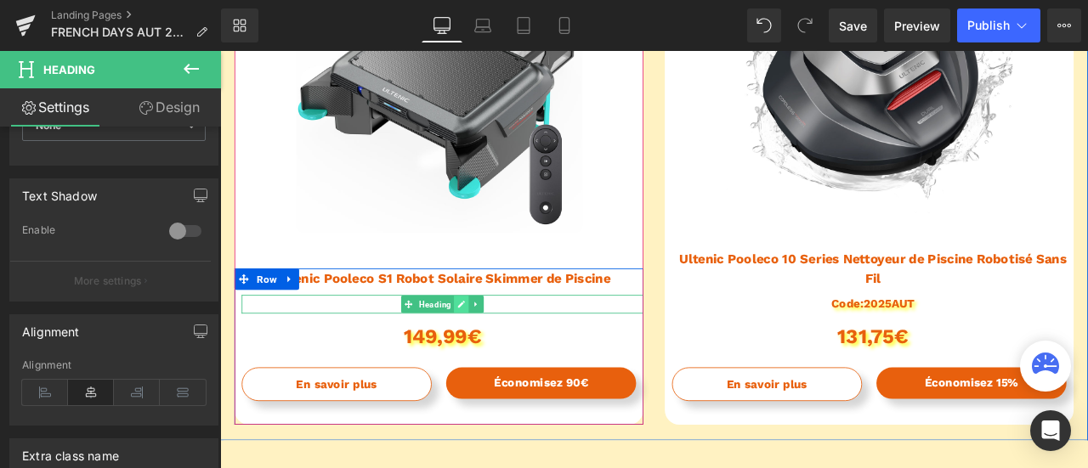
click at [498, 357] on link at bounding box center [506, 352] width 18 height 20
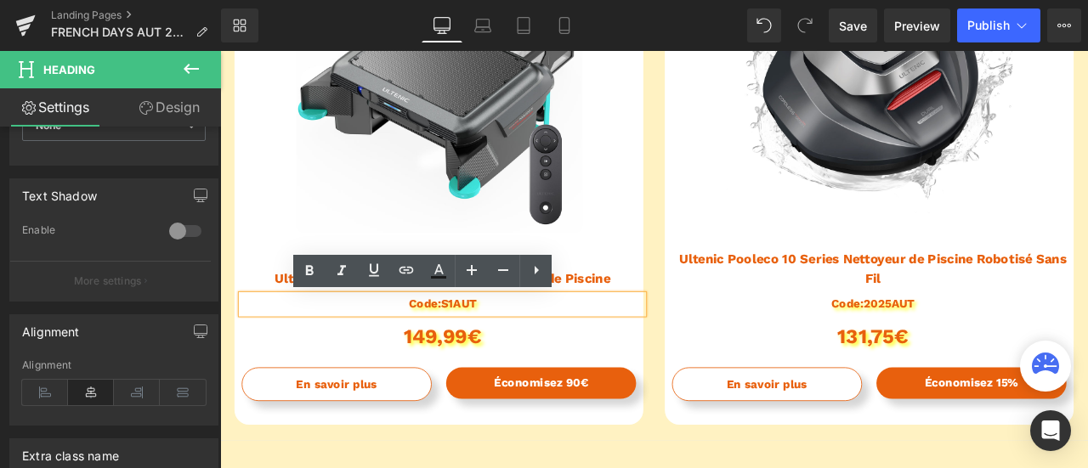
click at [486, 354] on h1 "Code:S1AUT" at bounding box center [484, 352] width 476 height 22
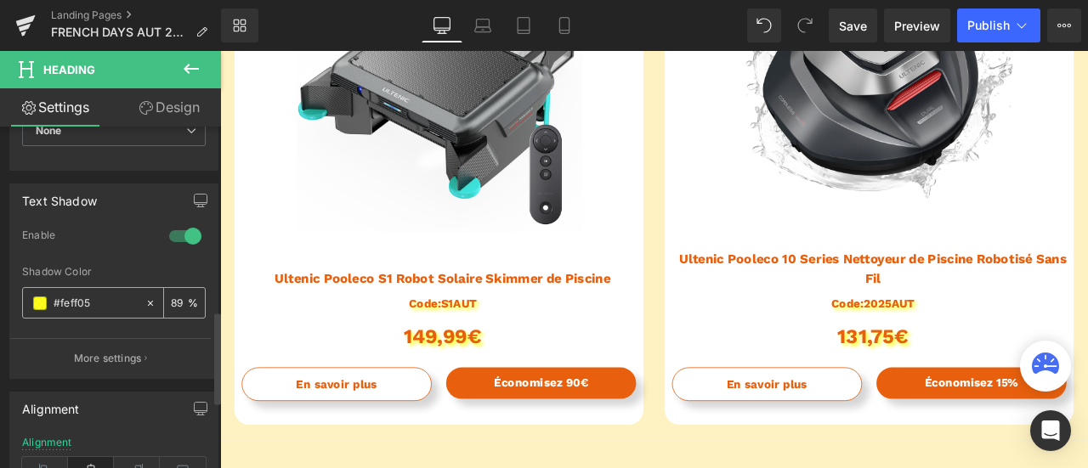
scroll to position [680, 0]
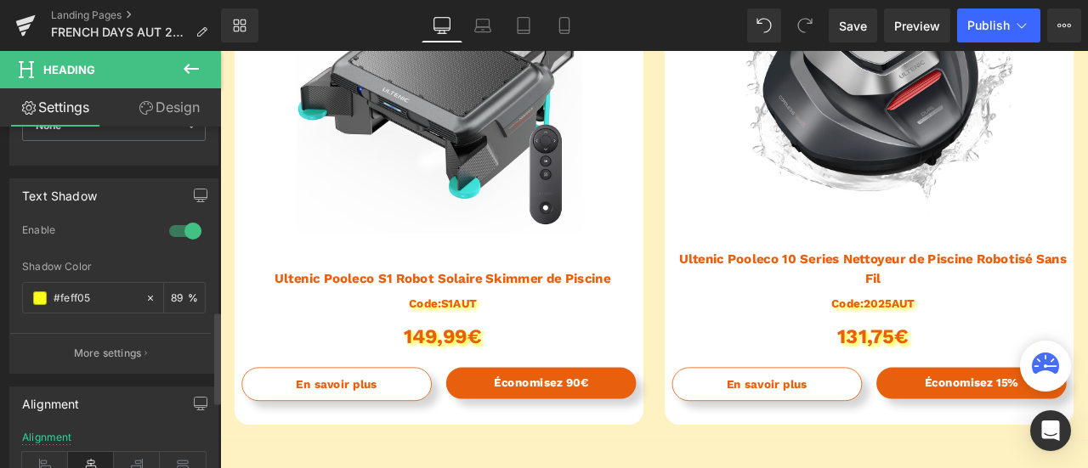
click at [181, 230] on div at bounding box center [185, 231] width 41 height 27
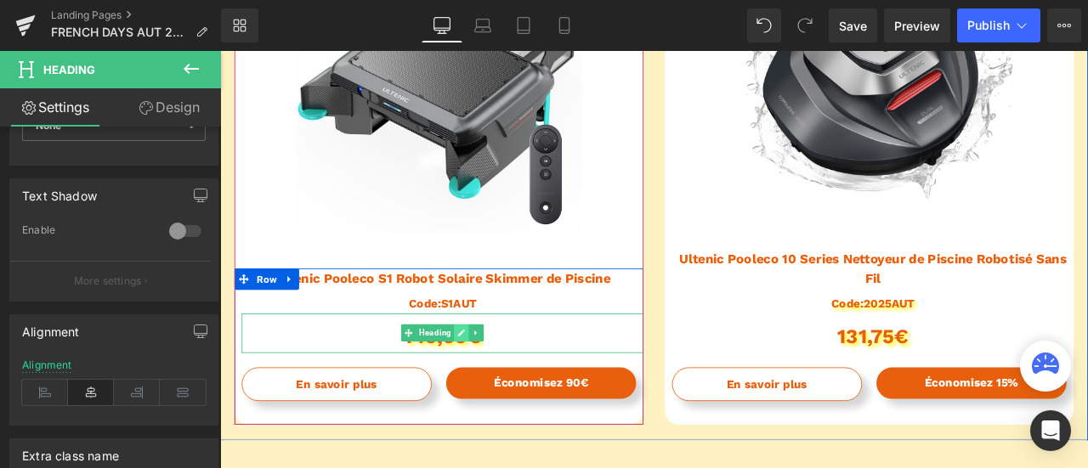
click at [504, 386] on link at bounding box center [506, 386] width 18 height 20
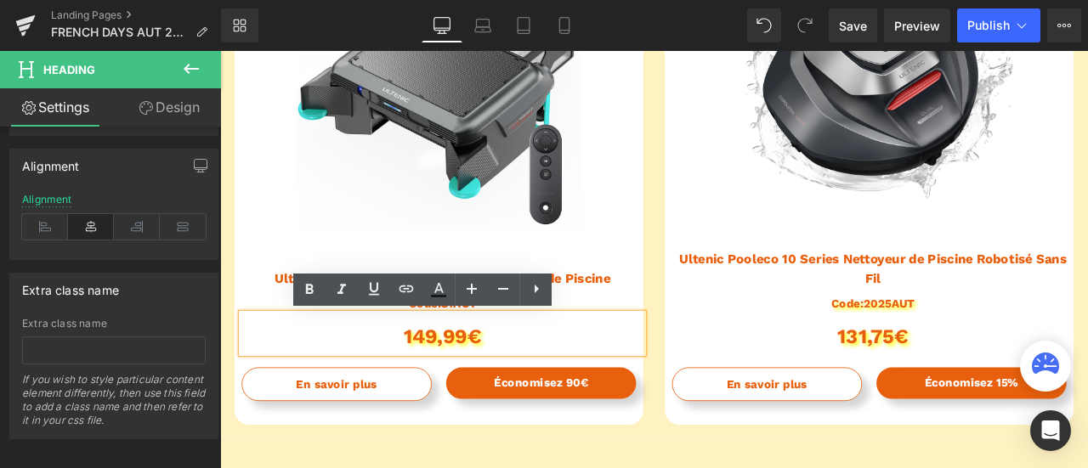
scroll to position [850, 0]
click at [485, 390] on h1 "149,99€" at bounding box center [484, 391] width 476 height 38
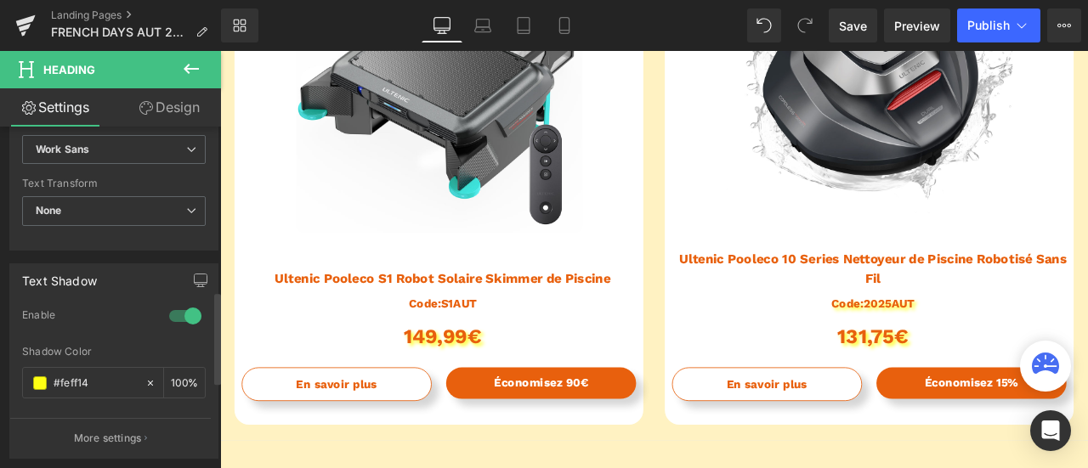
scroll to position [680, 0]
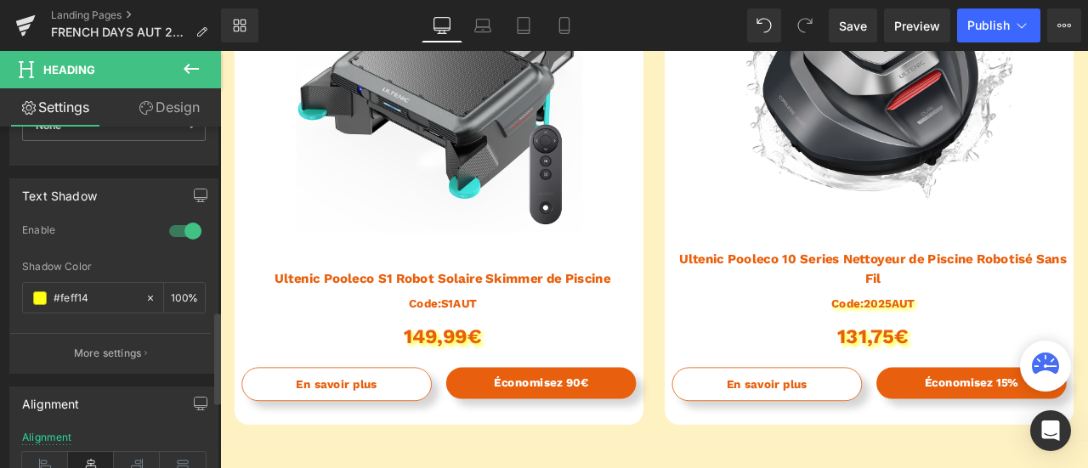
click at [188, 224] on div at bounding box center [185, 231] width 41 height 27
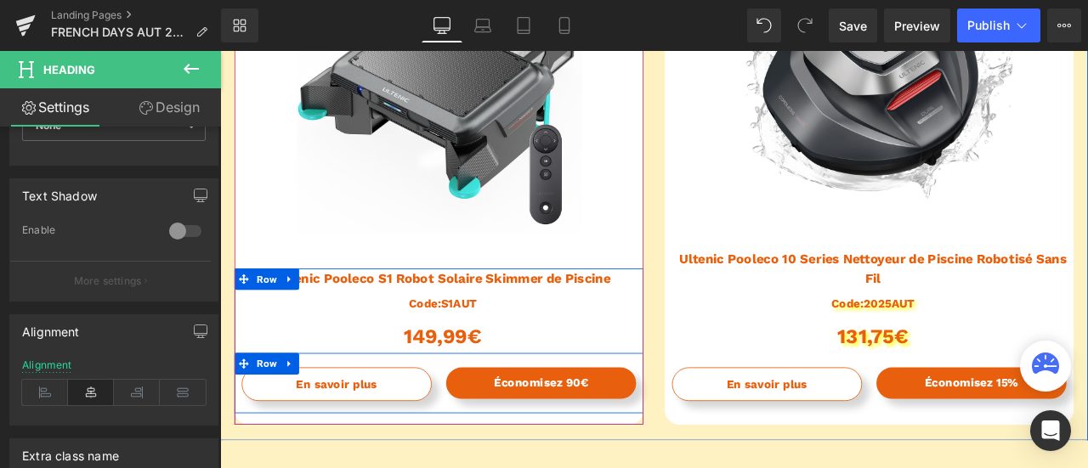
click at [334, 450] on span "(P) View More" at bounding box center [358, 439] width 70 height 20
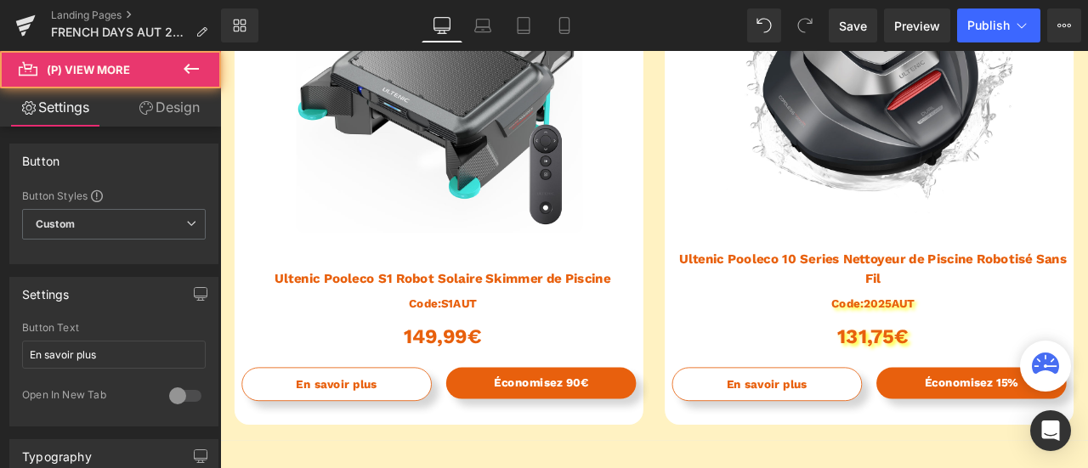
click at [184, 110] on link "Design" at bounding box center [169, 107] width 111 height 38
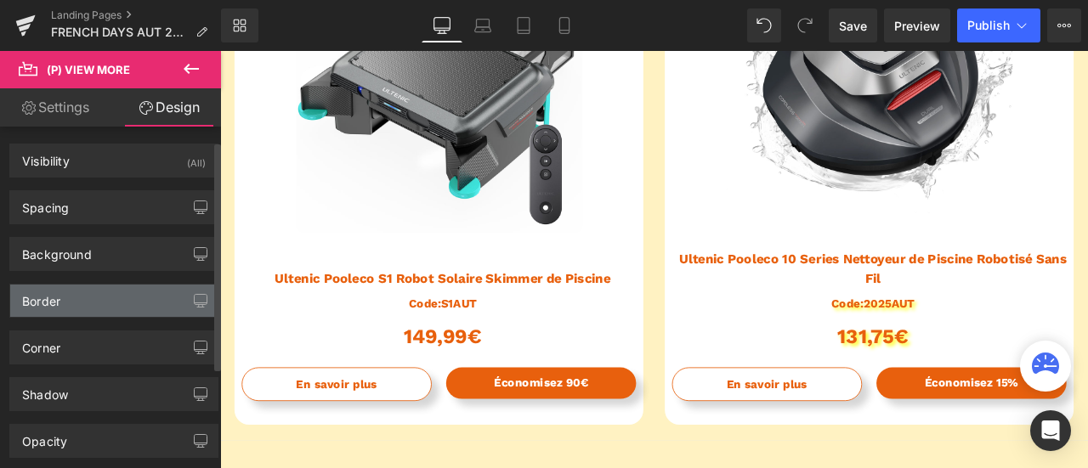
scroll to position [85, 0]
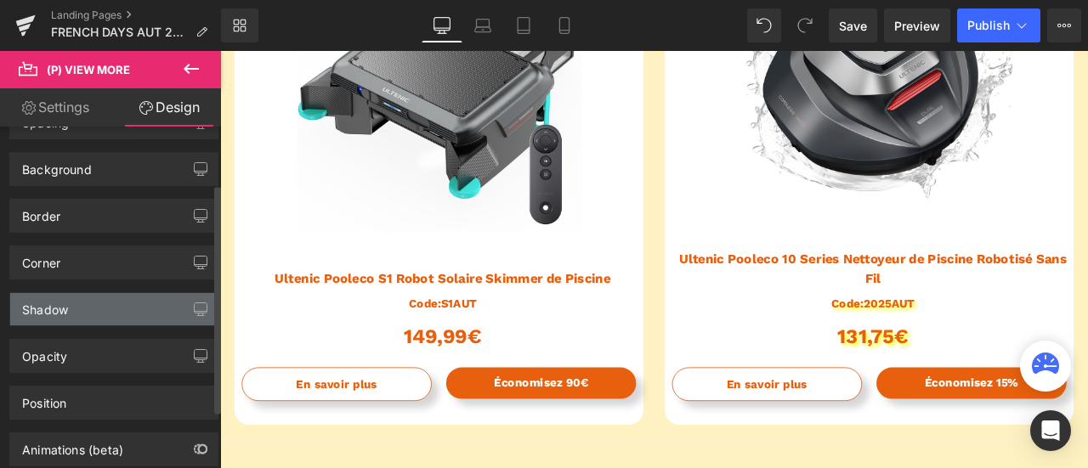
click at [120, 304] on div "Shadow" at bounding box center [113, 309] width 207 height 32
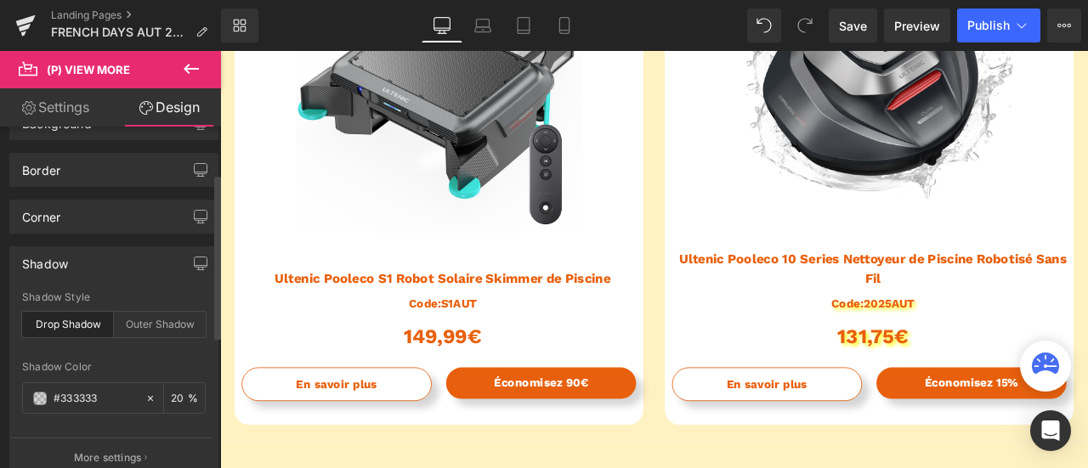
scroll to position [170, 0]
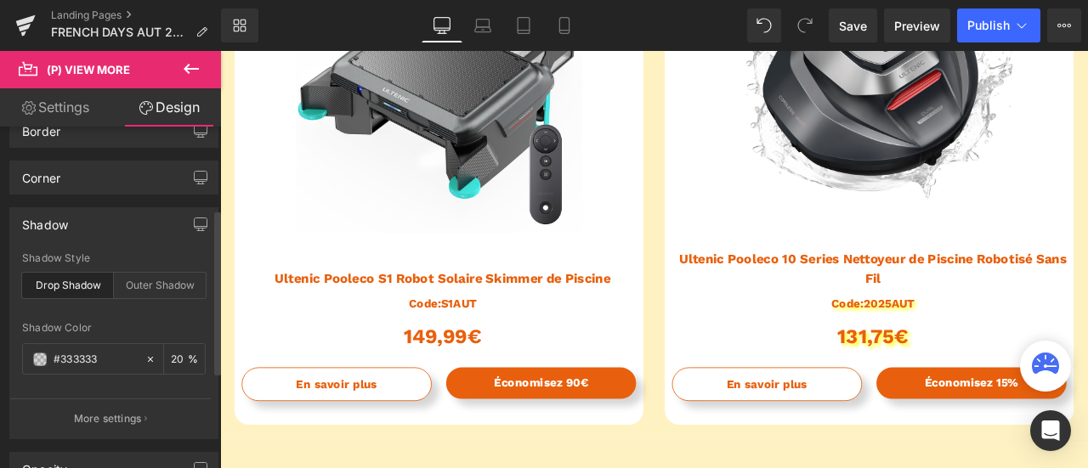
click at [80, 273] on div "Drop Shadow" at bounding box center [68, 286] width 92 height 26
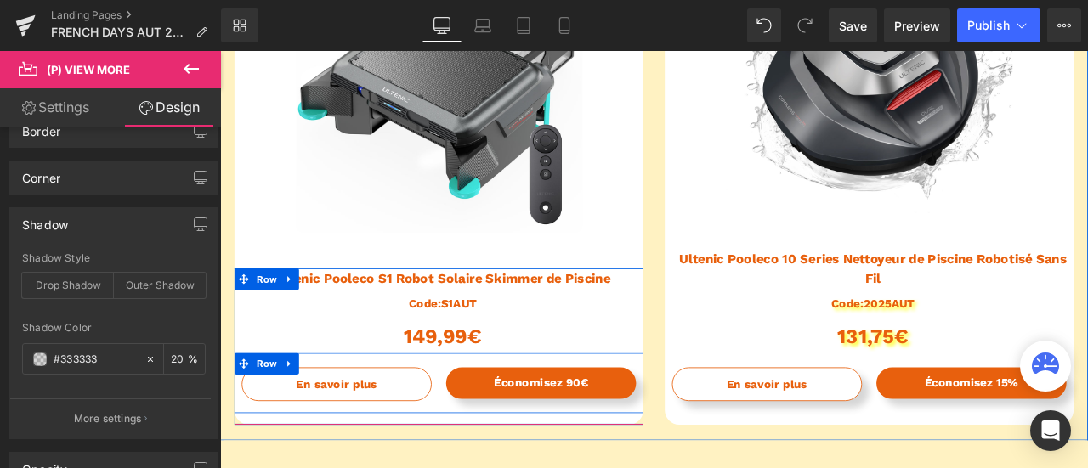
click at [546, 445] on span at bounding box center [555, 445] width 18 height 20
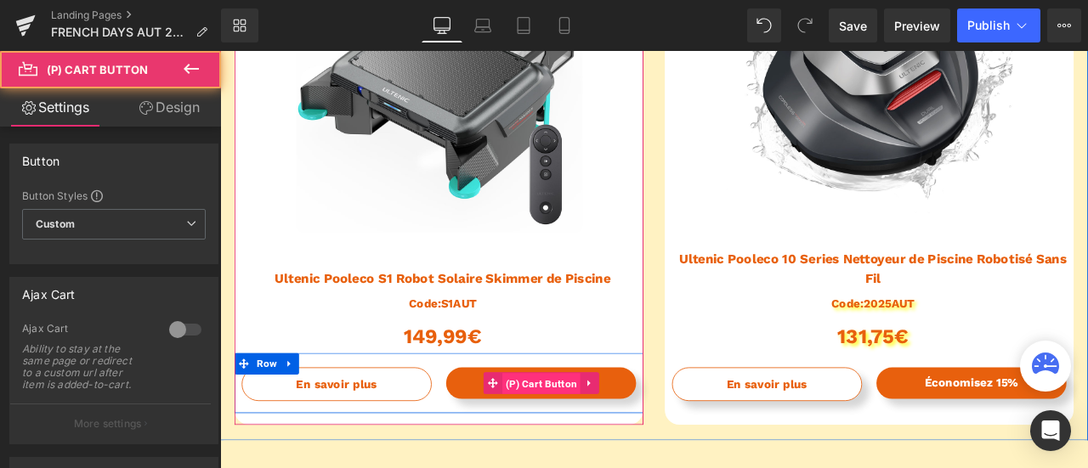
click at [617, 443] on span "(P) Cart Button" at bounding box center [601, 447] width 94 height 26
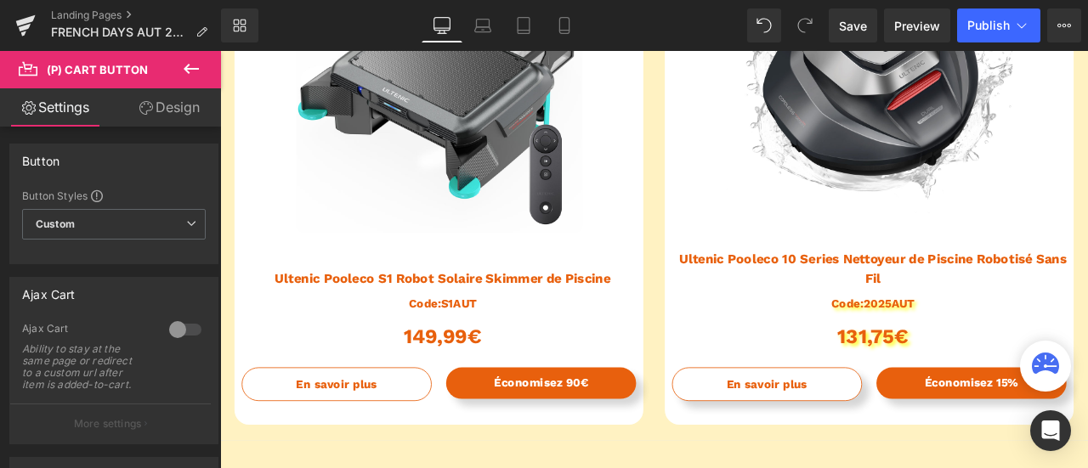
click at [159, 111] on link "Design" at bounding box center [169, 107] width 111 height 38
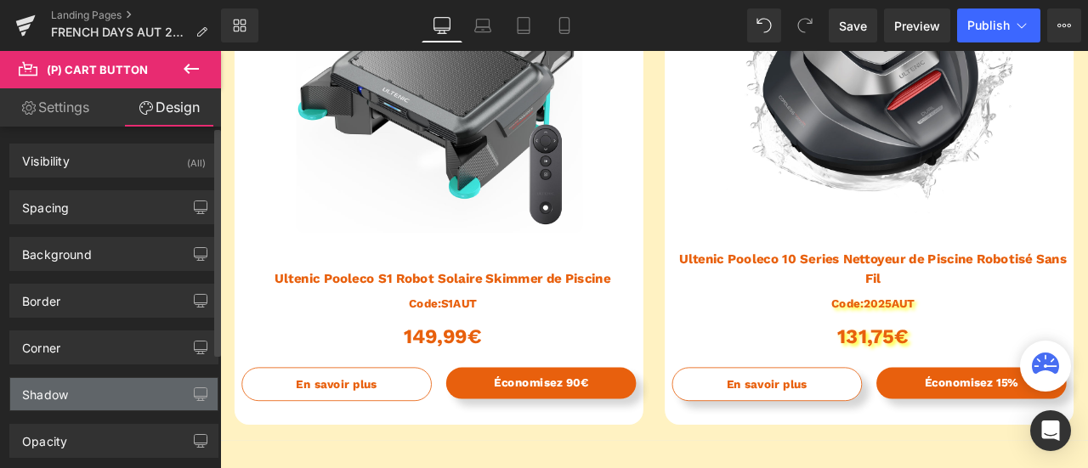
click at [97, 383] on div "Shadow" at bounding box center [113, 394] width 207 height 32
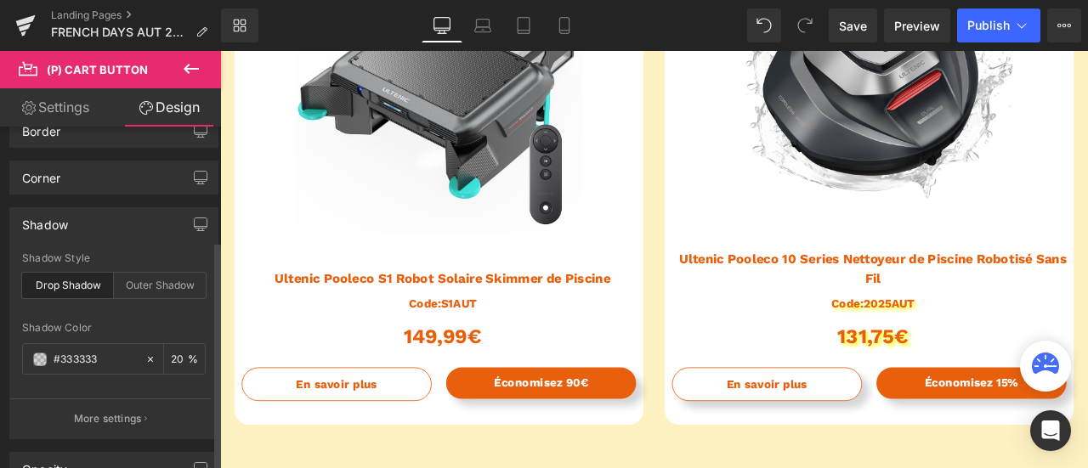
click at [82, 273] on div "Drop Shadow" at bounding box center [68, 286] width 92 height 26
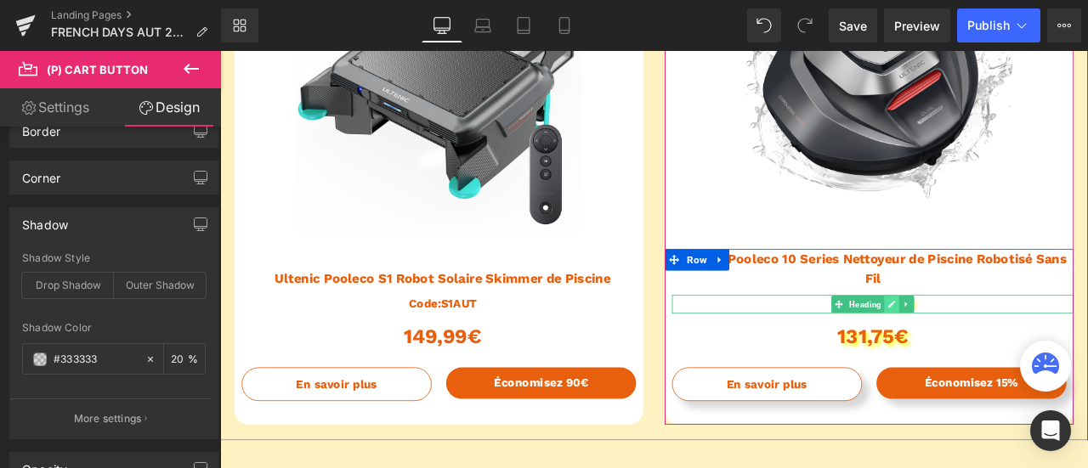
click at [1013, 354] on icon at bounding box center [1017, 352] width 9 height 9
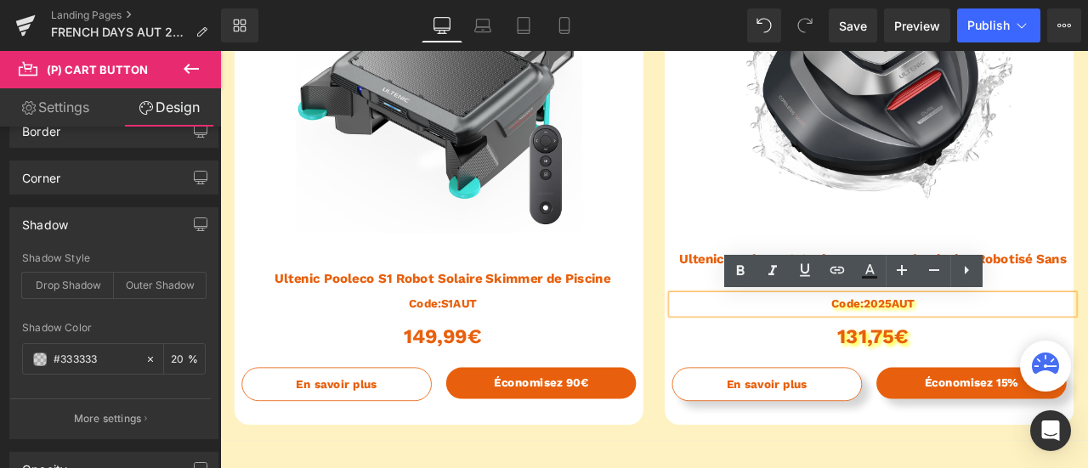
click at [986, 348] on h1 "Code:2025AUT" at bounding box center [994, 352] width 476 height 22
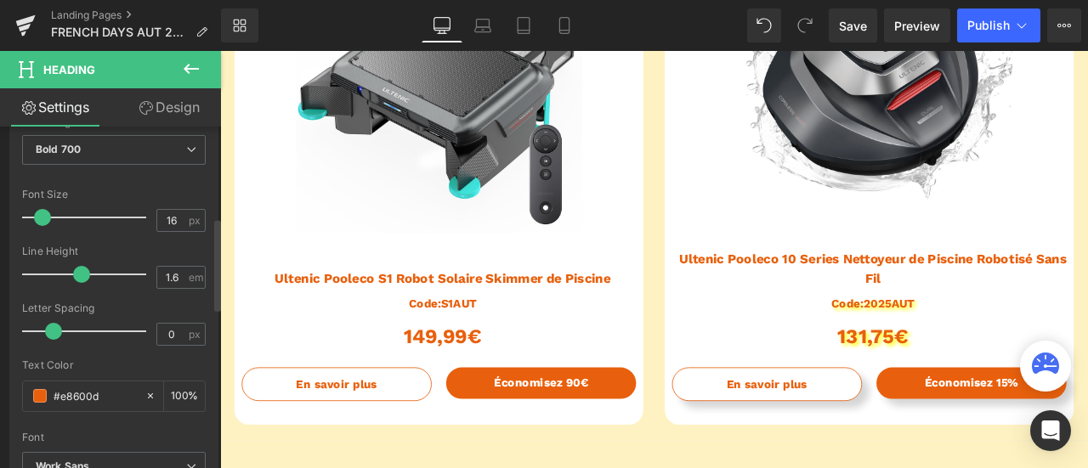
scroll to position [340, 0]
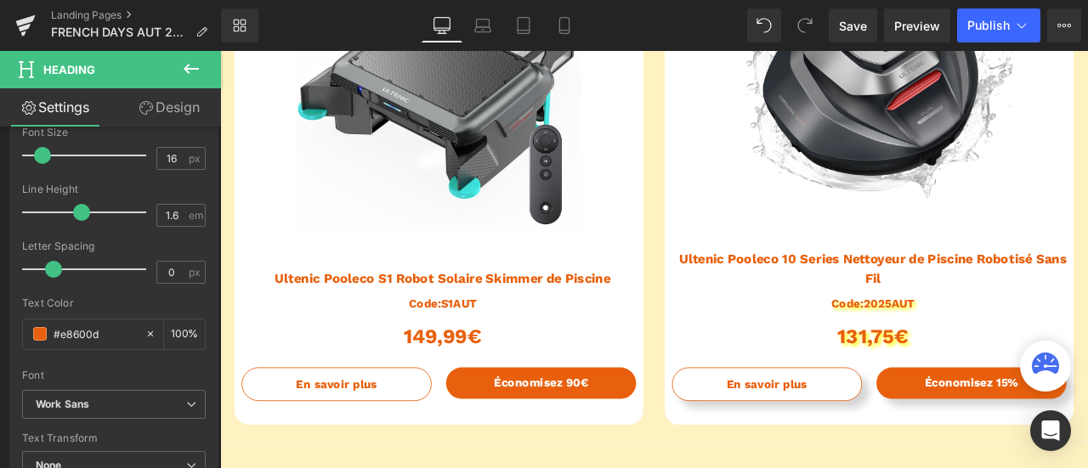
click at [150, 121] on link "Design" at bounding box center [169, 107] width 111 height 38
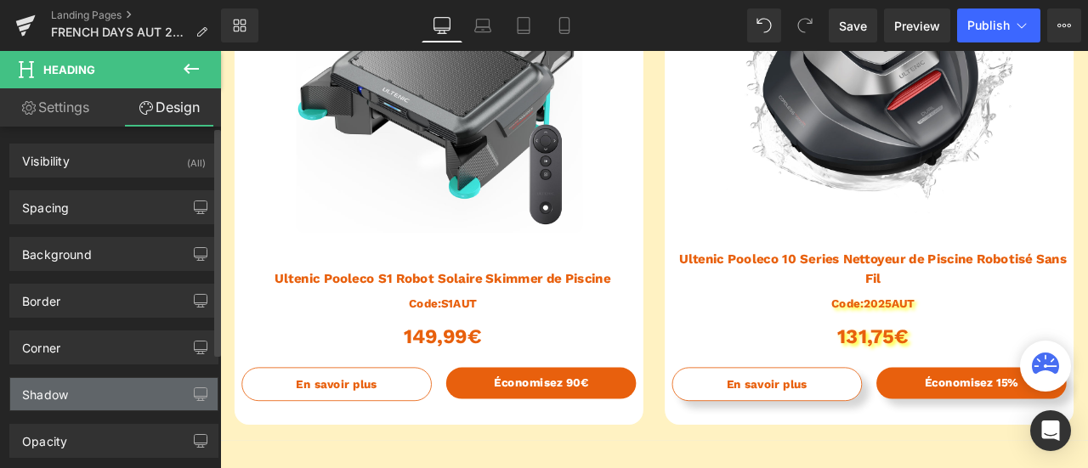
click at [116, 387] on div "Shadow" at bounding box center [113, 394] width 207 height 32
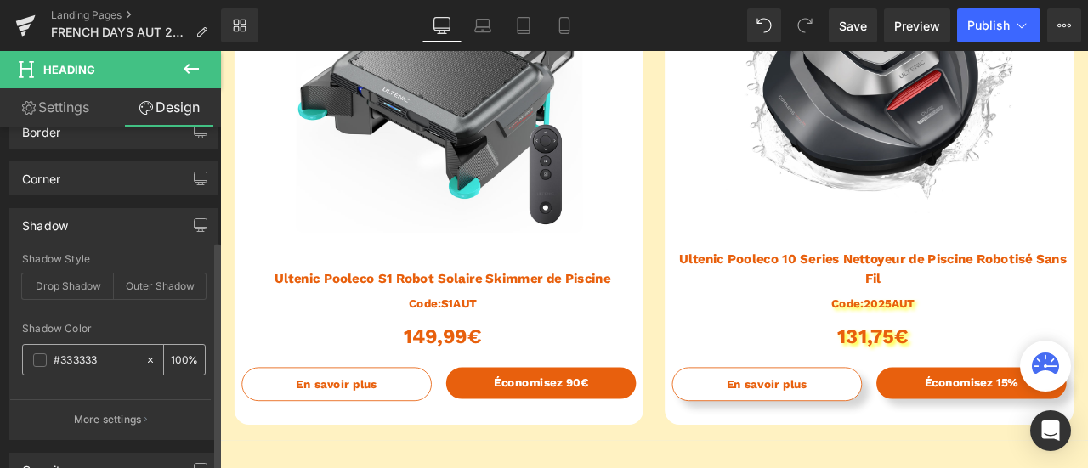
scroll to position [170, 0]
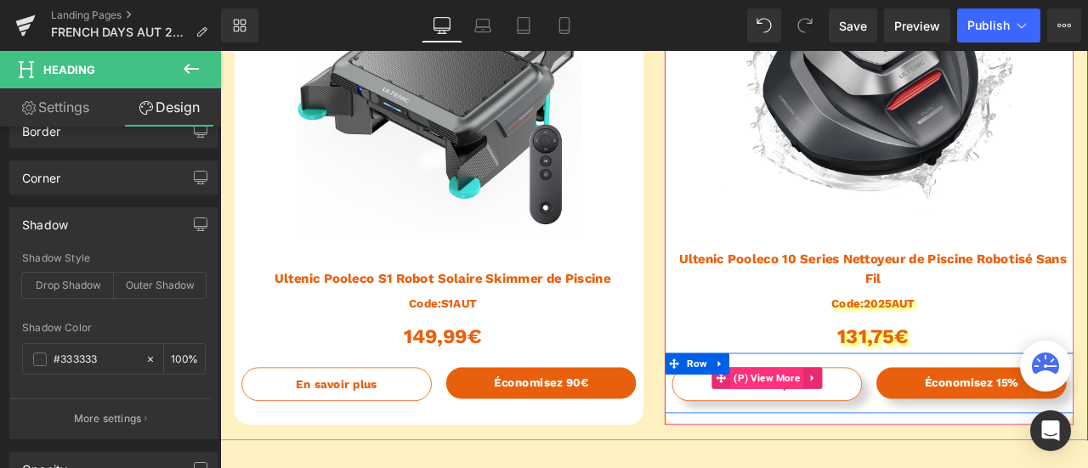
click at [862, 441] on span "(P) View More" at bounding box center [869, 440] width 88 height 26
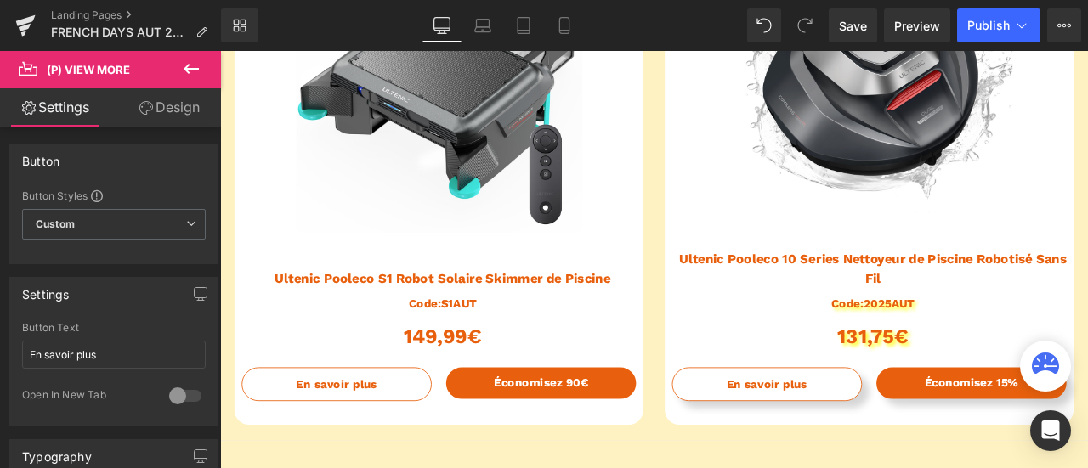
click at [158, 111] on link "Design" at bounding box center [169, 107] width 111 height 38
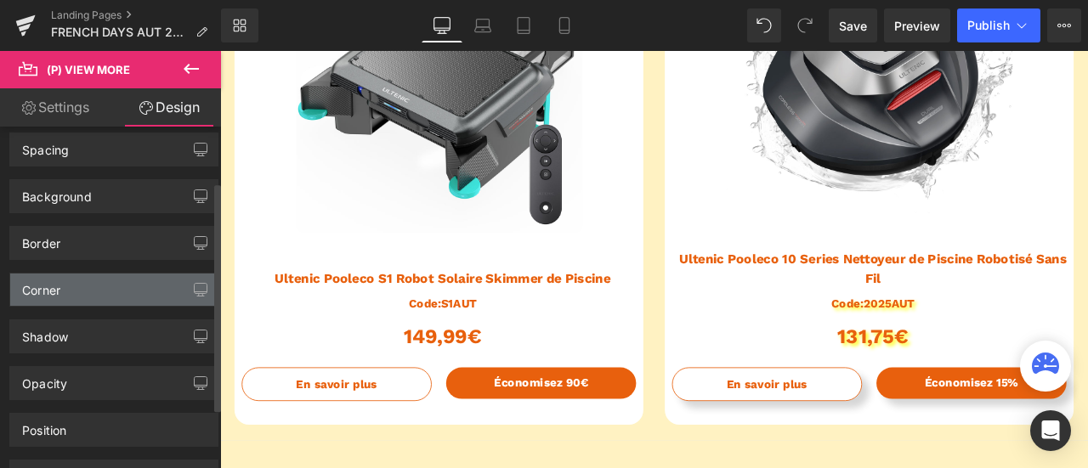
scroll to position [85, 0]
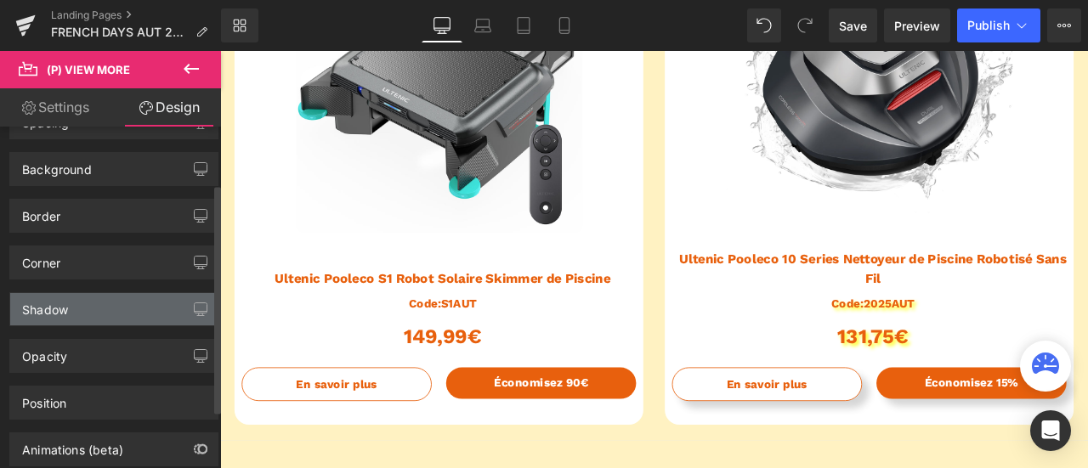
click at [90, 310] on div "Shadow" at bounding box center [113, 309] width 207 height 32
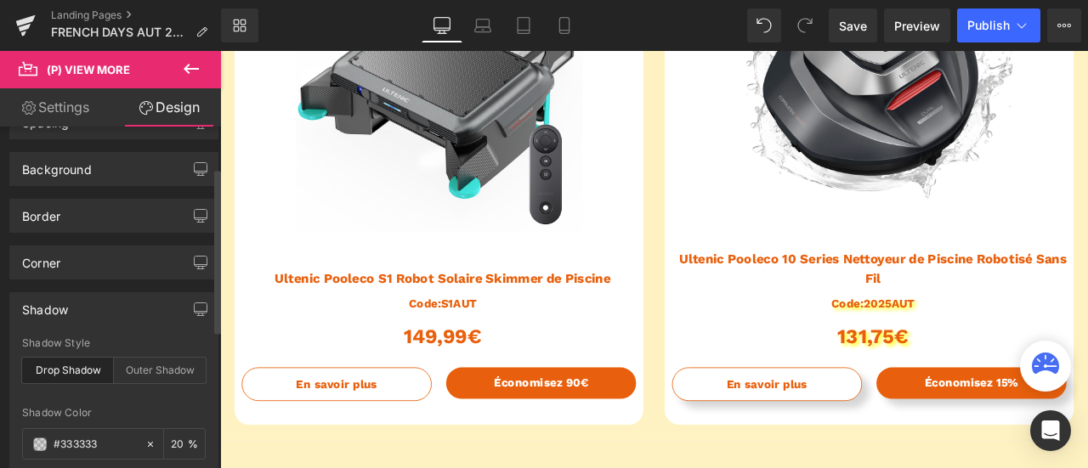
click at [78, 365] on div "Drop Shadow" at bounding box center [68, 371] width 92 height 26
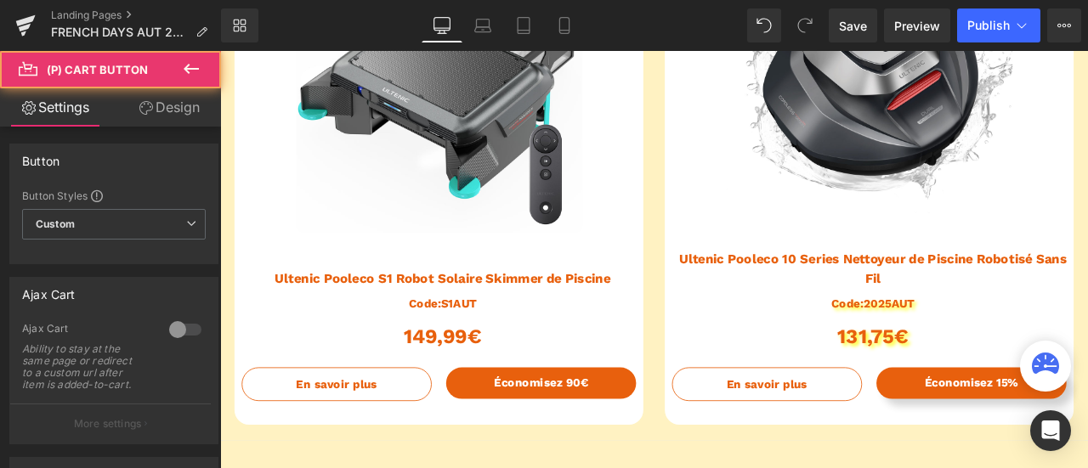
click at [168, 94] on link "Design" at bounding box center [169, 107] width 111 height 38
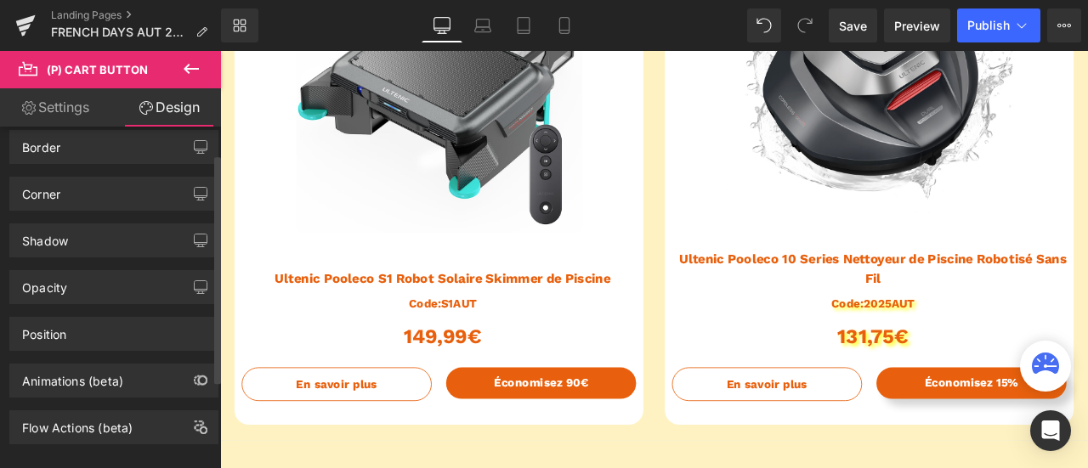
scroll to position [170, 0]
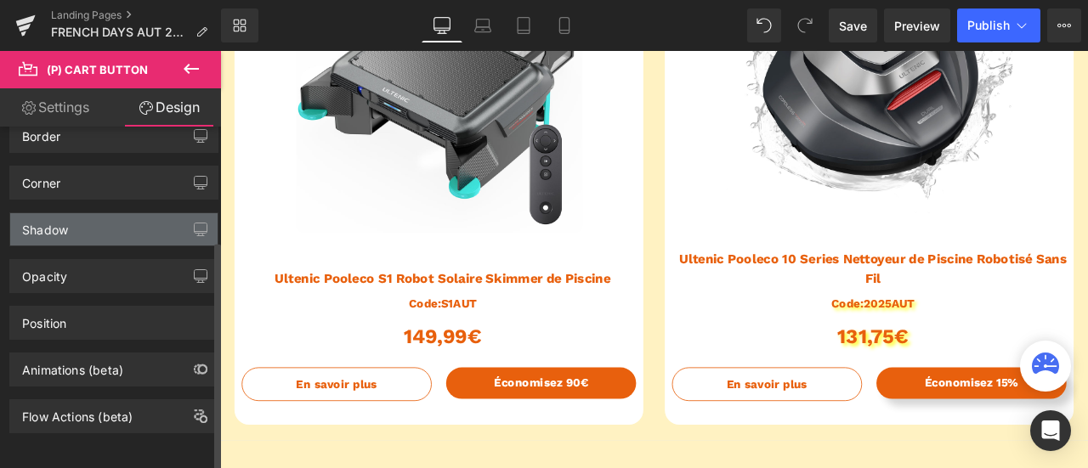
click at [87, 217] on div "Shadow" at bounding box center [113, 229] width 207 height 32
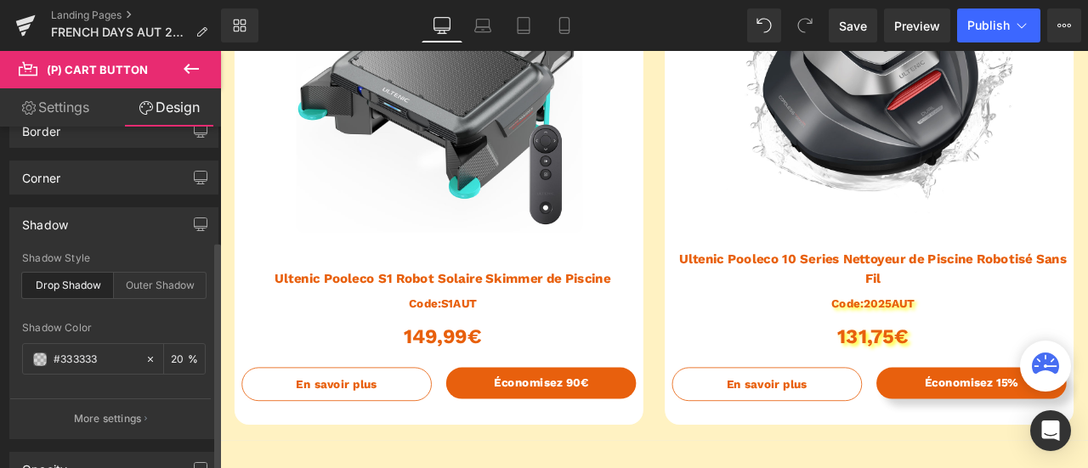
click at [73, 281] on div "Drop Shadow" at bounding box center [68, 286] width 92 height 26
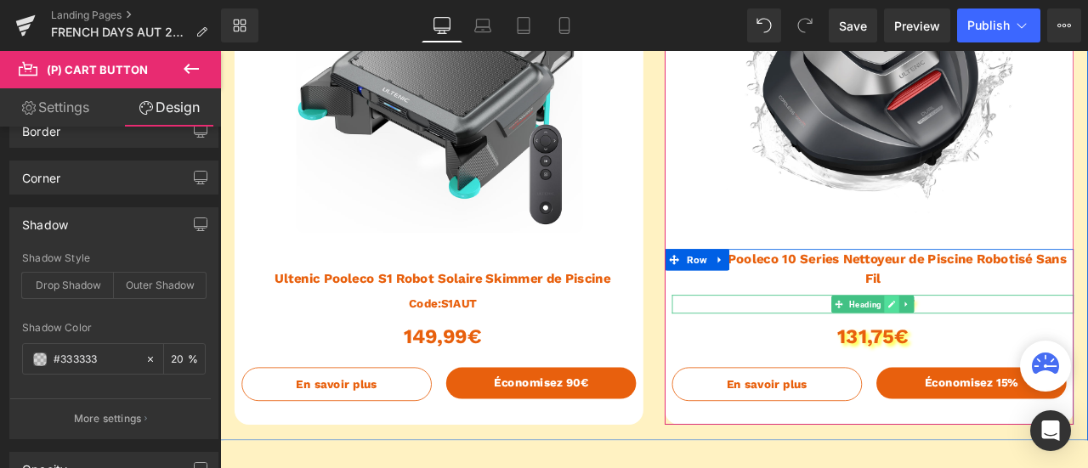
click at [1007, 355] on link at bounding box center [1016, 352] width 18 height 20
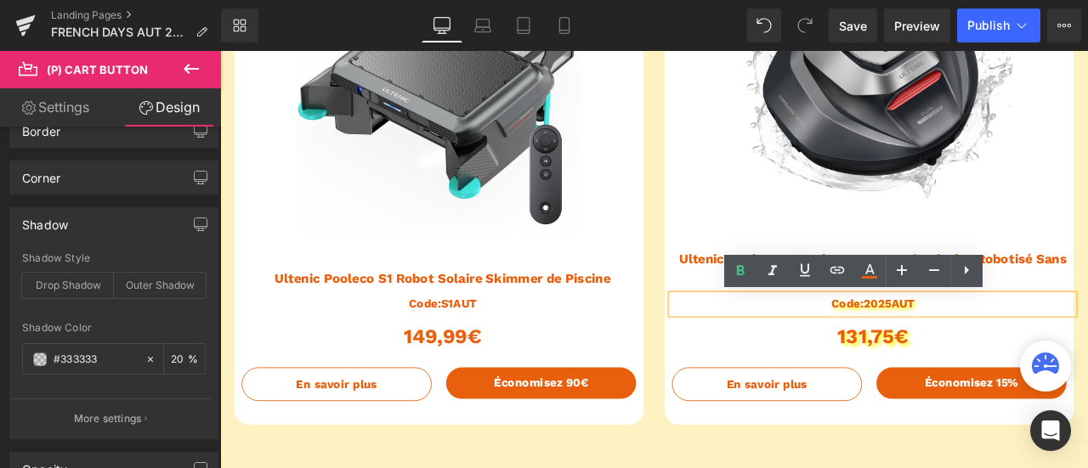
click at [37, 105] on link "Settings" at bounding box center [55, 107] width 111 height 38
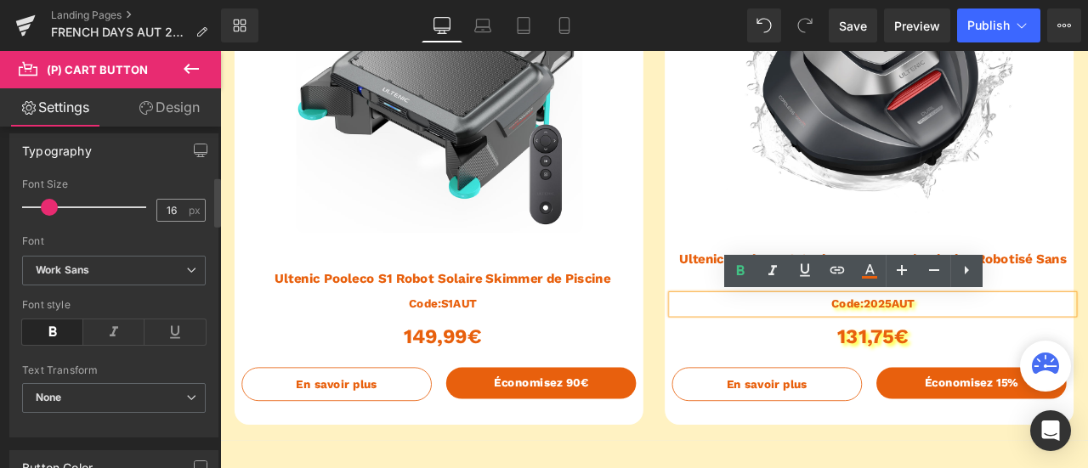
scroll to position [680, 0]
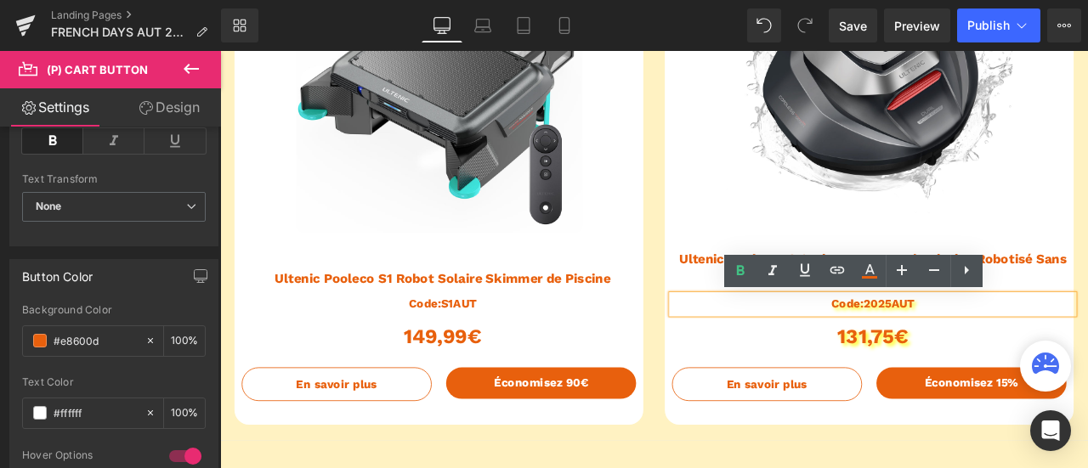
click at [999, 350] on h1 "Code:2025AUT" at bounding box center [994, 352] width 476 height 22
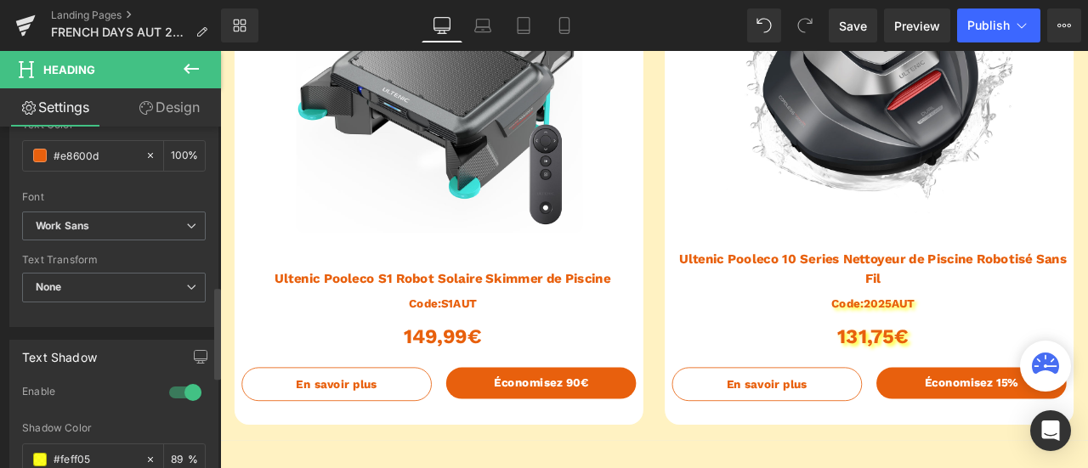
scroll to position [595, 0]
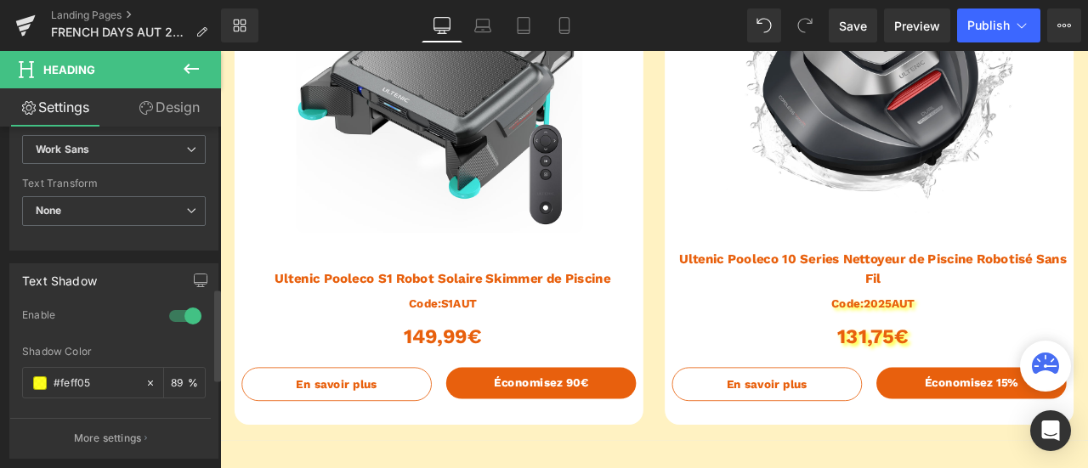
click at [179, 306] on div at bounding box center [185, 316] width 41 height 27
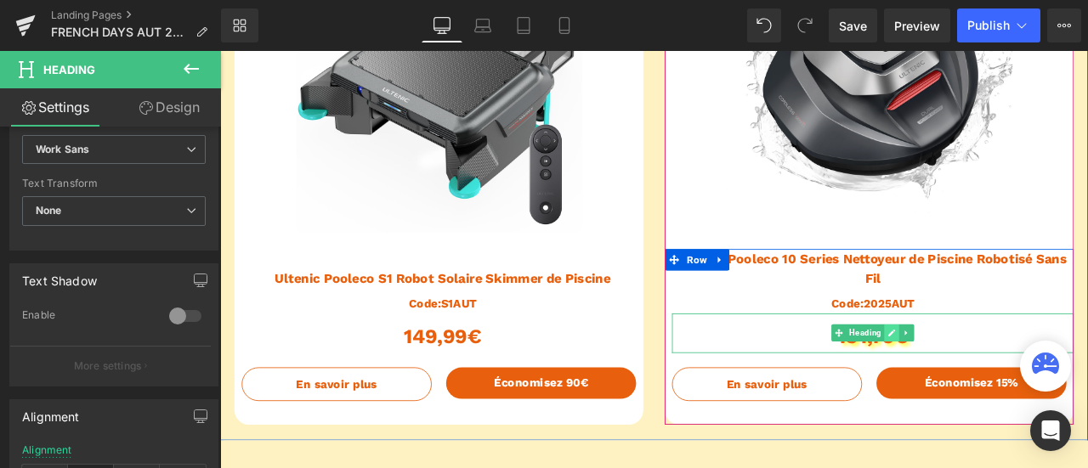
click at [1008, 391] on link at bounding box center [1016, 386] width 18 height 20
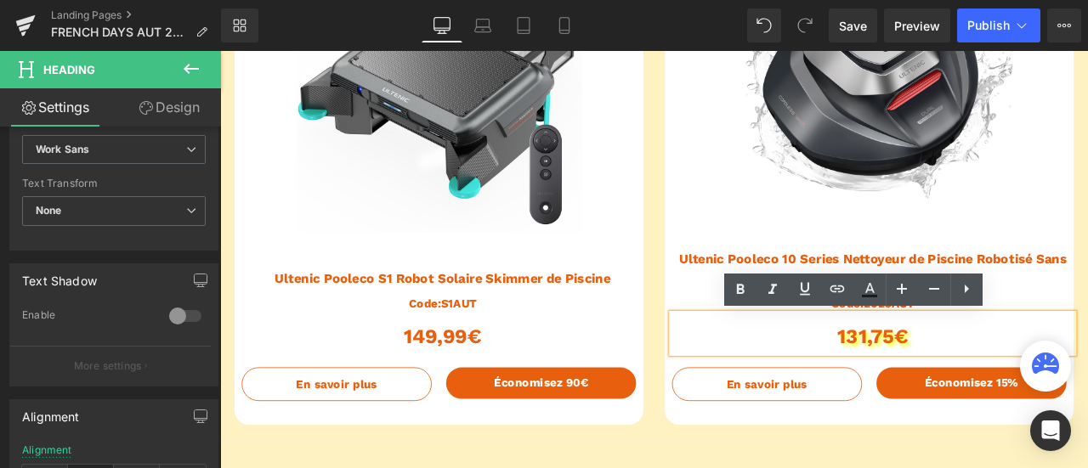
click at [1001, 395] on h1 "131,75€" at bounding box center [994, 391] width 476 height 38
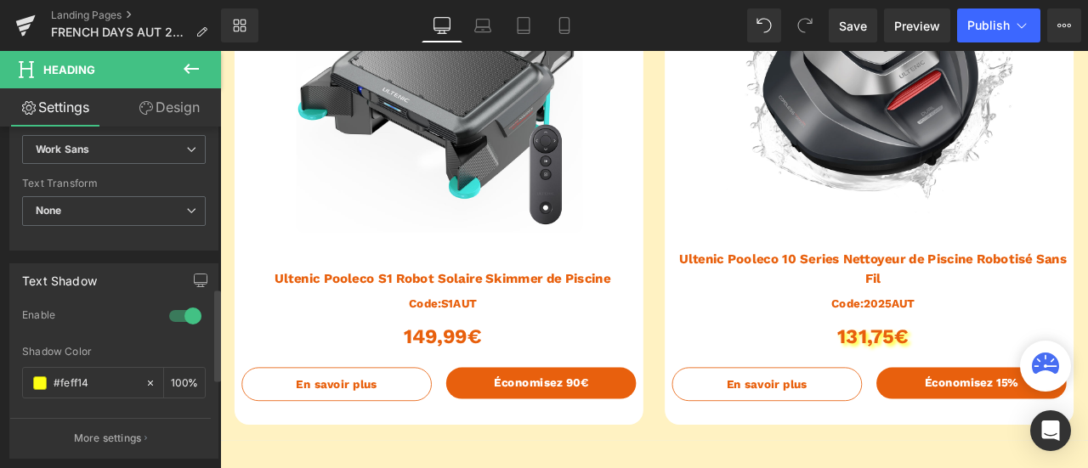
click at [198, 312] on div at bounding box center [185, 316] width 41 height 27
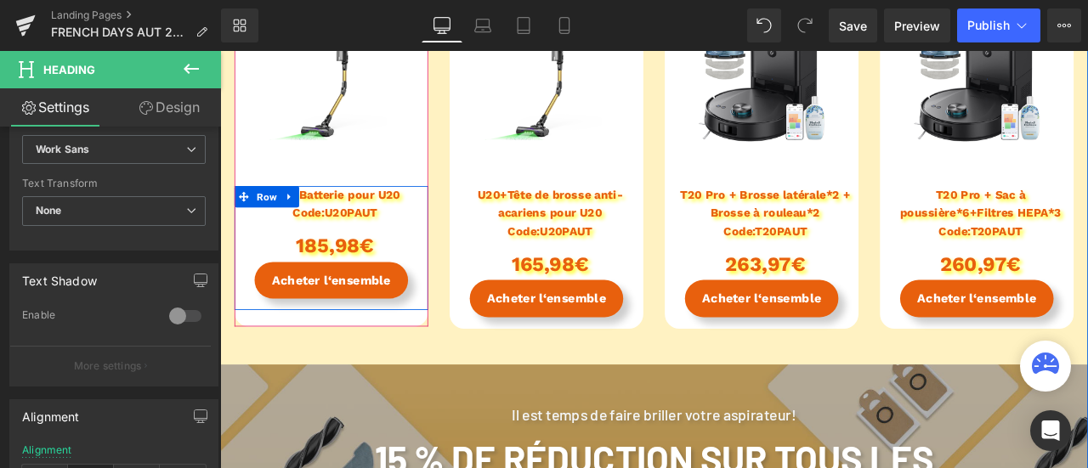
scroll to position [2465, 0]
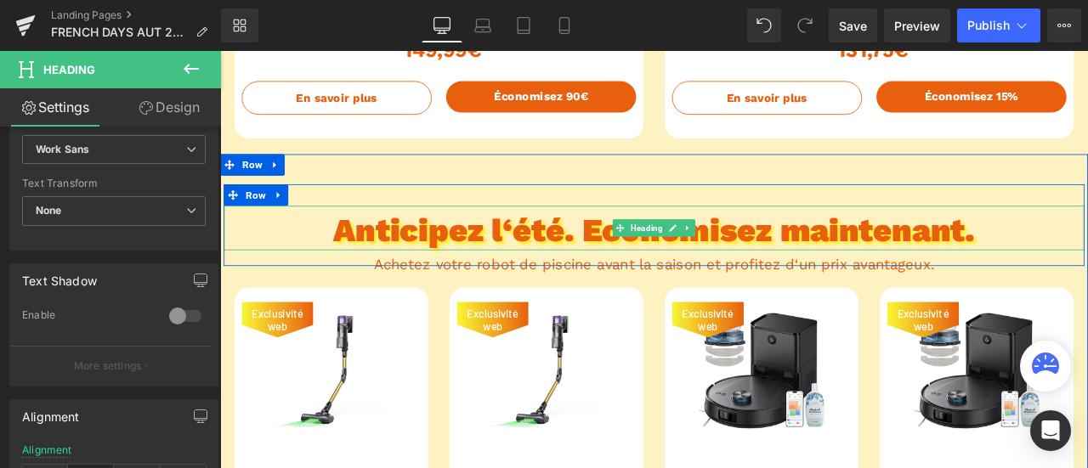
click at [621, 265] on h2 "Anticipez l‘été. Economisez maintenant." at bounding box center [734, 264] width 1020 height 46
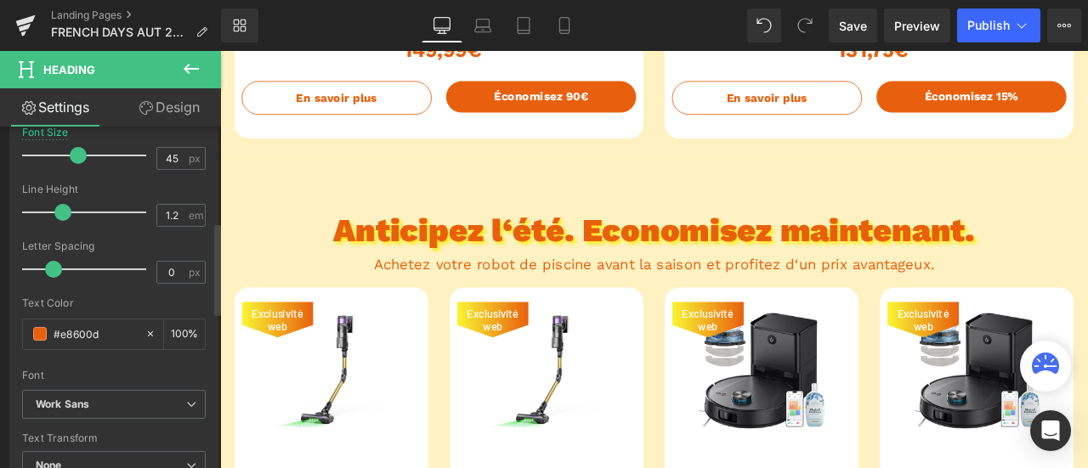
scroll to position [595, 0]
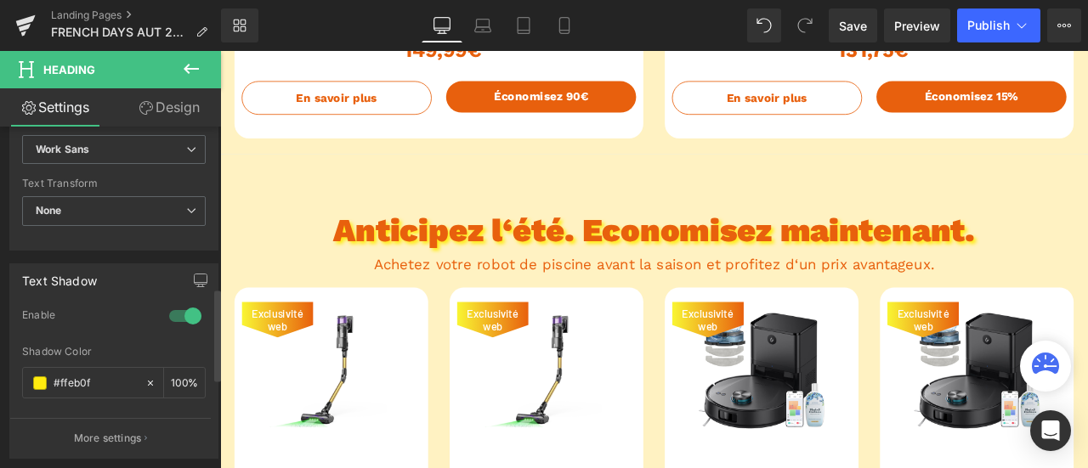
click at [165, 309] on div at bounding box center [185, 316] width 41 height 27
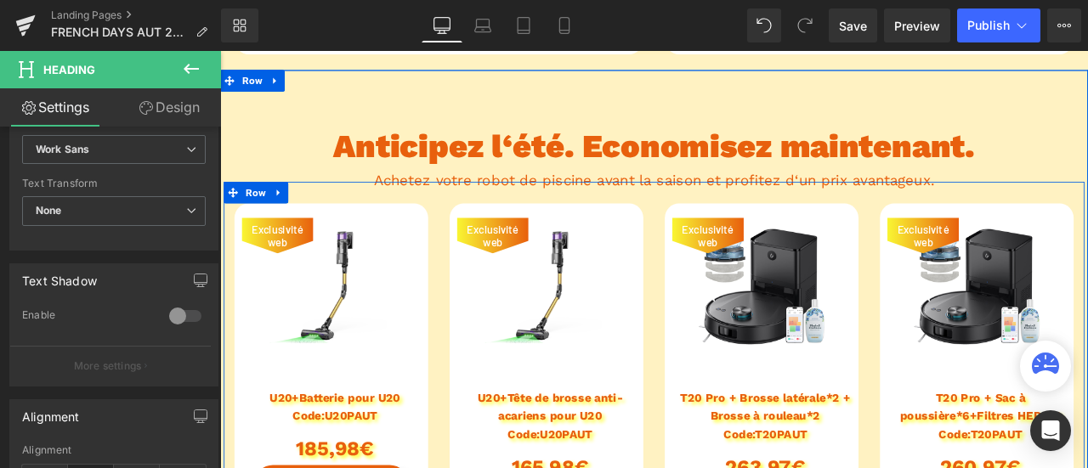
scroll to position [2721, 0]
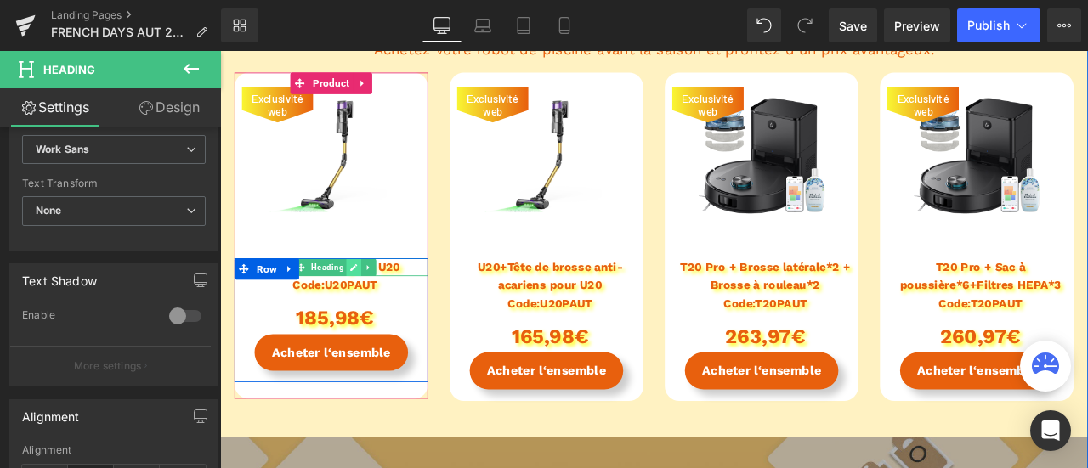
click at [374, 309] on icon at bounding box center [378, 308] width 9 height 10
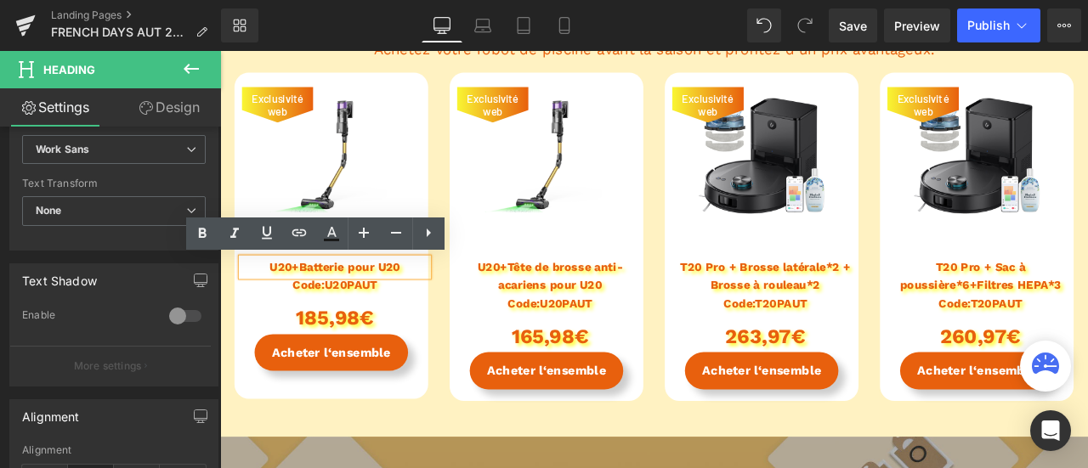
click at [362, 306] on h1 "U20+Batterie pour U20" at bounding box center [356, 308] width 221 height 22
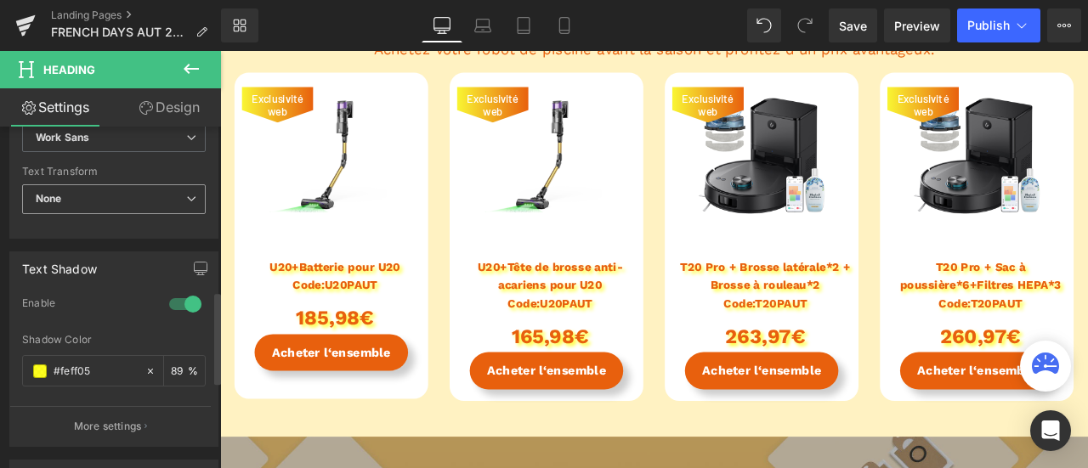
scroll to position [680, 0]
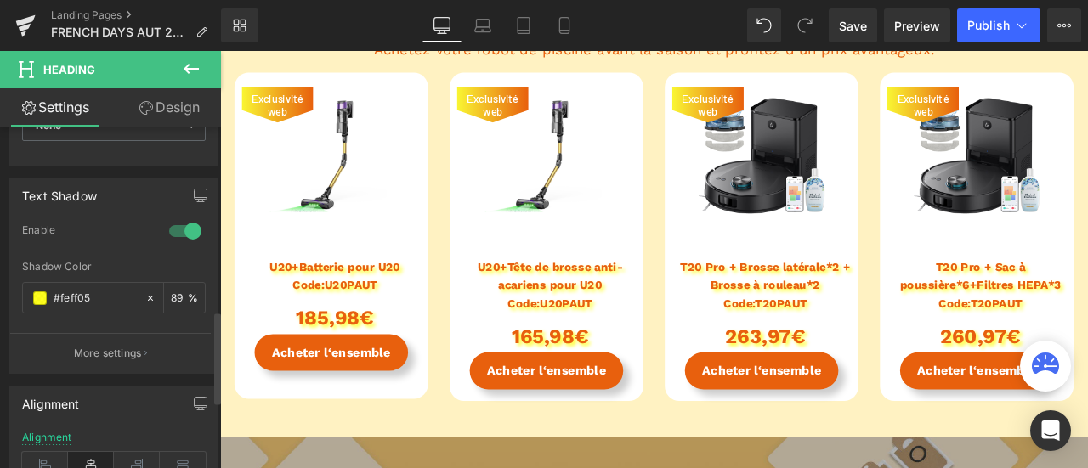
click at [180, 227] on div at bounding box center [185, 231] width 41 height 27
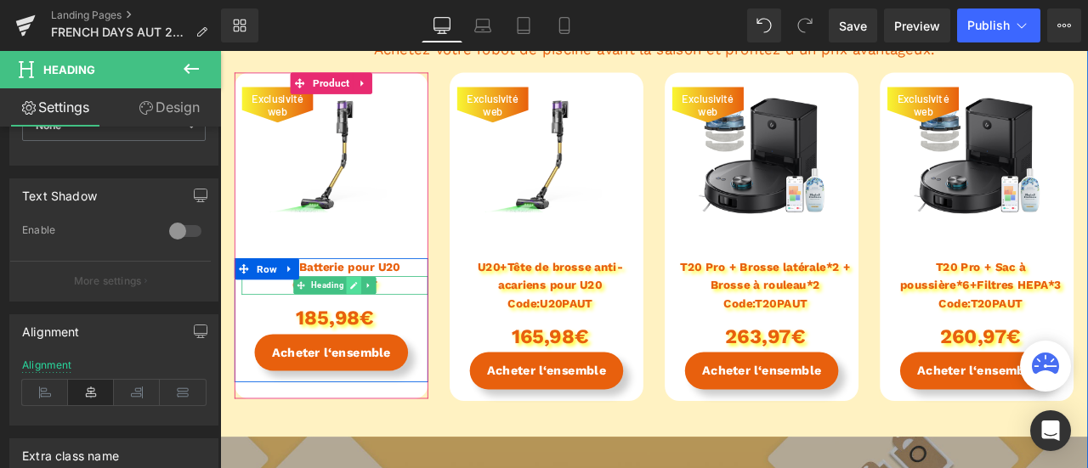
click at [374, 330] on icon at bounding box center [378, 329] width 9 height 10
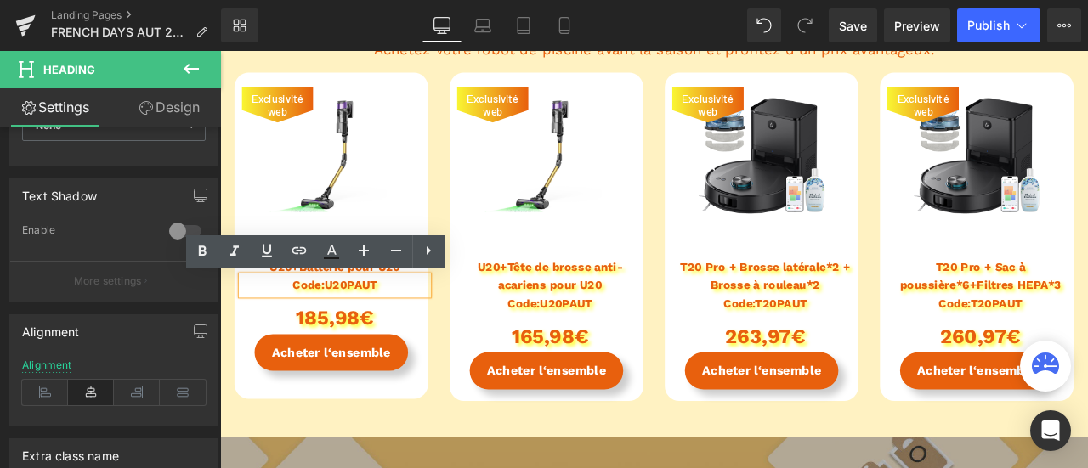
click at [352, 329] on h1 "Code:U20PAUT" at bounding box center [356, 329] width 221 height 22
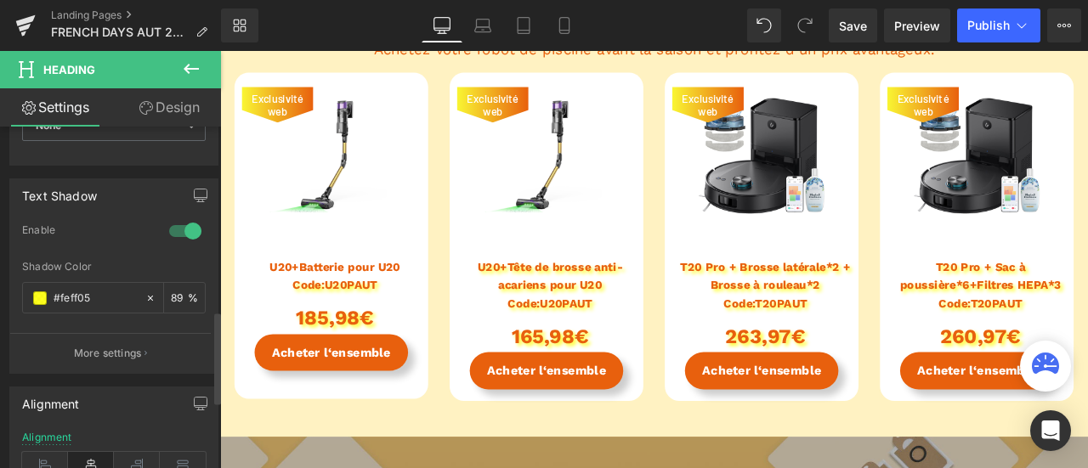
click at [177, 232] on div at bounding box center [185, 231] width 41 height 27
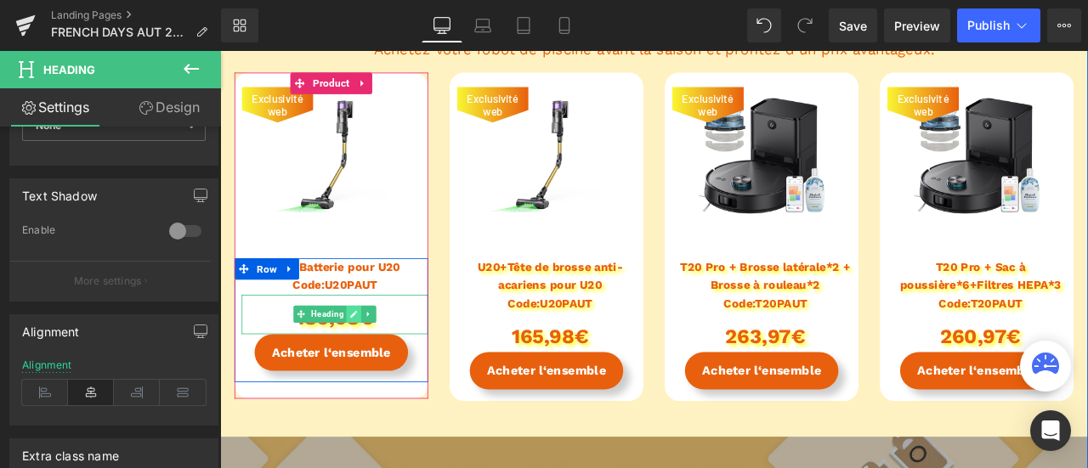
click at [378, 360] on link at bounding box center [379, 363] width 18 height 20
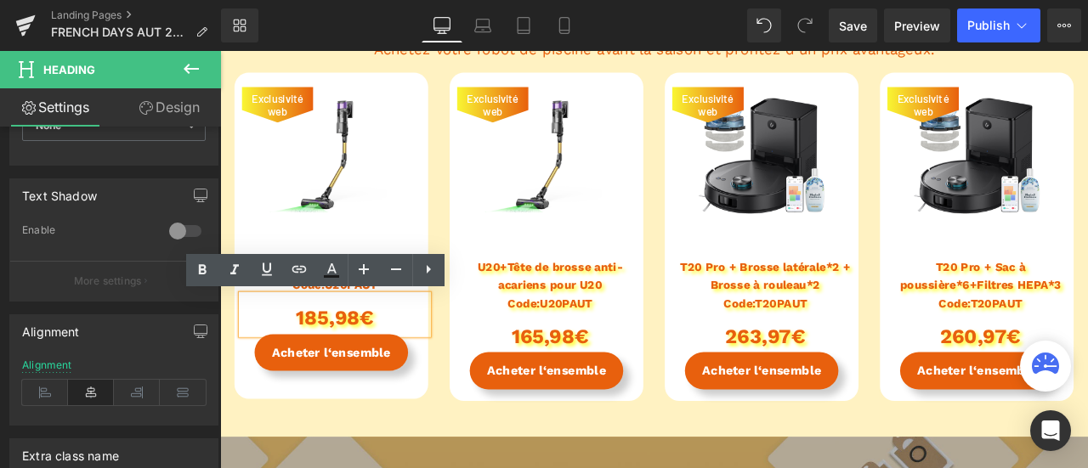
click at [349, 364] on h1 "185,98€" at bounding box center [356, 368] width 221 height 38
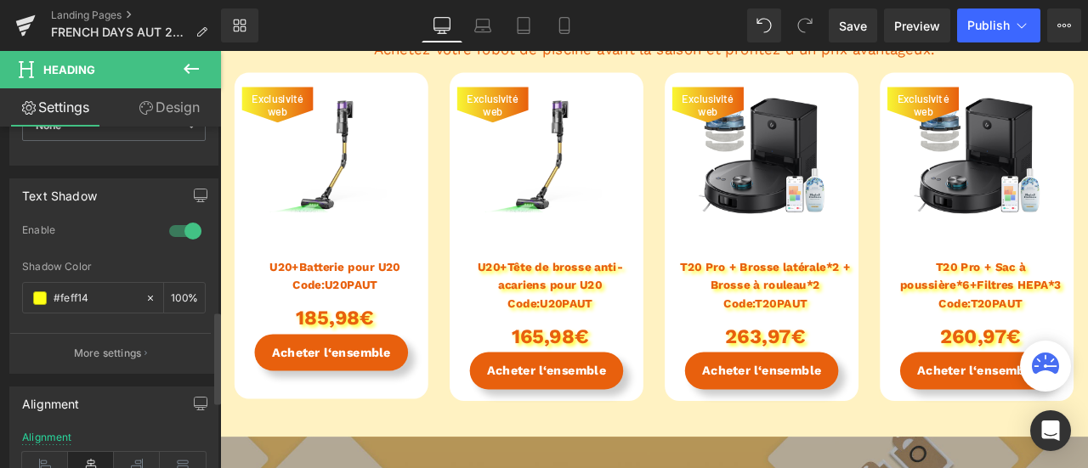
click at [191, 235] on div at bounding box center [185, 231] width 41 height 27
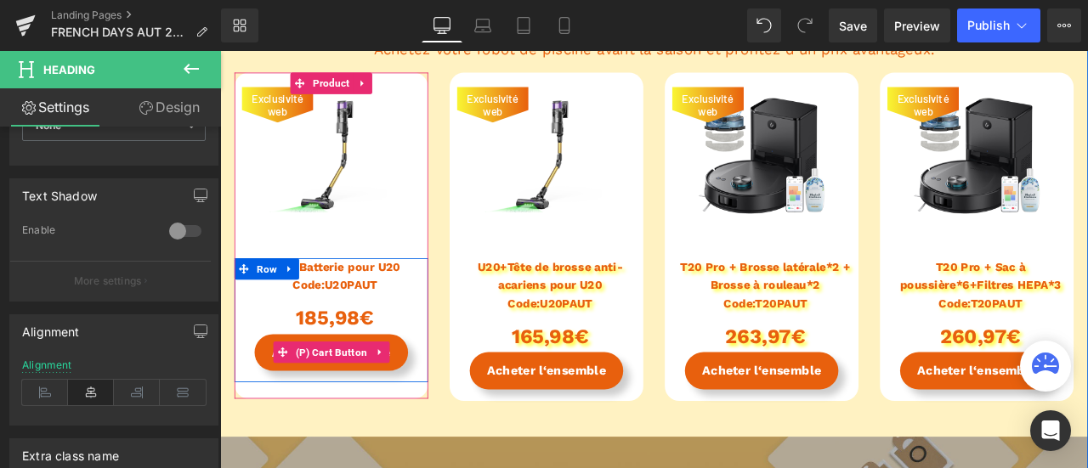
click at [357, 411] on span "(P) Cart Button" at bounding box center [352, 408] width 94 height 26
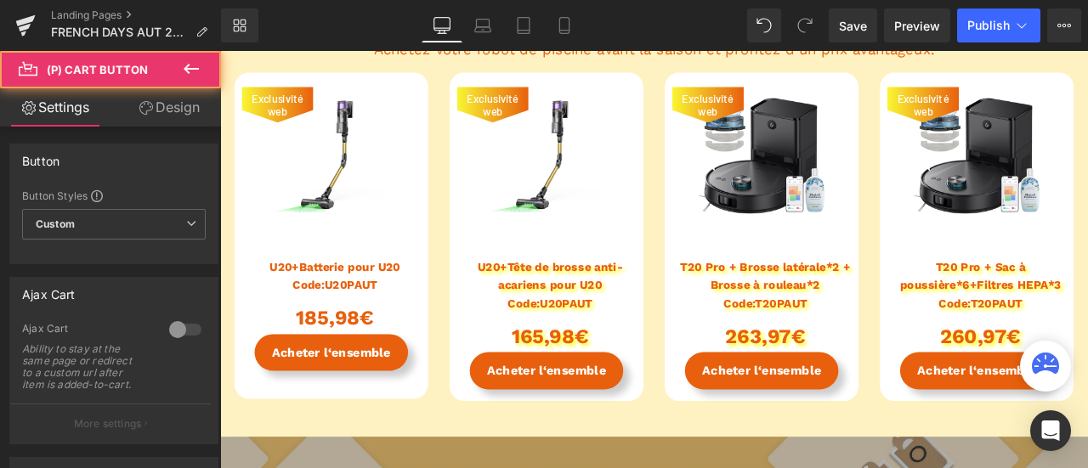
drag, startPoint x: 191, startPoint y: 111, endPoint x: 151, endPoint y: 299, distance: 192.1
click at [191, 111] on link "Design" at bounding box center [169, 107] width 111 height 38
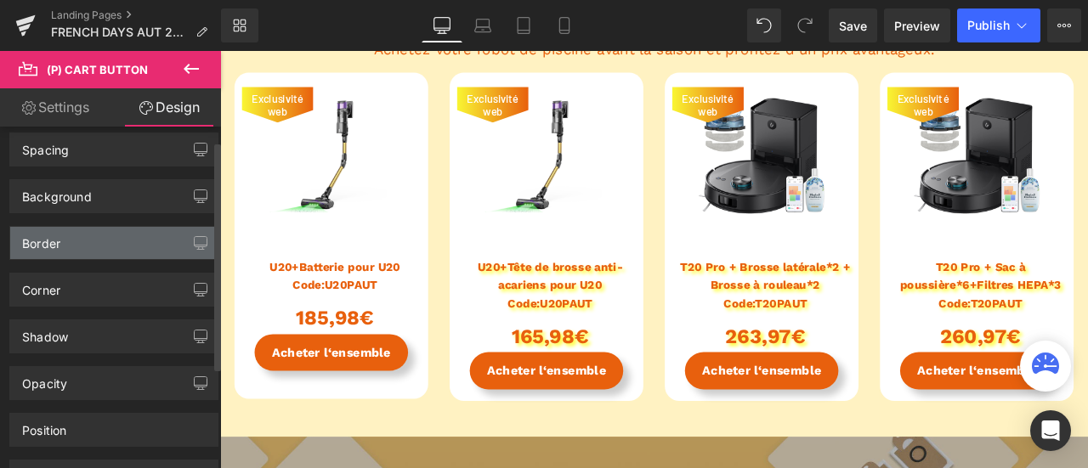
scroll to position [85, 0]
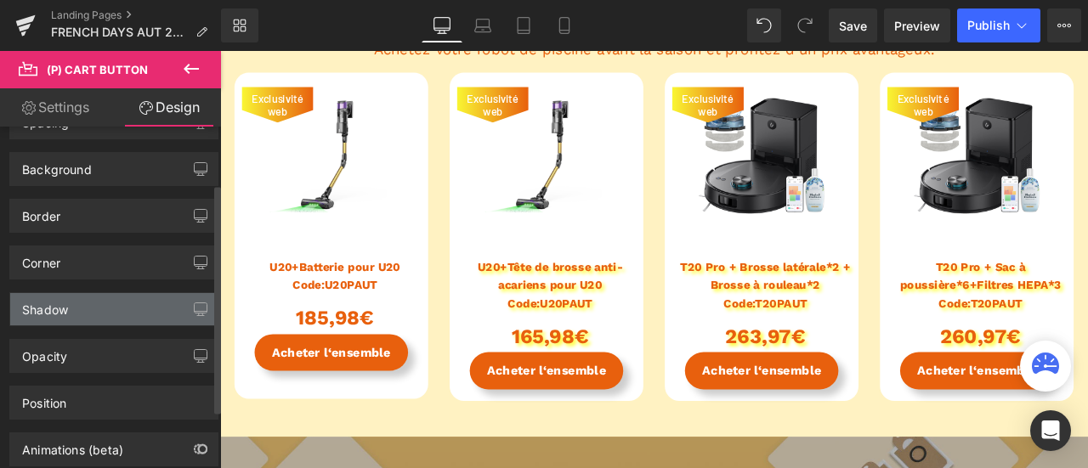
click at [111, 313] on div "Shadow" at bounding box center [113, 309] width 207 height 32
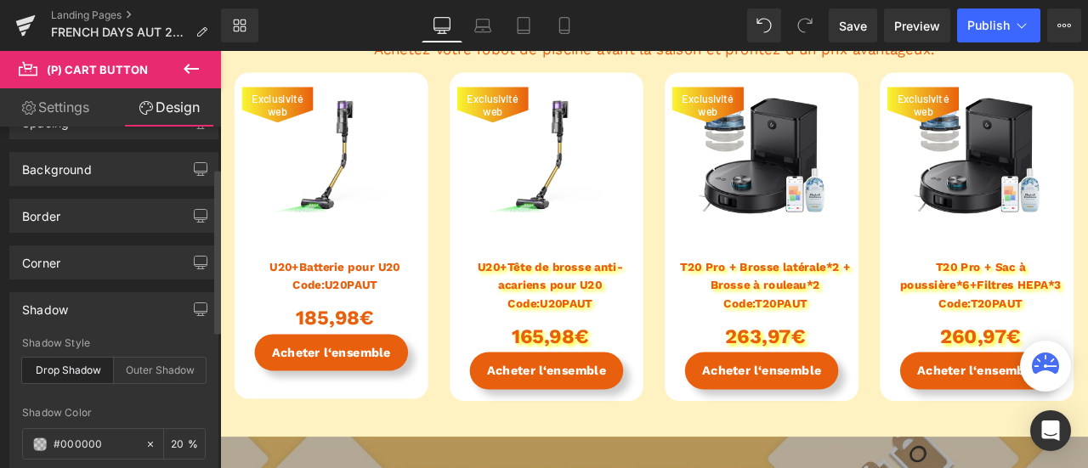
click at [77, 375] on div "Drop Shadow" at bounding box center [68, 371] width 92 height 26
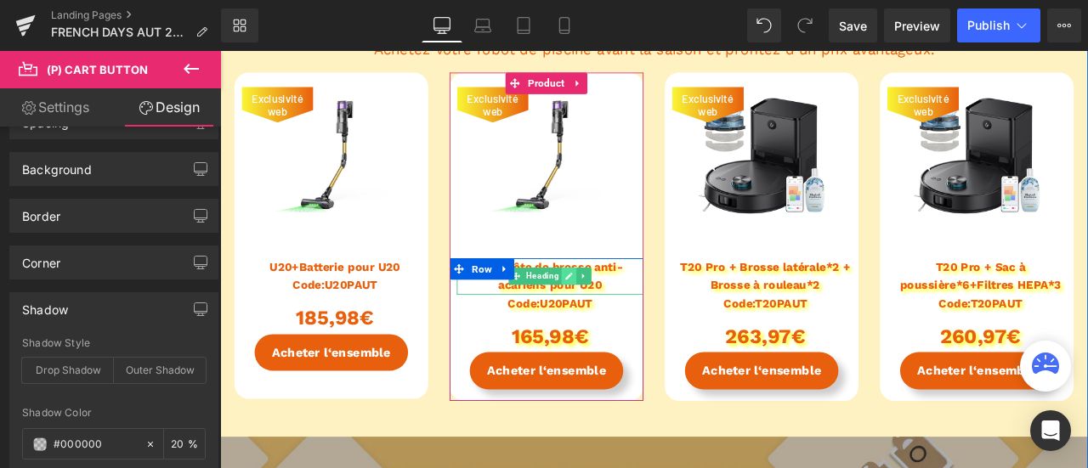
click at [629, 315] on icon at bounding box center [633, 318] width 9 height 10
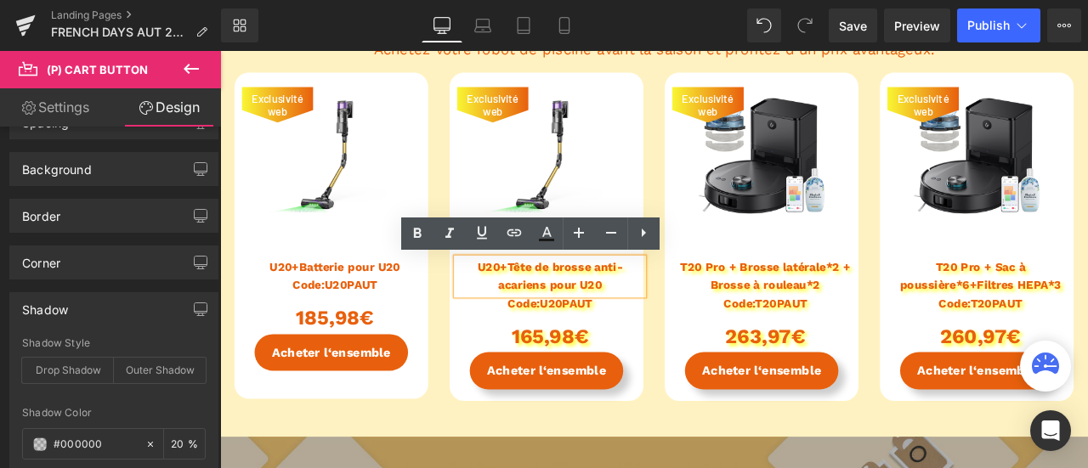
click at [619, 313] on h1 "U20+Tête de brosse anti-acariens pour U20" at bounding box center [611, 318] width 221 height 43
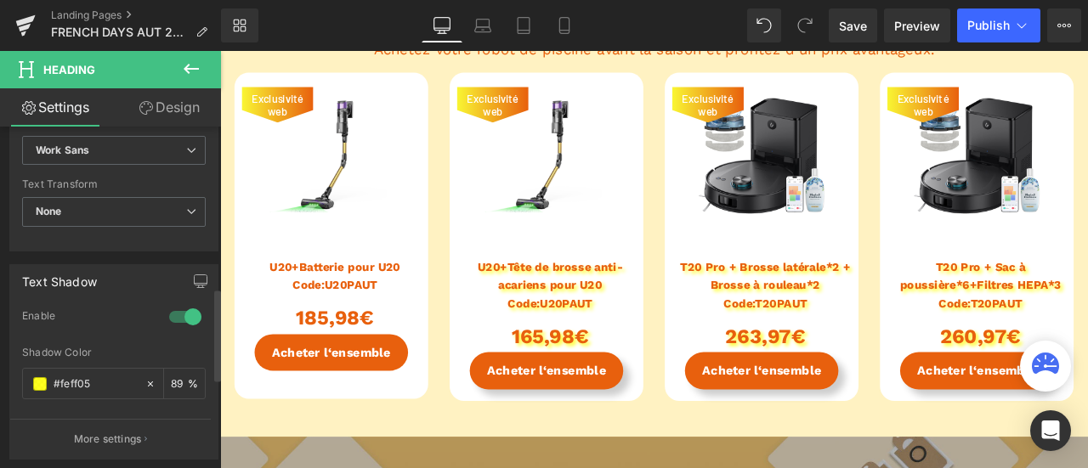
scroll to position [595, 0]
click at [177, 305] on div at bounding box center [185, 316] width 41 height 27
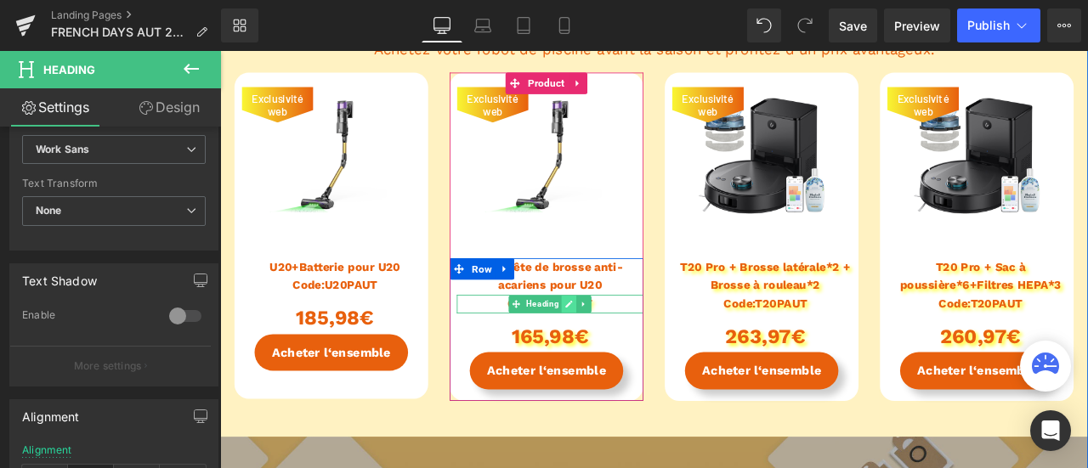
click at [625, 353] on link at bounding box center [634, 351] width 18 height 20
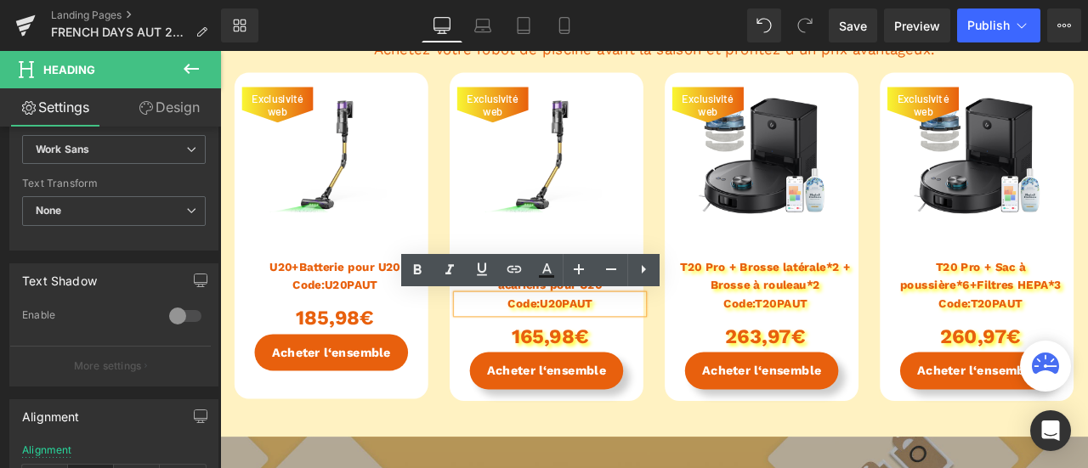
click at [601, 349] on h1 "Code:U20PAUT" at bounding box center [611, 351] width 221 height 22
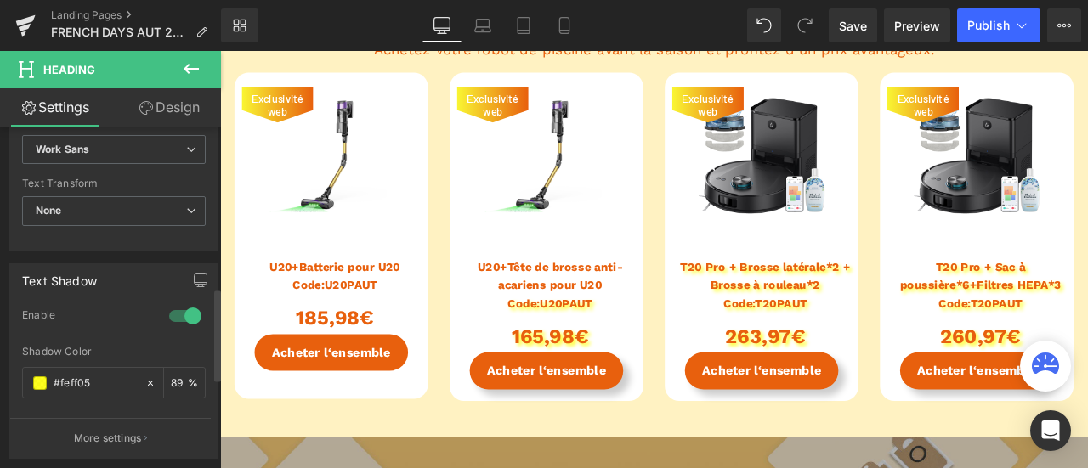
click at [201, 310] on div "1 Enable rgba(254, 255, 5, 0.89) Shadow Color #feff05 89 % More settings" at bounding box center [113, 384] width 207 height 150
click at [184, 309] on div at bounding box center [185, 316] width 41 height 27
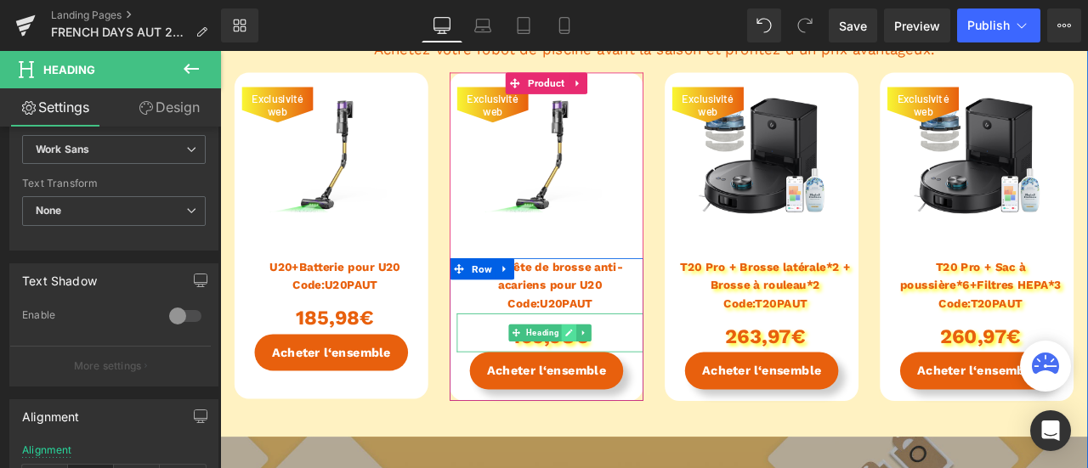
click at [625, 391] on link at bounding box center [634, 385] width 18 height 20
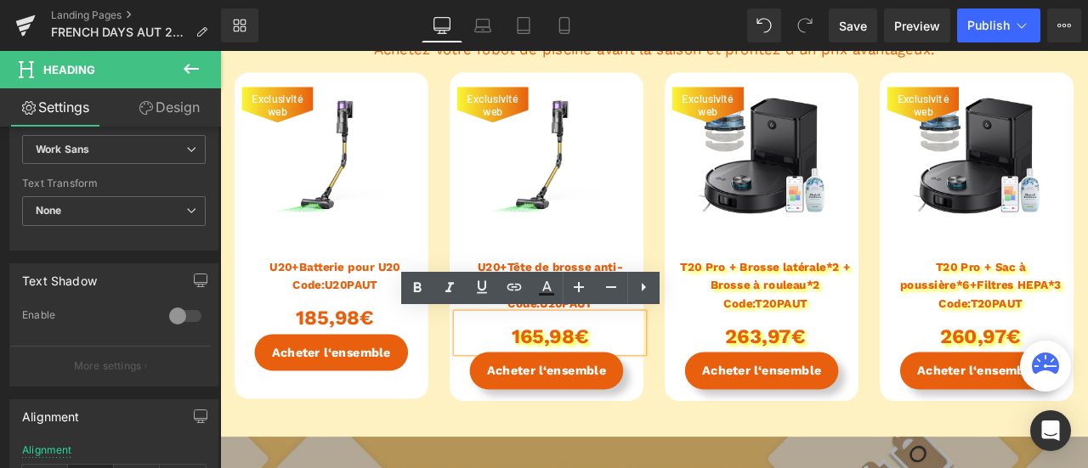
click at [609, 389] on h1 "165,98€" at bounding box center [611, 390] width 221 height 38
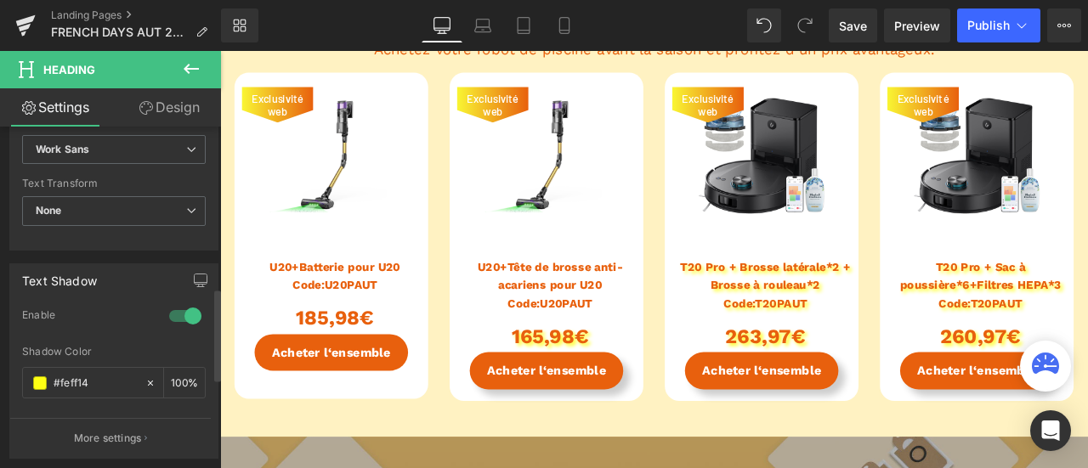
click at [172, 310] on div at bounding box center [185, 316] width 41 height 27
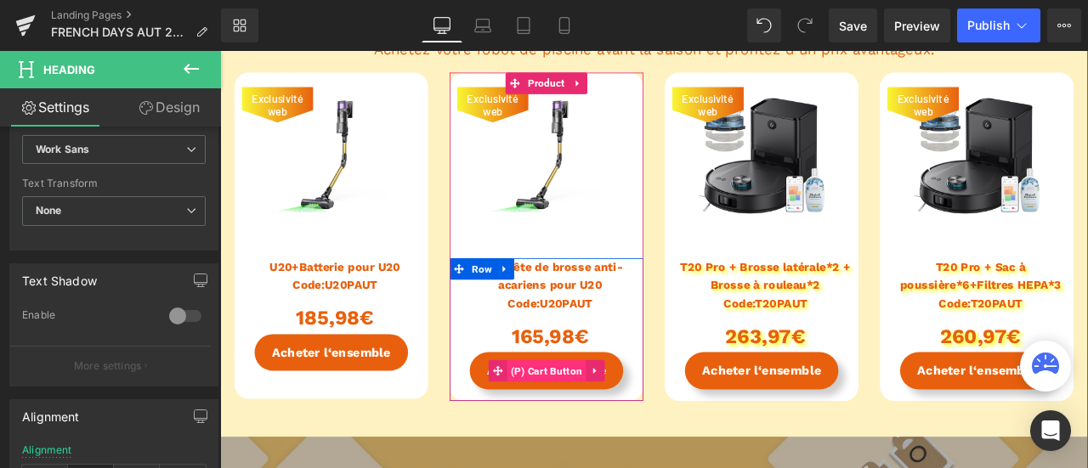
click at [631, 435] on span "(P) Cart Button" at bounding box center [607, 430] width 94 height 26
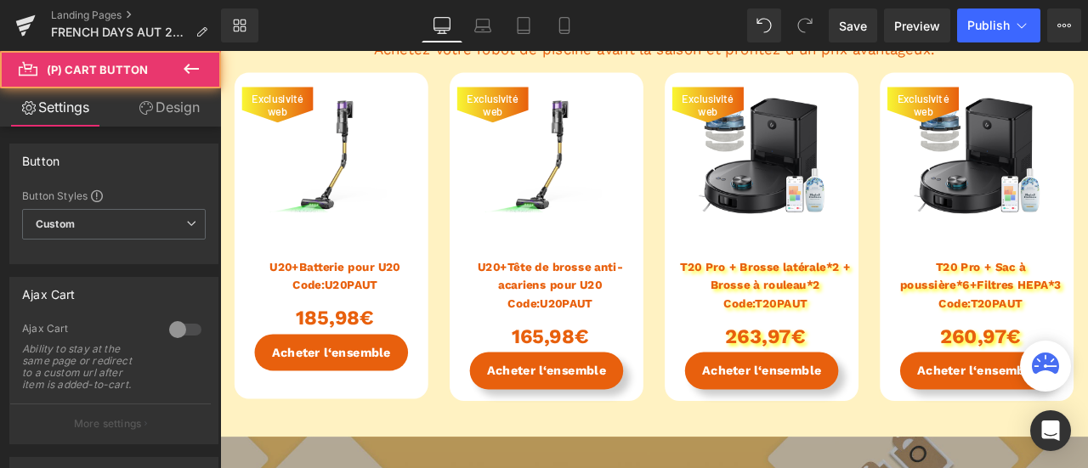
drag, startPoint x: 152, startPoint y: 99, endPoint x: 138, endPoint y: 241, distance: 142.7
click at [152, 99] on link "Design" at bounding box center [169, 107] width 111 height 38
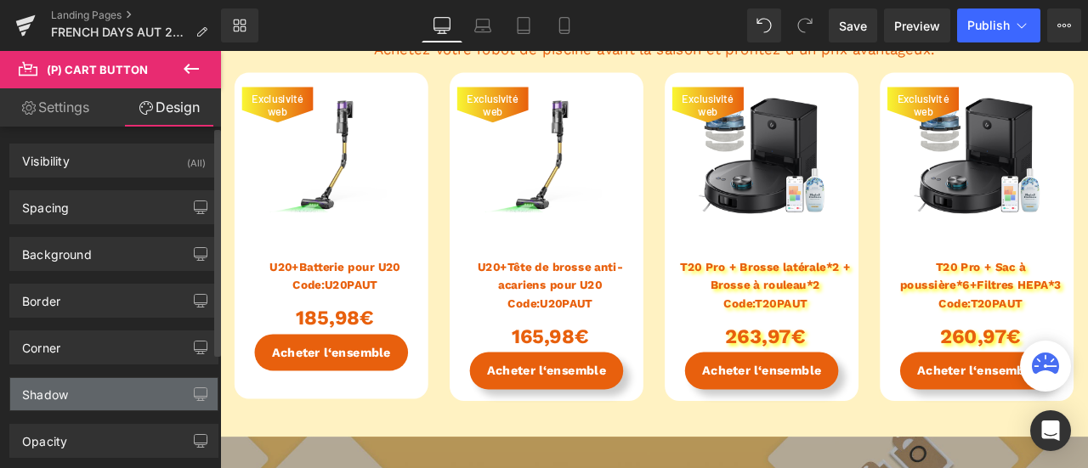
click at [80, 383] on div "Shadow" at bounding box center [113, 394] width 207 height 32
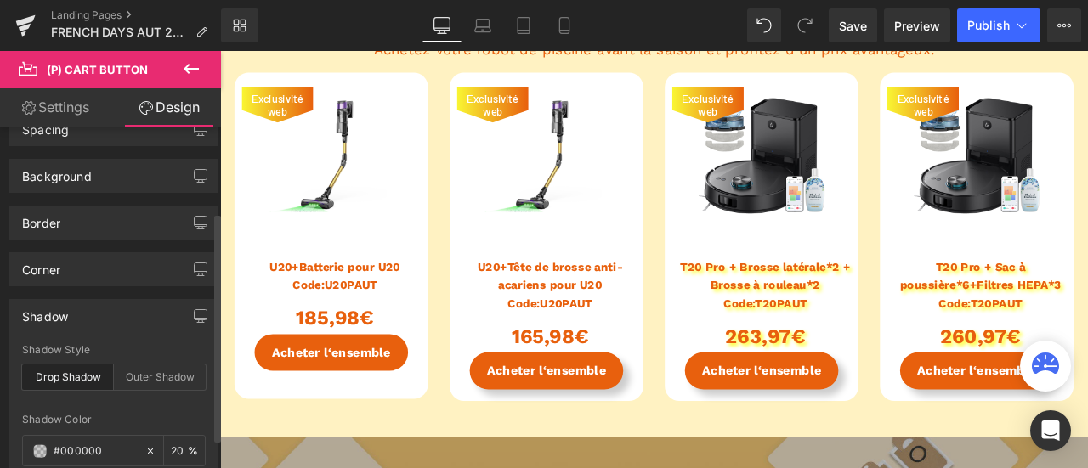
scroll to position [170, 0]
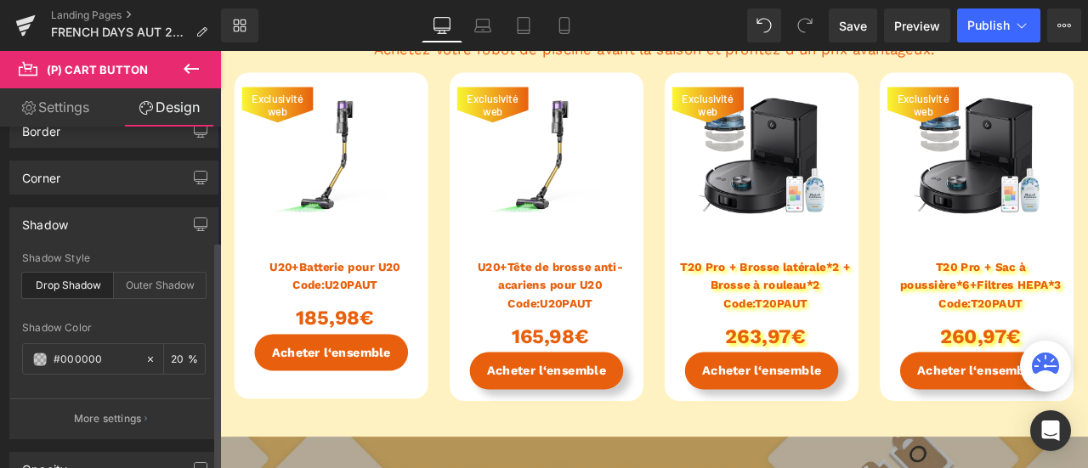
click at [85, 281] on div "Drop Shadow" at bounding box center [68, 286] width 92 height 26
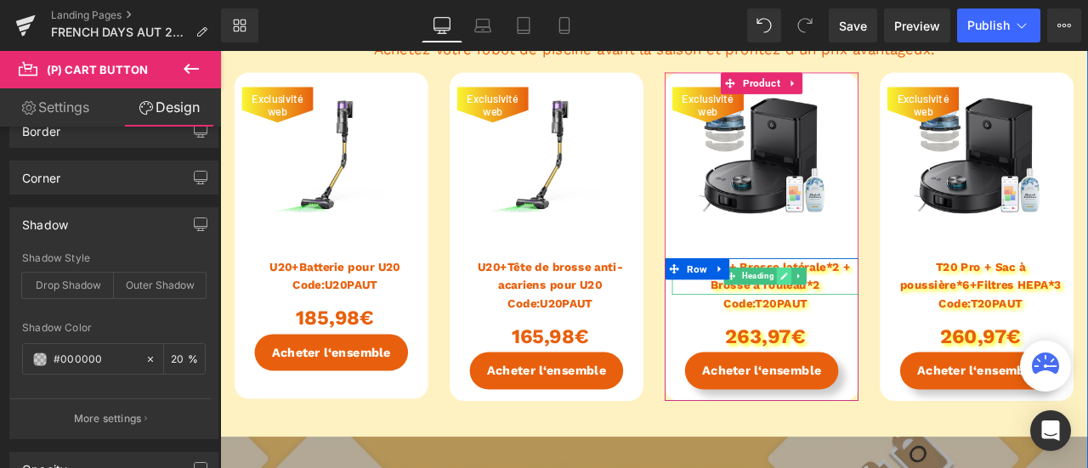
click at [885, 309] on link at bounding box center [889, 318] width 18 height 20
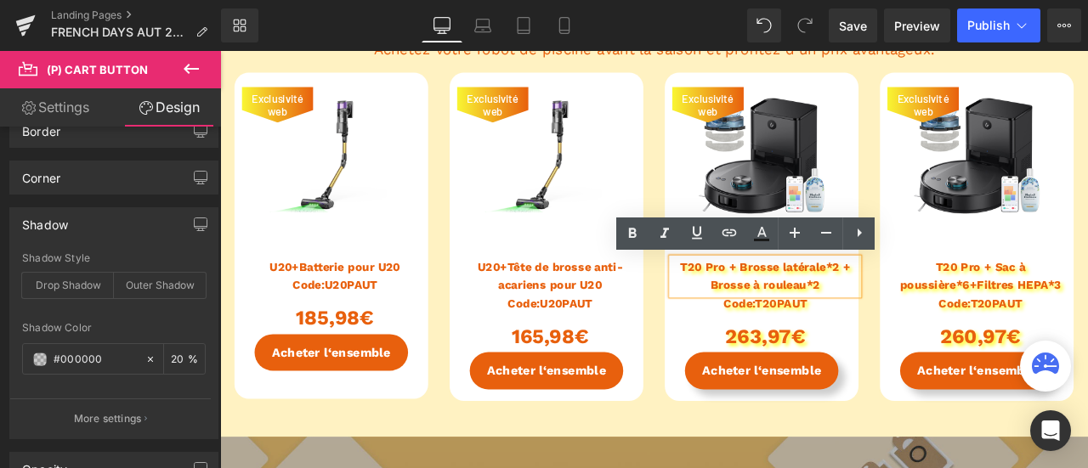
click at [869, 307] on h1 "T20 Pro + Brosse latérale*2 + Brosse à rouleau*2" at bounding box center [866, 318] width 221 height 43
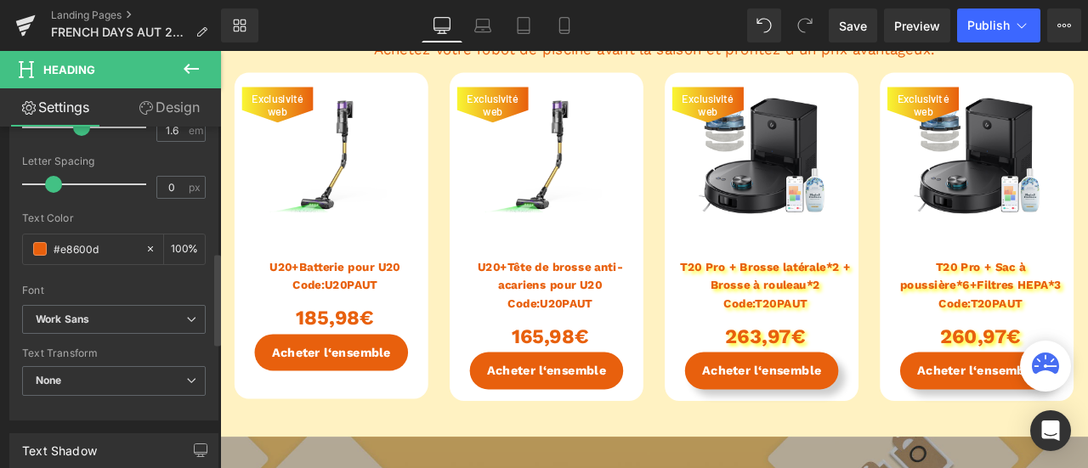
scroll to position [595, 0]
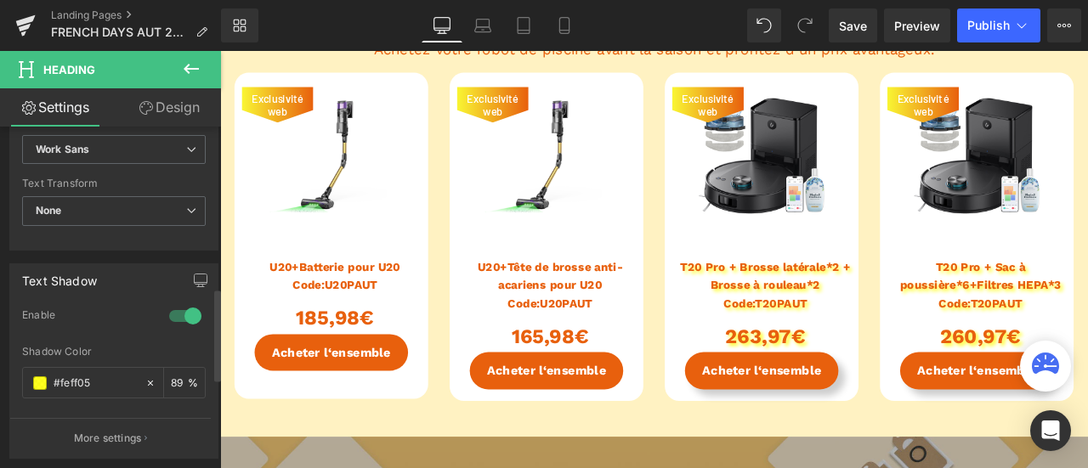
click at [178, 305] on div at bounding box center [185, 316] width 41 height 27
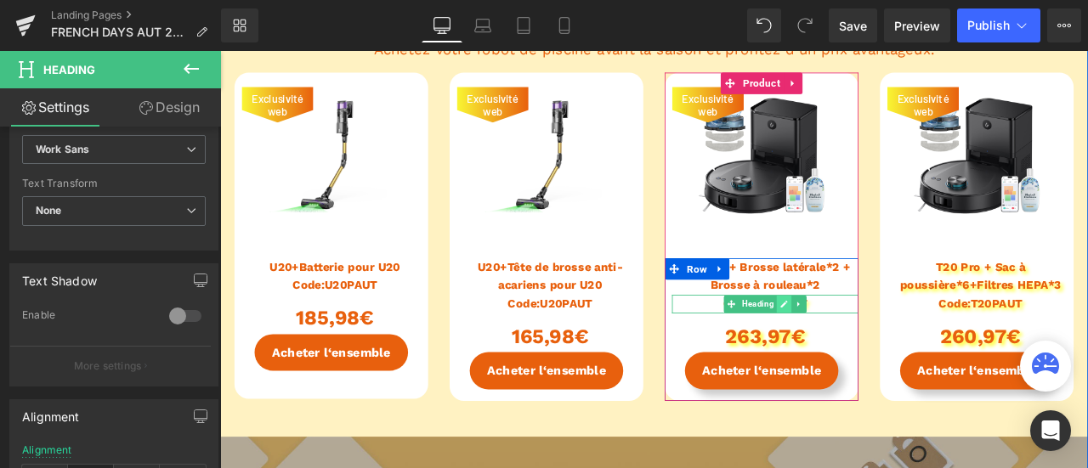
click at [885, 353] on icon at bounding box center [889, 351] width 9 height 9
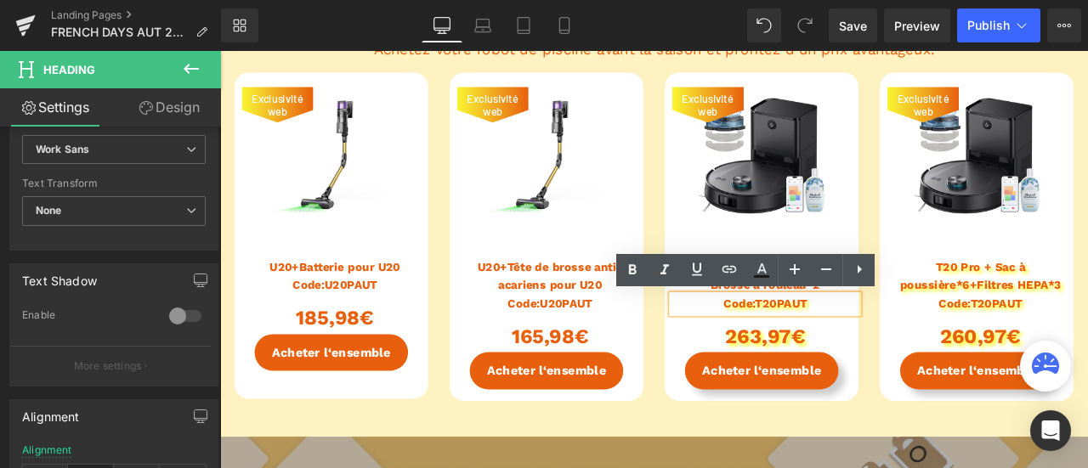
click at [865, 353] on h1 "Code:T20PAUT" at bounding box center [866, 351] width 221 height 22
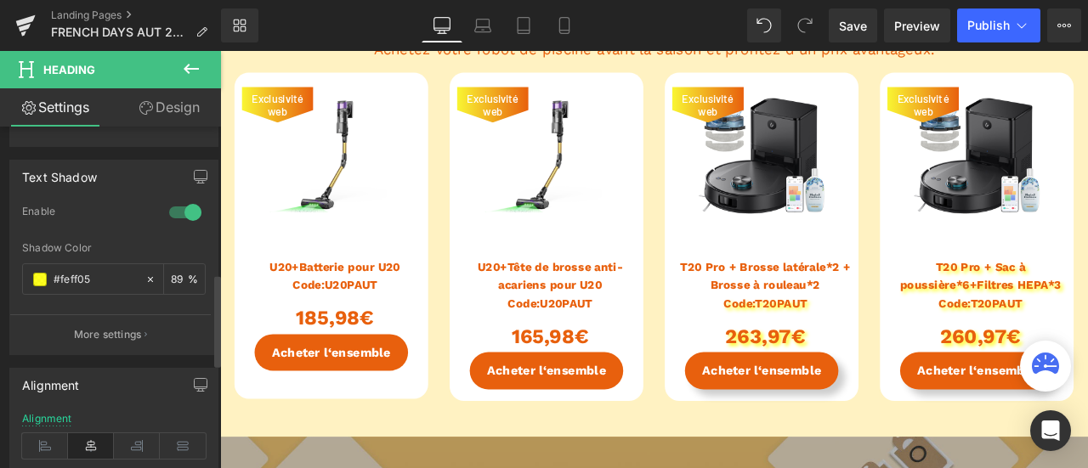
scroll to position [765, 0]
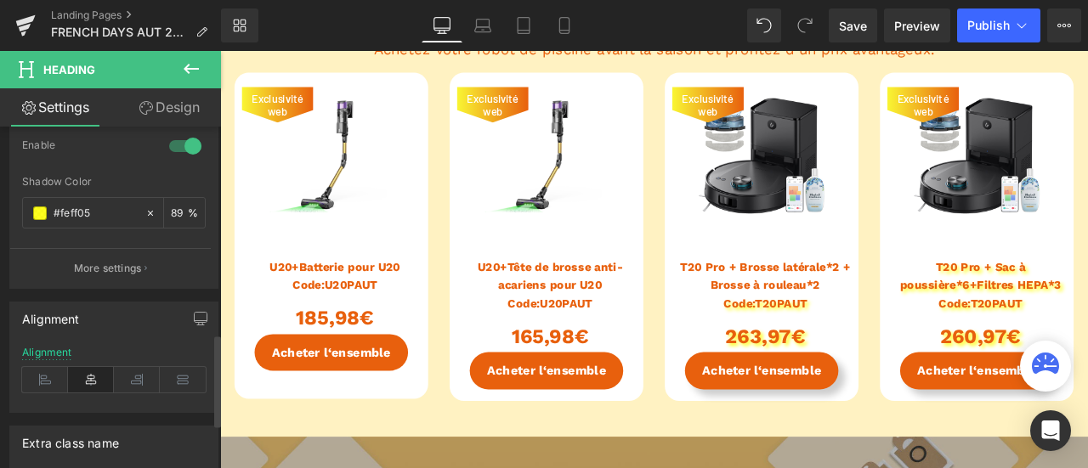
click at [177, 139] on div at bounding box center [185, 146] width 41 height 27
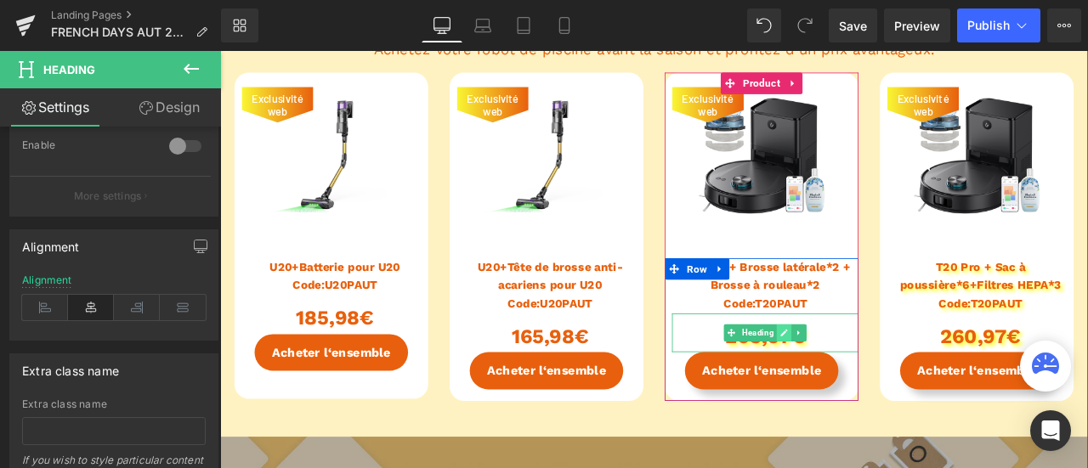
click at [882, 392] on link at bounding box center [889, 385] width 18 height 20
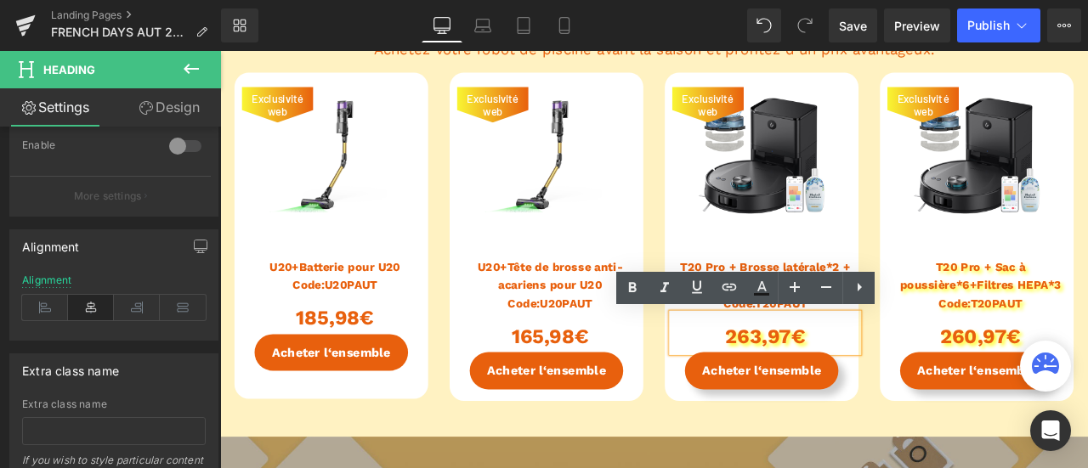
click at [861, 392] on h1 "263,97€" at bounding box center [866, 390] width 221 height 38
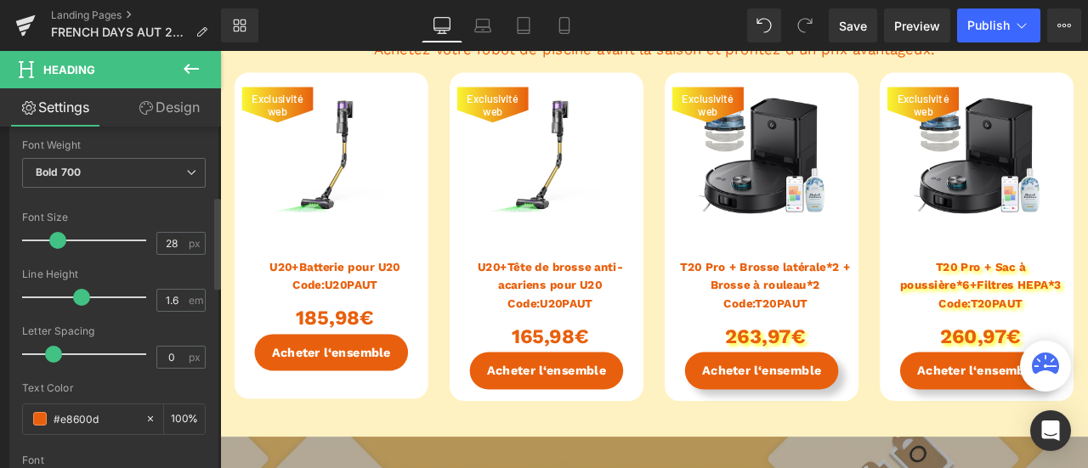
scroll to position [595, 0]
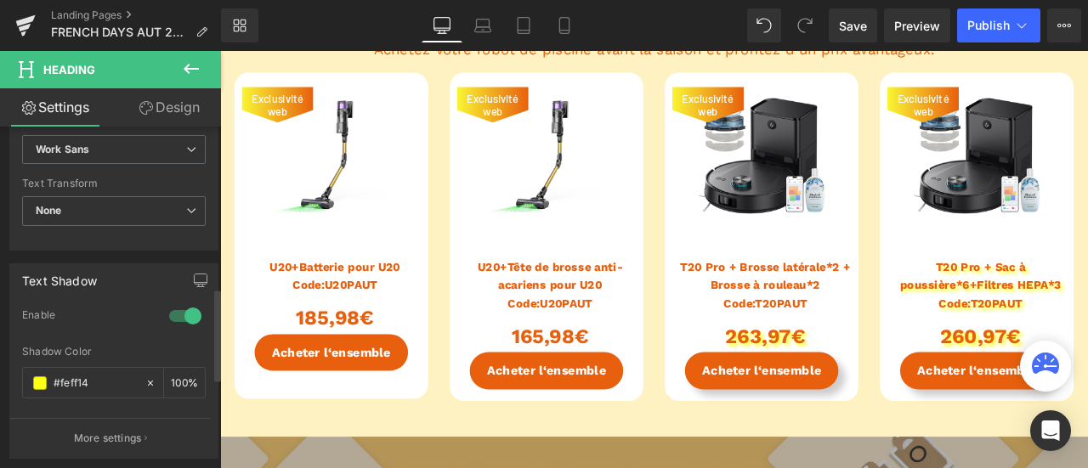
click at [197, 309] on div at bounding box center [185, 316] width 41 height 27
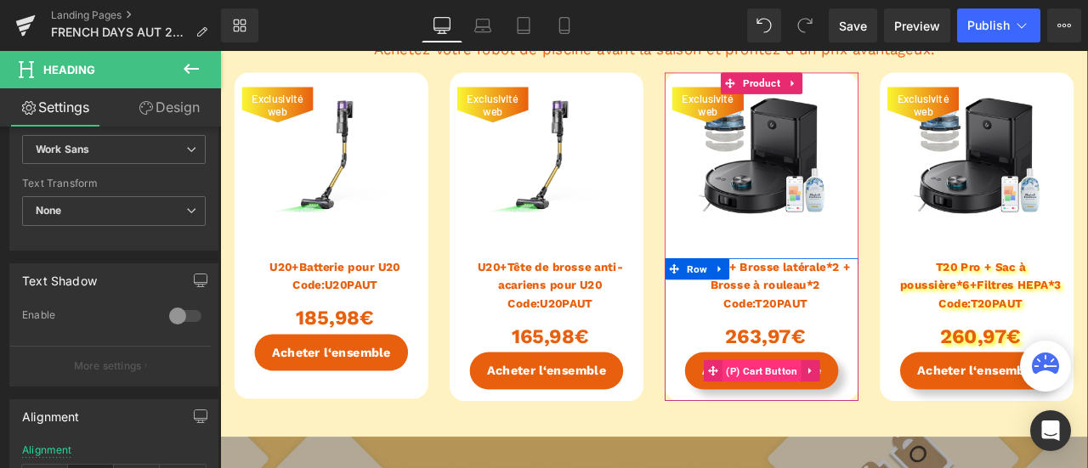
click at [858, 436] on span "(P) Cart Button" at bounding box center [862, 430] width 94 height 26
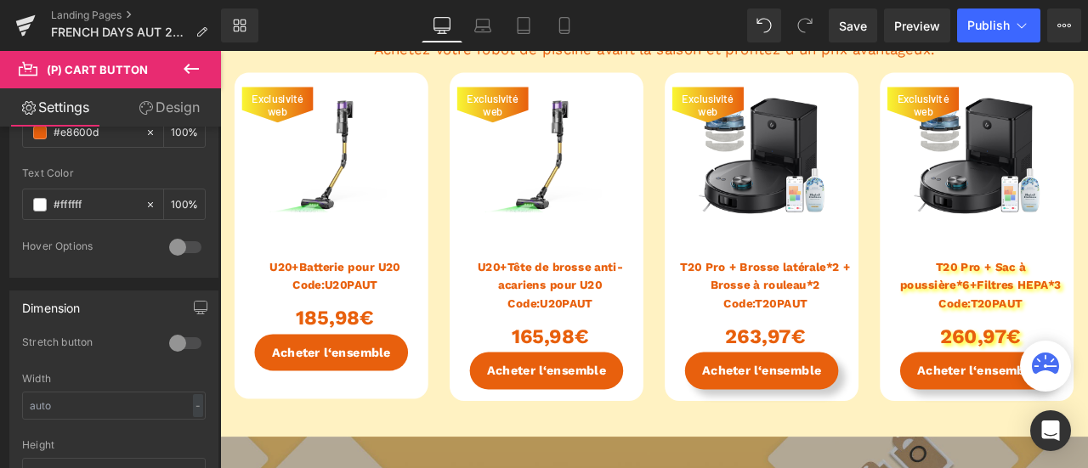
scroll to position [850, 0]
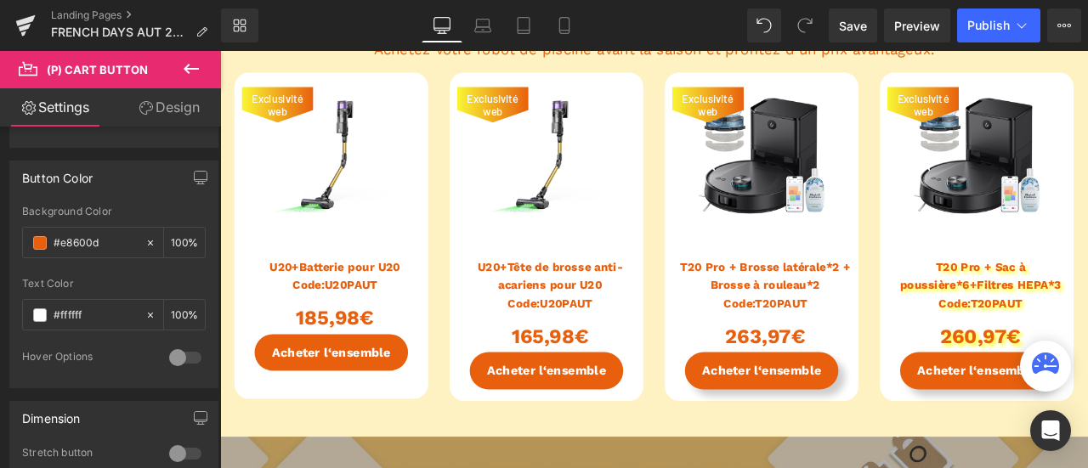
click at [181, 88] on link "Design" at bounding box center [169, 107] width 111 height 38
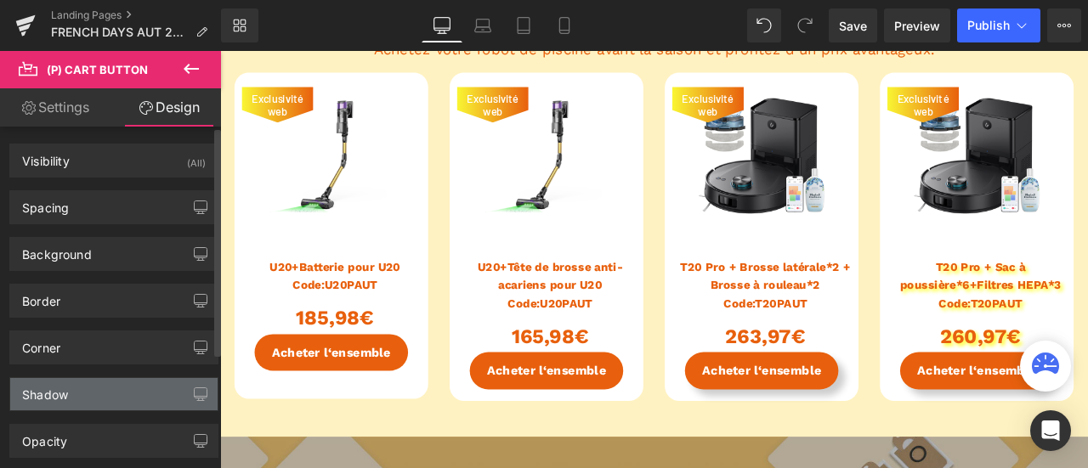
click at [109, 389] on div "Shadow" at bounding box center [113, 394] width 207 height 32
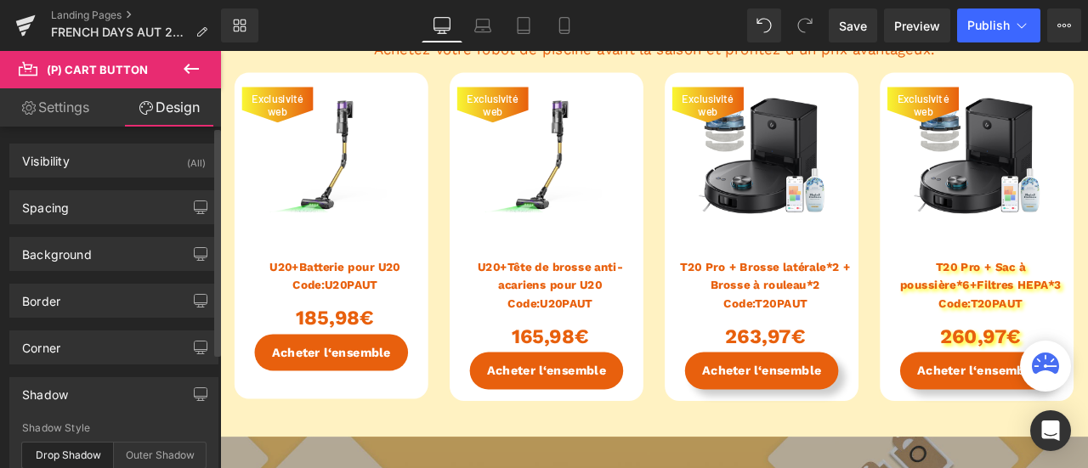
scroll to position [170, 0]
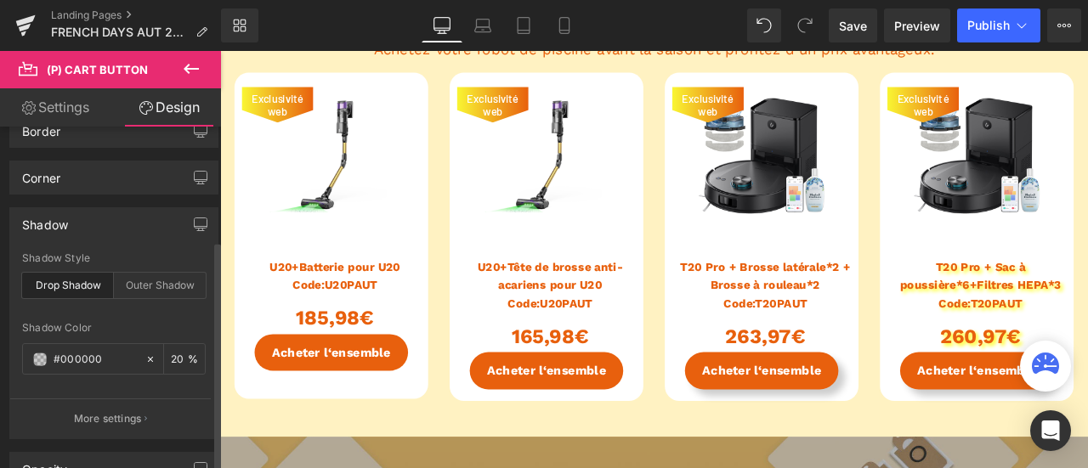
click at [63, 281] on div "Drop Shadow" at bounding box center [68, 286] width 92 height 26
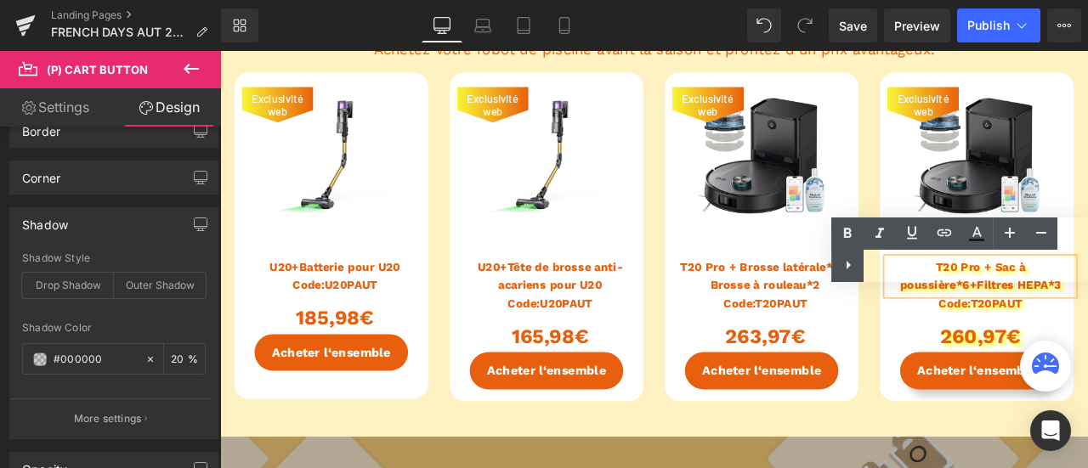
click at [981, 264] on div "Text Color Highlight Color #333333" at bounding box center [959, 250] width 257 height 65
click at [966, 267] on div "Text Color Highlight Color #333333" at bounding box center [959, 250] width 257 height 65
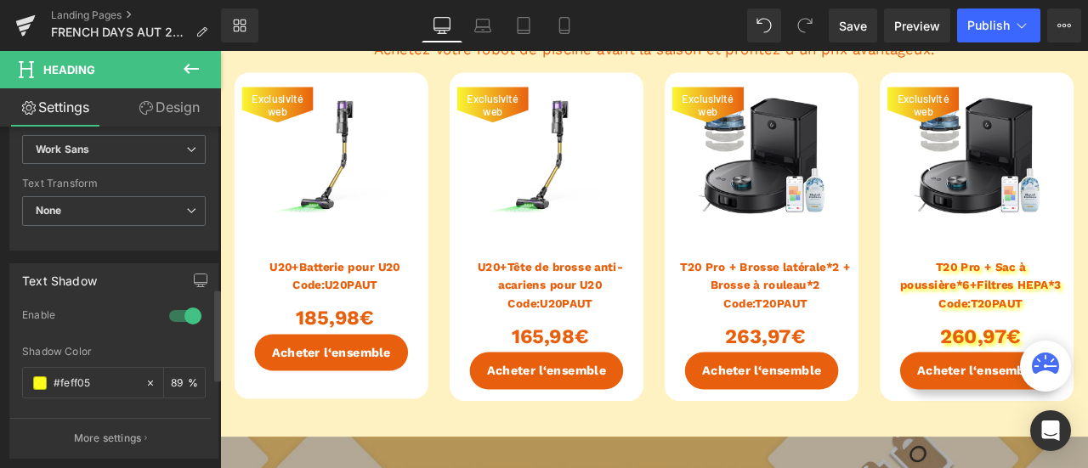
scroll to position [510, 0]
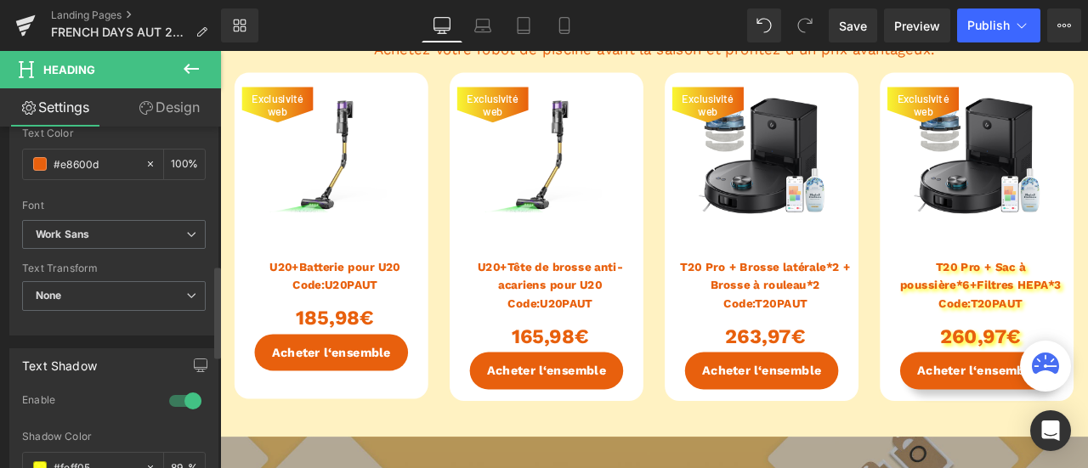
click at [179, 393] on div at bounding box center [185, 401] width 41 height 27
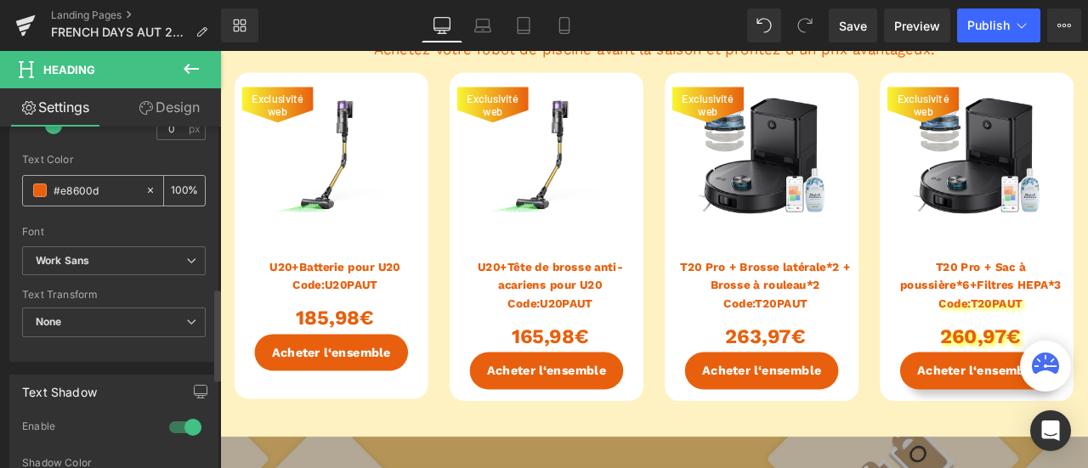
scroll to position [595, 0]
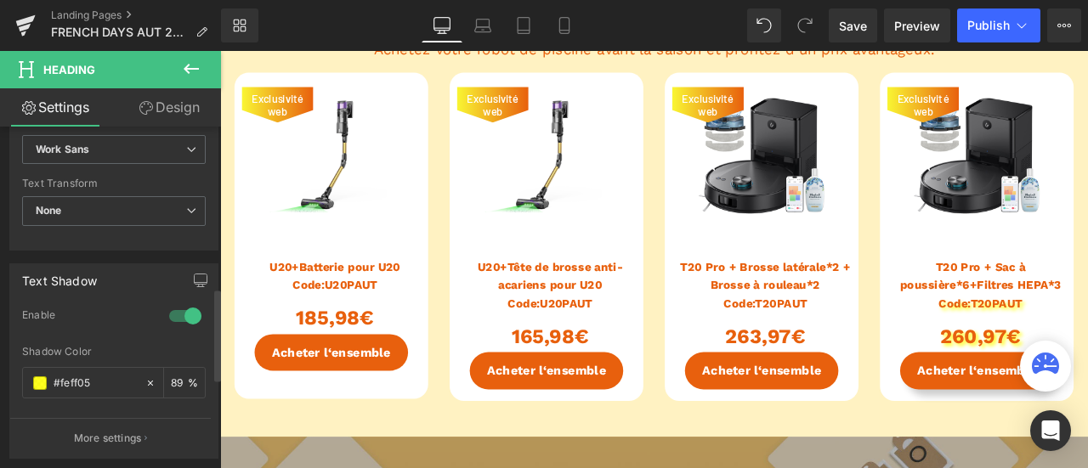
click at [192, 310] on div at bounding box center [185, 316] width 41 height 27
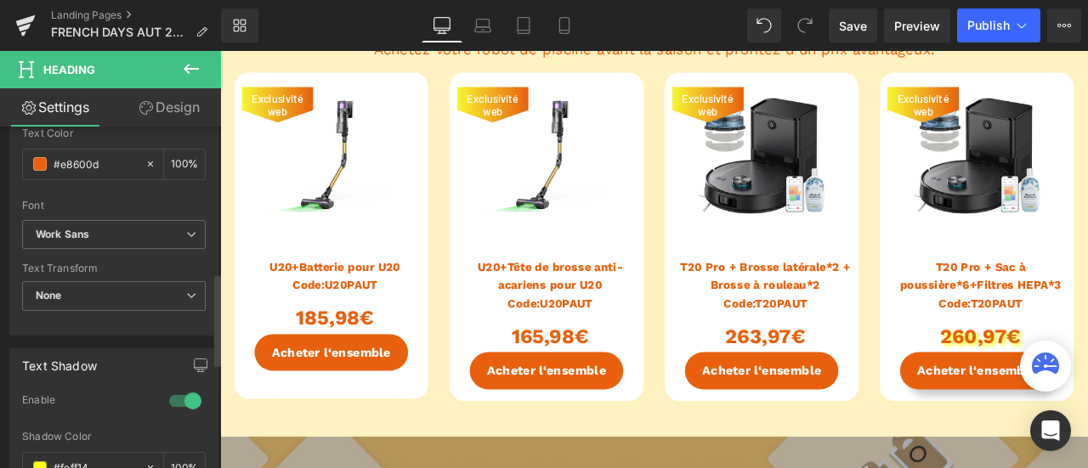
scroll to position [680, 0]
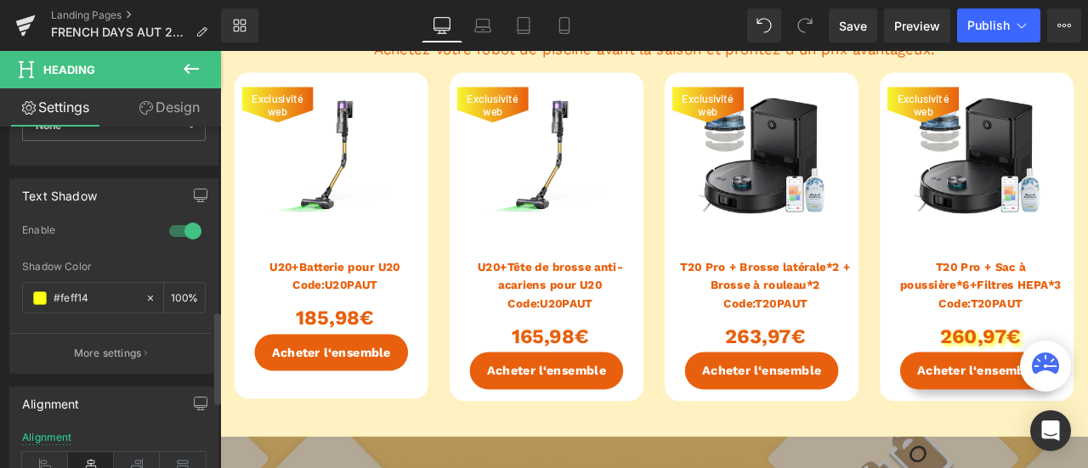
click at [168, 237] on div at bounding box center [185, 231] width 41 height 27
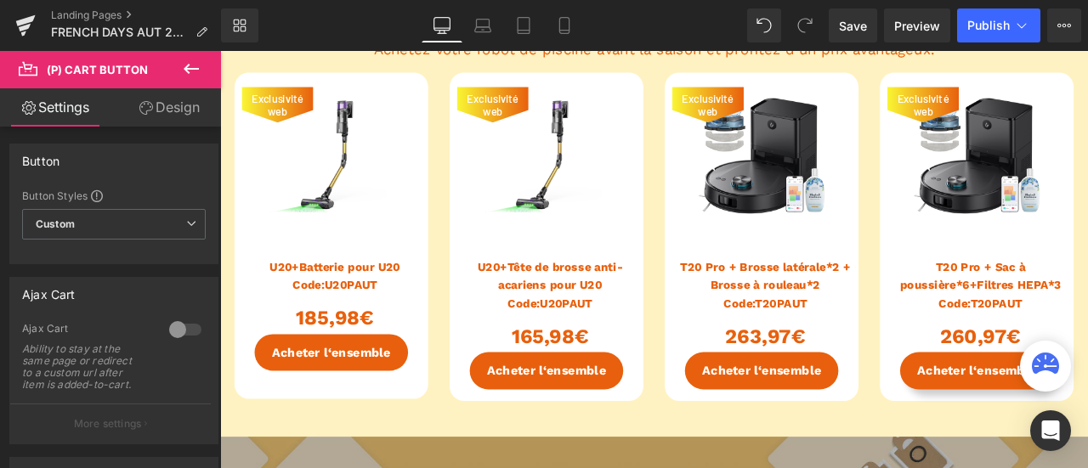
click at [166, 105] on link "Design" at bounding box center [169, 107] width 111 height 38
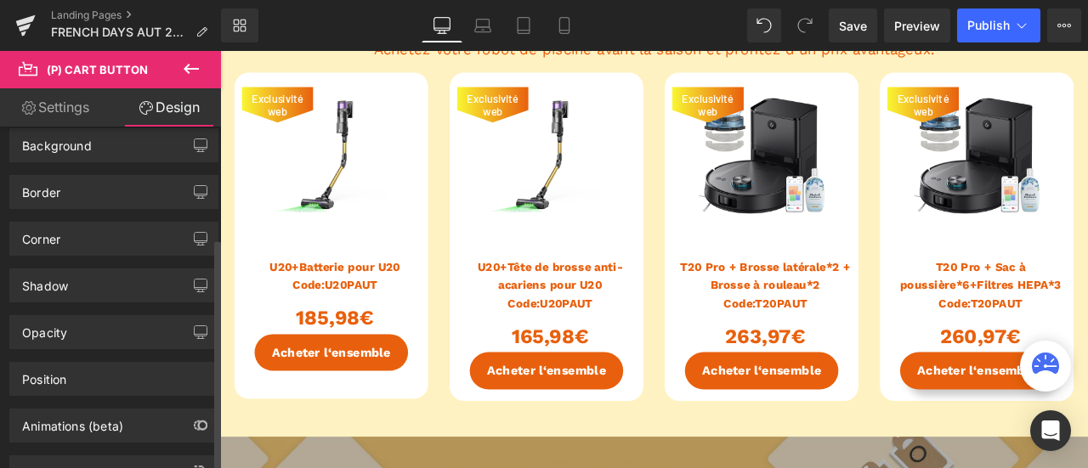
scroll to position [170, 0]
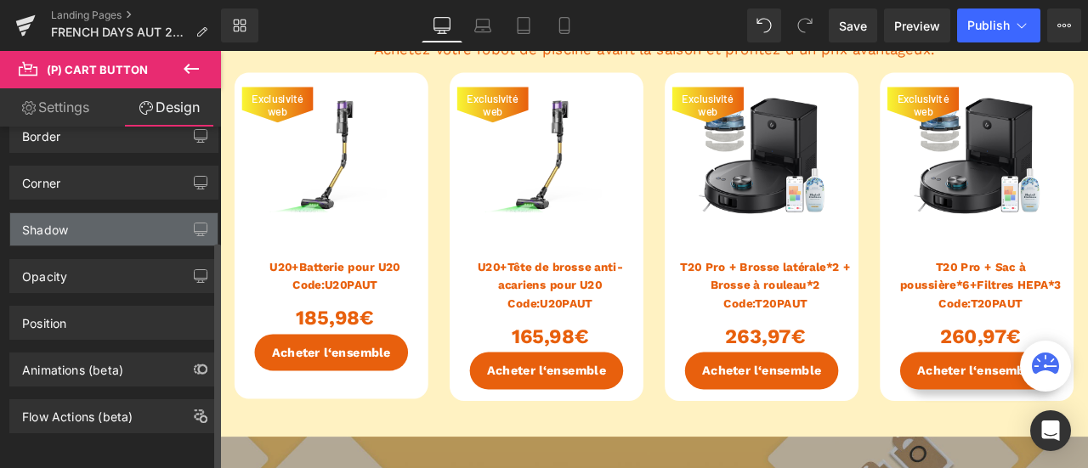
click at [92, 218] on div "Shadow" at bounding box center [113, 229] width 207 height 32
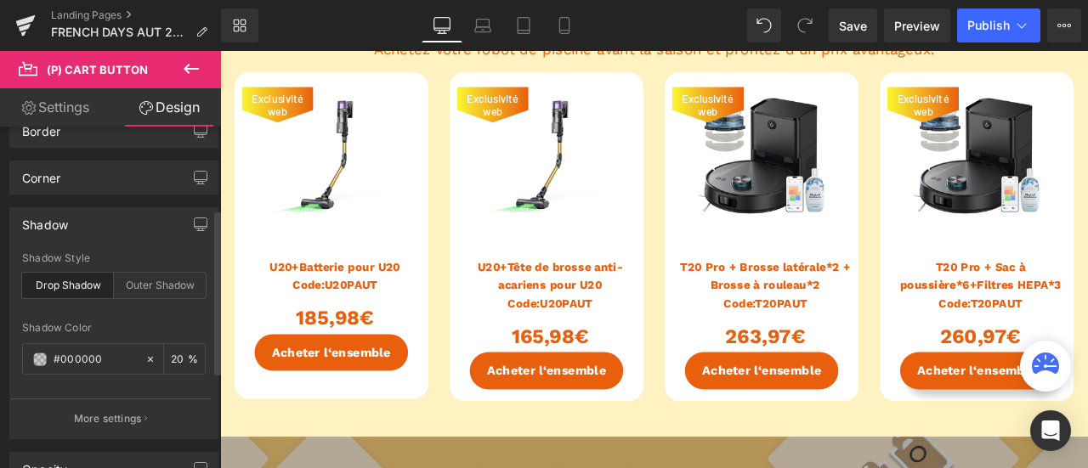
click at [53, 273] on div "Drop Shadow" at bounding box center [68, 286] width 92 height 26
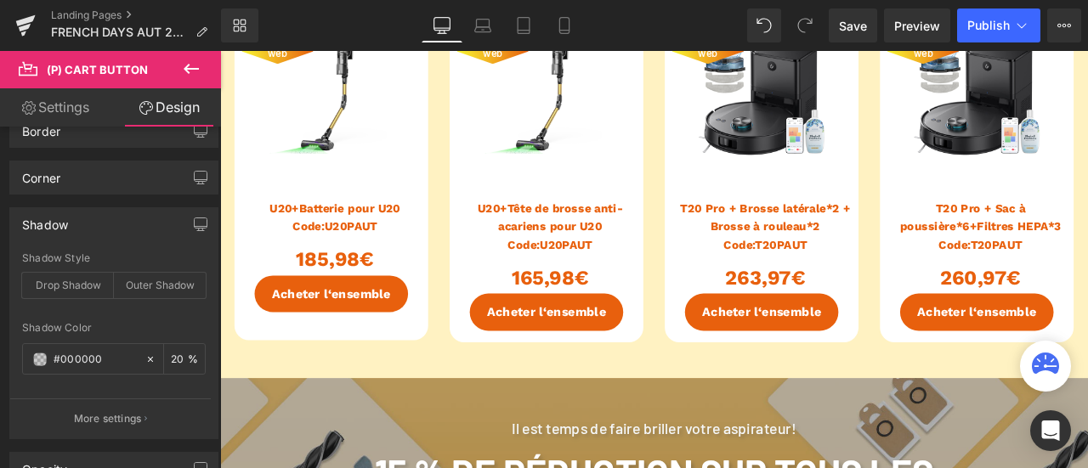
scroll to position [3146, 0]
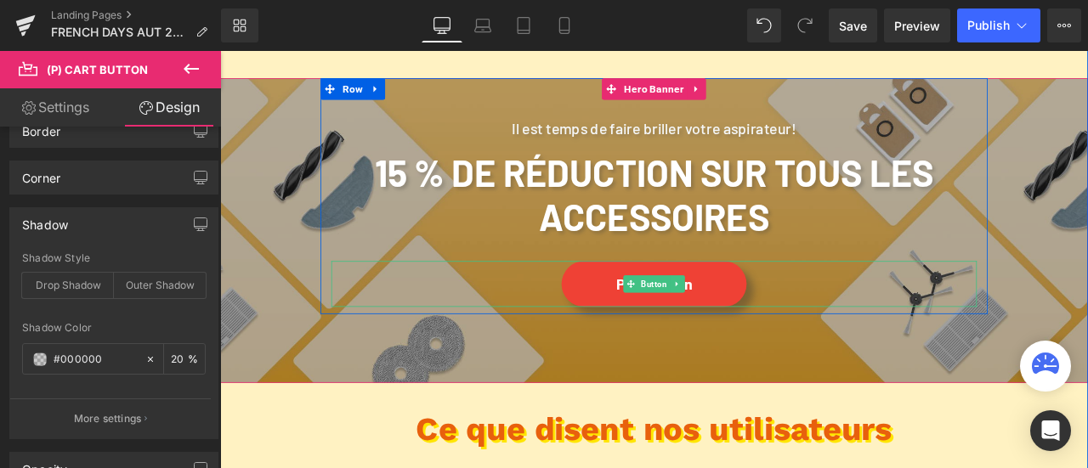
click at [802, 329] on link "Profitez-en" at bounding box center [734, 327] width 219 height 54
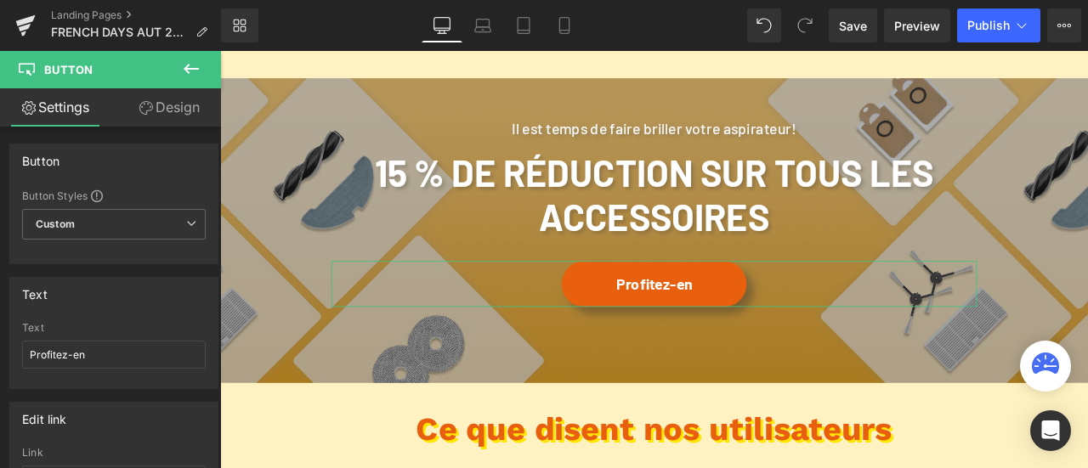
click at [162, 108] on link "Design" at bounding box center [169, 107] width 111 height 38
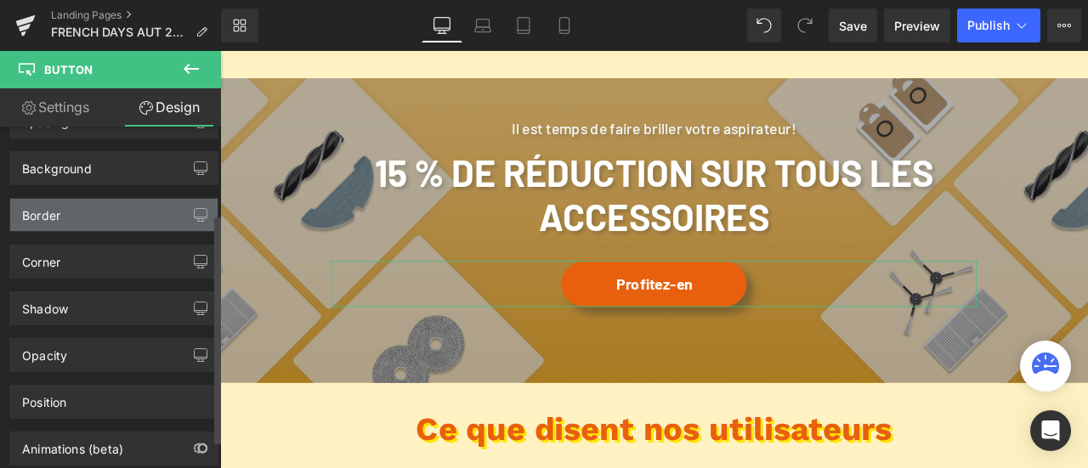
scroll to position [172, 0]
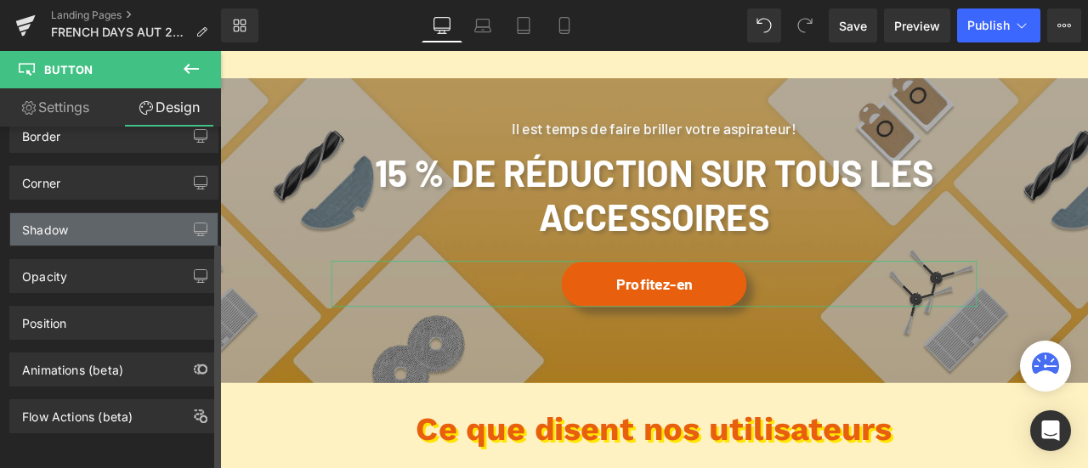
click at [99, 222] on div "Shadow" at bounding box center [113, 229] width 207 height 32
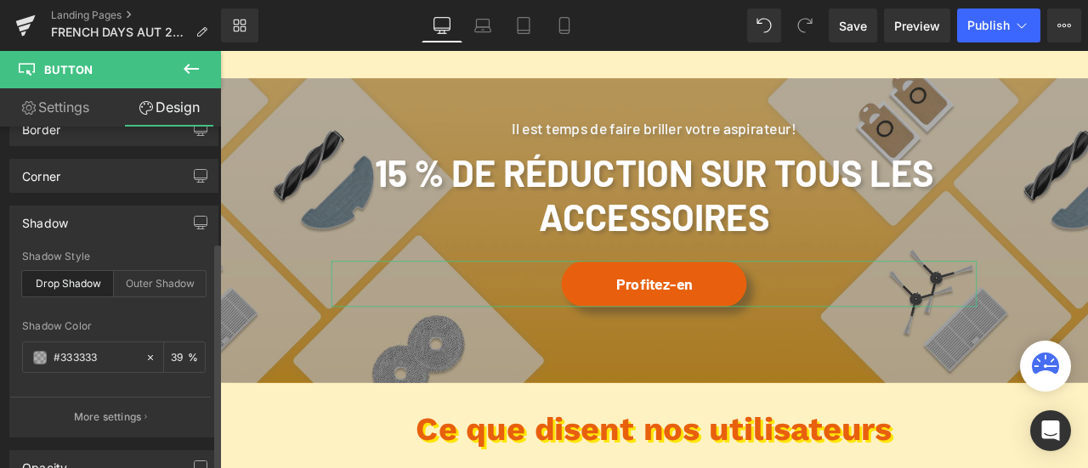
click at [78, 276] on div "Drop Shadow" at bounding box center [68, 284] width 92 height 26
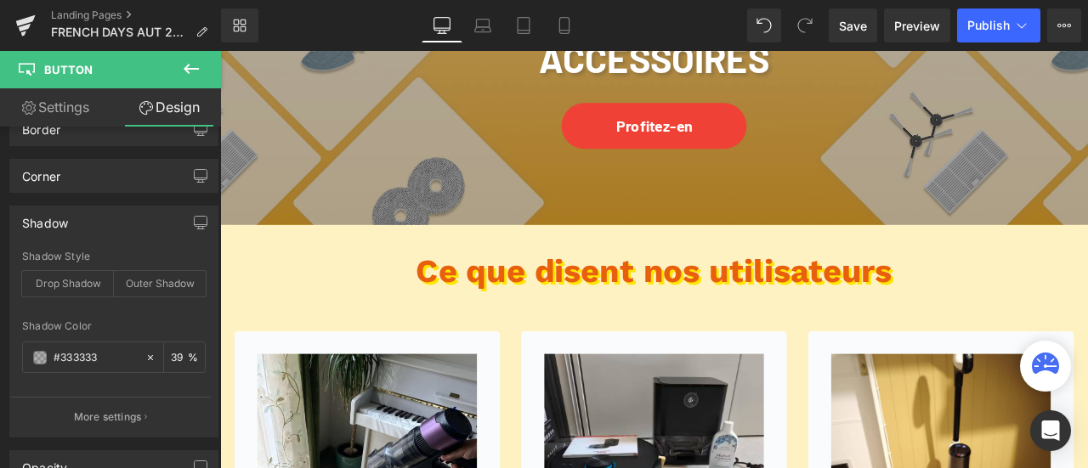
scroll to position [3401, 0]
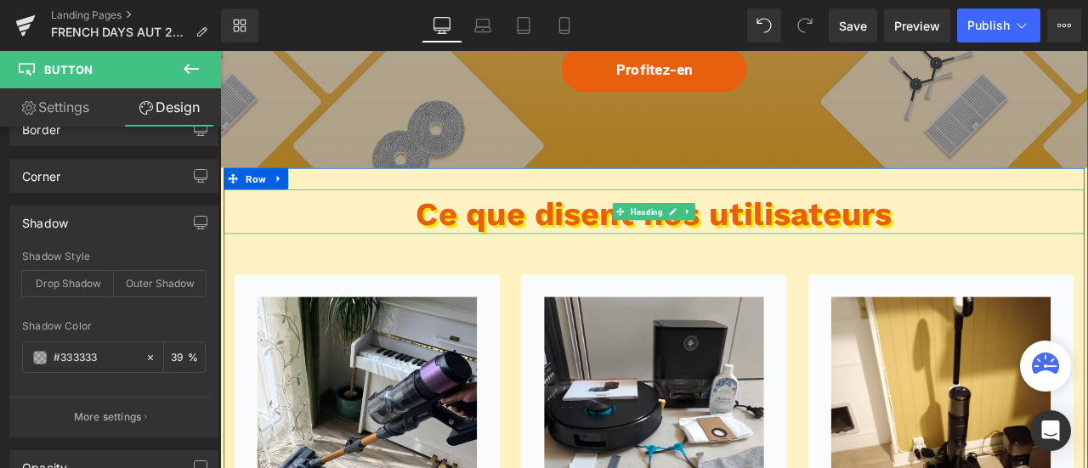
click at [699, 252] on b "Ce que disent nos utilisateurs" at bounding box center [734, 244] width 565 height 45
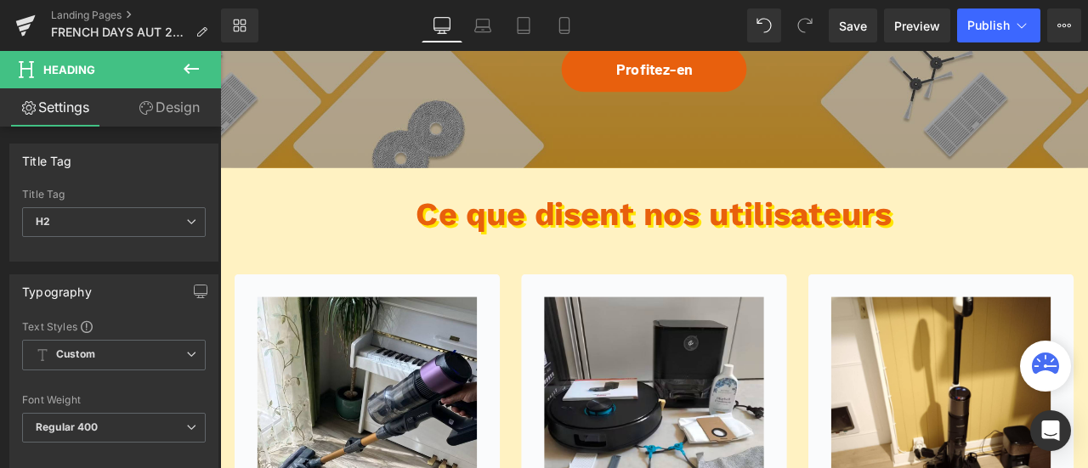
drag, startPoint x: 174, startPoint y: 128, endPoint x: 177, endPoint y: 115, distance: 13.8
click at [177, 115] on link "Design" at bounding box center [169, 107] width 111 height 38
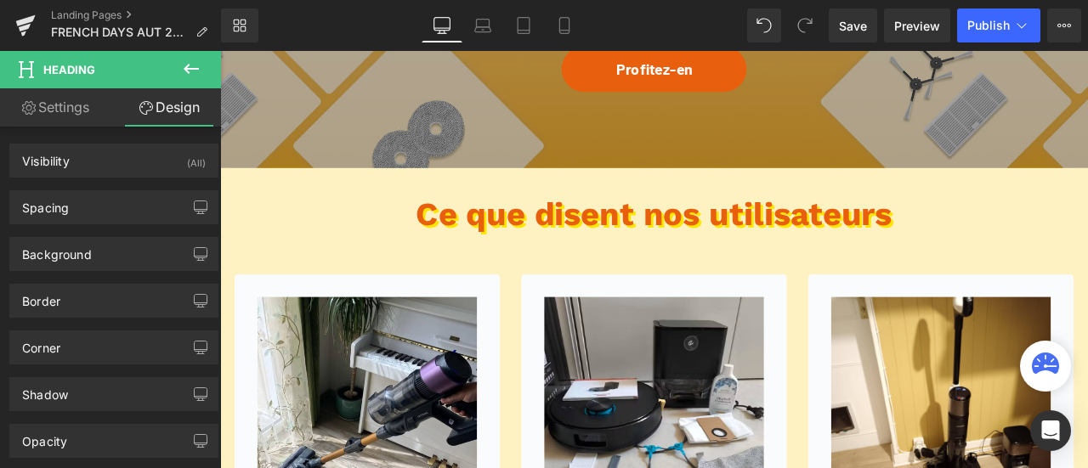
click at [73, 106] on link "Settings" at bounding box center [55, 107] width 111 height 38
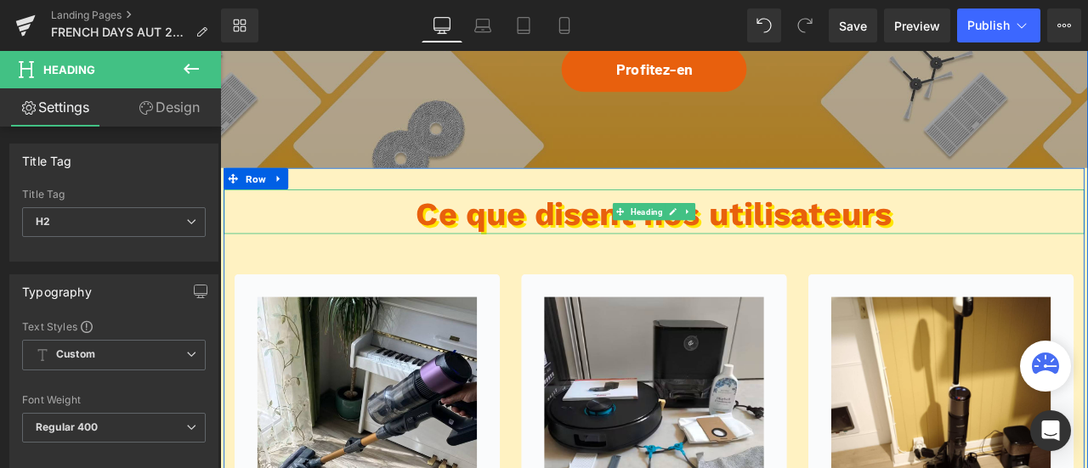
click at [658, 244] on b "Ce que disent nos utilisateurs" at bounding box center [734, 244] width 565 height 45
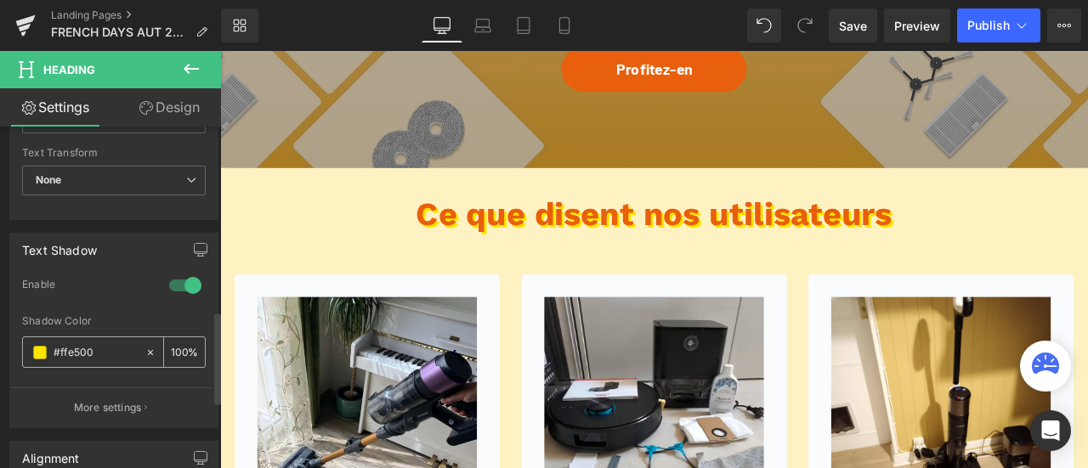
scroll to position [680, 0]
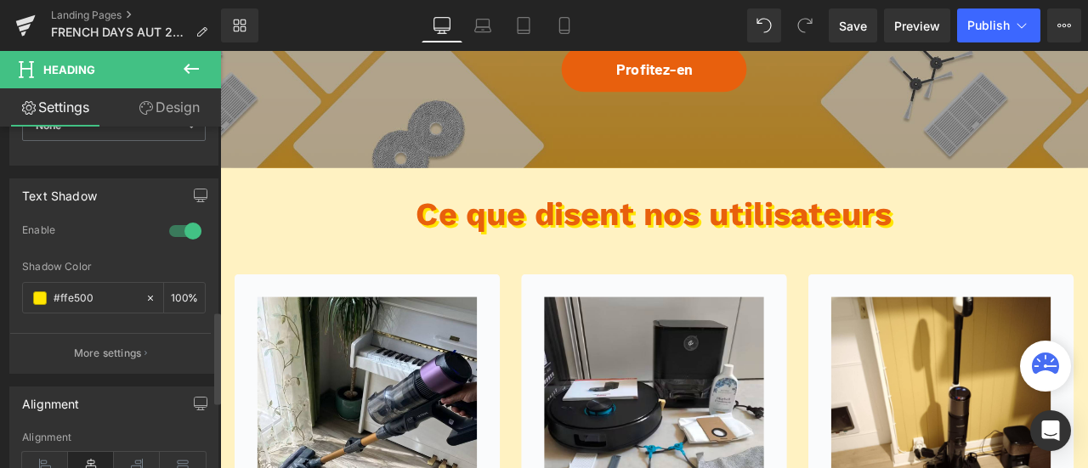
click at [173, 227] on div at bounding box center [185, 231] width 41 height 27
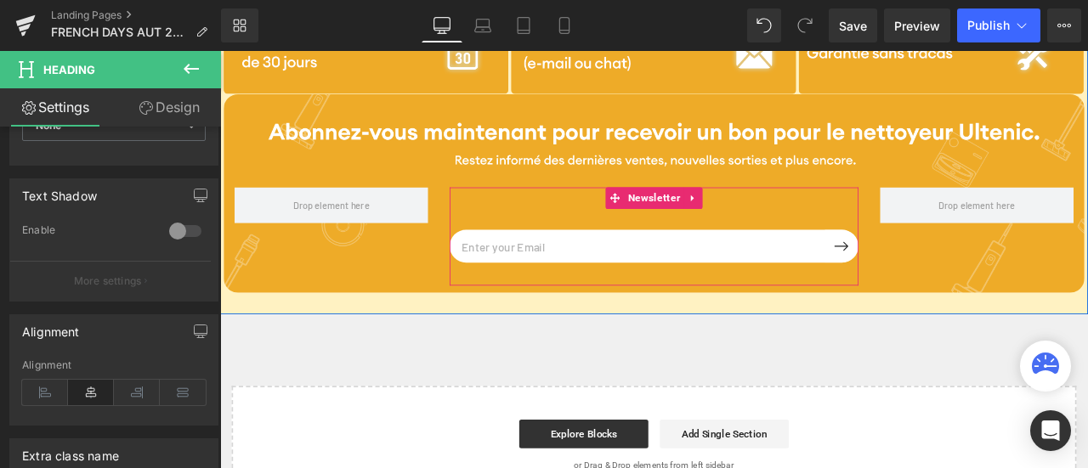
scroll to position [4591, 0]
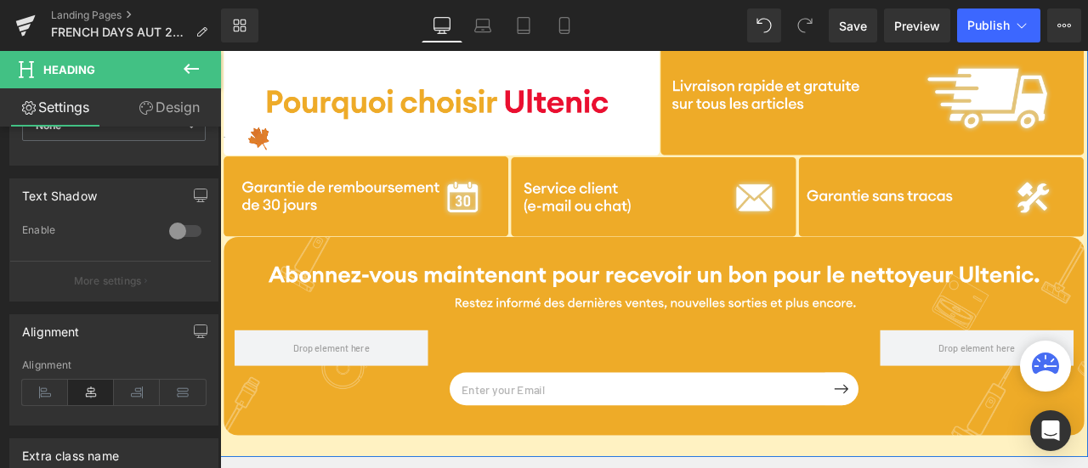
click at [522, 320] on div "Email Field Submit Button Row Newsletter Row" at bounding box center [734, 389] width 1020 height 235
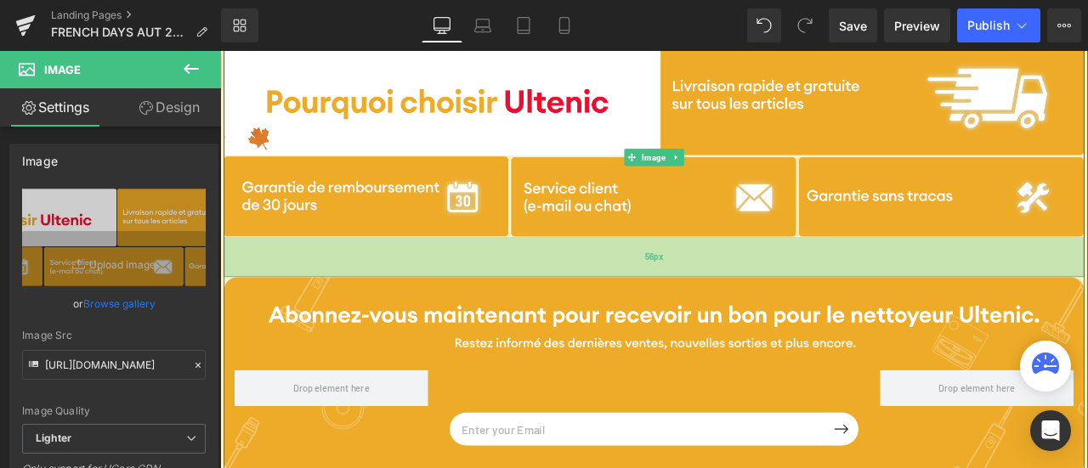
drag, startPoint x: 481, startPoint y: 270, endPoint x: 472, endPoint y: 318, distance: 48.5
click at [472, 318] on div "56px" at bounding box center [734, 296] width 1020 height 48
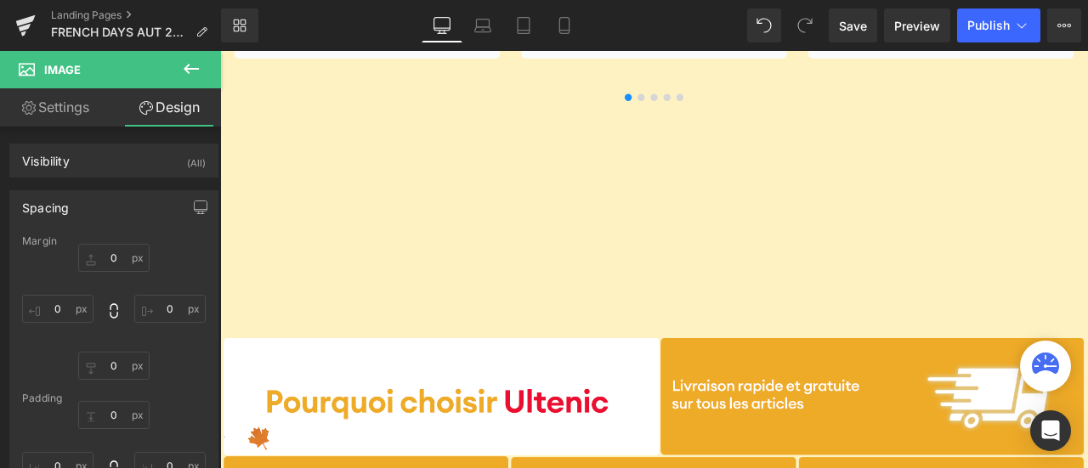
scroll to position [4166, 0]
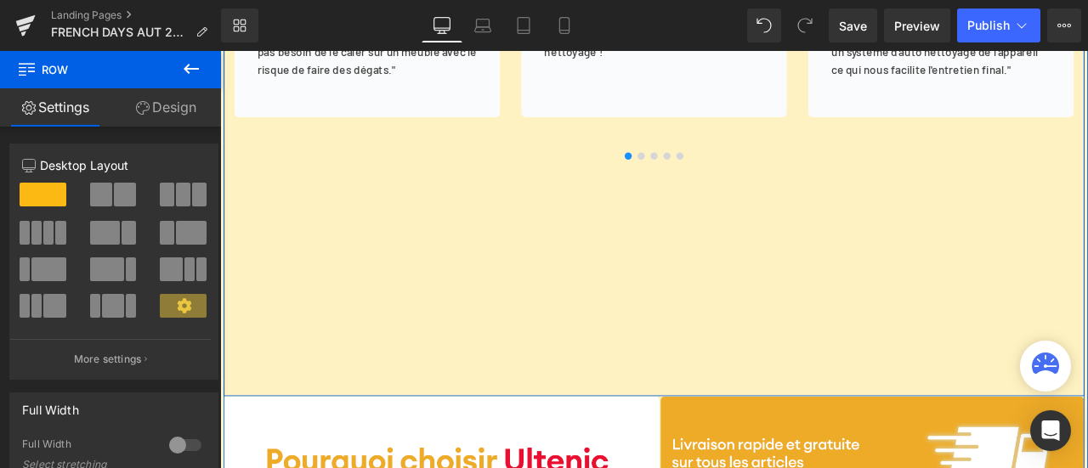
drag, startPoint x: 701, startPoint y: 457, endPoint x: 701, endPoint y: 423, distance: 34.0
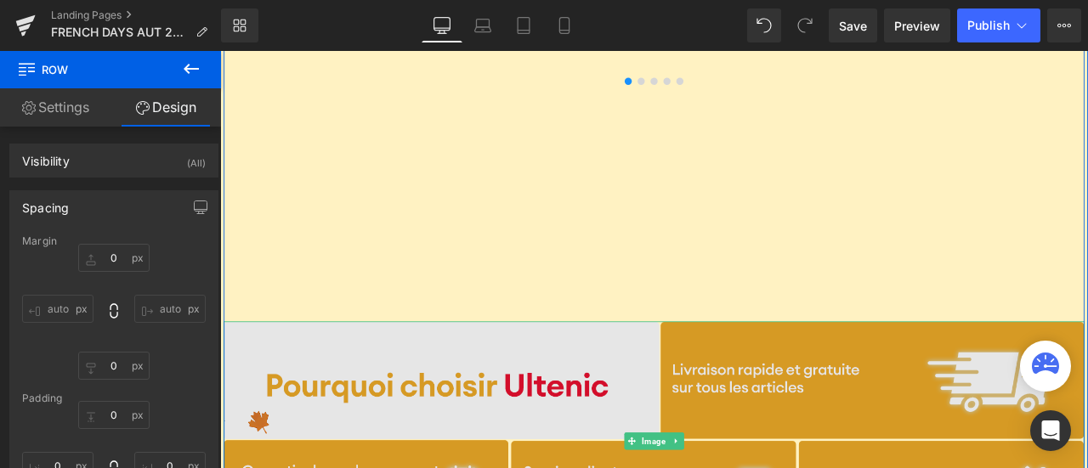
scroll to position [4336, 0]
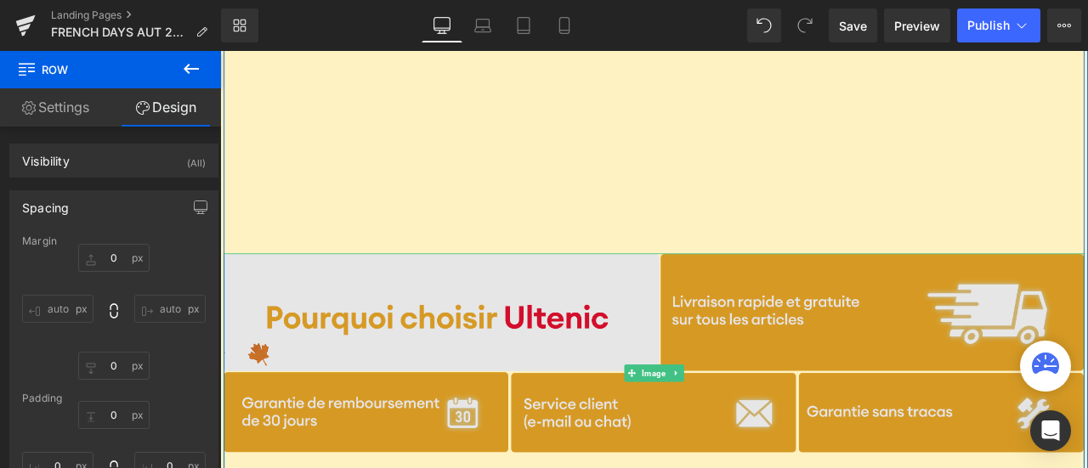
click at [249, 332] on img at bounding box center [734, 433] width 1020 height 284
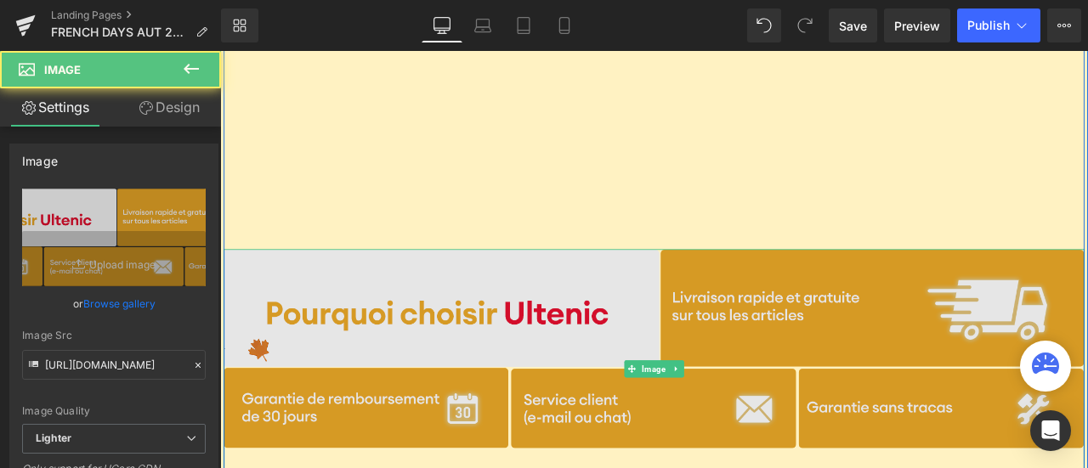
scroll to position [4506, 0]
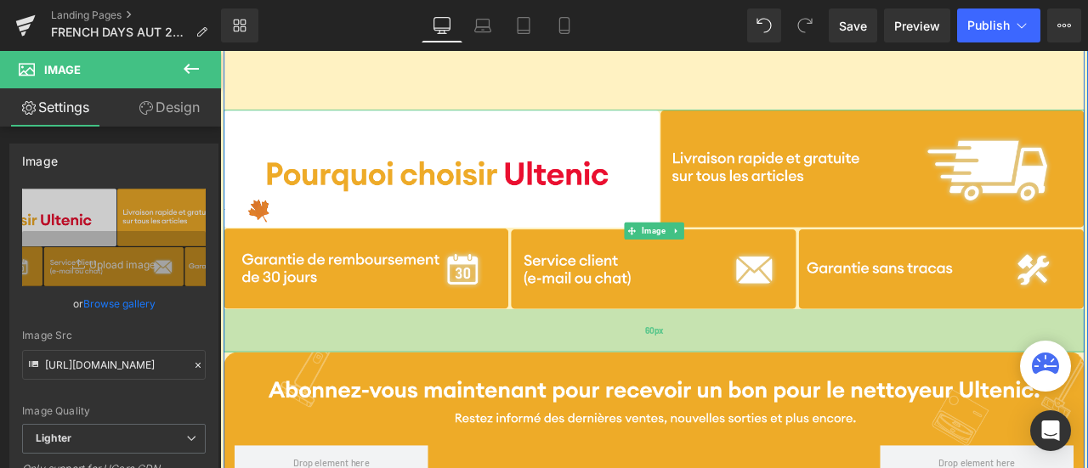
click at [693, 406] on div "60px" at bounding box center [734, 382] width 1020 height 51
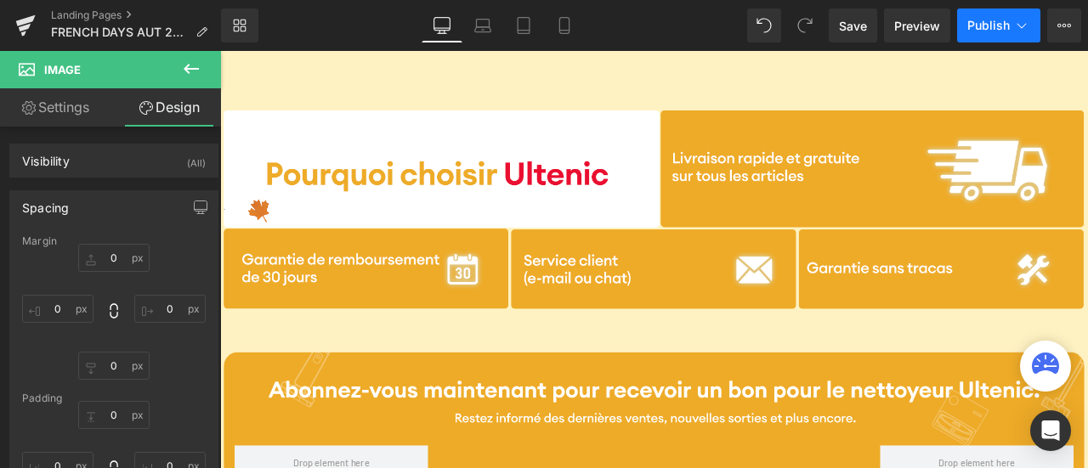
click at [988, 32] on button "Publish" at bounding box center [998, 26] width 83 height 34
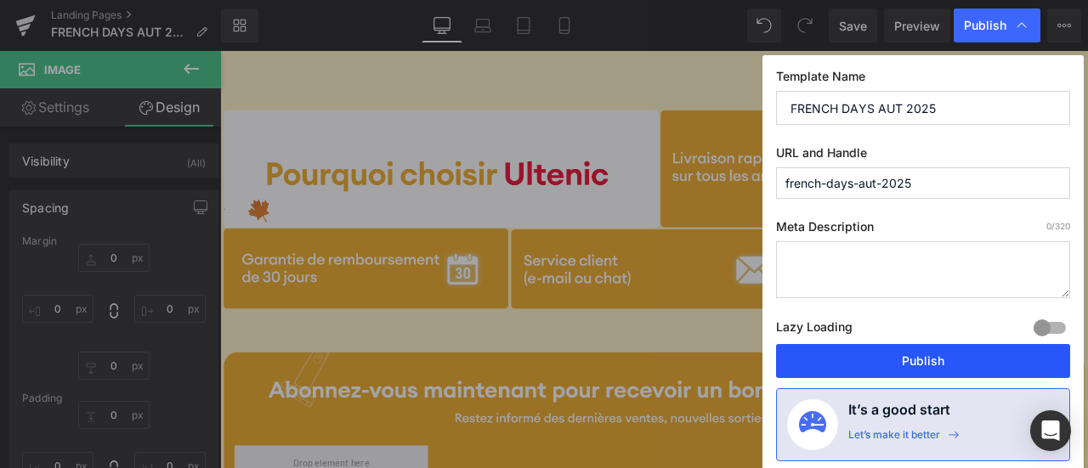
click at [873, 353] on button "Publish" at bounding box center [923, 361] width 294 height 34
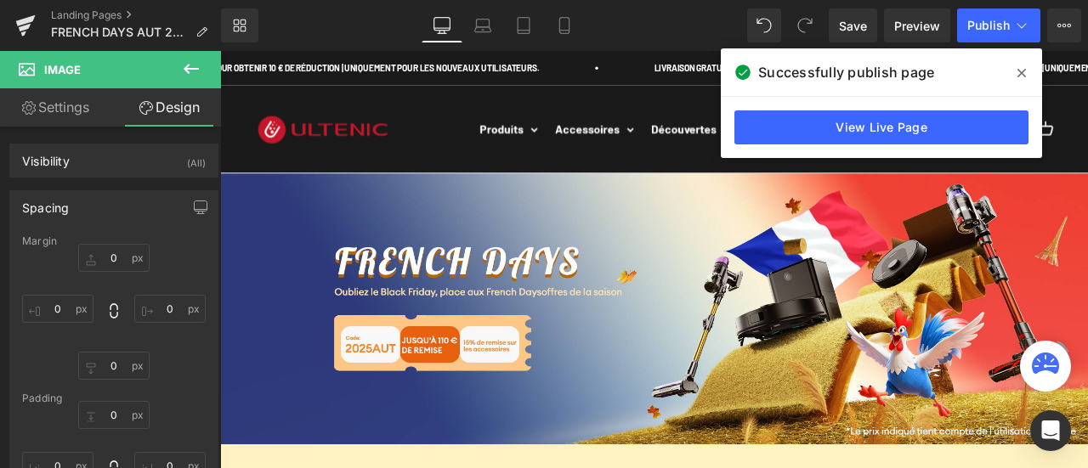
drag, startPoint x: 1244, startPoint y: 332, endPoint x: 1308, endPoint y: 118, distance: 223.5
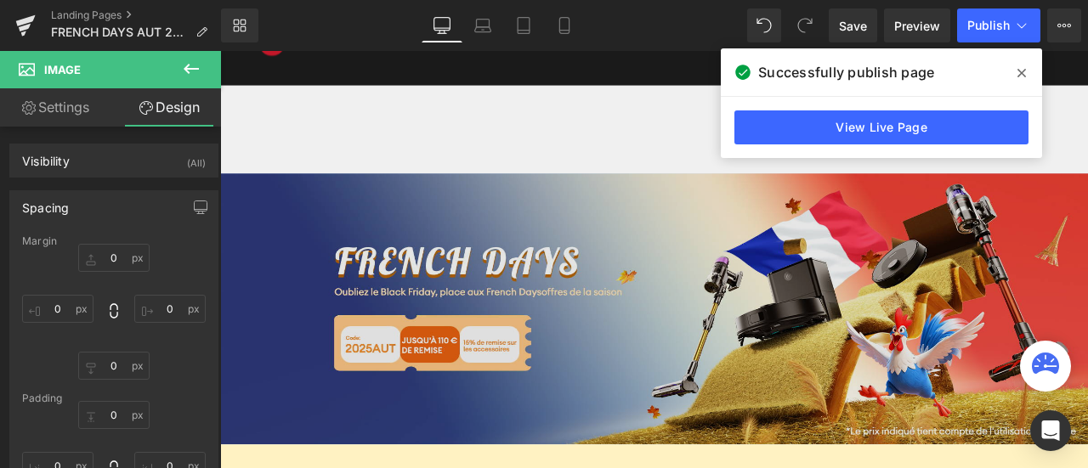
scroll to position [255, 0]
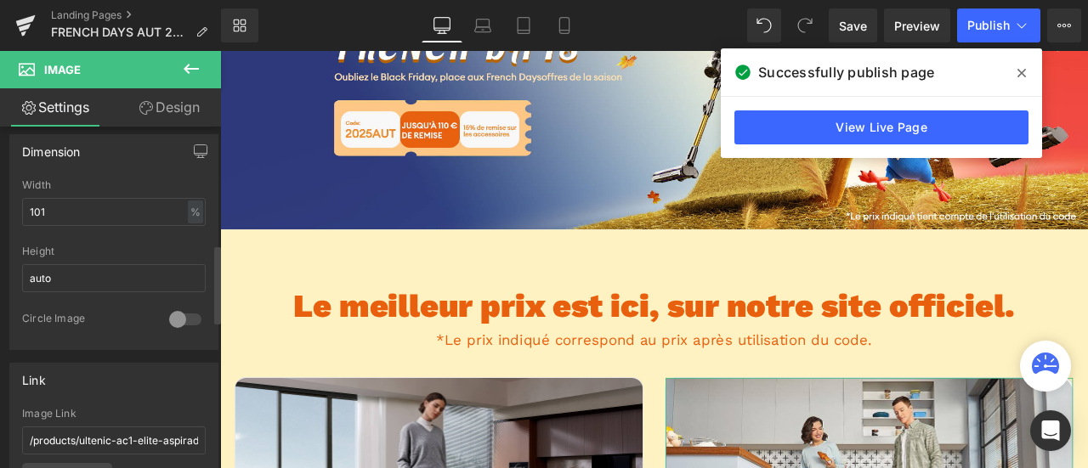
scroll to position [680, 0]
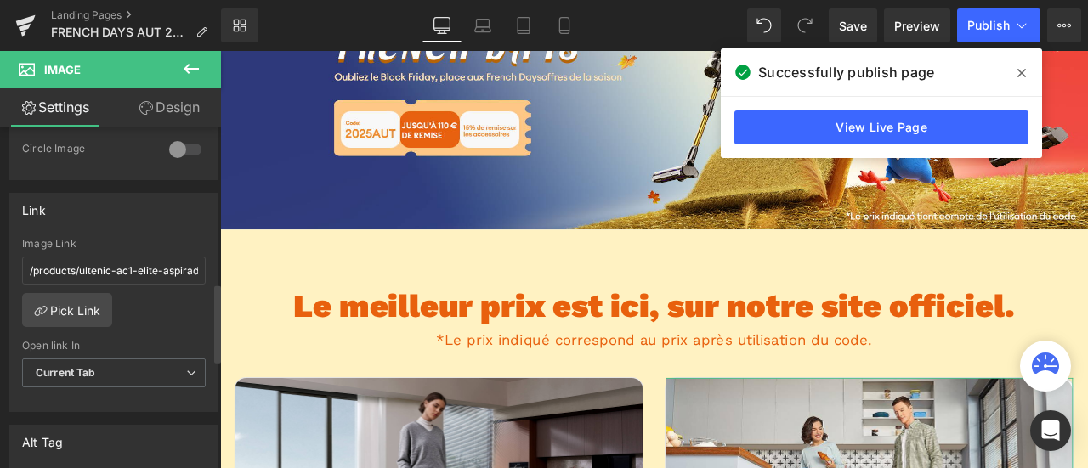
click at [186, 142] on div at bounding box center [185, 149] width 41 height 27
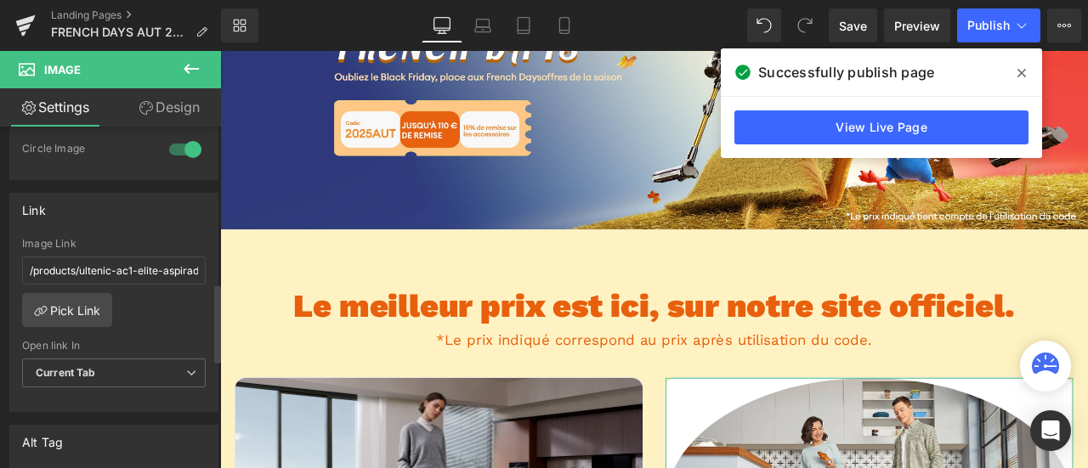
click at [186, 142] on div at bounding box center [185, 149] width 41 height 27
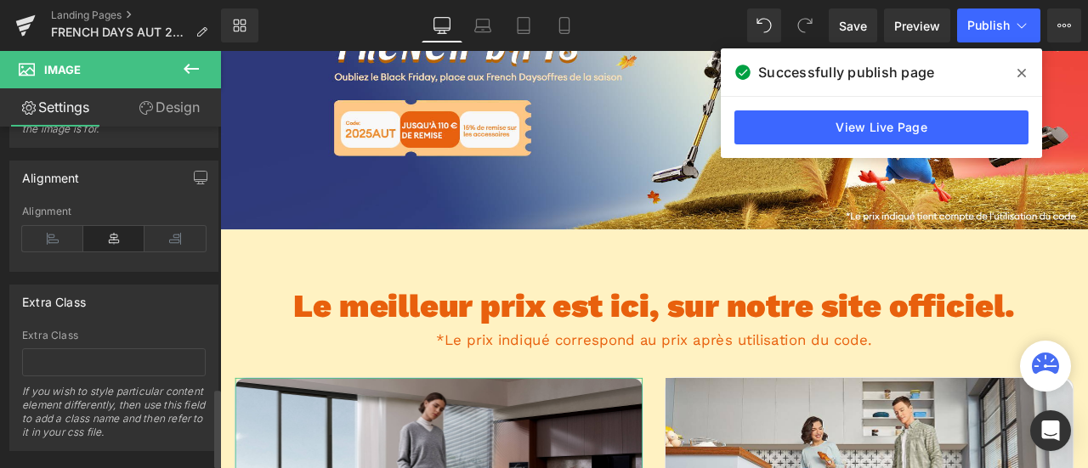
scroll to position [1155, 0]
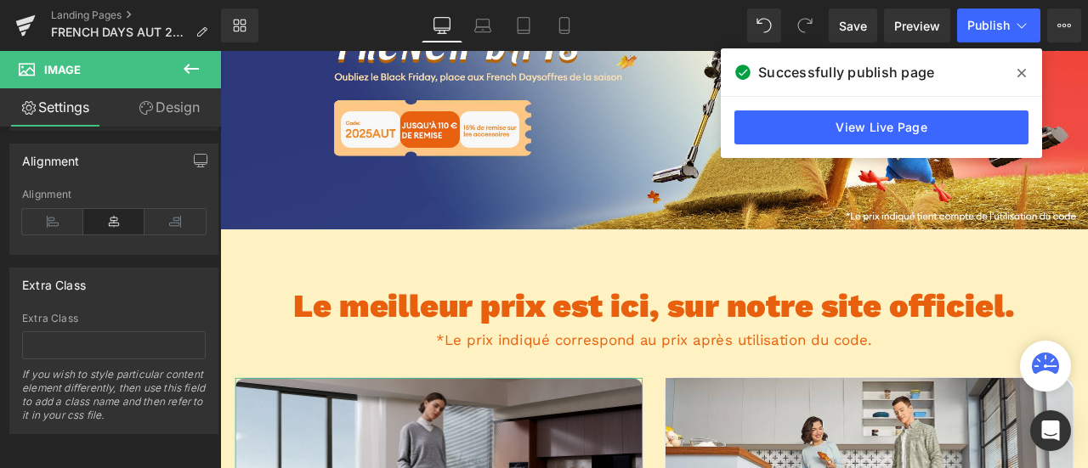
click at [156, 105] on link "Design" at bounding box center [169, 107] width 111 height 38
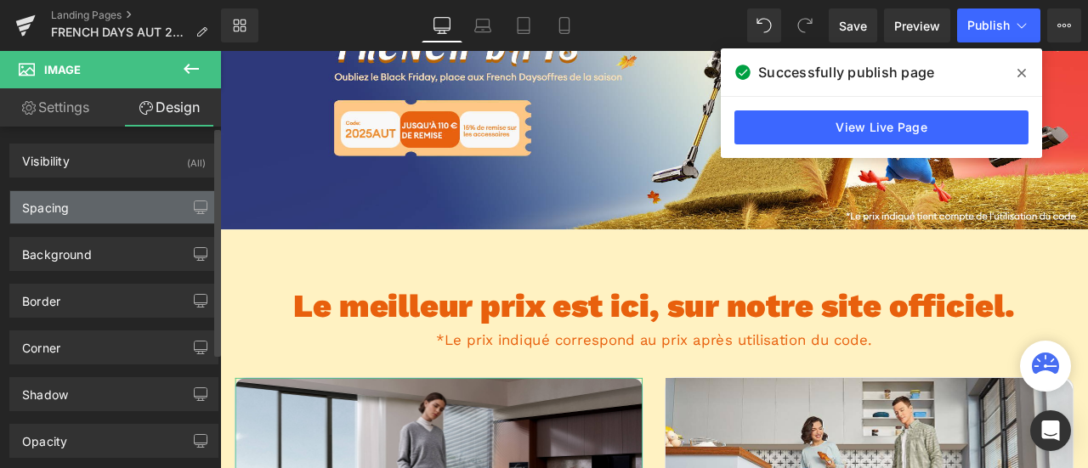
click at [133, 191] on div "Spacing" at bounding box center [113, 207] width 207 height 32
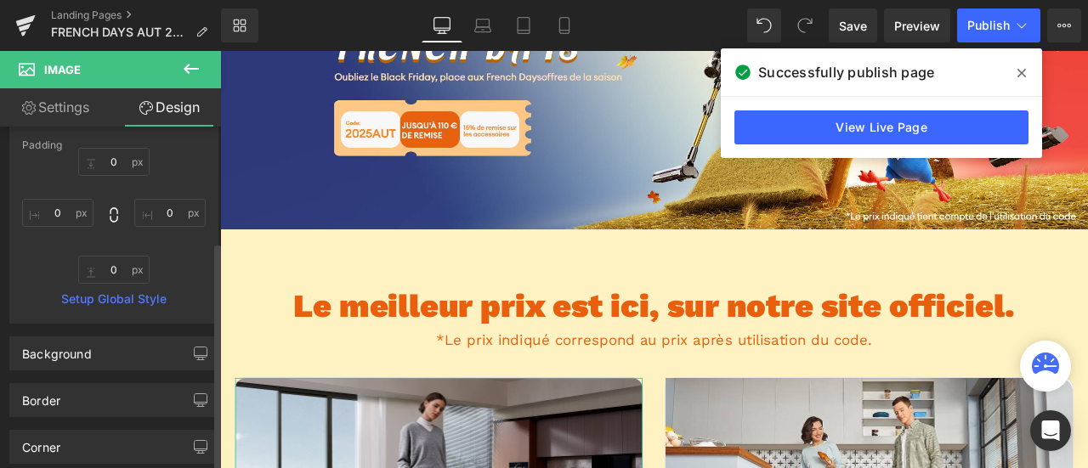
scroll to position [255, 0]
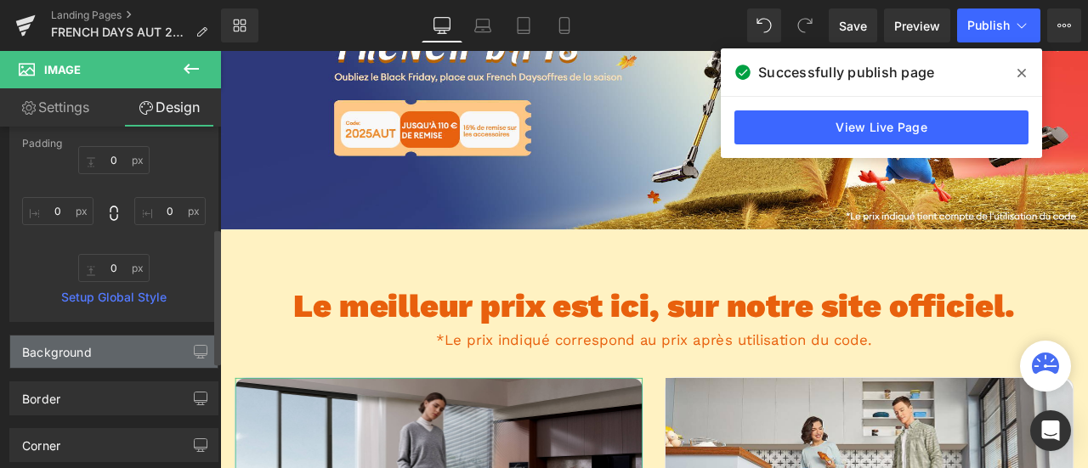
click at [142, 354] on div "Background" at bounding box center [113, 352] width 207 height 32
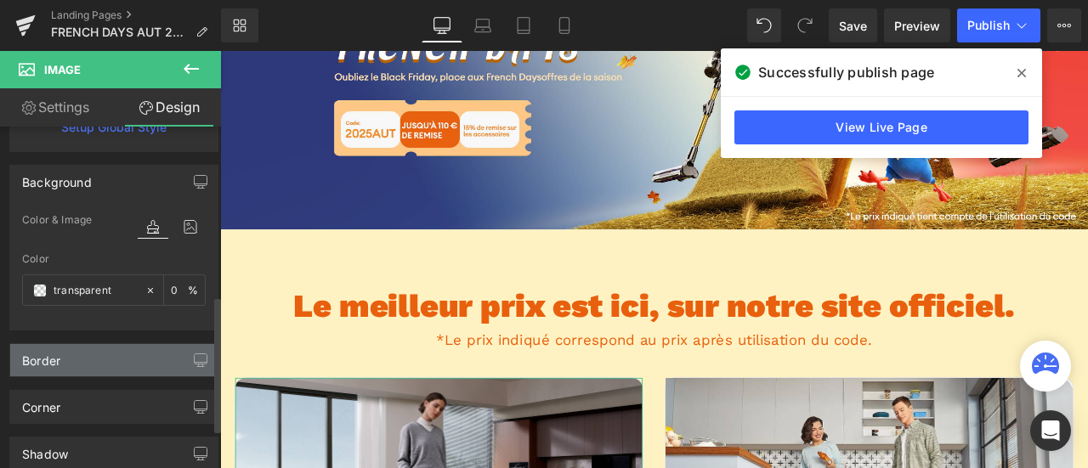
click at [135, 356] on div "Border" at bounding box center [113, 360] width 207 height 32
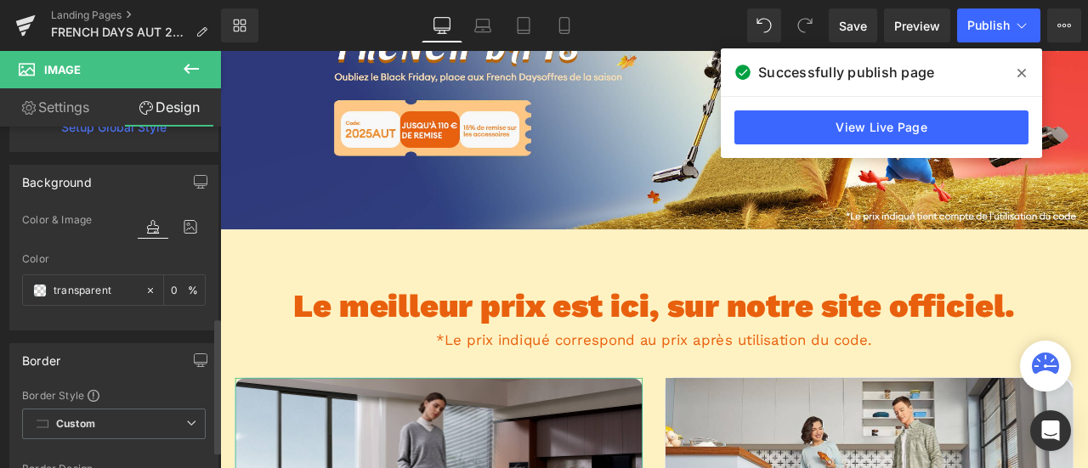
scroll to position [680, 0]
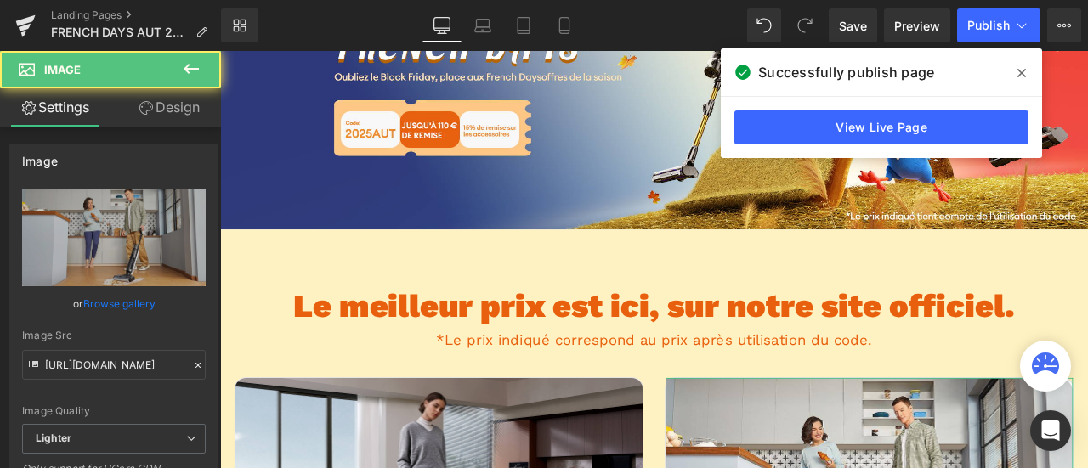
click at [145, 111] on icon at bounding box center [146, 108] width 14 height 14
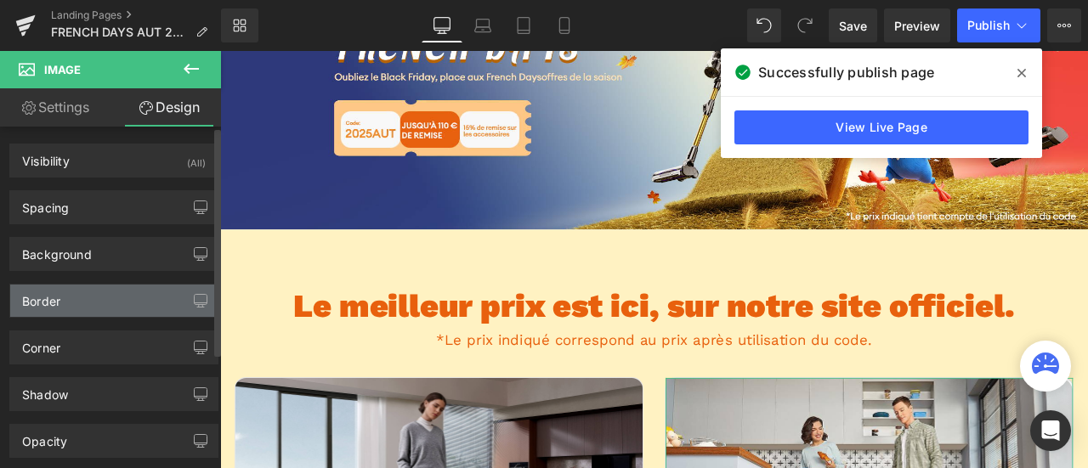
click at [116, 286] on div "Border" at bounding box center [113, 301] width 207 height 32
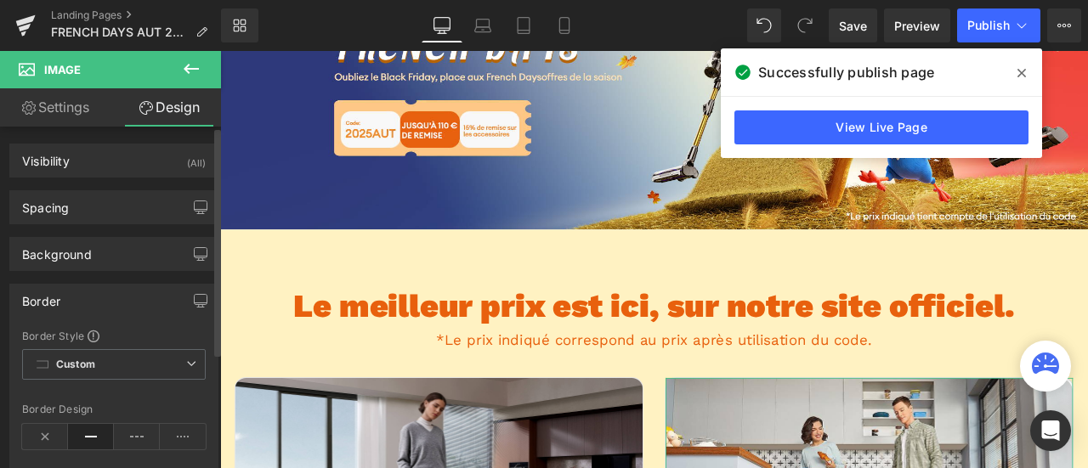
click at [116, 301] on div "Border" at bounding box center [113, 301] width 207 height 32
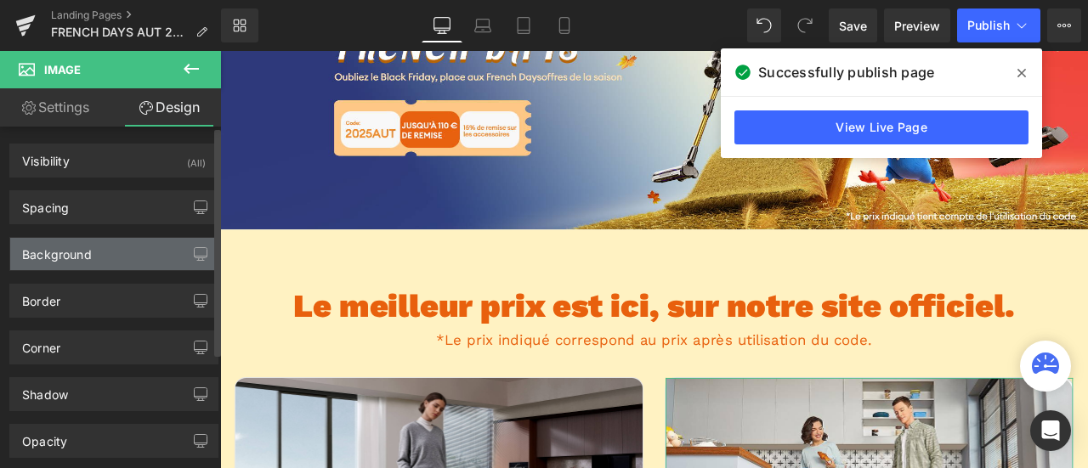
click at [112, 259] on div "Background" at bounding box center [113, 254] width 207 height 32
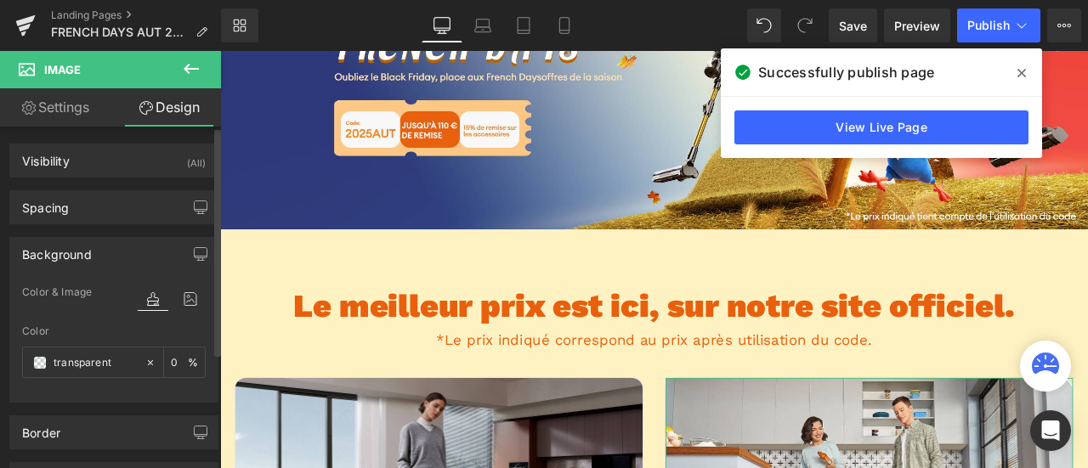
click at [108, 252] on div "Background" at bounding box center [113, 254] width 207 height 32
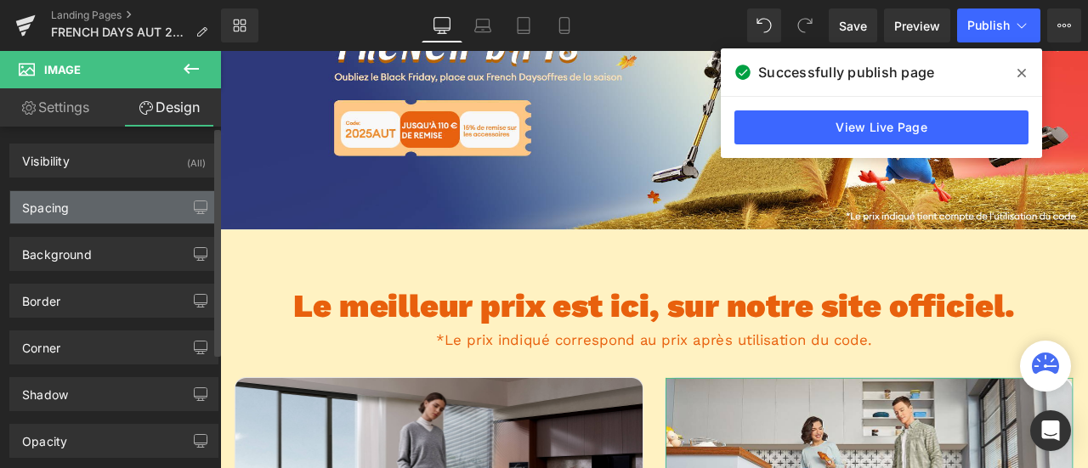
click at [101, 213] on div "Spacing" at bounding box center [113, 207] width 207 height 32
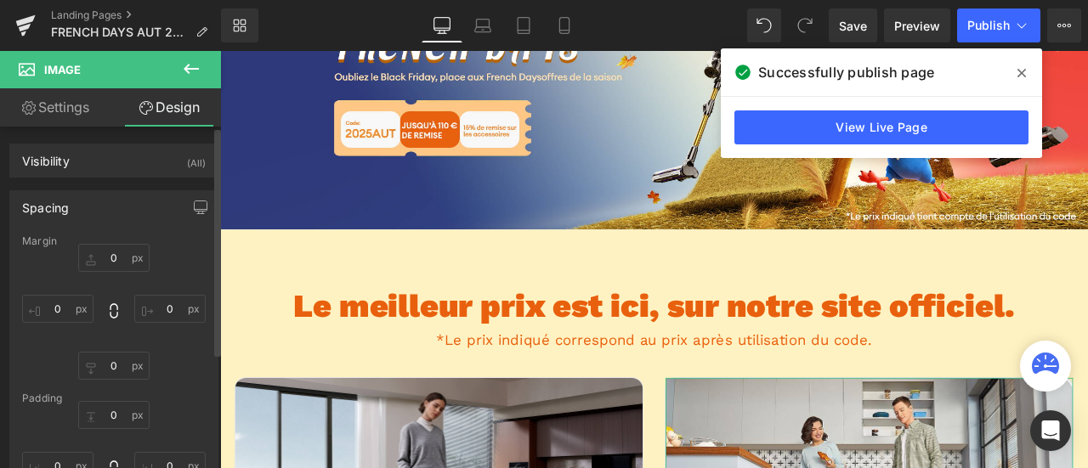
click at [101, 210] on div "Spacing" at bounding box center [113, 207] width 207 height 32
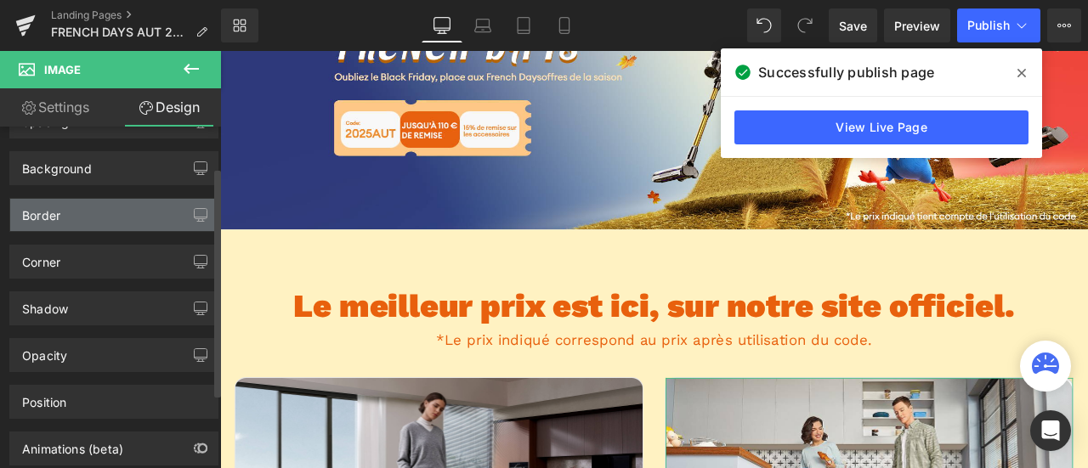
scroll to position [170, 0]
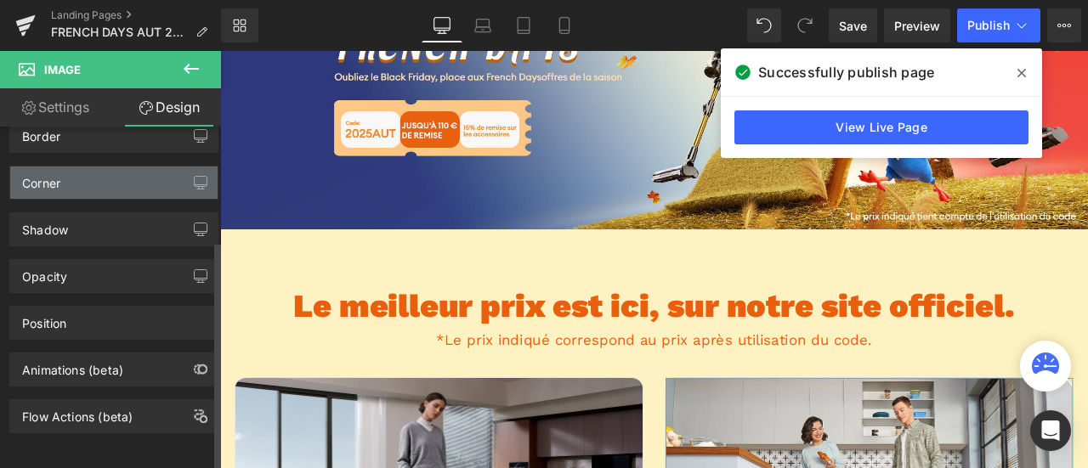
click at [80, 174] on div "Corner" at bounding box center [113, 183] width 207 height 32
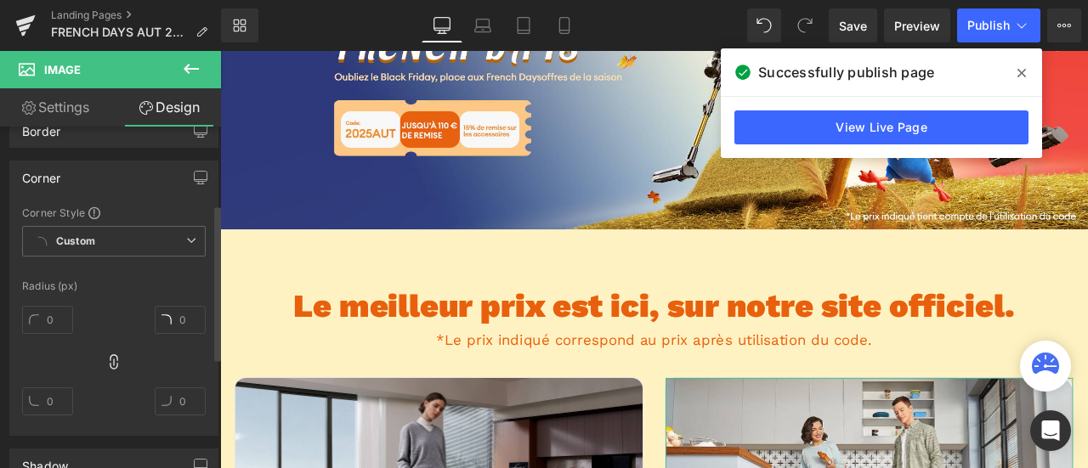
click at [80, 174] on div "Corner" at bounding box center [113, 178] width 207 height 32
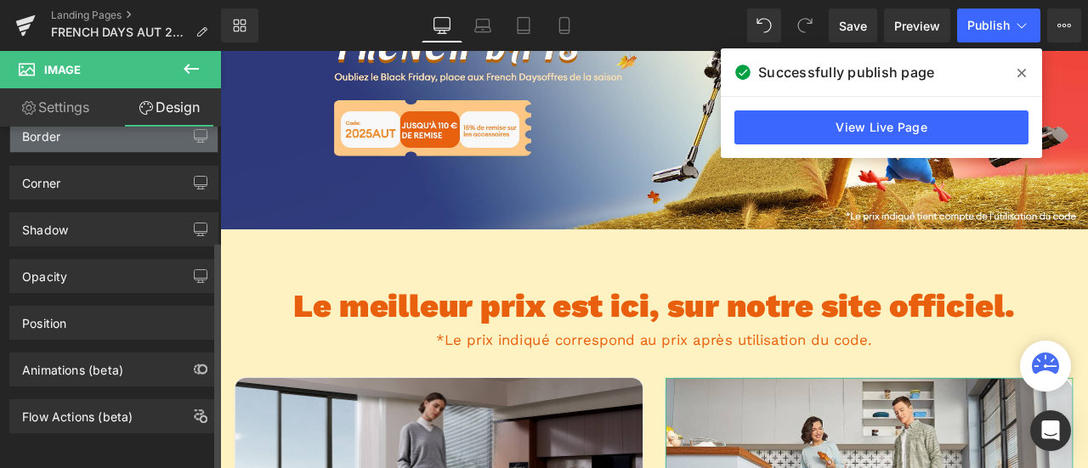
click at [82, 137] on div "Border" at bounding box center [113, 136] width 207 height 32
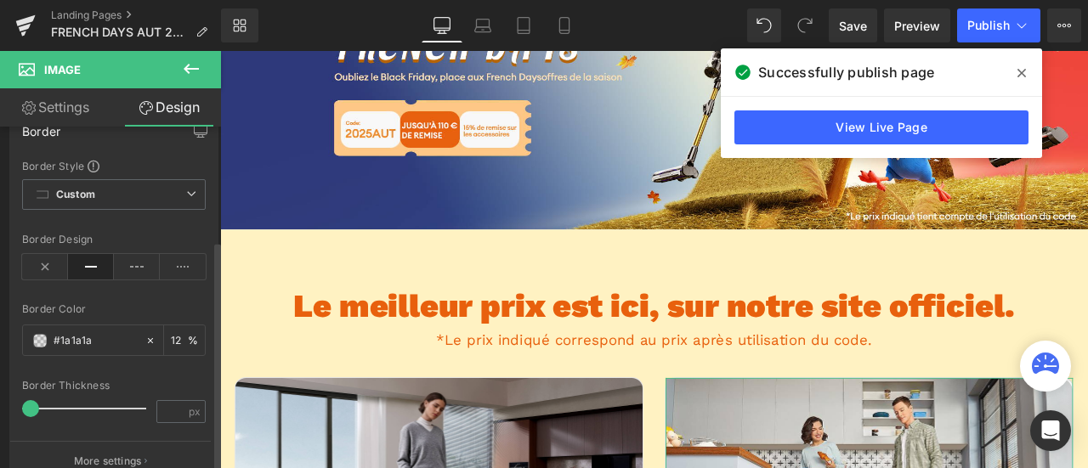
click at [82, 137] on div "Border" at bounding box center [113, 131] width 207 height 32
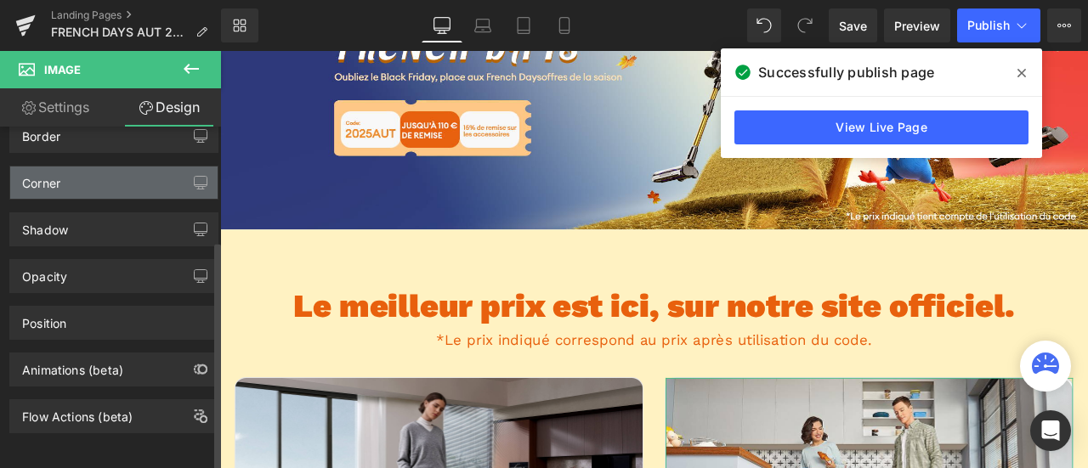
click at [68, 189] on div "Corner" at bounding box center [113, 183] width 207 height 32
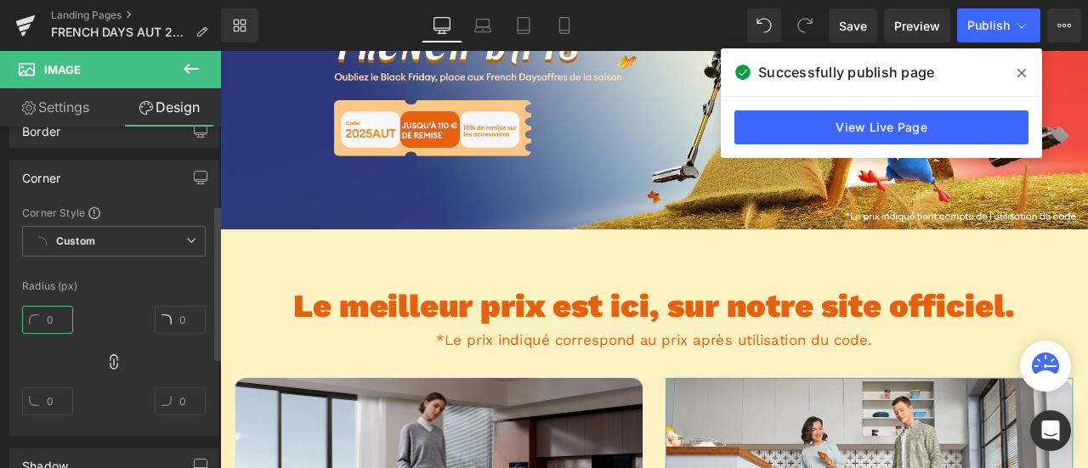
click at [56, 322] on input "text" at bounding box center [47, 320] width 51 height 28
type input "20"
click at [92, 350] on div "20" at bounding box center [114, 367] width 184 height 136
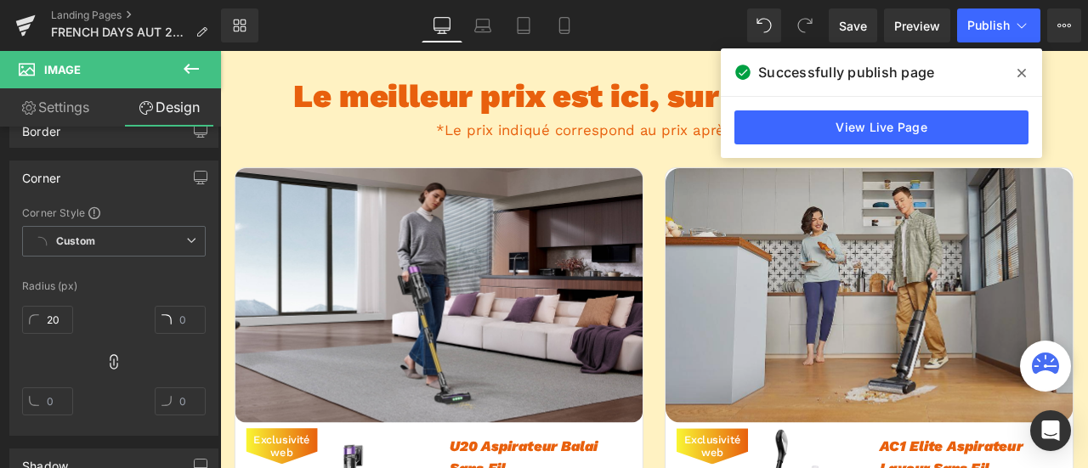
scroll to position [510, 0]
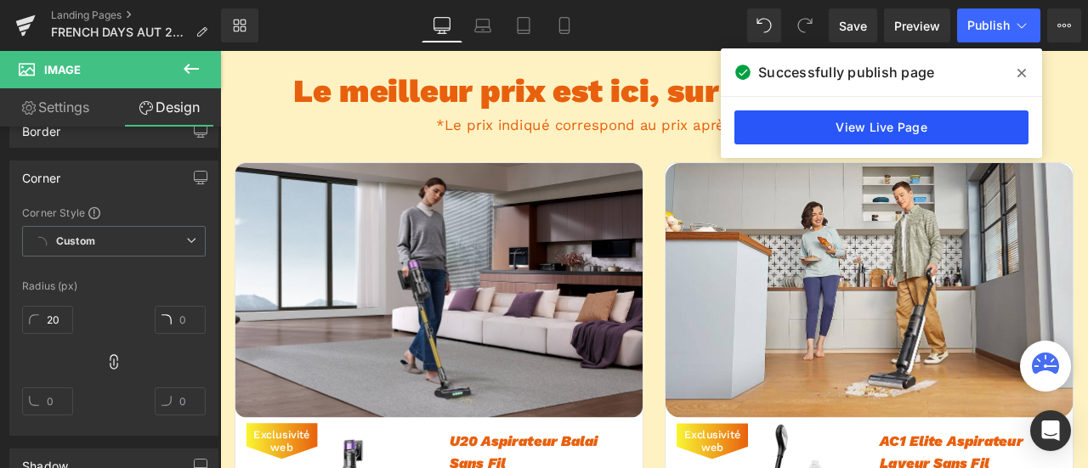
click at [905, 128] on link "View Live Page" at bounding box center [882, 128] width 294 height 34
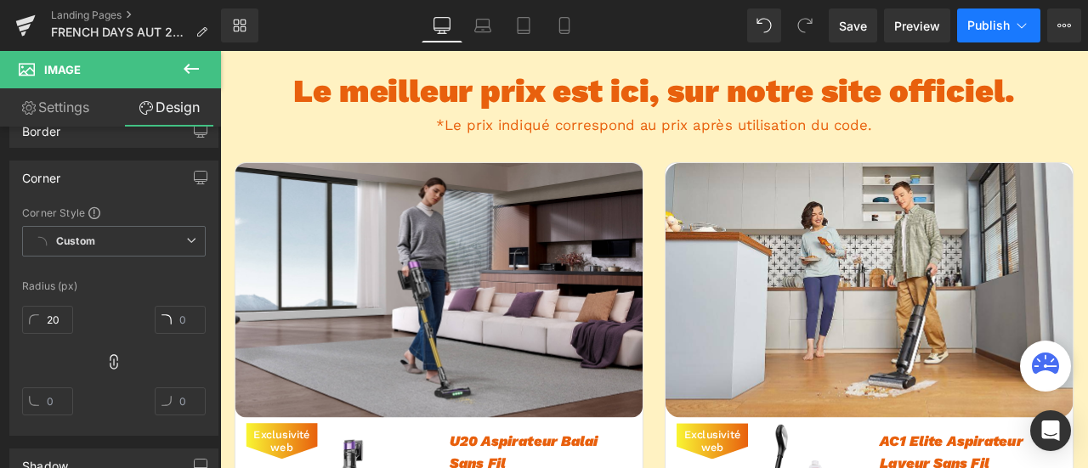
click at [990, 29] on span "Publish" at bounding box center [988, 26] width 43 height 14
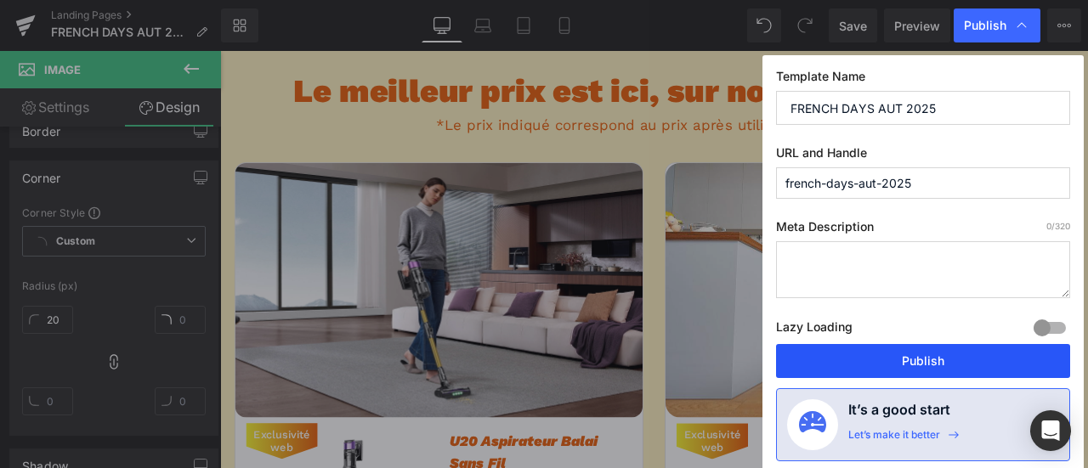
click at [935, 346] on button "Publish" at bounding box center [923, 361] width 294 height 34
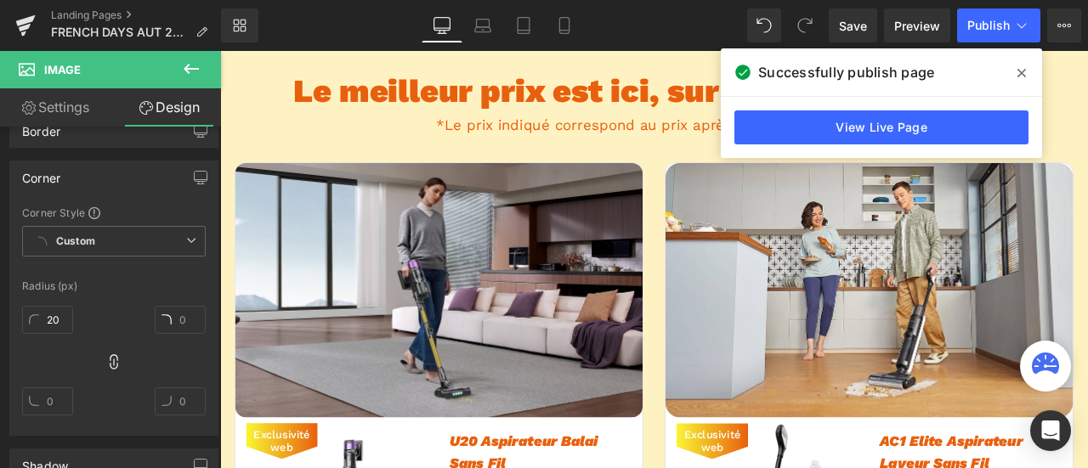
click at [1013, 71] on span at bounding box center [1021, 73] width 27 height 27
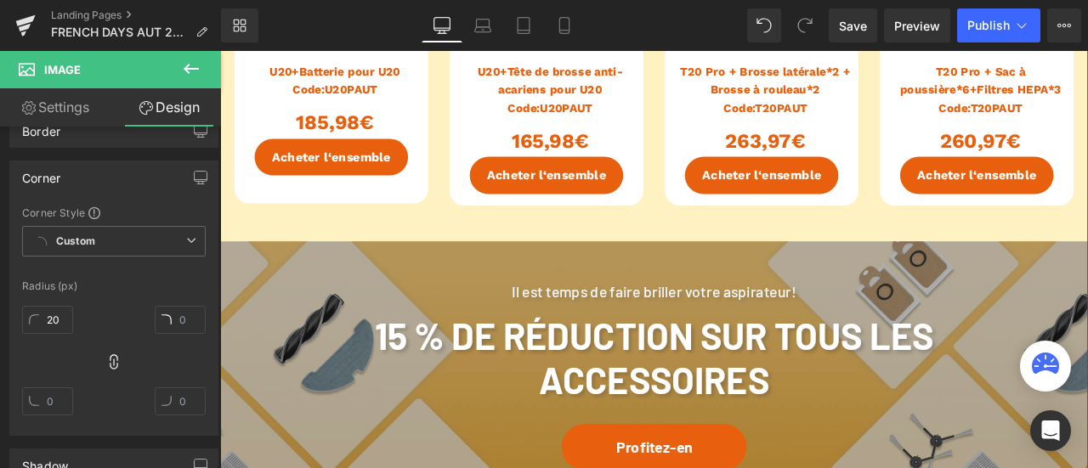
scroll to position [2891, 0]
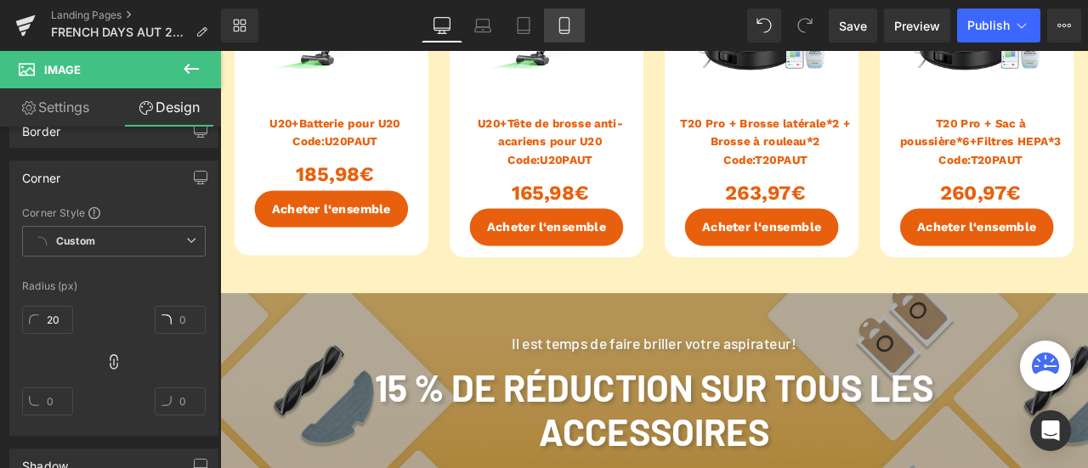
click at [571, 26] on icon at bounding box center [564, 25] width 17 height 17
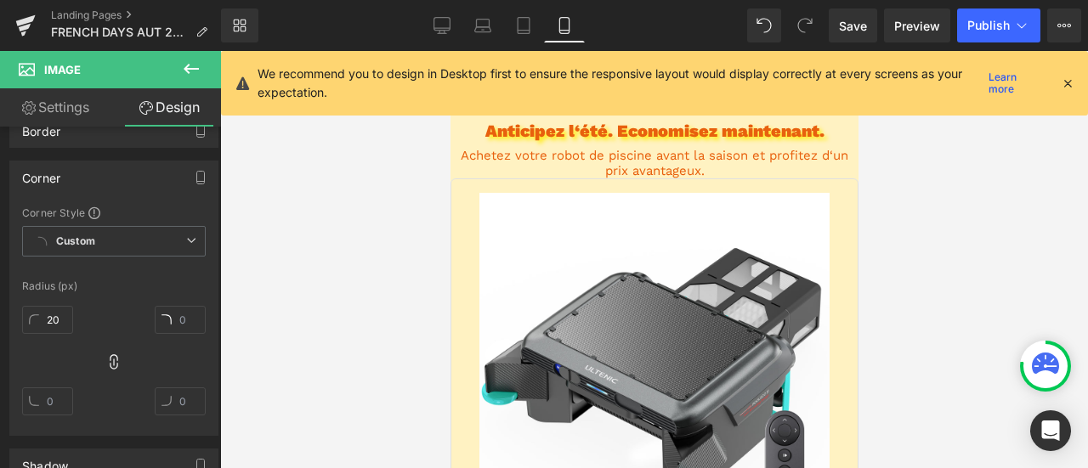
scroll to position [2721, 0]
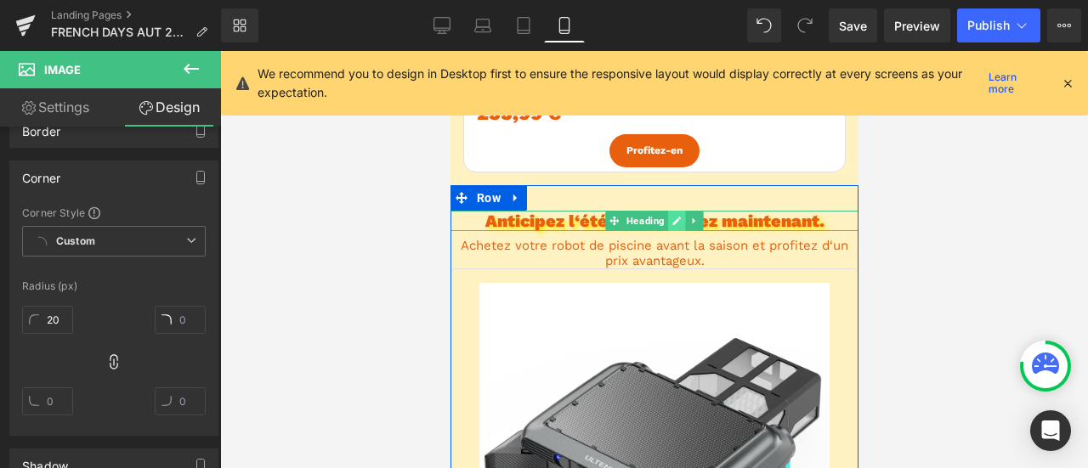
click at [672, 222] on icon at bounding box center [676, 221] width 9 height 9
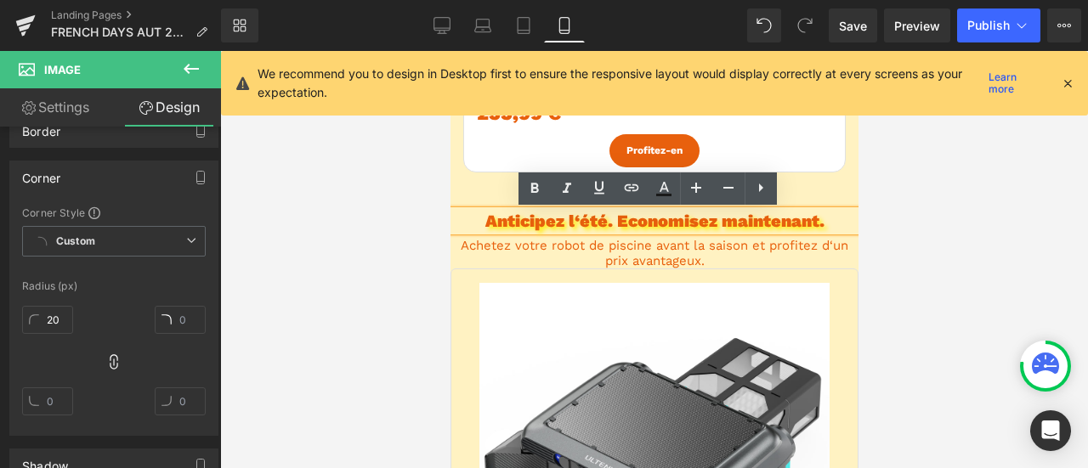
click at [653, 222] on h2 "Anticipez l‘été. Economisez maintenant." at bounding box center [654, 221] width 408 height 20
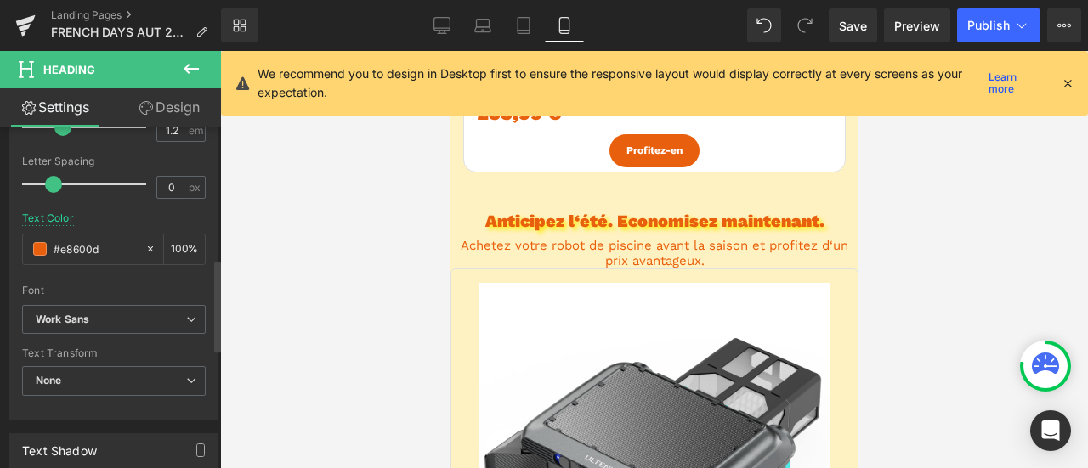
scroll to position [680, 0]
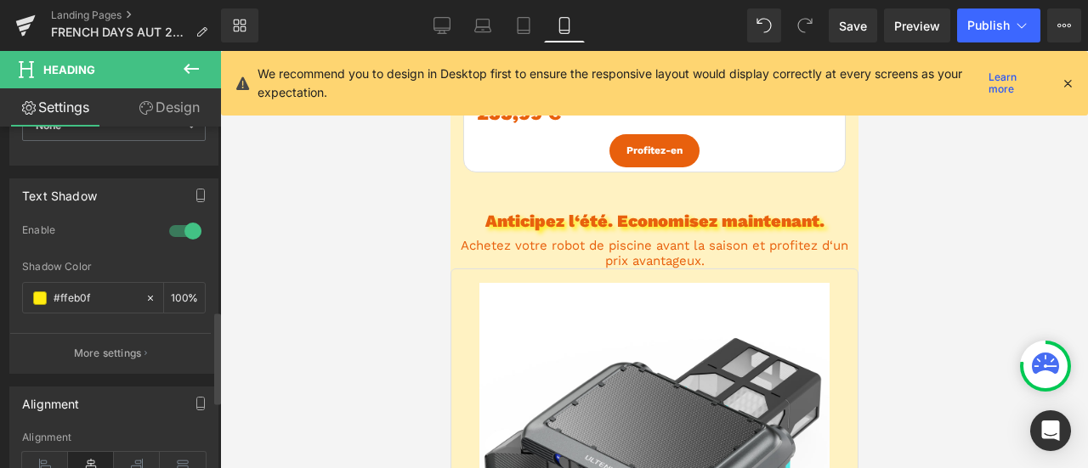
click at [180, 228] on div at bounding box center [185, 231] width 41 height 27
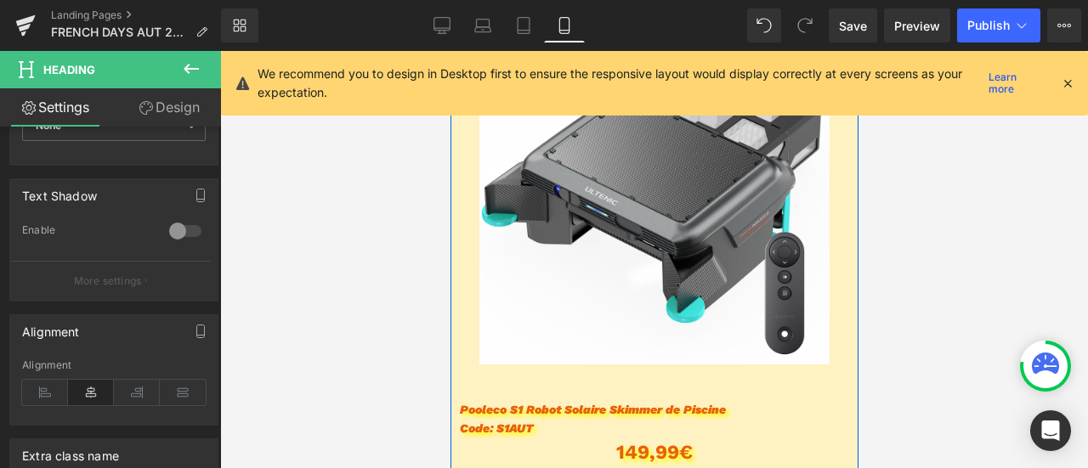
scroll to position [3146, 0]
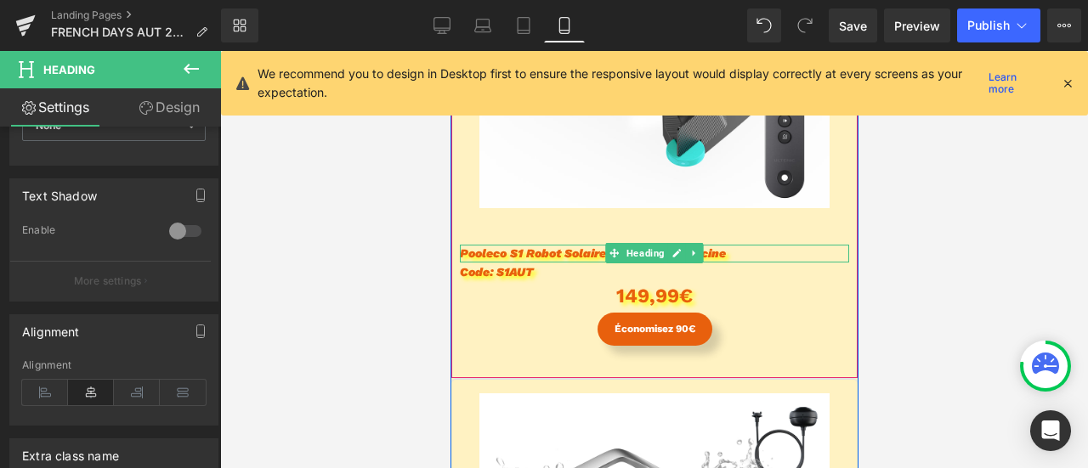
click at [587, 257] on span "Pooleco S1 Robot Solaire Skimmer de Piscine" at bounding box center [592, 254] width 266 height 14
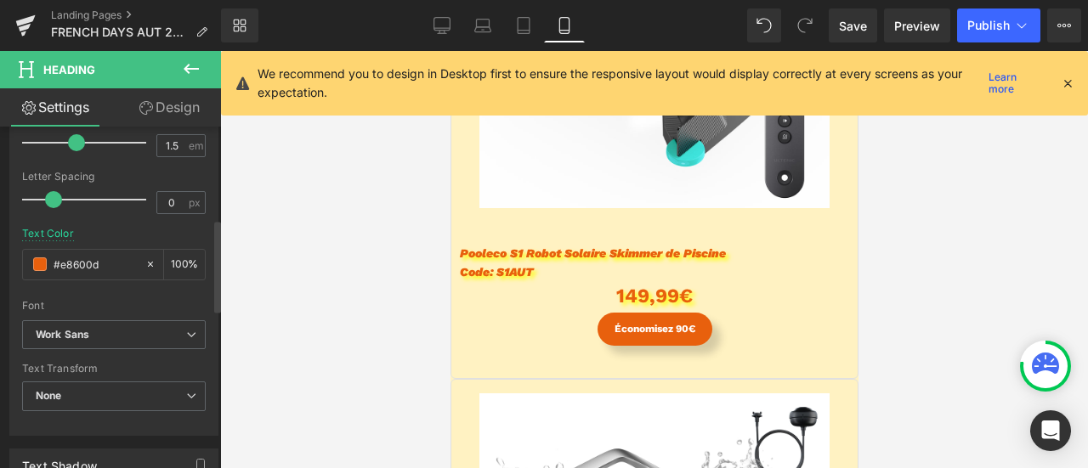
scroll to position [510, 0]
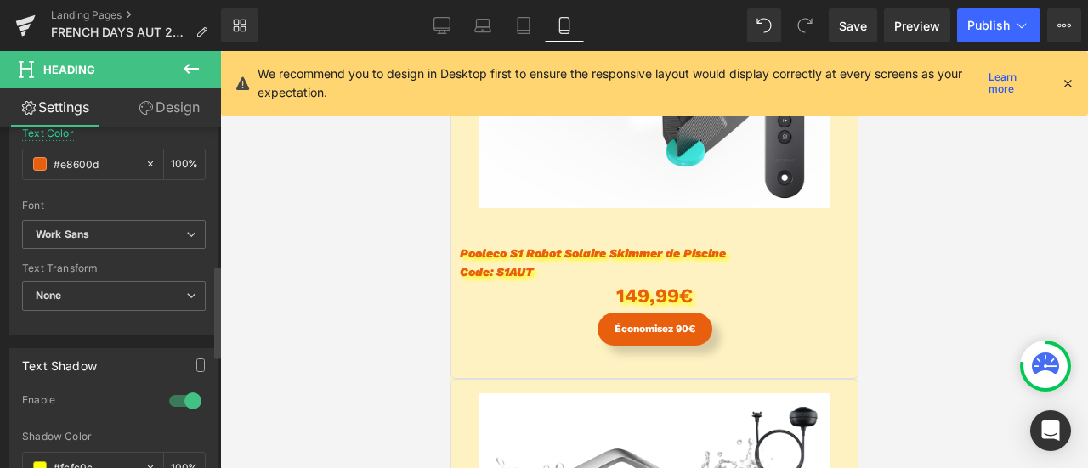
click at [168, 392] on div at bounding box center [185, 401] width 41 height 27
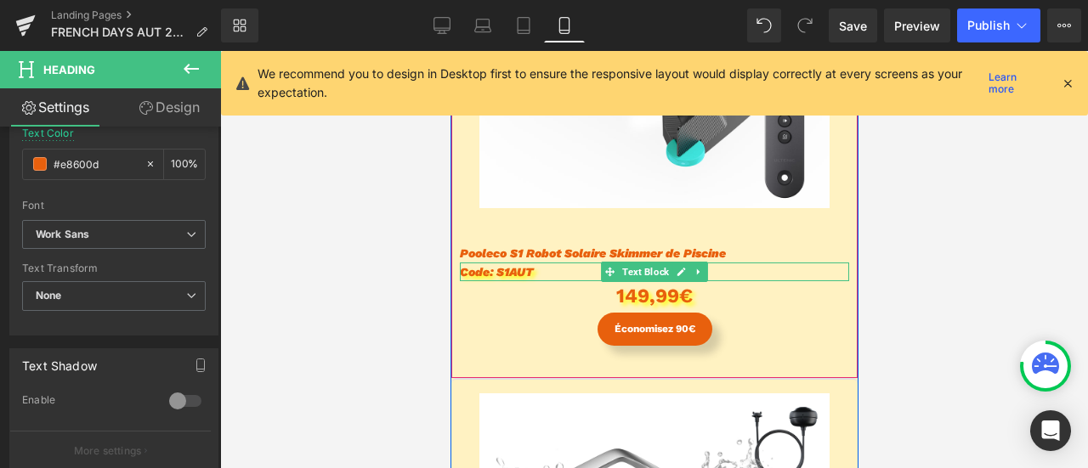
click at [493, 275] on span "Code: S1AUT" at bounding box center [496, 272] width 74 height 14
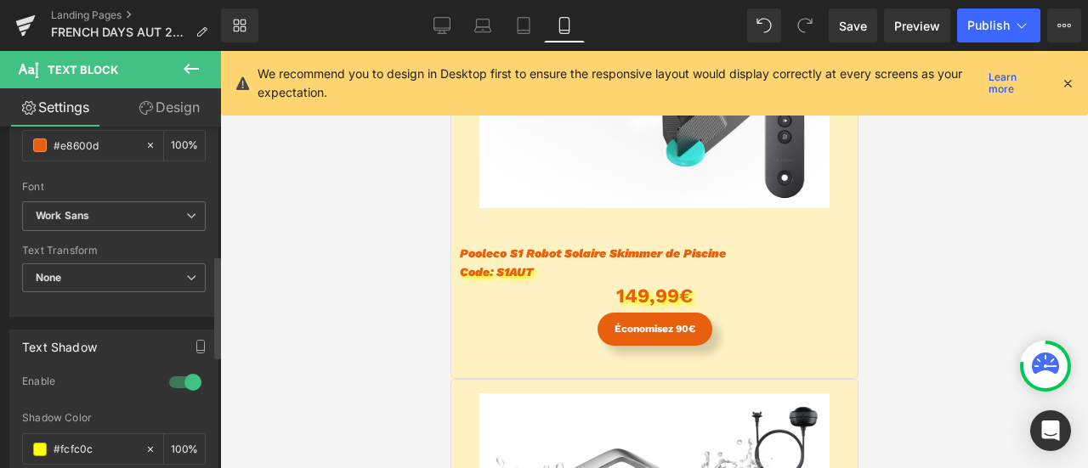
scroll to position [425, 0]
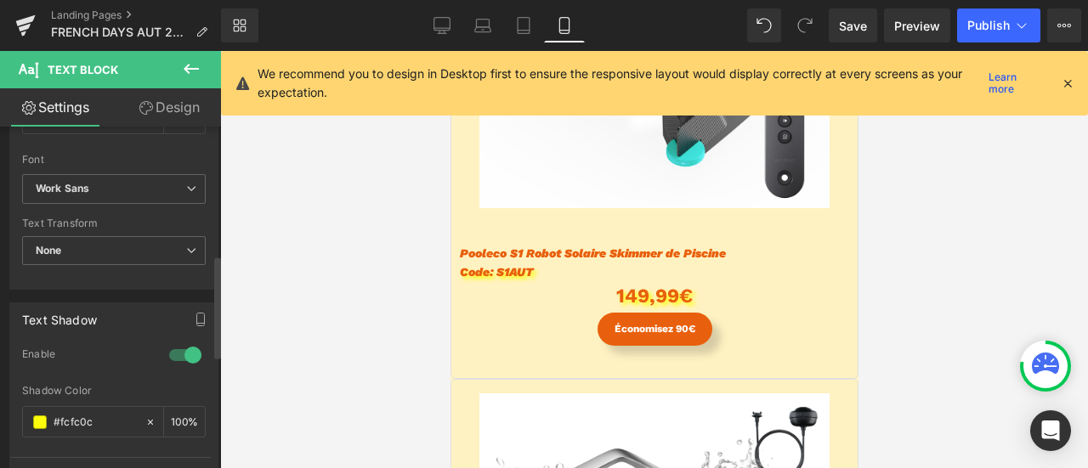
click at [181, 342] on div at bounding box center [185, 355] width 41 height 27
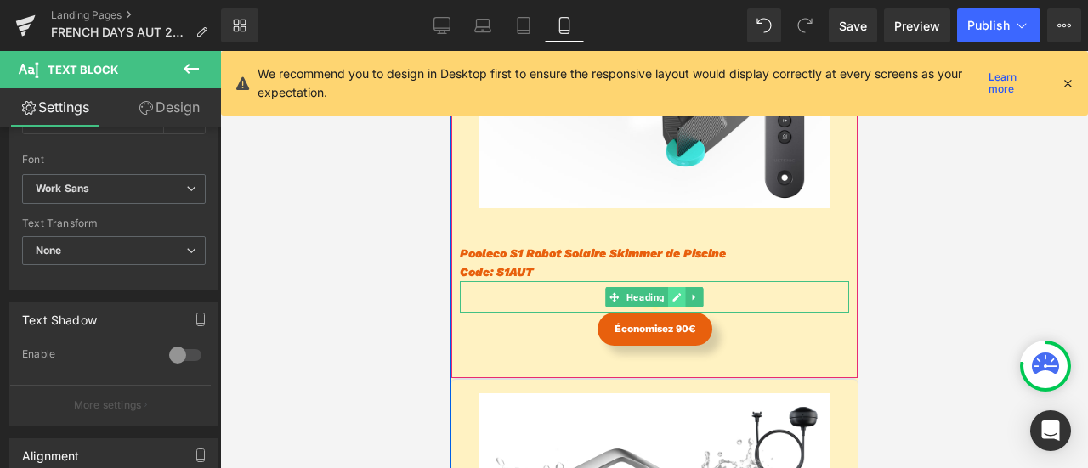
click at [667, 293] on link at bounding box center [676, 297] width 18 height 20
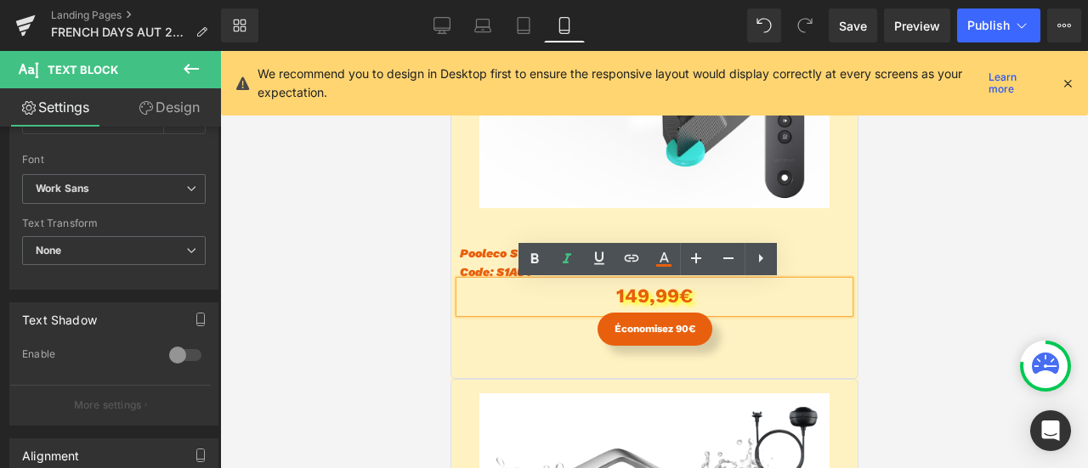
click at [642, 296] on div "149,99€" at bounding box center [653, 296] width 389 height 31
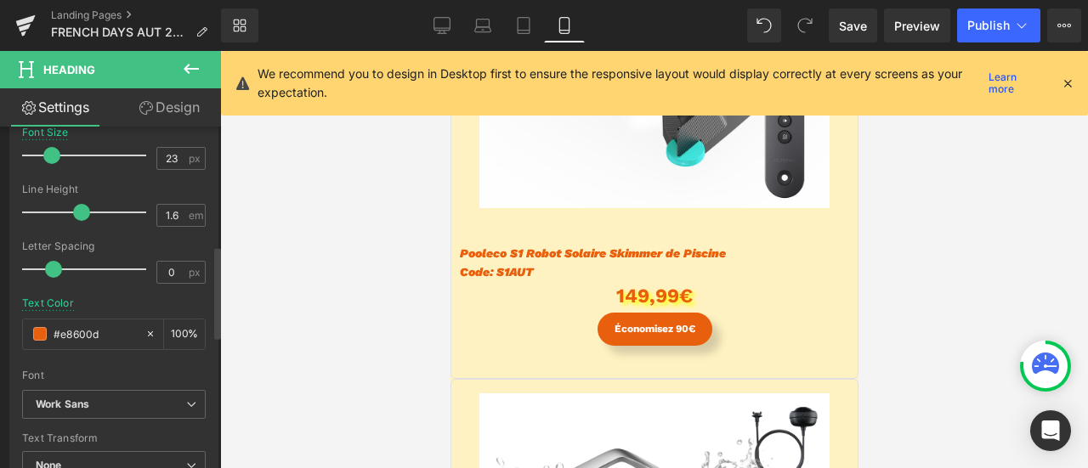
scroll to position [595, 0]
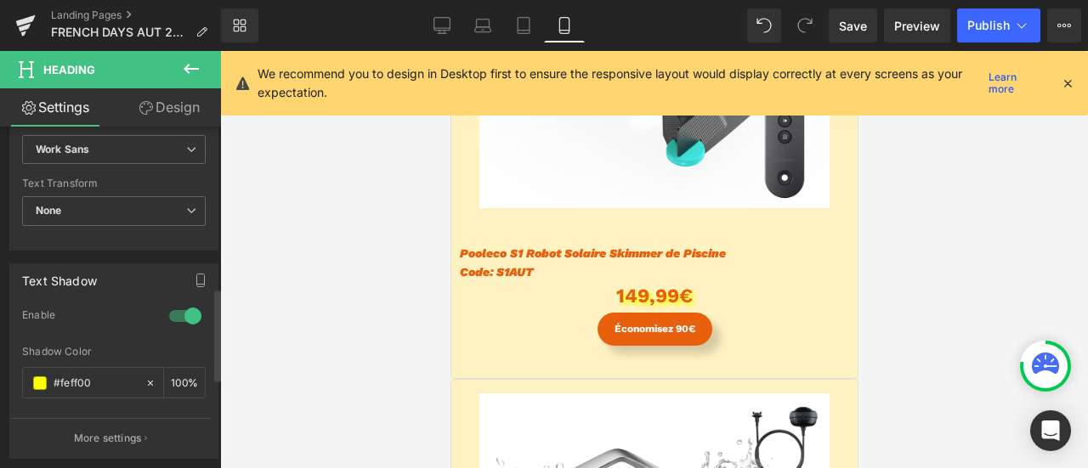
click at [184, 307] on div at bounding box center [185, 316] width 41 height 27
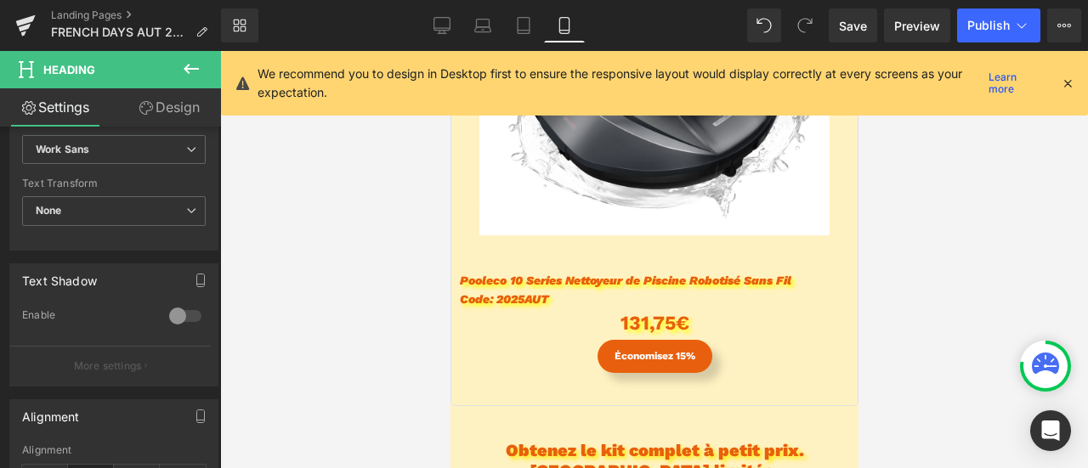
scroll to position [3656, 0]
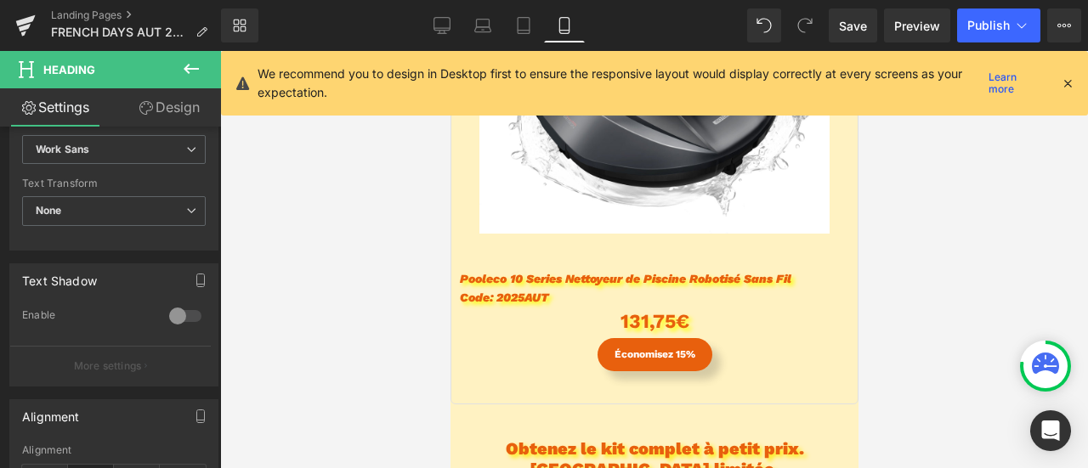
click at [650, 278] on div "Pooleco 10 Series Nettoyeur de Piscine Robotisé Sans Fil Heading" at bounding box center [653, 279] width 389 height 18
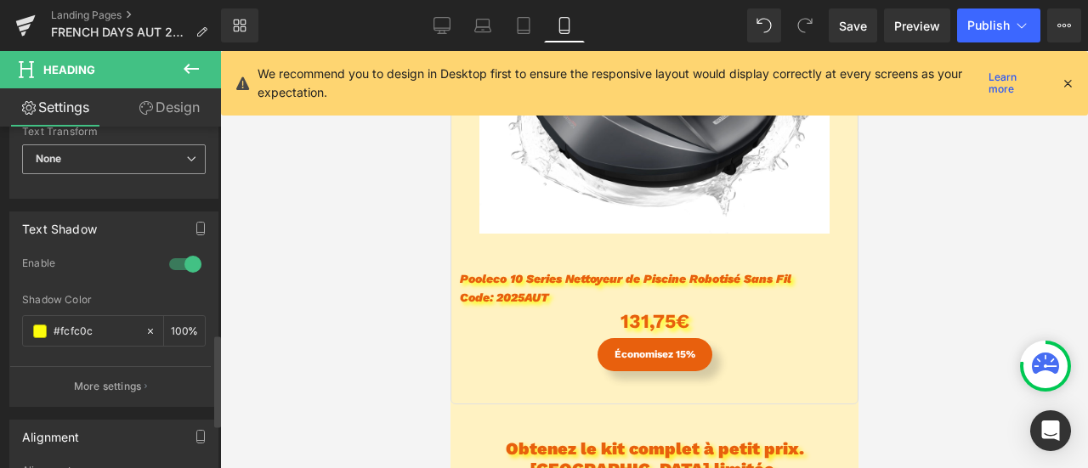
scroll to position [765, 0]
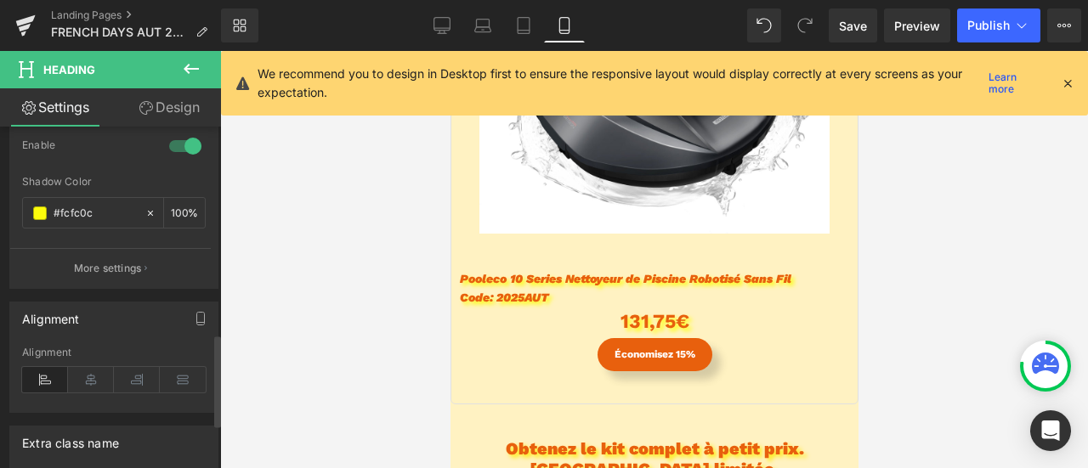
click at [187, 142] on div at bounding box center [185, 146] width 41 height 27
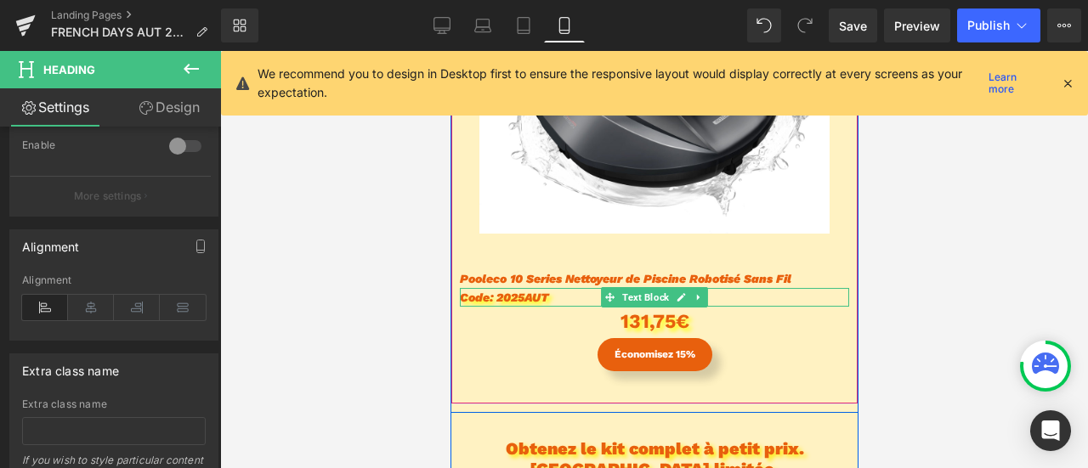
click at [473, 298] on span "Code: 2025AUT" at bounding box center [503, 298] width 89 height 14
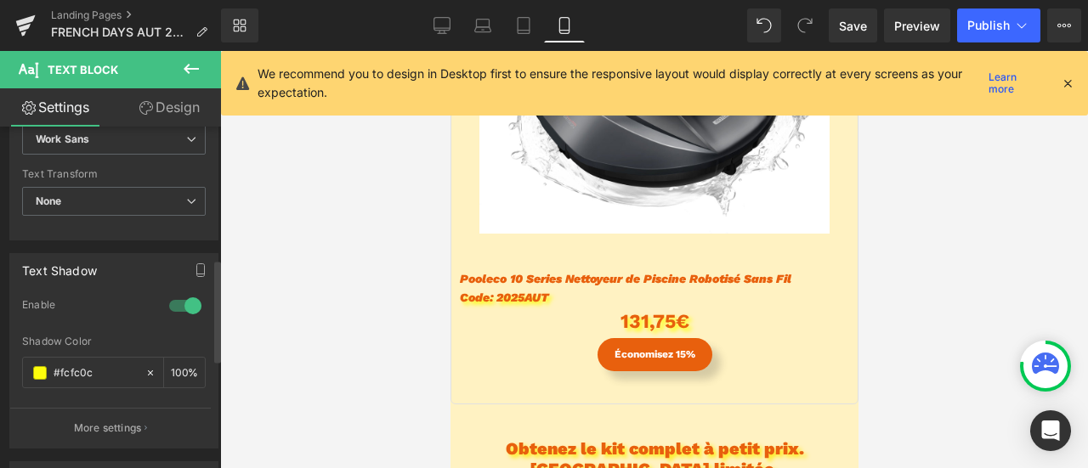
scroll to position [510, 0]
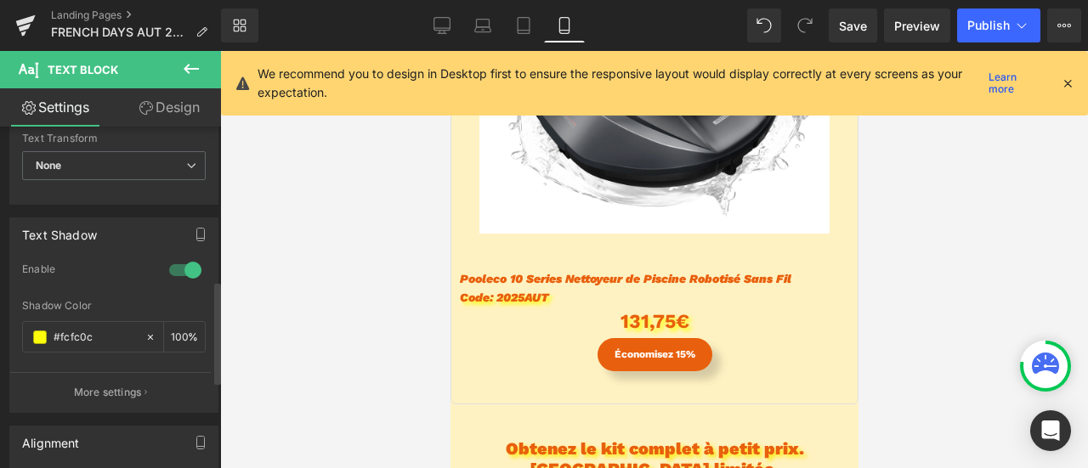
click at [179, 268] on div at bounding box center [185, 270] width 41 height 27
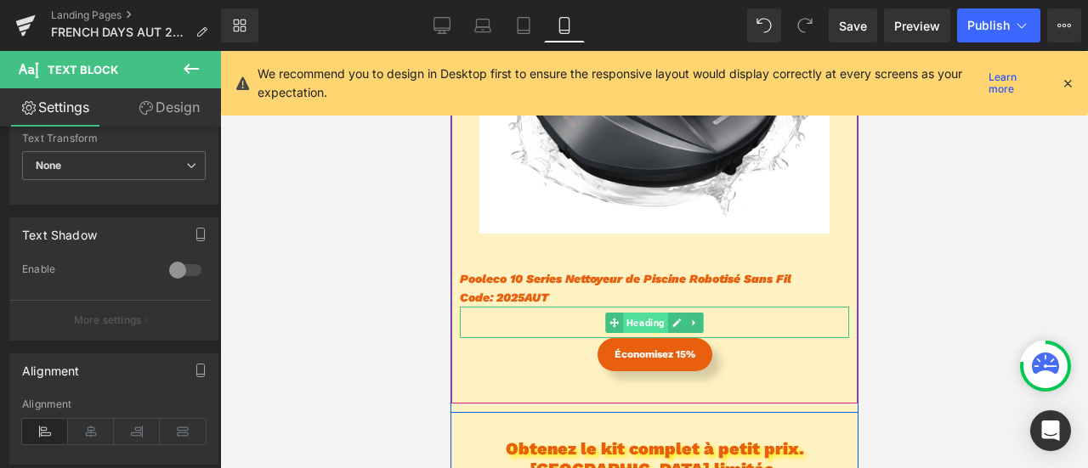
click at [644, 325] on span "Heading" at bounding box center [644, 323] width 45 height 20
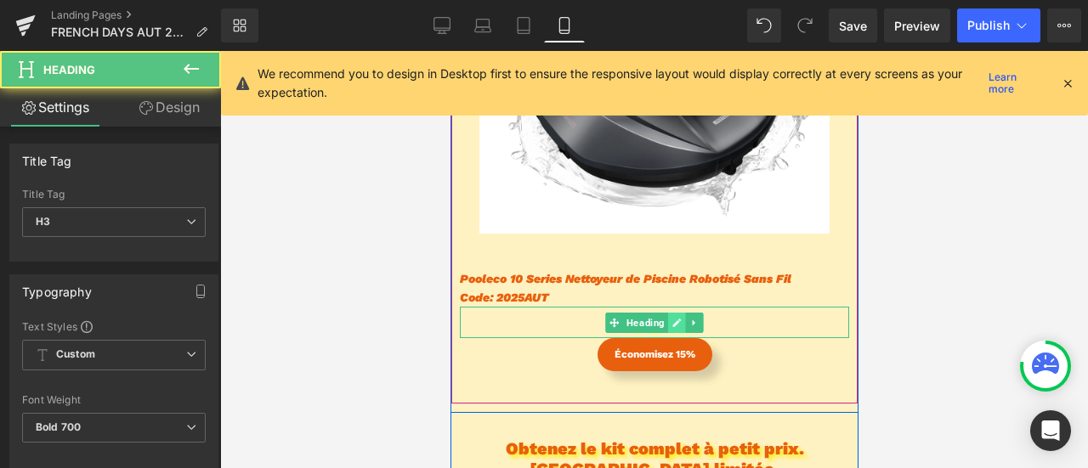
click at [667, 321] on link at bounding box center [676, 323] width 18 height 20
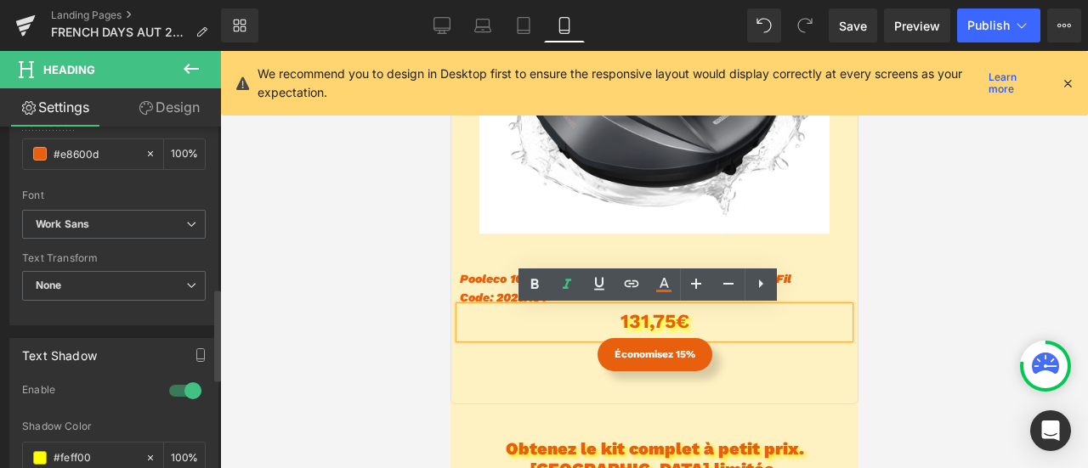
scroll to position [595, 0]
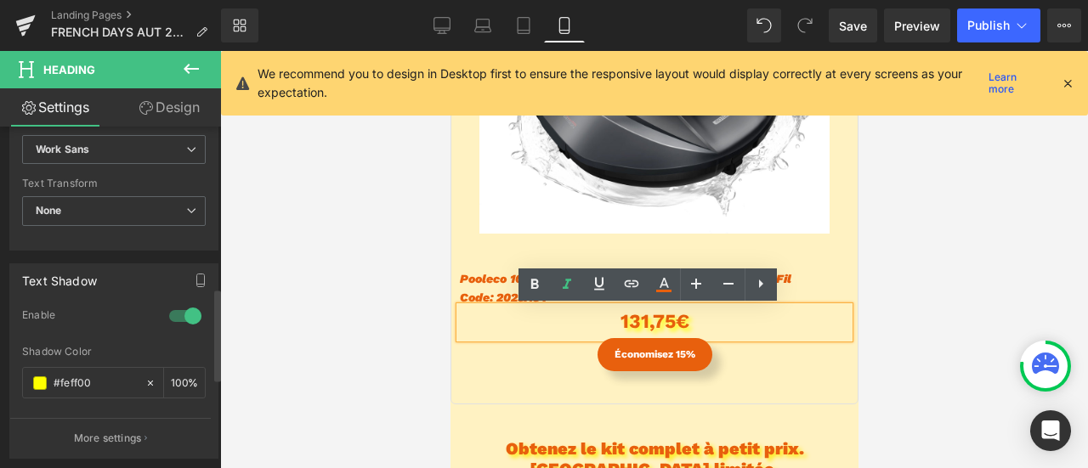
click at [189, 325] on div at bounding box center [185, 316] width 41 height 27
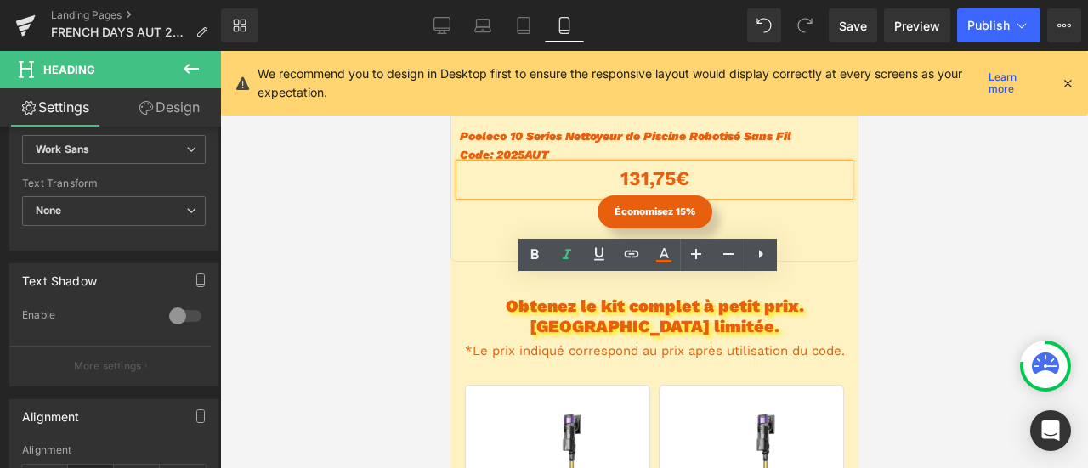
scroll to position [3911, 0]
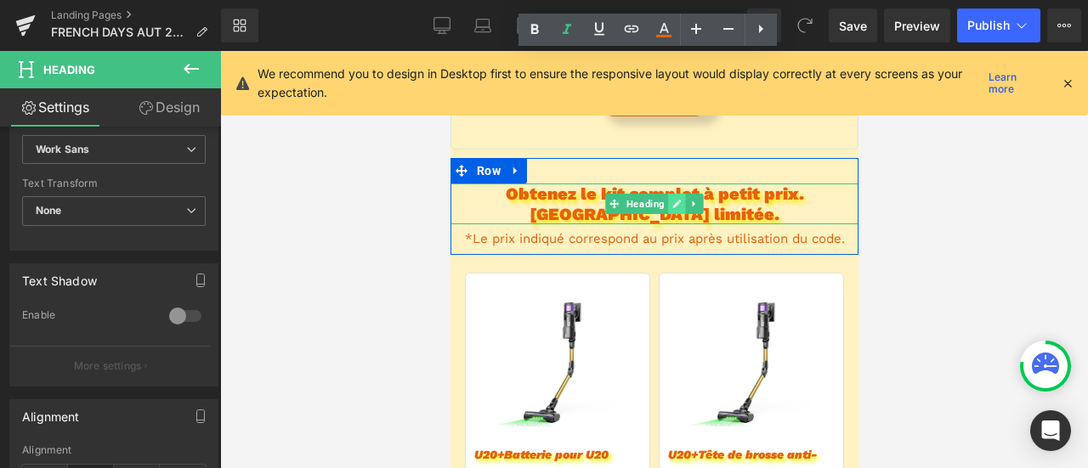
click at [673, 206] on icon at bounding box center [676, 204] width 9 height 10
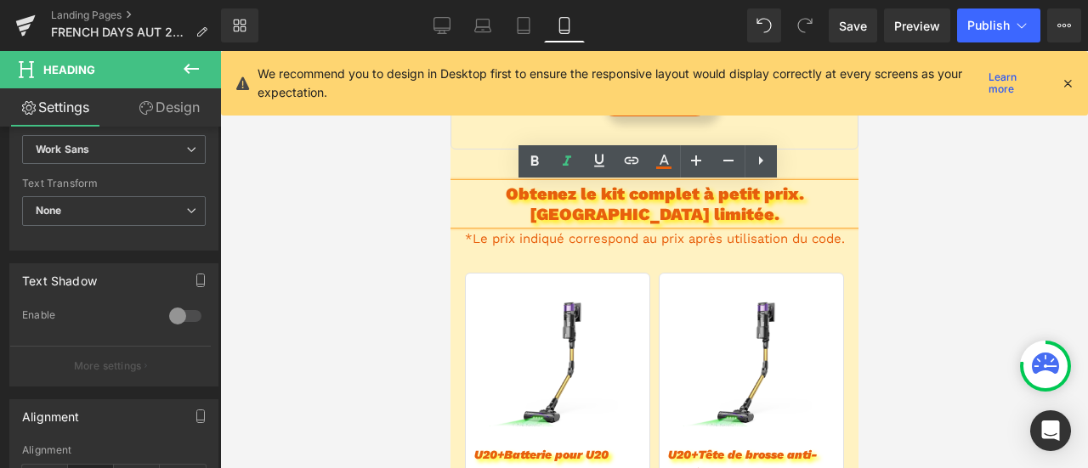
click at [667, 193] on h2 "Obtenez le kit complet à petit prix. [GEOGRAPHIC_DATA] limitée." at bounding box center [654, 204] width 408 height 41
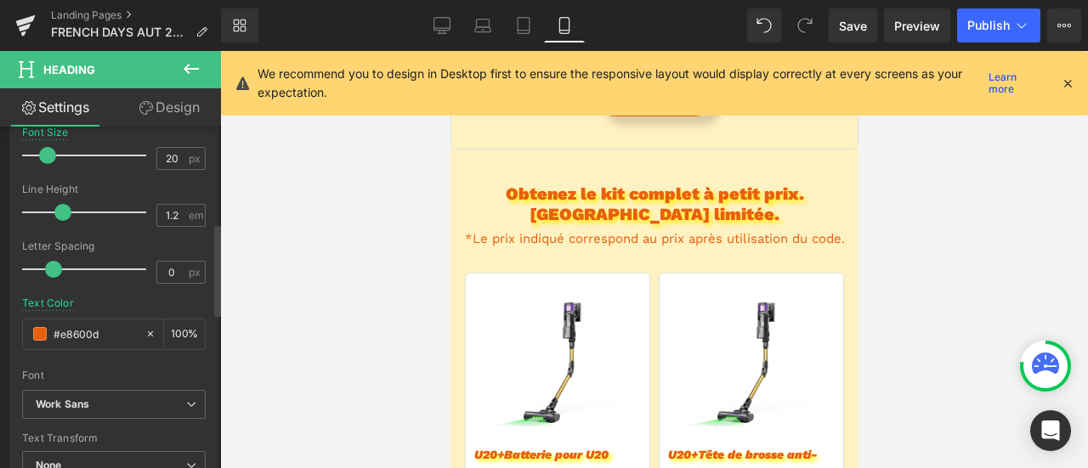
scroll to position [595, 0]
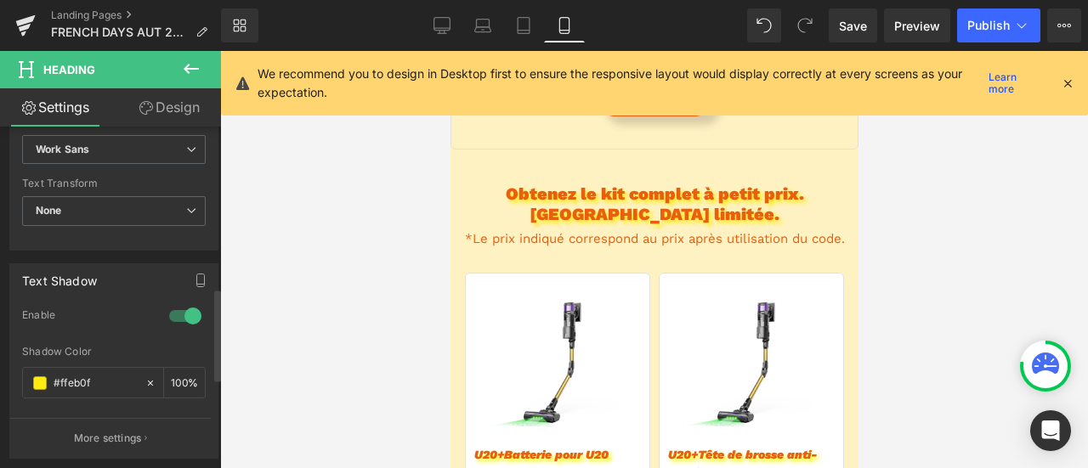
click at [167, 307] on div at bounding box center [185, 316] width 41 height 27
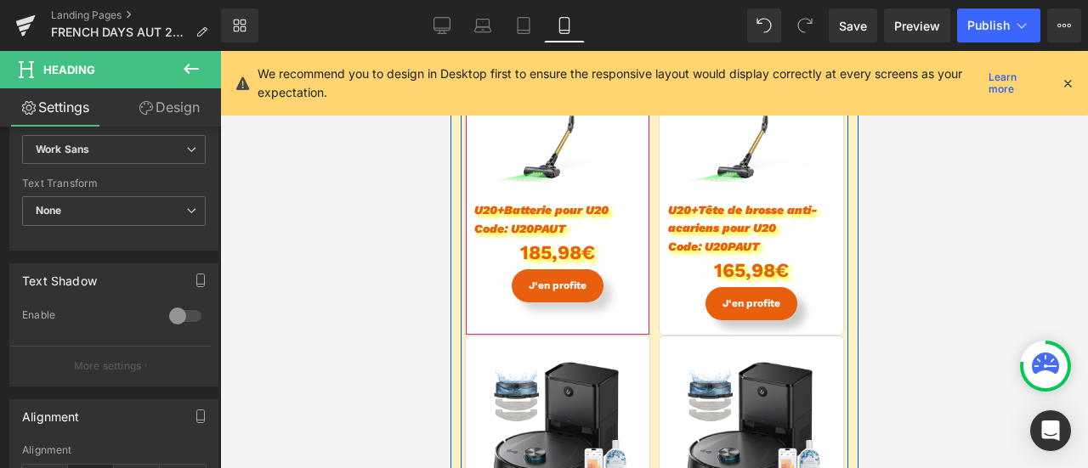
scroll to position [4081, 0]
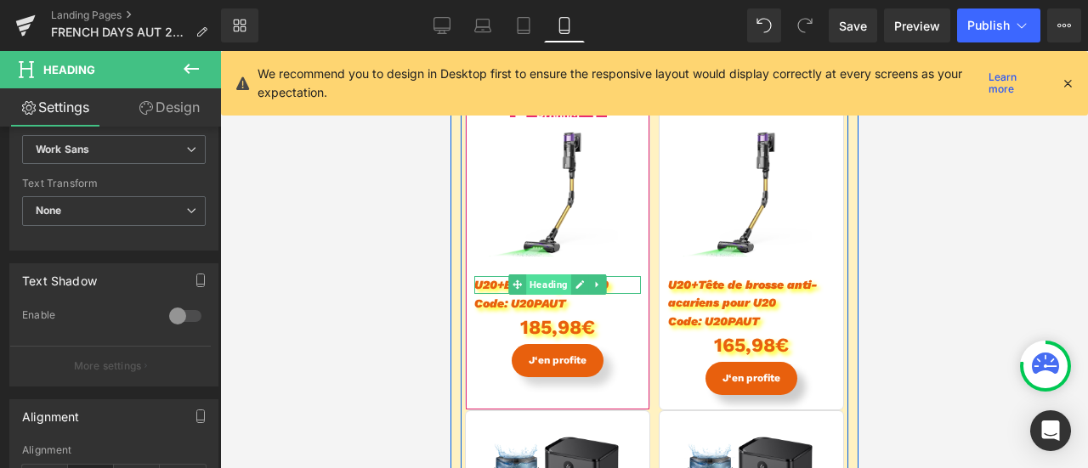
click at [542, 283] on span "Heading" at bounding box center [547, 285] width 45 height 20
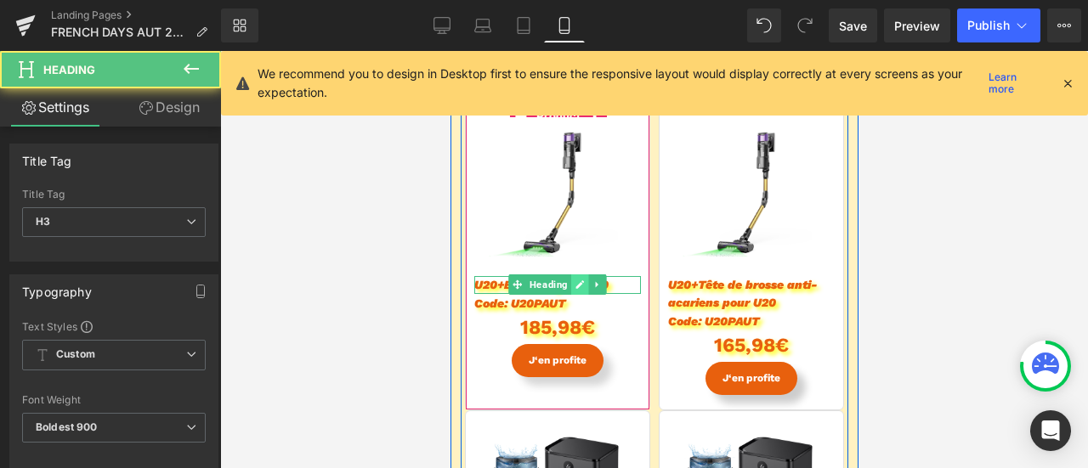
click at [576, 283] on icon at bounding box center [580, 285] width 9 height 9
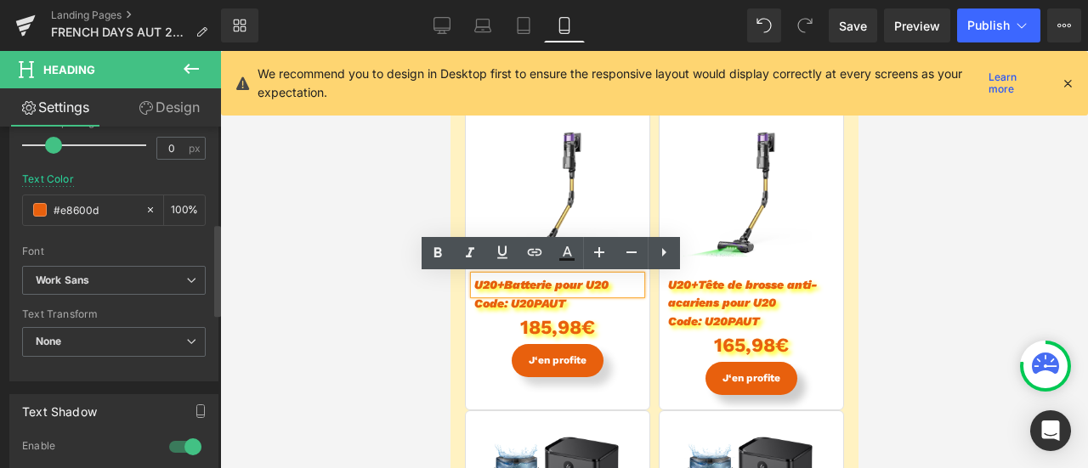
scroll to position [595, 0]
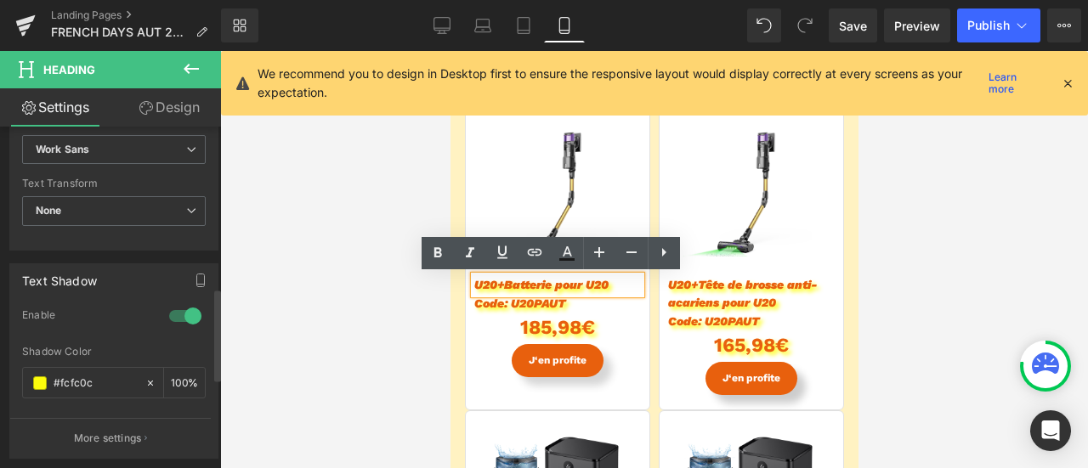
click at [186, 303] on div at bounding box center [185, 316] width 41 height 27
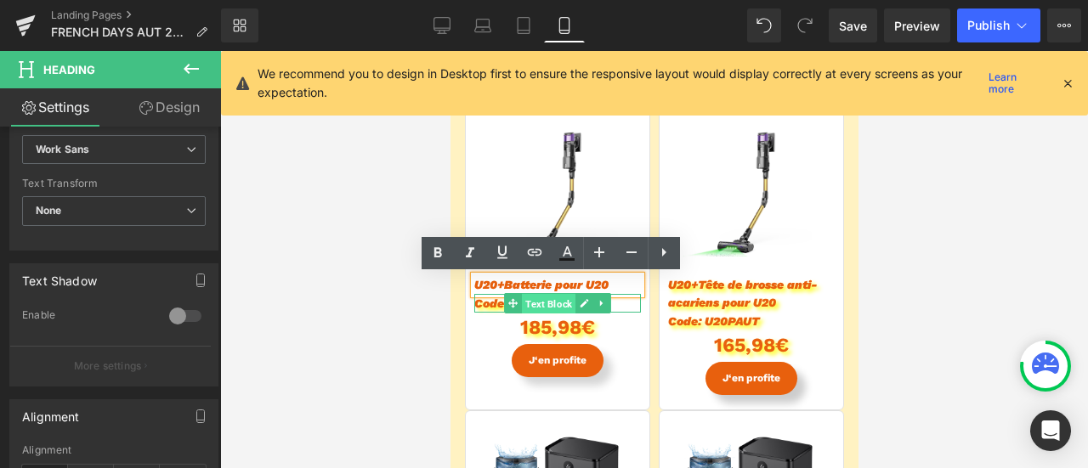
click at [525, 306] on span "Text Block" at bounding box center [548, 304] width 54 height 20
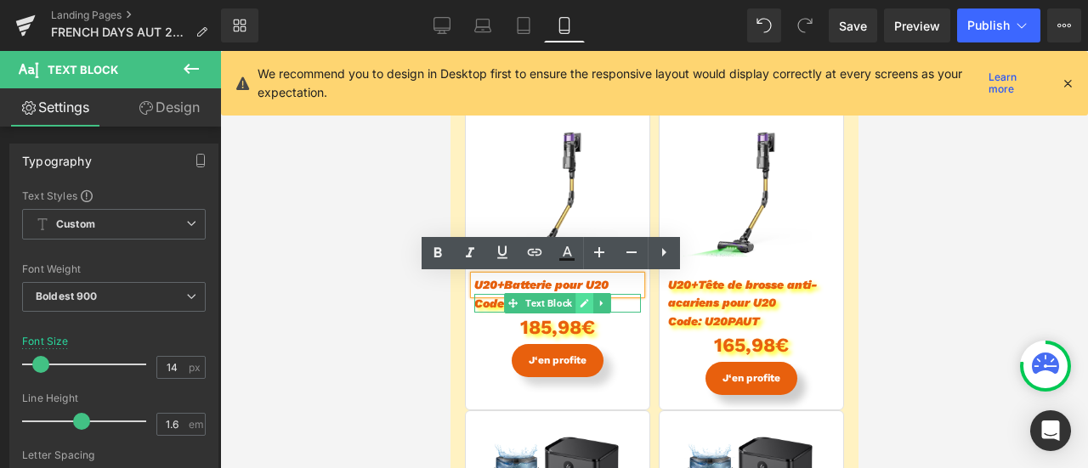
click at [580, 304] on icon at bounding box center [584, 303] width 9 height 9
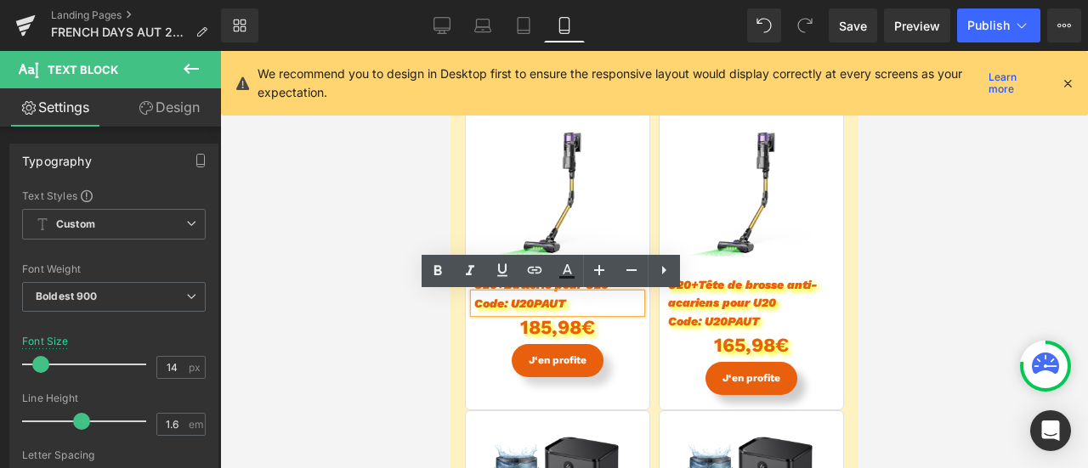
click at [533, 305] on span "Code: U20PAUT" at bounding box center [520, 304] width 92 height 14
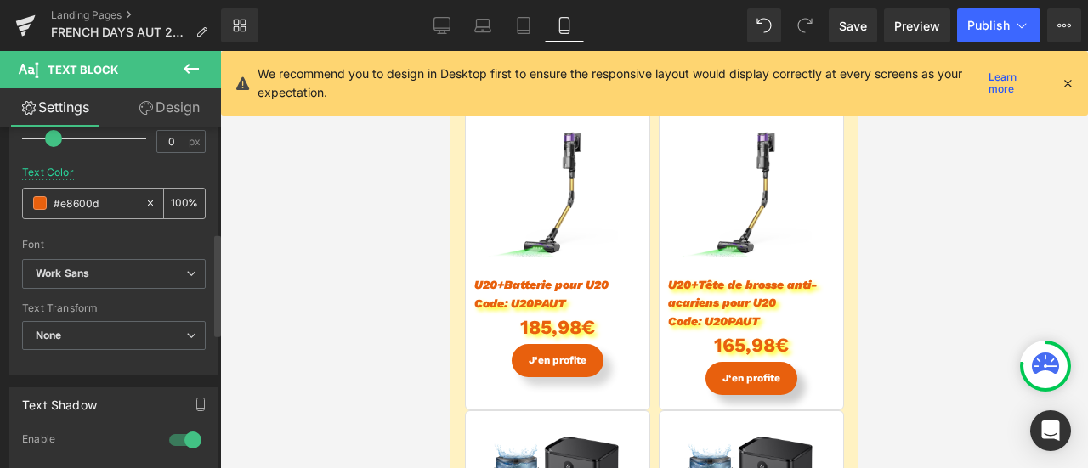
scroll to position [510, 0]
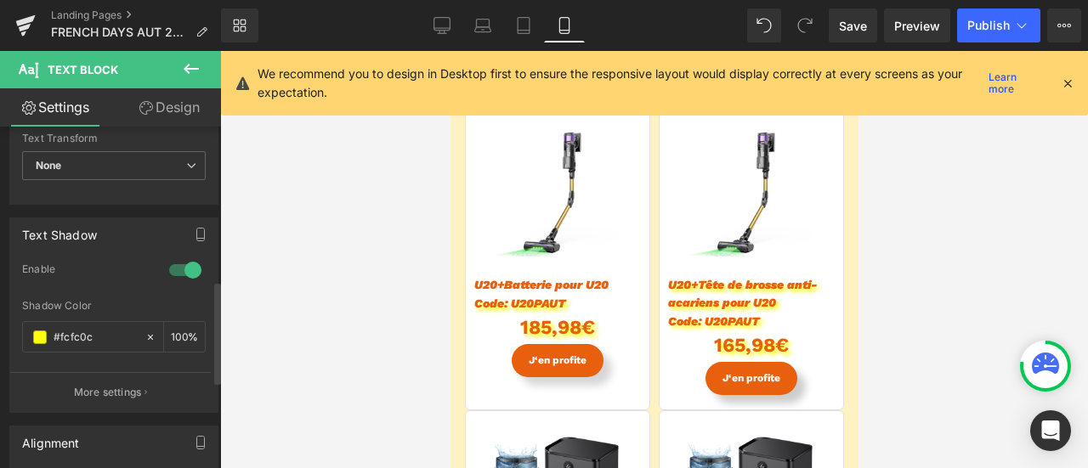
click at [175, 266] on div at bounding box center [185, 270] width 41 height 27
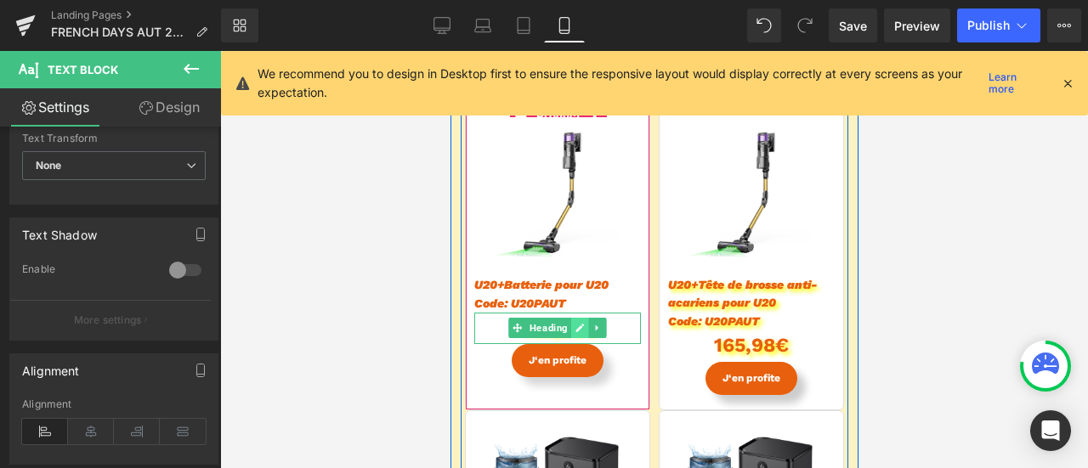
click at [575, 328] on icon at bounding box center [579, 328] width 9 height 10
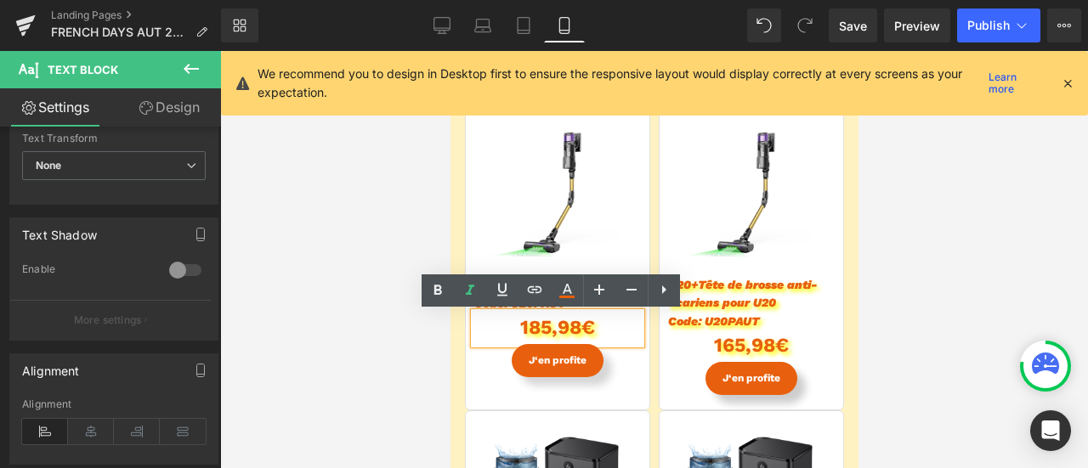
click at [561, 328] on div "185,98€" at bounding box center [557, 328] width 167 height 31
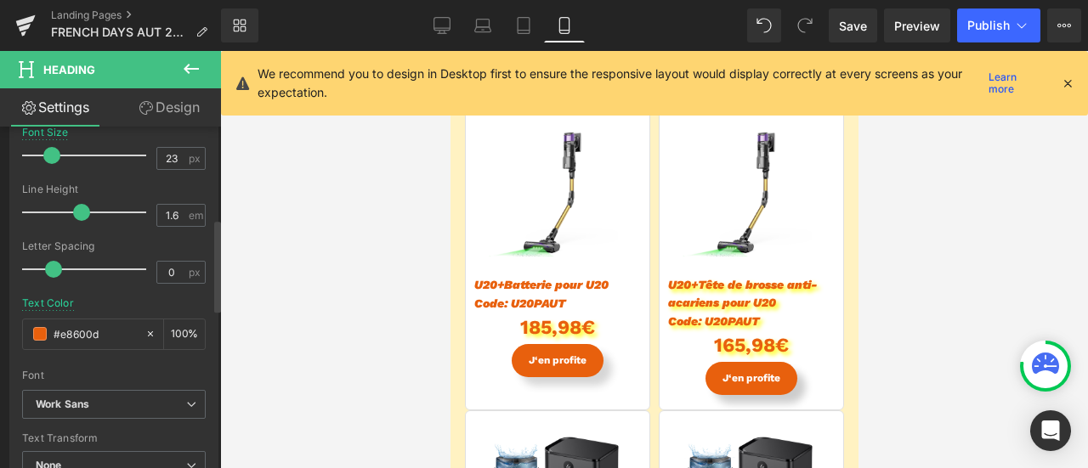
scroll to position [595, 0]
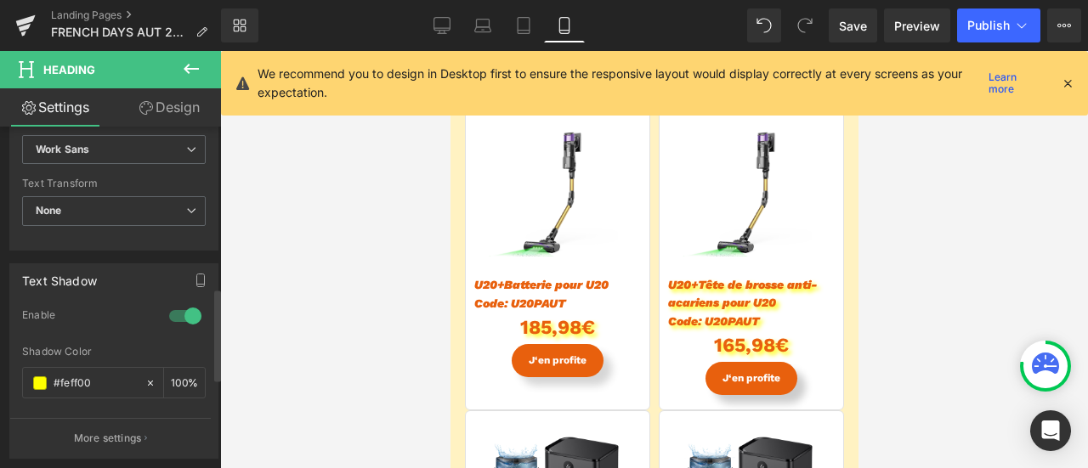
click at [175, 312] on div at bounding box center [185, 316] width 41 height 27
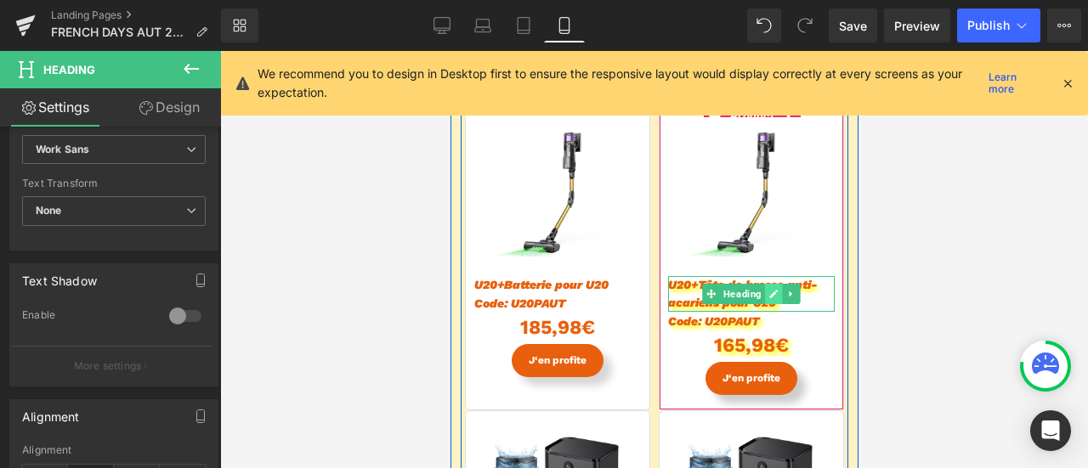
click at [769, 298] on icon at bounding box center [773, 294] width 9 height 10
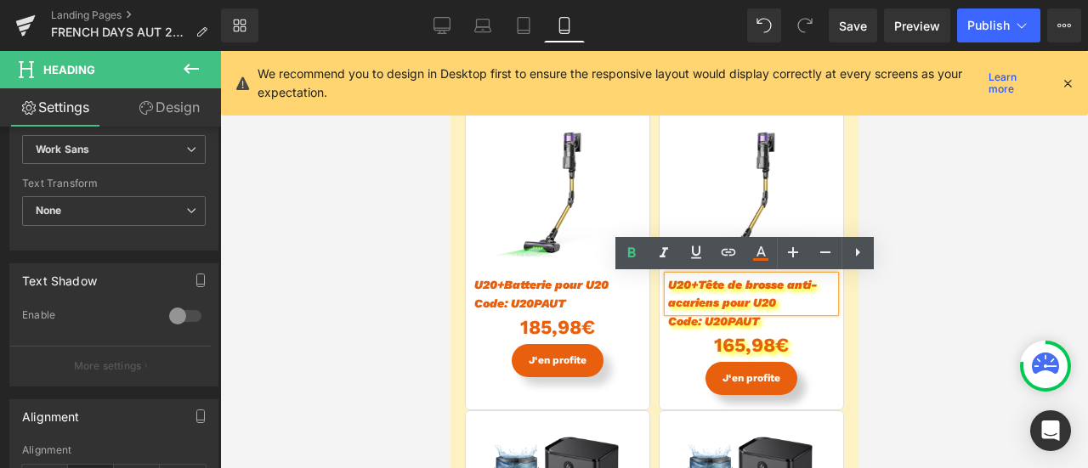
click at [745, 287] on span "U20+Tête de brosse anti-acariens pour U20" at bounding box center [742, 293] width 150 height 31
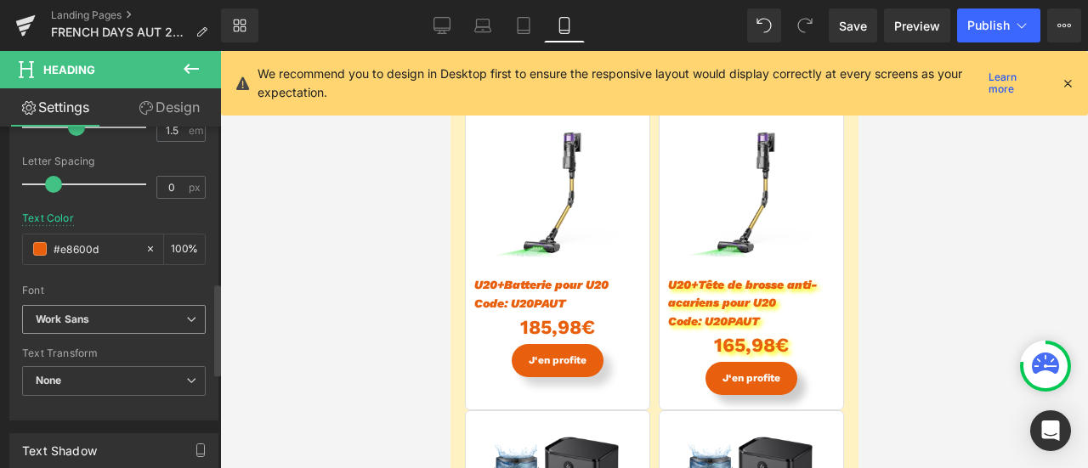
scroll to position [765, 0]
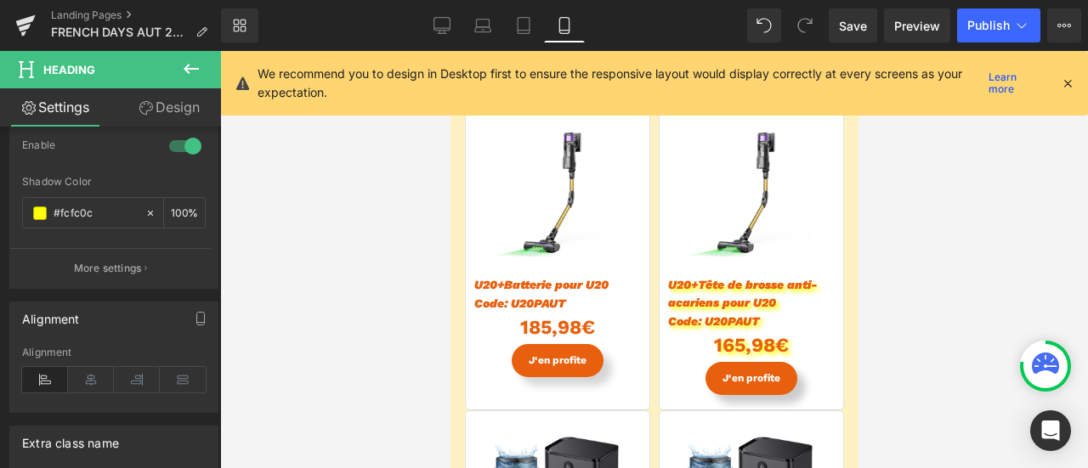
drag, startPoint x: 180, startPoint y: 149, endPoint x: 303, endPoint y: 207, distance: 135.4
click at [180, 148] on div at bounding box center [185, 146] width 41 height 27
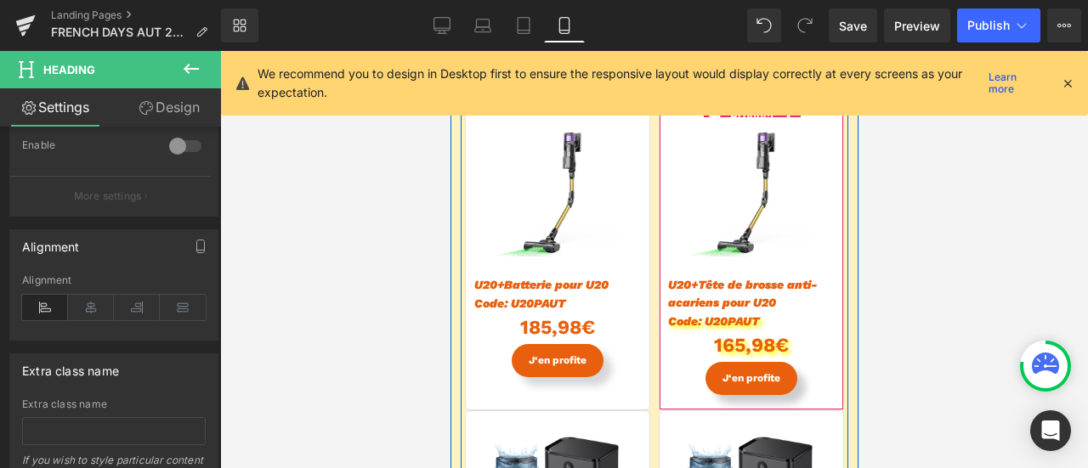
drag, startPoint x: 716, startPoint y: 328, endPoint x: 727, endPoint y: 326, distance: 11.2
click at [716, 328] on div "Code: U20PAUT Text Block" at bounding box center [750, 321] width 167 height 19
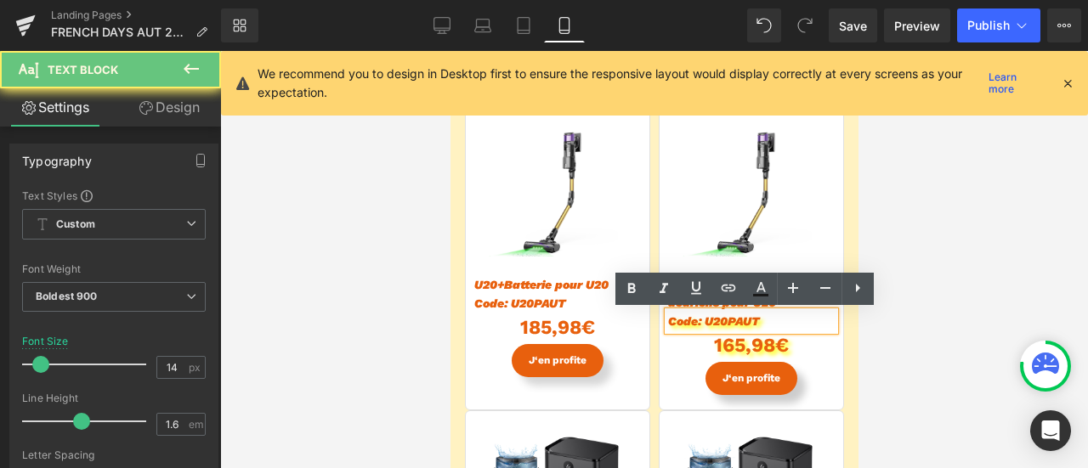
click at [735, 323] on span "Code: U20PAUT" at bounding box center [713, 322] width 92 height 14
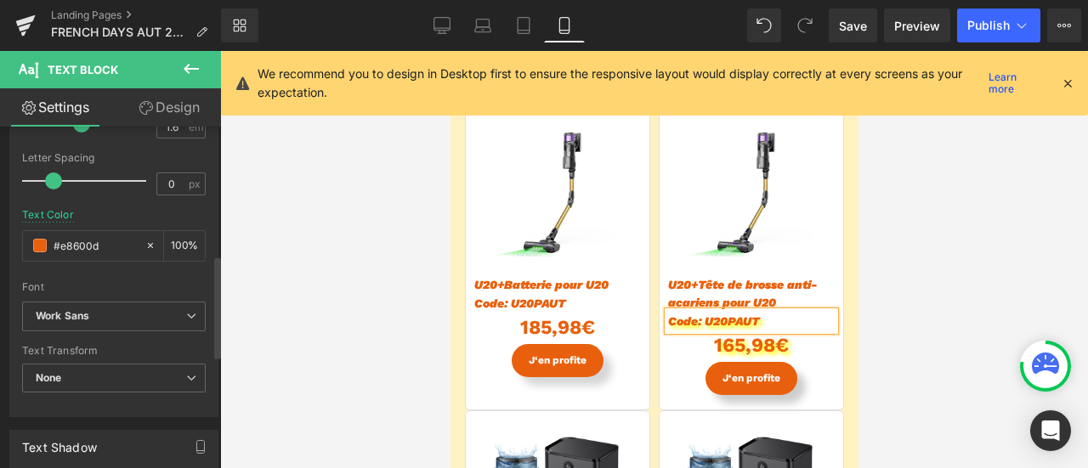
scroll to position [425, 0]
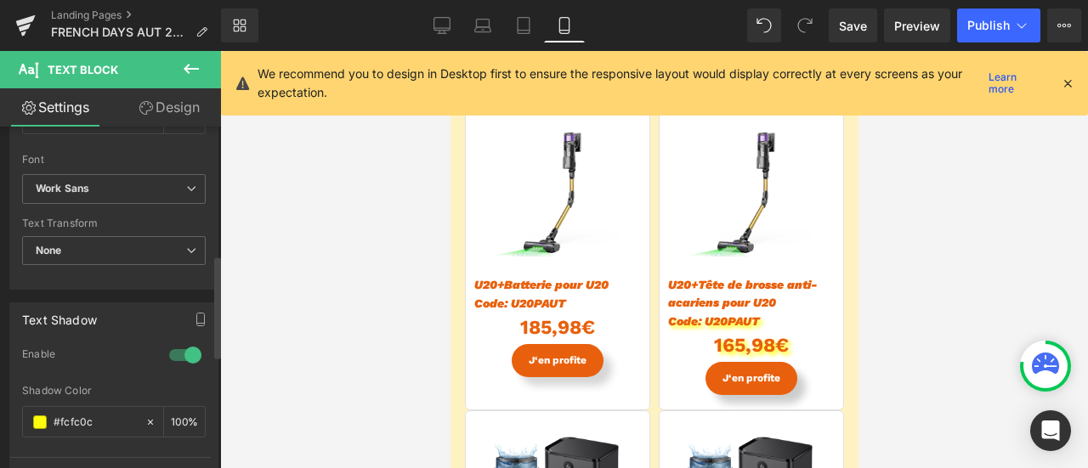
click at [187, 345] on div at bounding box center [185, 355] width 41 height 27
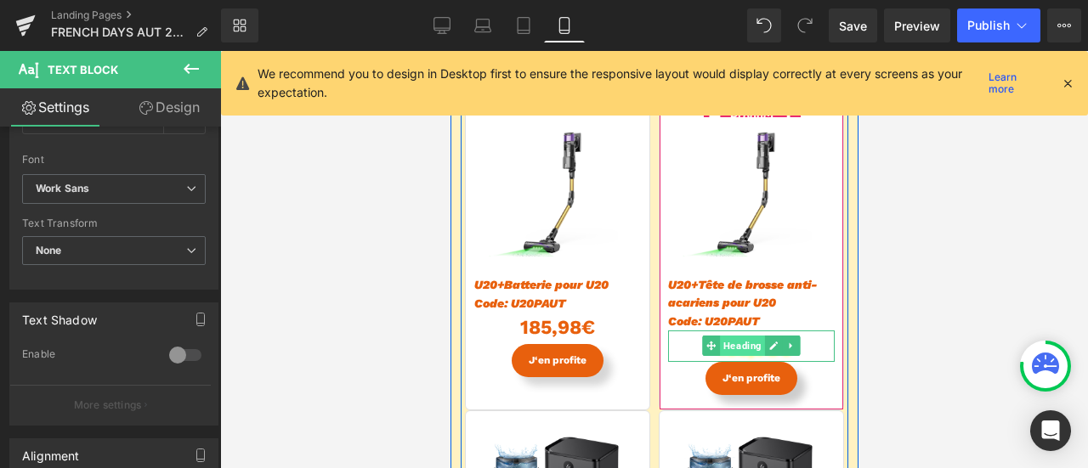
click at [741, 349] on span "Heading" at bounding box center [741, 346] width 45 height 20
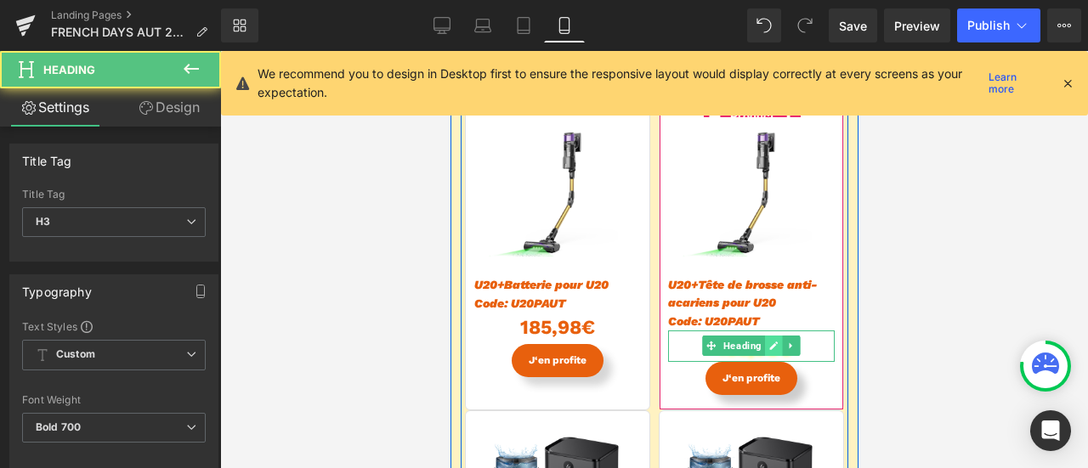
click at [769, 348] on icon at bounding box center [773, 347] width 9 height 9
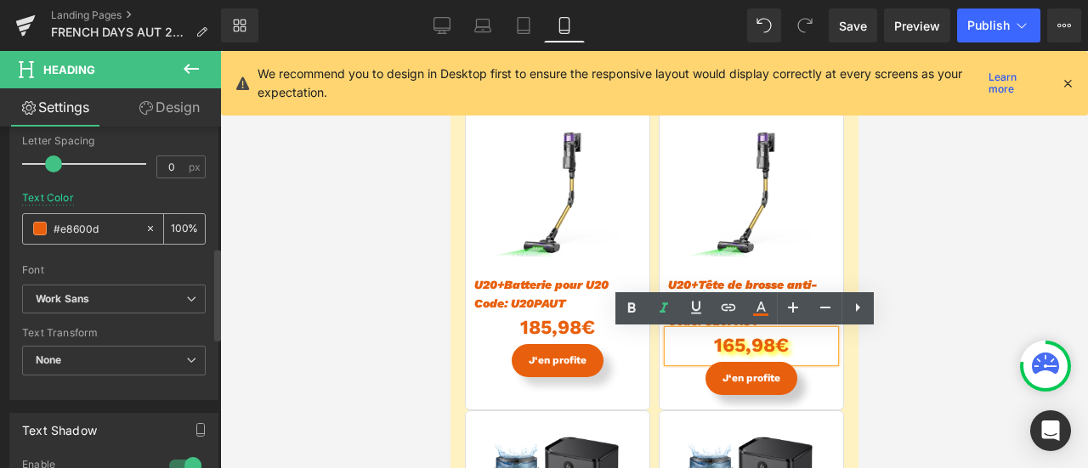
scroll to position [595, 0]
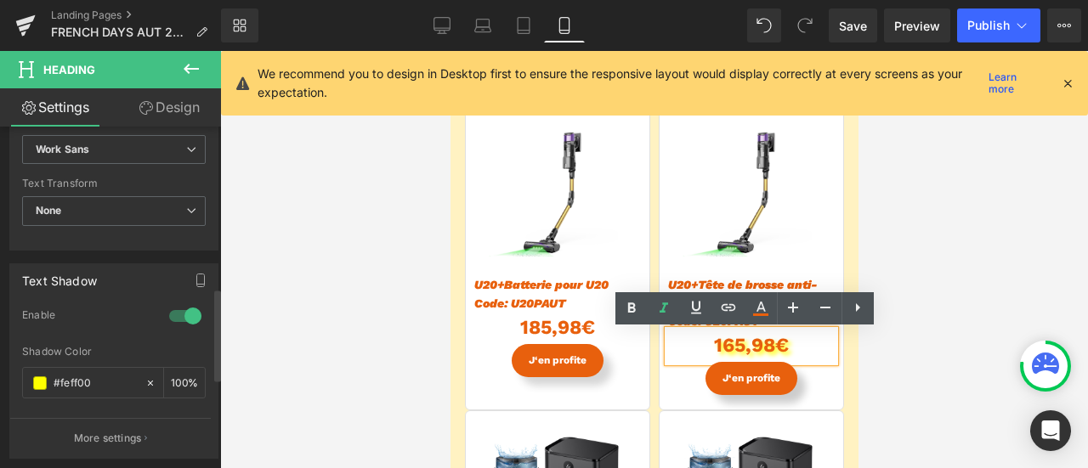
click at [165, 315] on div at bounding box center [185, 316] width 41 height 27
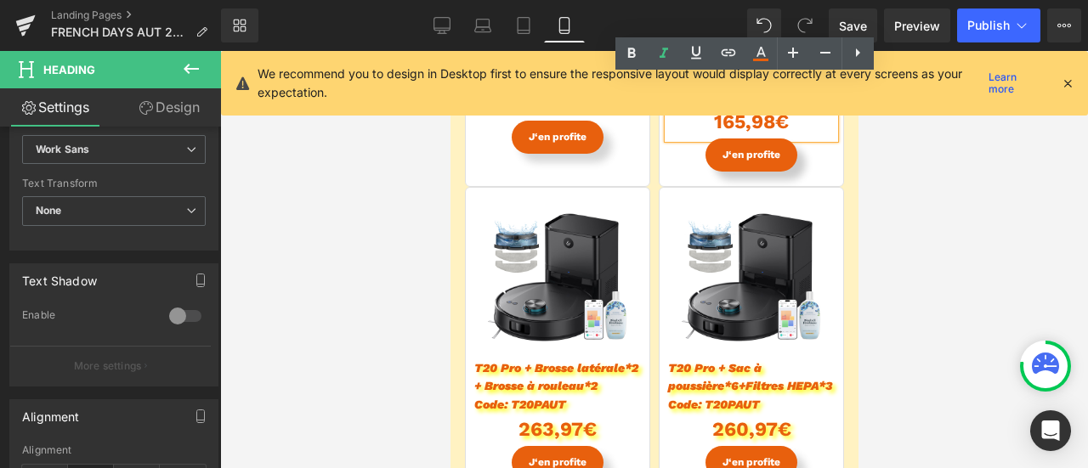
scroll to position [4336, 0]
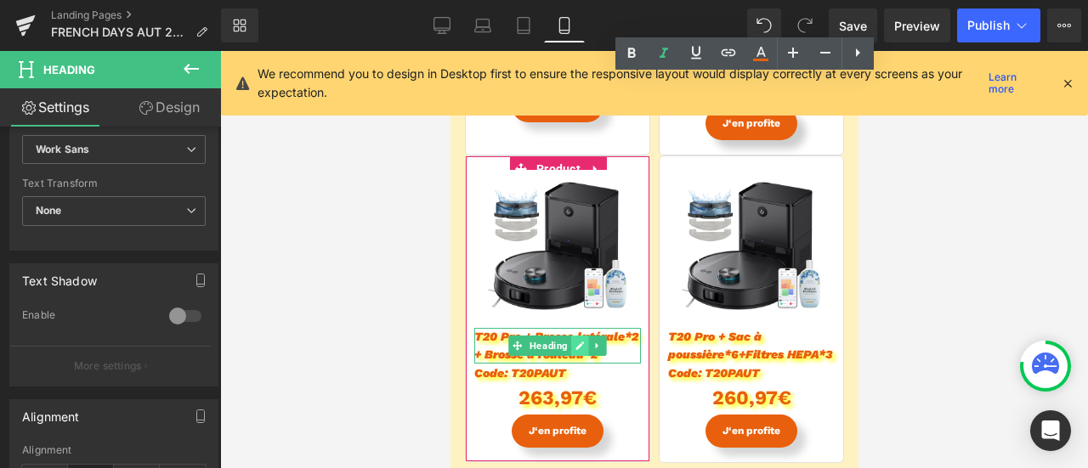
click at [576, 346] on icon at bounding box center [580, 347] width 9 height 9
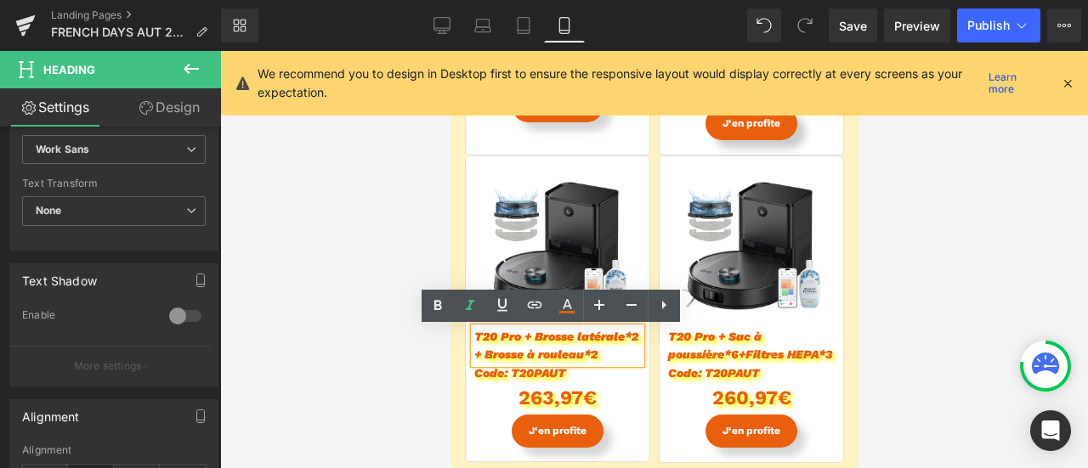
click at [558, 336] on span "T20 Pro + Brosse latérale*2 + Brosse à rouleau*2" at bounding box center [556, 345] width 164 height 31
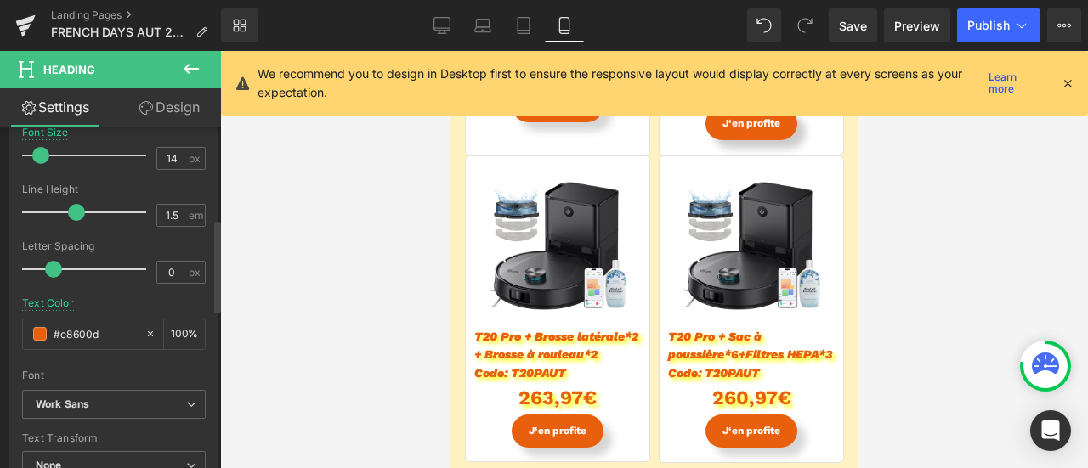
scroll to position [595, 0]
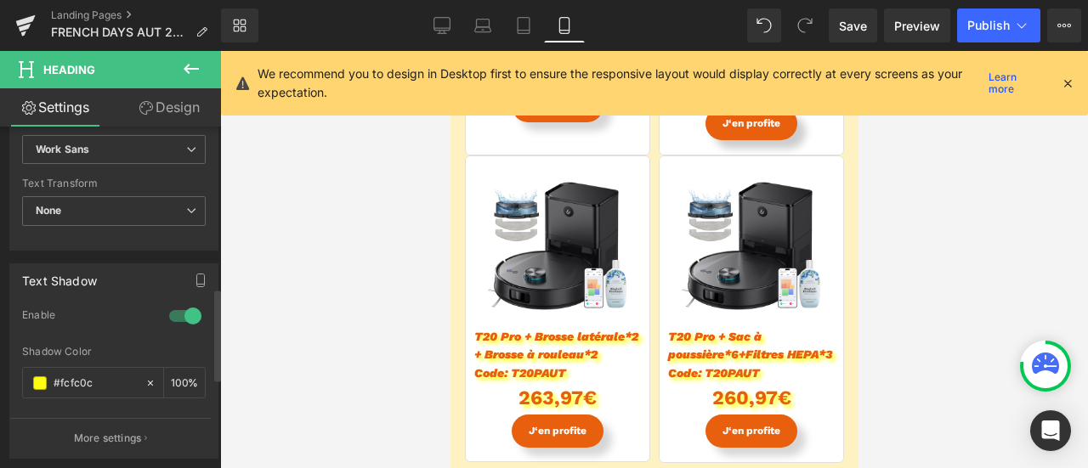
click at [187, 317] on div at bounding box center [185, 316] width 41 height 27
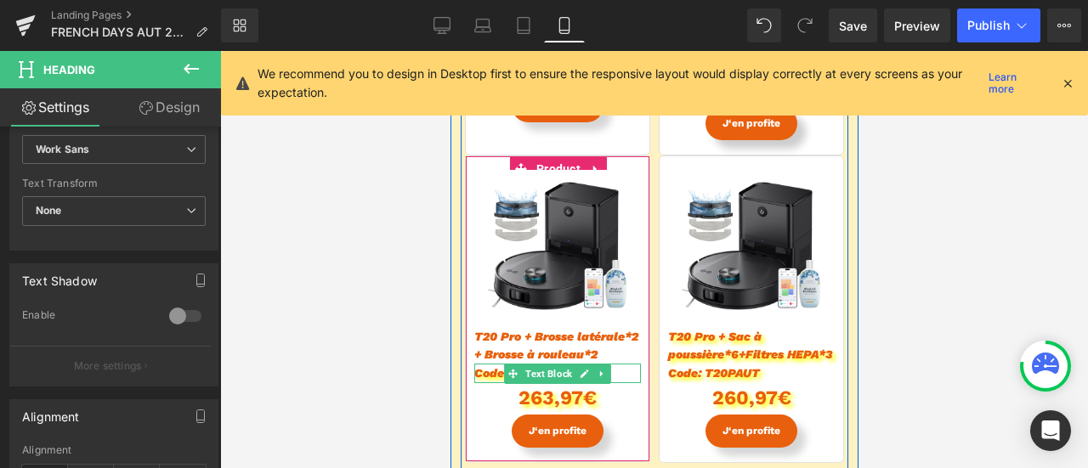
click at [536, 376] on span "Text Block" at bounding box center [548, 374] width 54 height 20
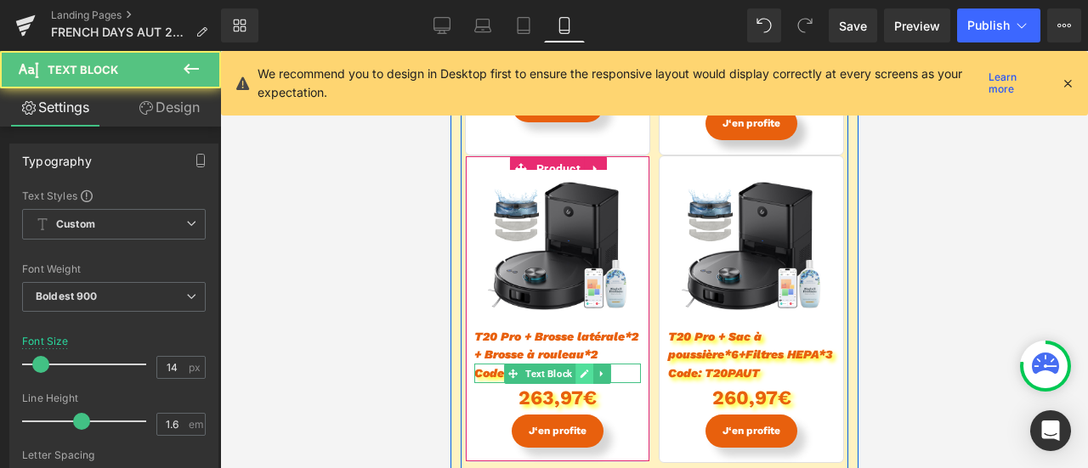
click at [579, 372] on icon at bounding box center [583, 374] width 9 height 10
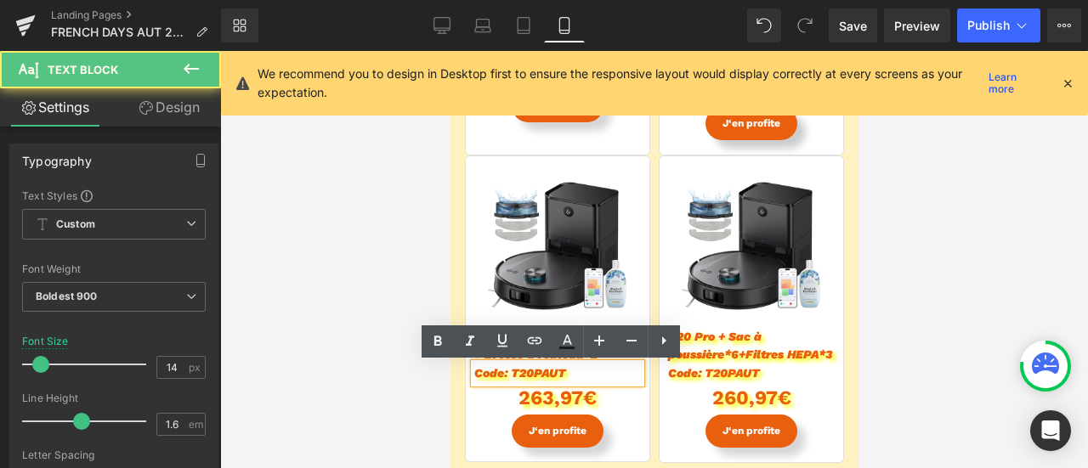
click at [532, 373] on span "Code: T20PAUT" at bounding box center [520, 373] width 92 height 14
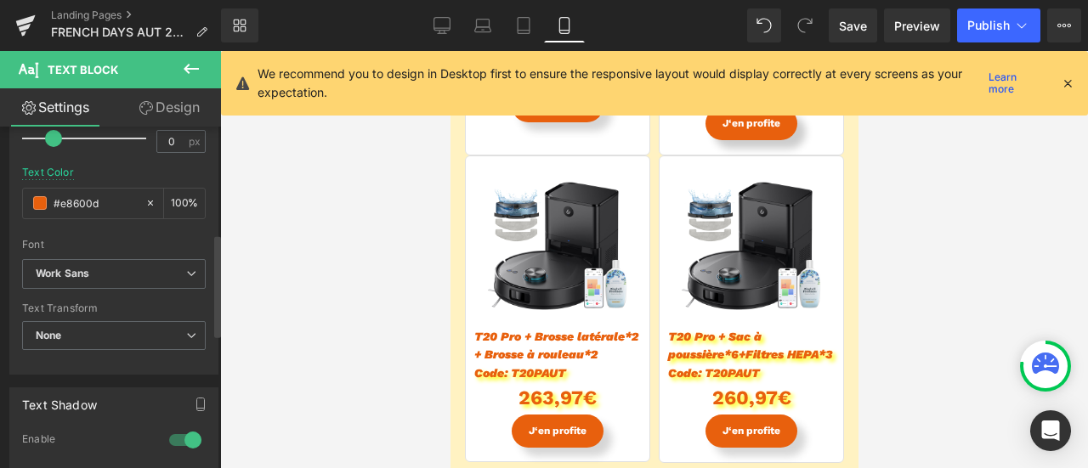
scroll to position [510, 0]
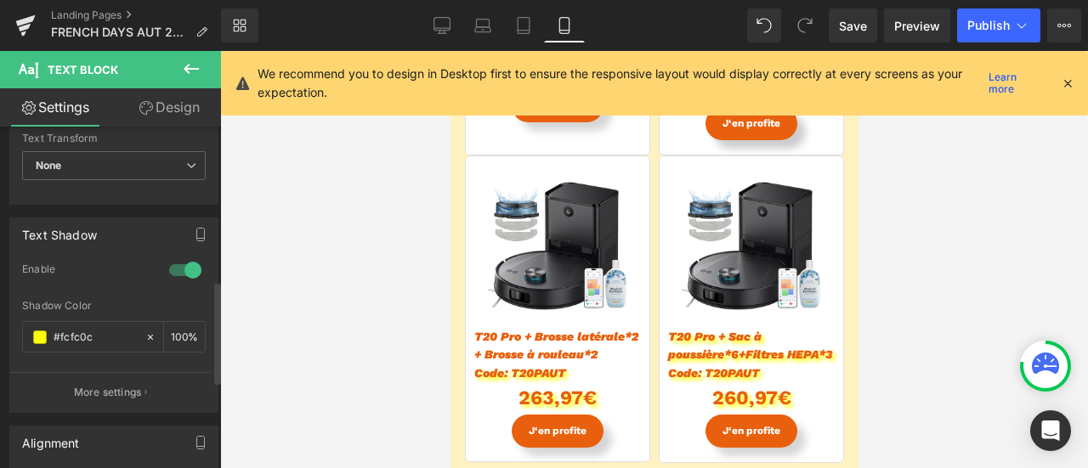
click at [179, 270] on div at bounding box center [185, 270] width 41 height 27
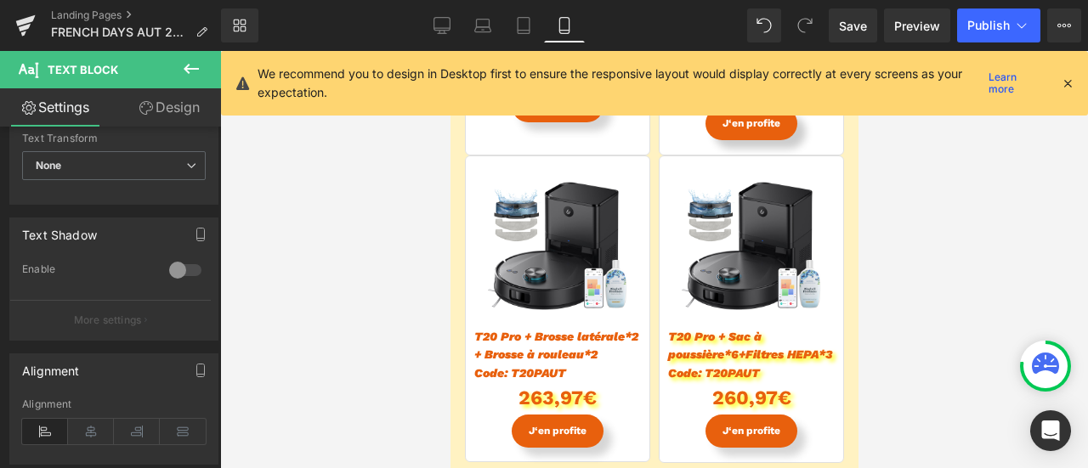
click at [563, 406] on div "Rendering Content" at bounding box center [544, 401] width 105 height 19
click at [558, 401] on div "Rendering Content" at bounding box center [544, 401] width 105 height 19
click at [554, 395] on div "Rendering Content" at bounding box center [544, 401] width 105 height 19
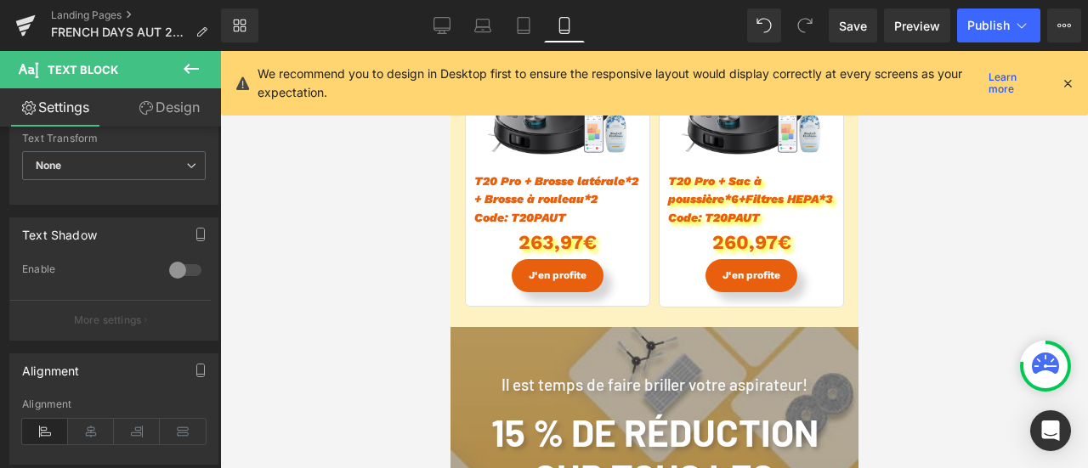
scroll to position [4421, 0]
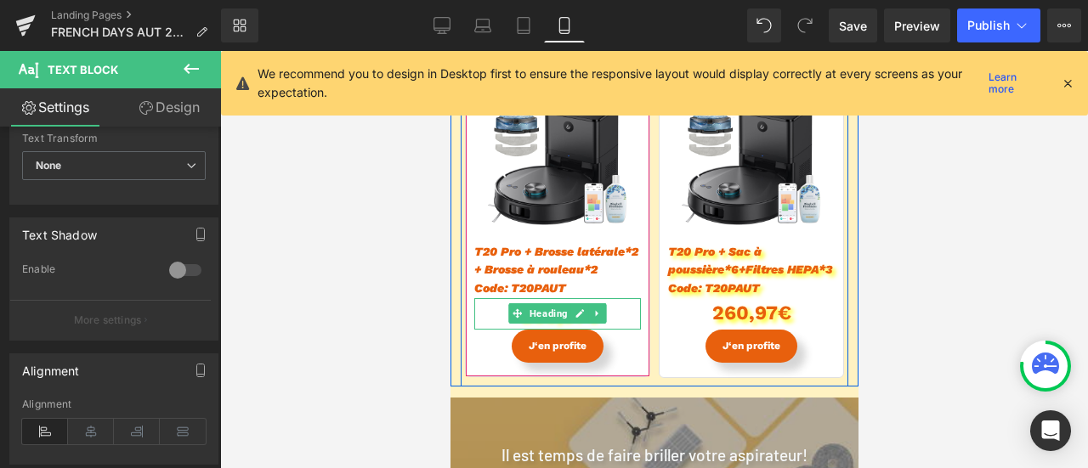
click at [538, 315] on span "Heading" at bounding box center [547, 314] width 45 height 20
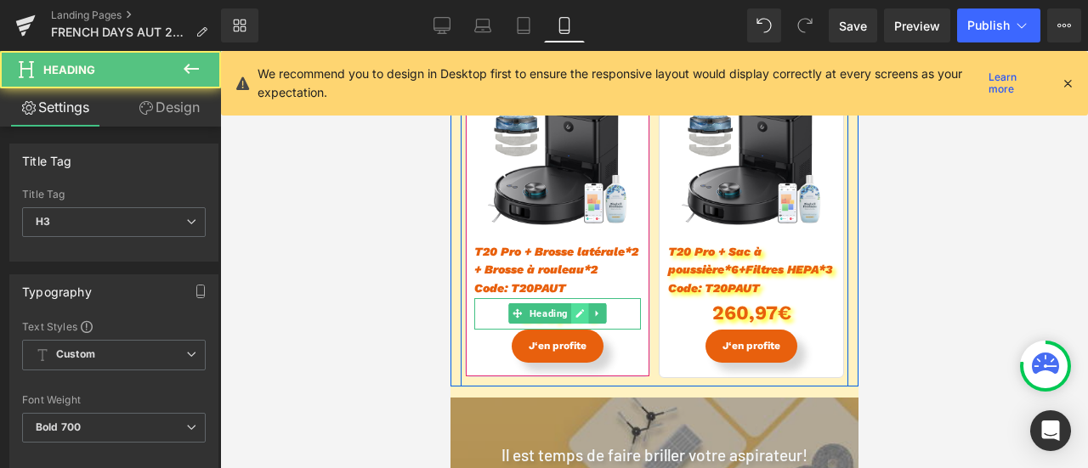
click at [575, 310] on icon at bounding box center [579, 314] width 9 height 10
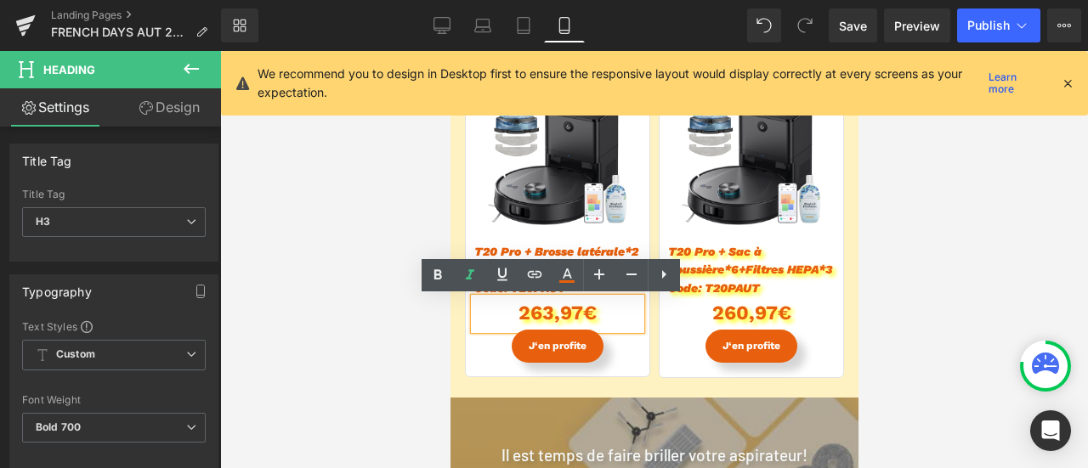
click at [532, 310] on div "263,97€" at bounding box center [557, 313] width 167 height 31
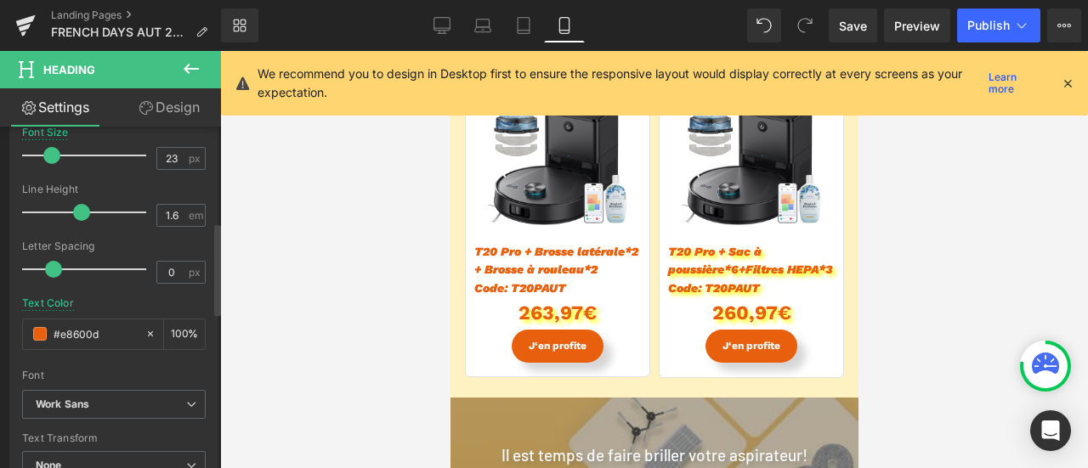
scroll to position [510, 0]
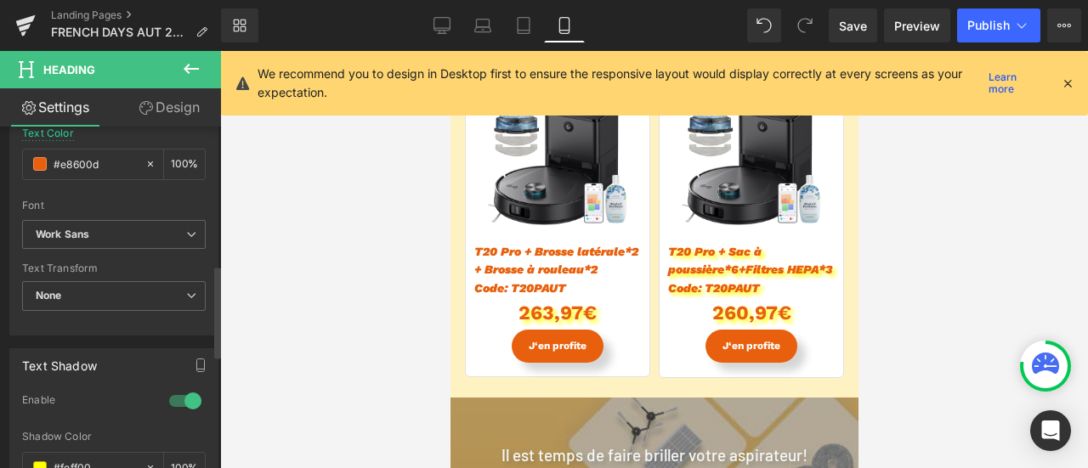
click at [184, 394] on div at bounding box center [185, 401] width 41 height 27
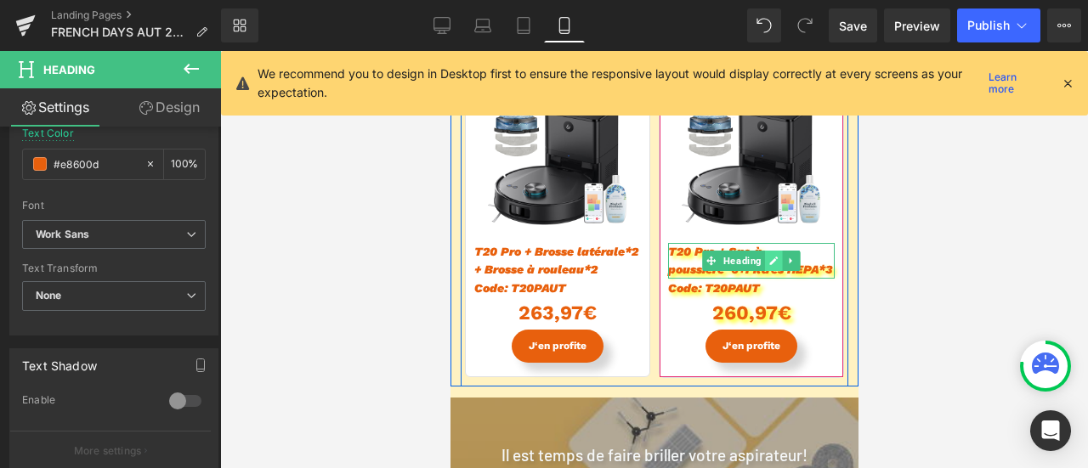
click at [769, 262] on icon at bounding box center [773, 262] width 9 height 9
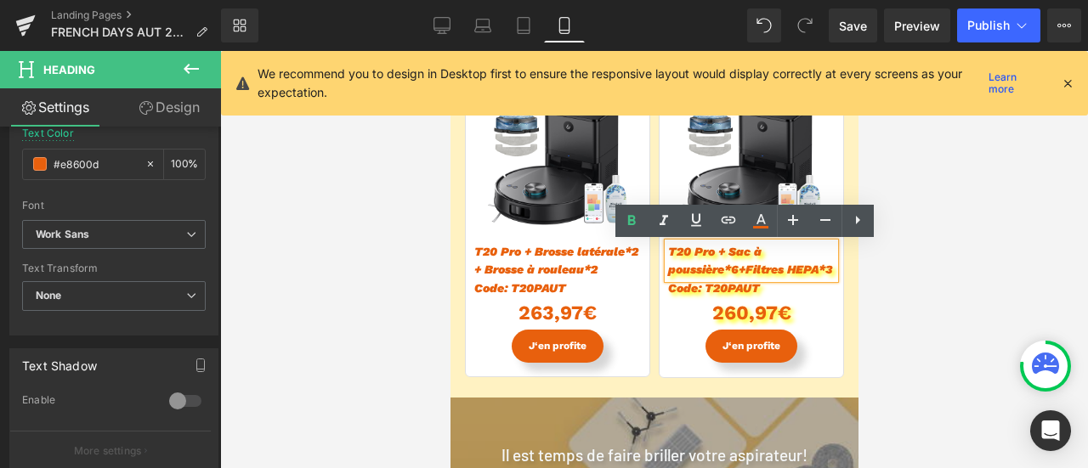
click at [720, 258] on span "T20 Pro + Sac à poussière*6+Filtres HEPA*3" at bounding box center [749, 260] width 164 height 31
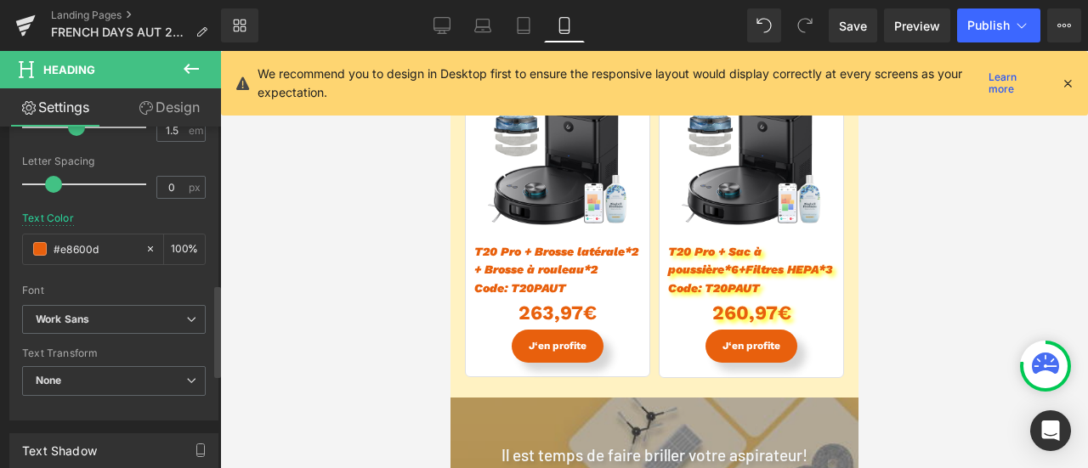
scroll to position [680, 0]
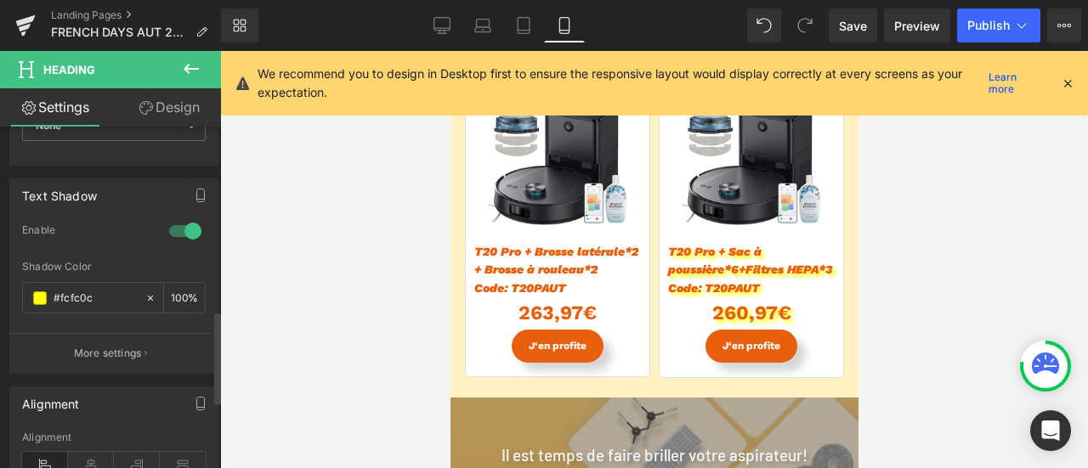
click at [185, 230] on div at bounding box center [185, 231] width 41 height 27
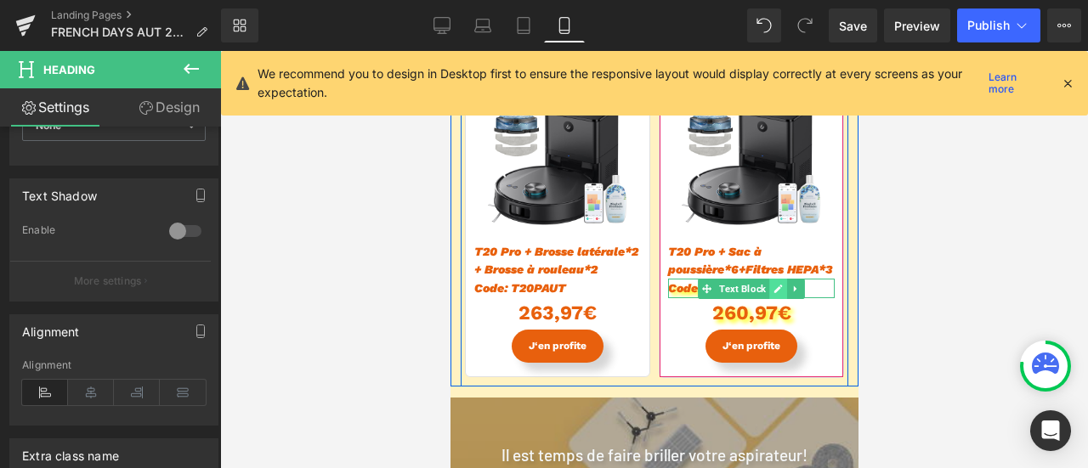
click at [779, 288] on link at bounding box center [778, 289] width 18 height 20
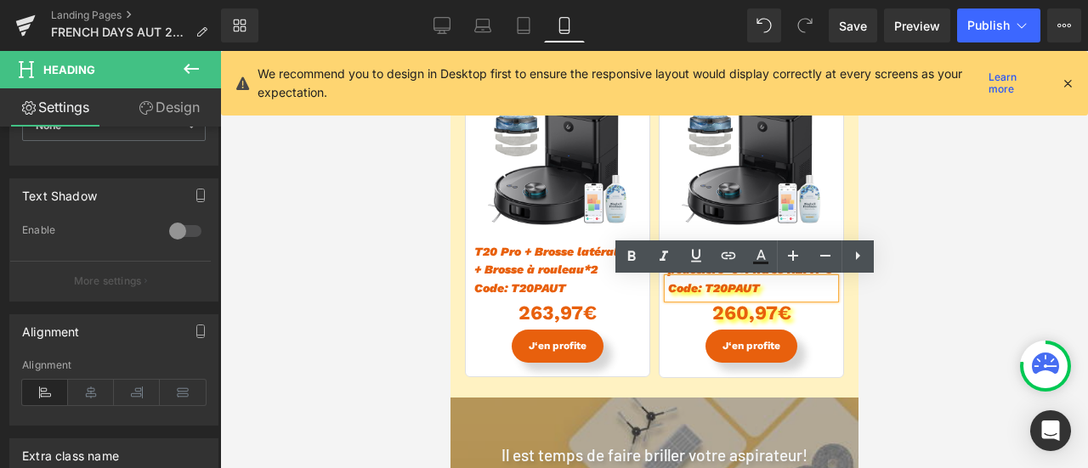
click at [714, 288] on span "Code: T20PAUT" at bounding box center [713, 288] width 92 height 14
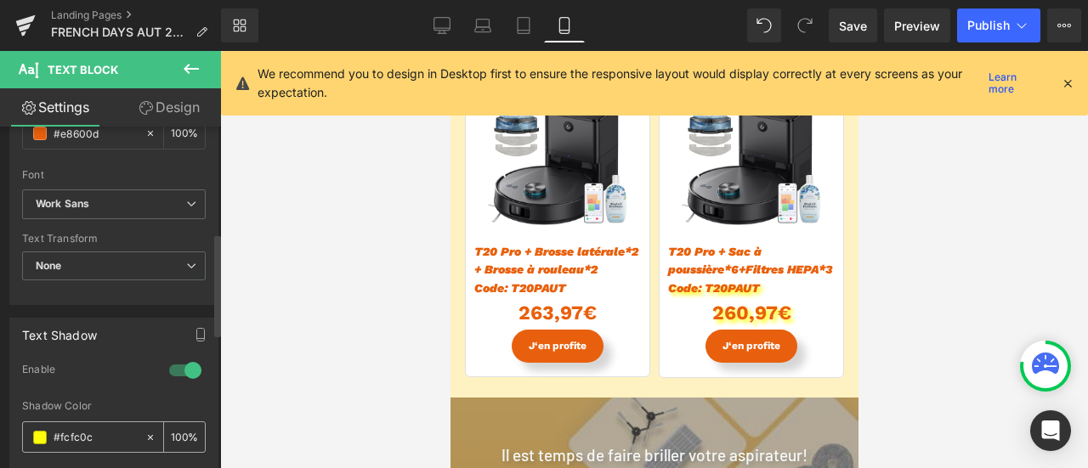
scroll to position [510, 0]
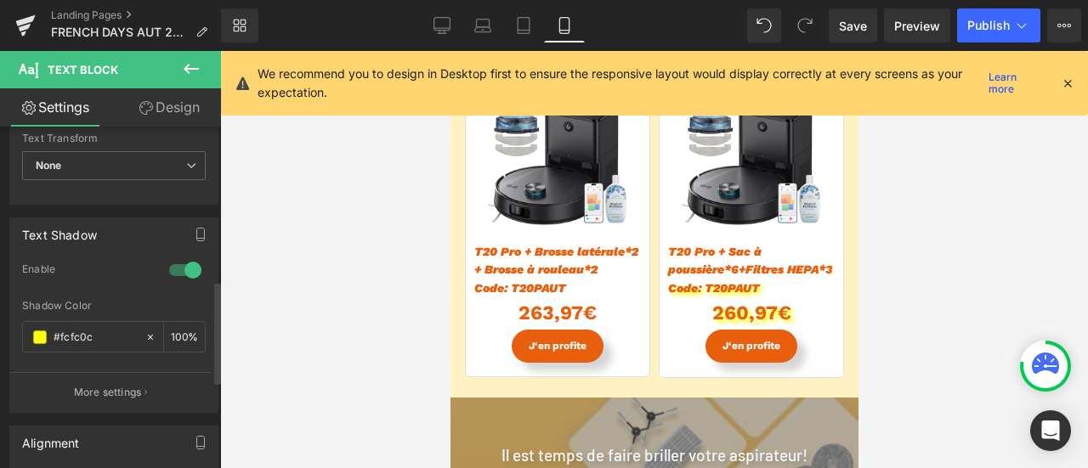
click at [185, 273] on div at bounding box center [185, 270] width 41 height 27
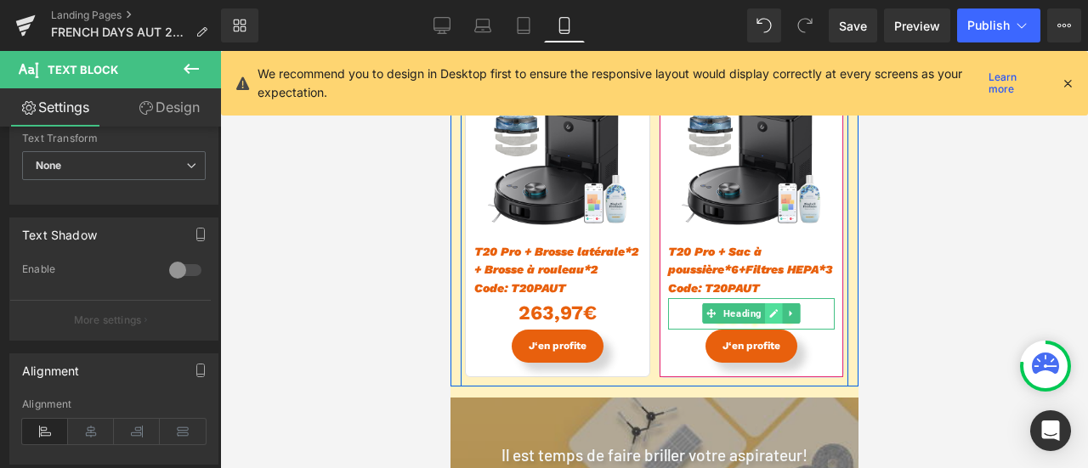
click at [769, 314] on icon at bounding box center [773, 313] width 9 height 9
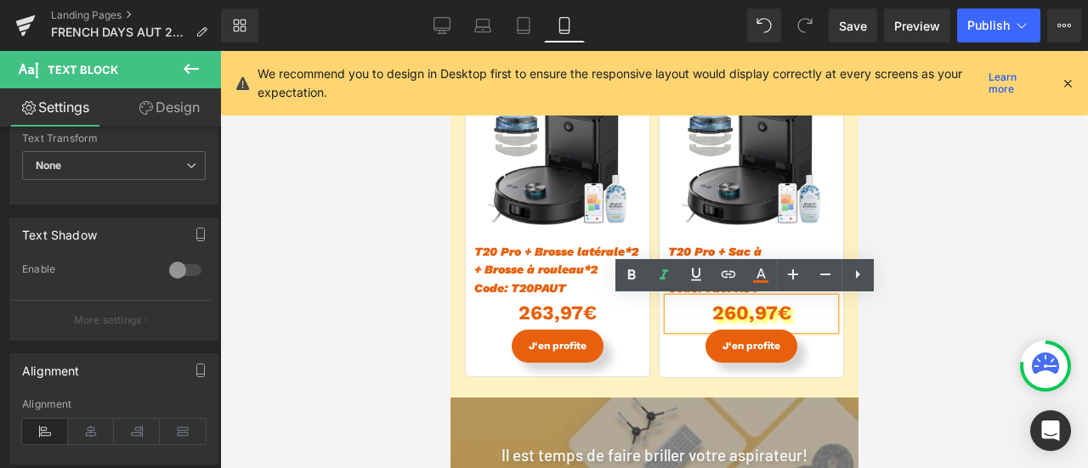
click at [735, 316] on div "260,97€" at bounding box center [750, 313] width 167 height 31
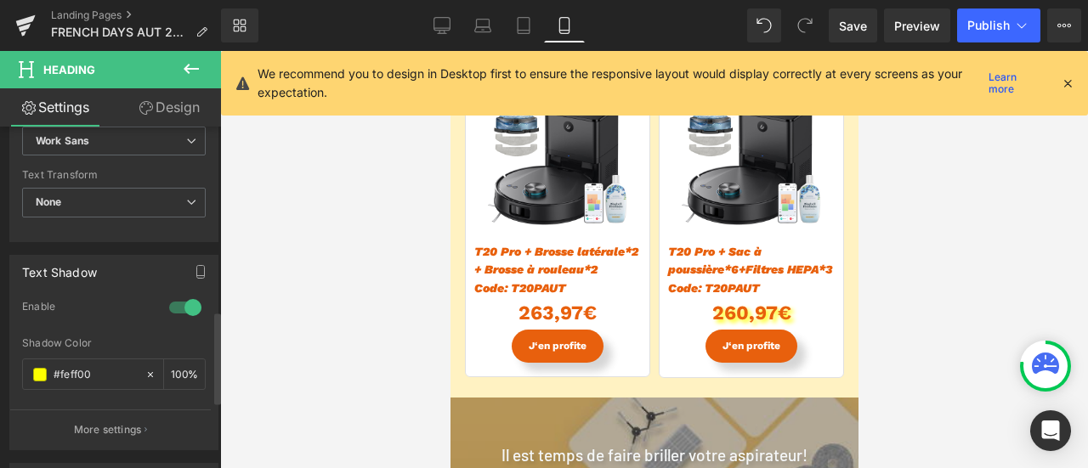
scroll to position [680, 0]
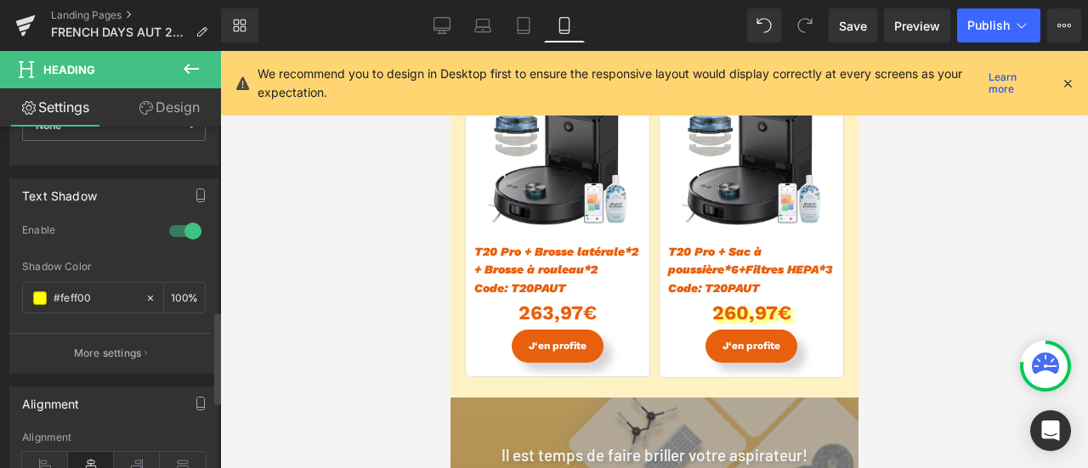
click at [168, 231] on div at bounding box center [185, 231] width 41 height 27
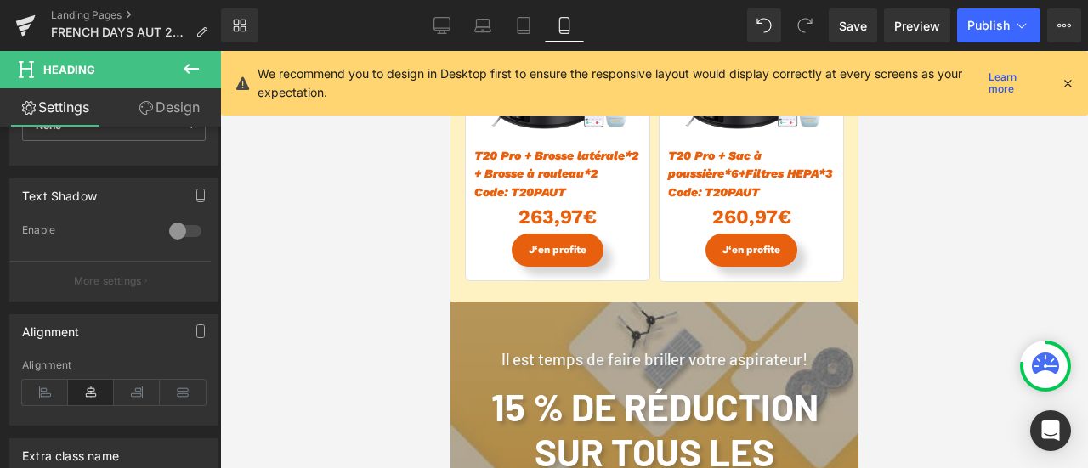
scroll to position [4506, 0]
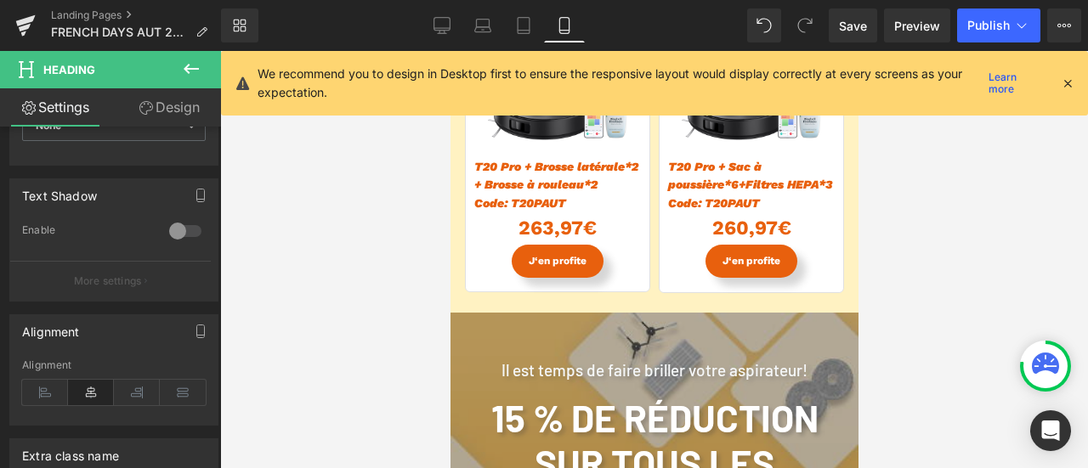
click at [562, 253] on div "J‘en profite (P) Cart Button" at bounding box center [557, 261] width 167 height 33
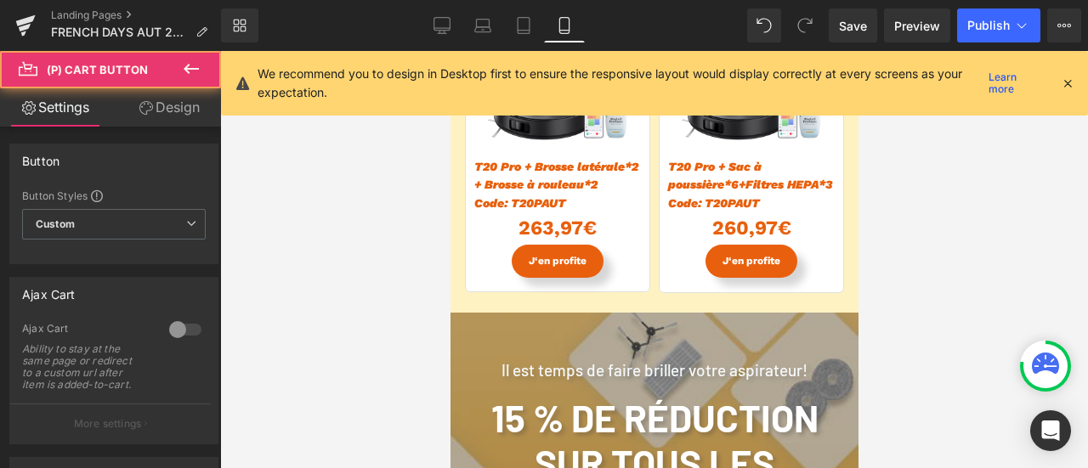
drag, startPoint x: 179, startPoint y: 115, endPoint x: 133, endPoint y: 261, distance: 153.3
click at [179, 115] on link "Design" at bounding box center [169, 107] width 111 height 38
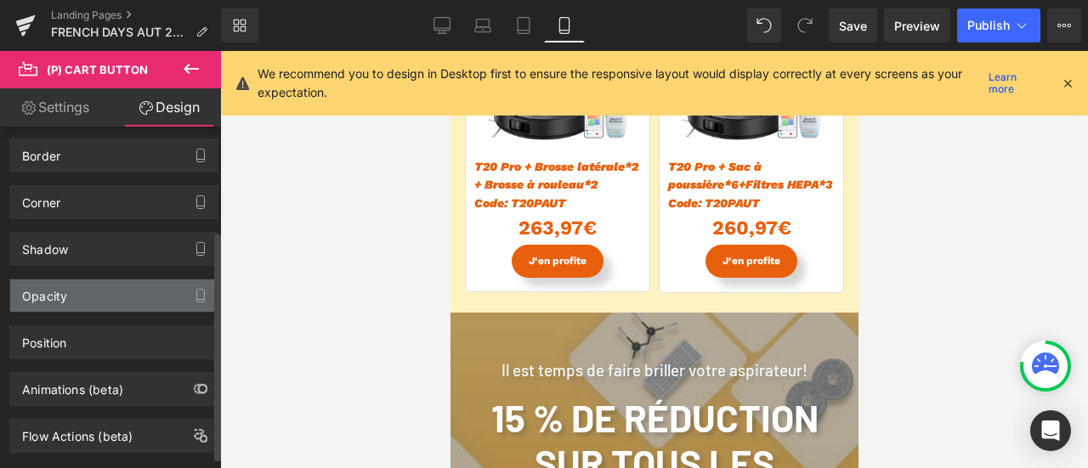
scroll to position [170, 0]
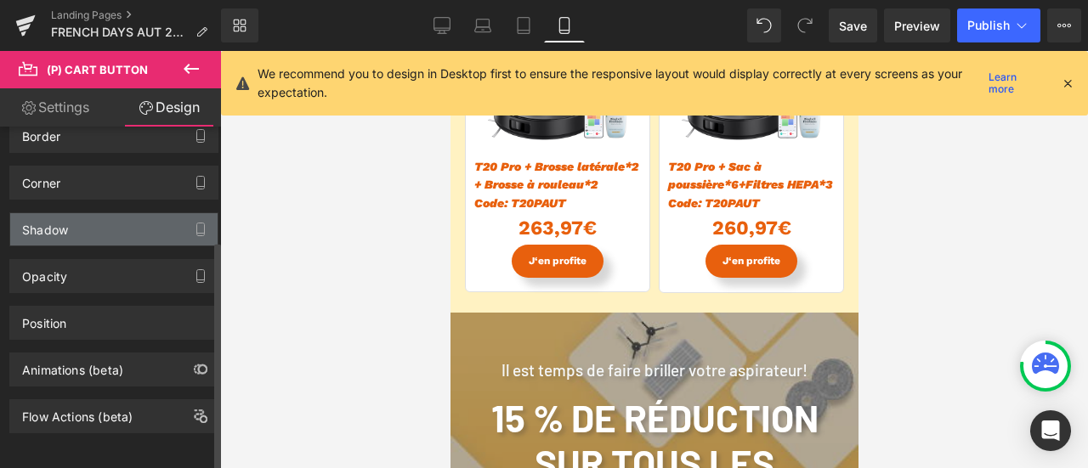
click at [122, 224] on div "Shadow" at bounding box center [113, 229] width 207 height 32
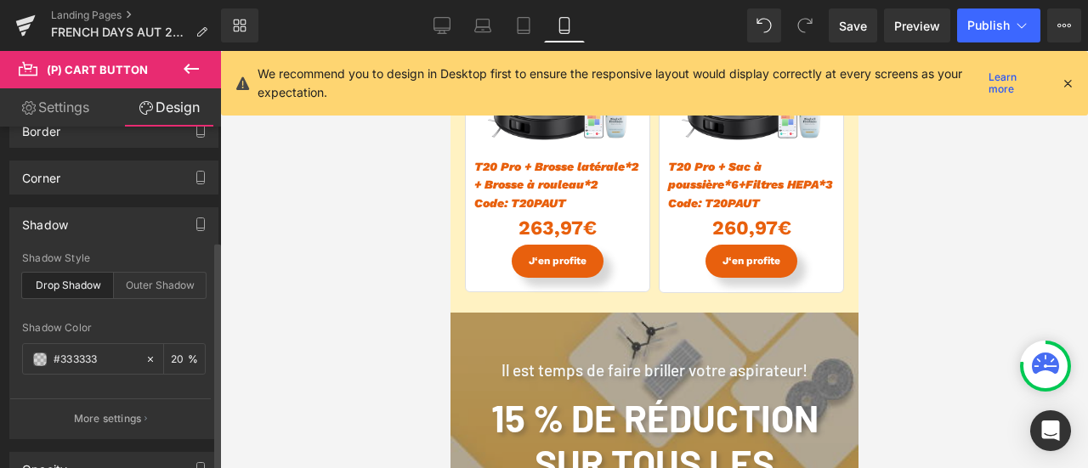
click at [90, 284] on div "Drop Shadow" at bounding box center [68, 286] width 92 height 26
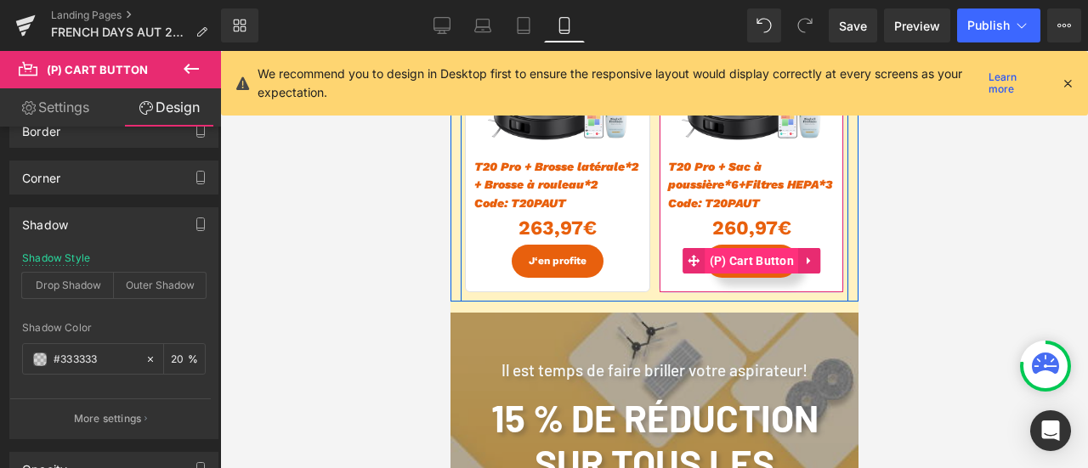
click at [763, 273] on span "(P) Cart Button" at bounding box center [752, 261] width 94 height 26
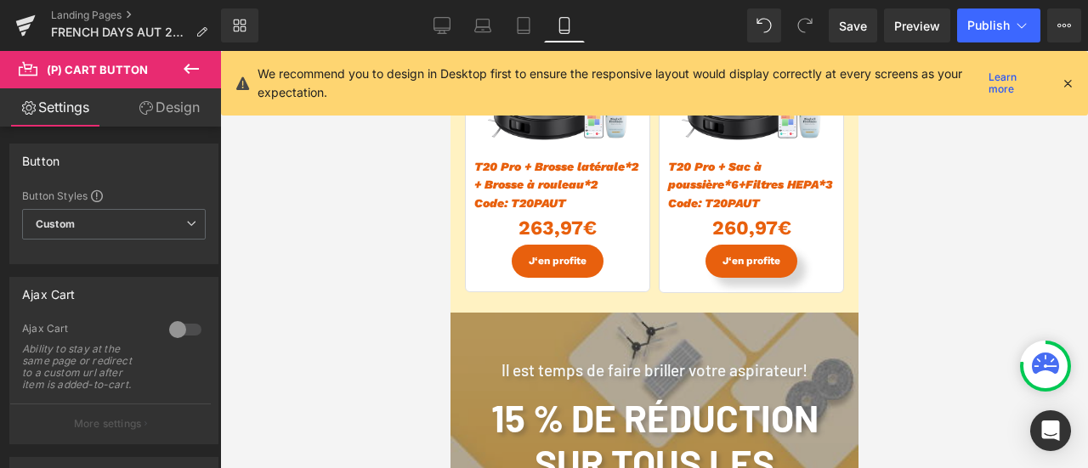
click at [166, 110] on link "Design" at bounding box center [169, 107] width 111 height 38
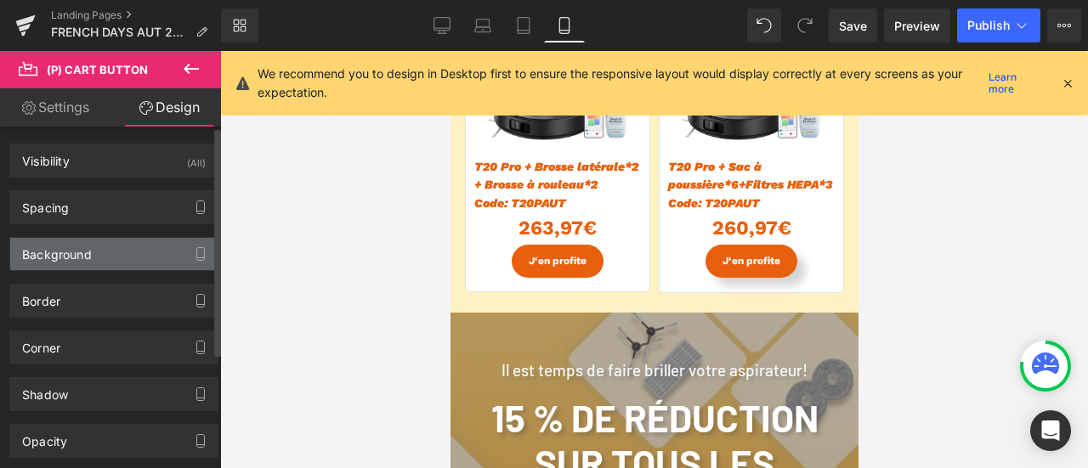
click at [107, 261] on div "Background" at bounding box center [113, 254] width 207 height 32
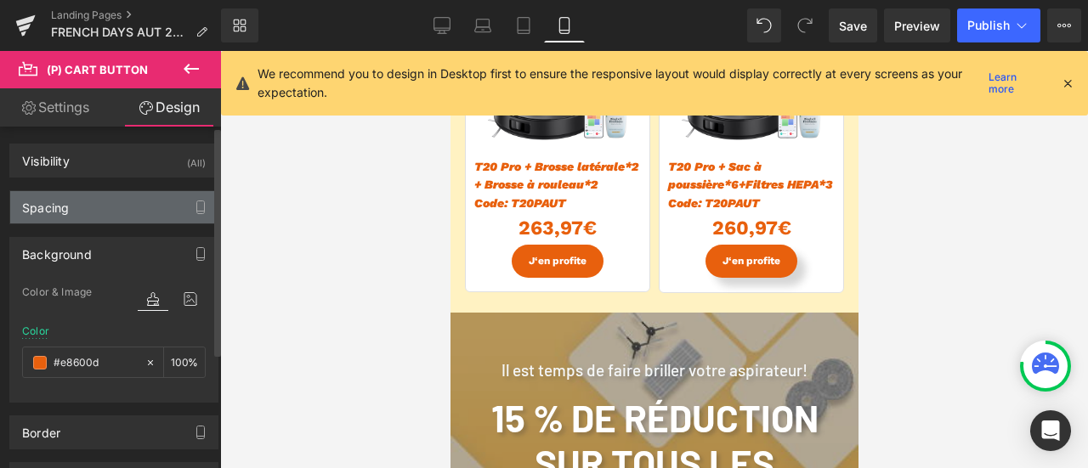
click at [90, 222] on div "Spacing" at bounding box center [113, 207] width 207 height 32
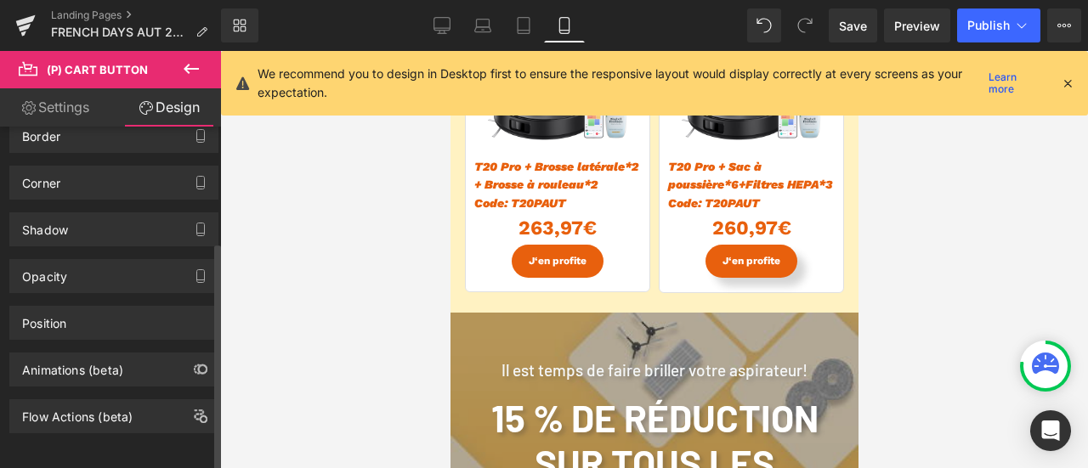
scroll to position [655, 0]
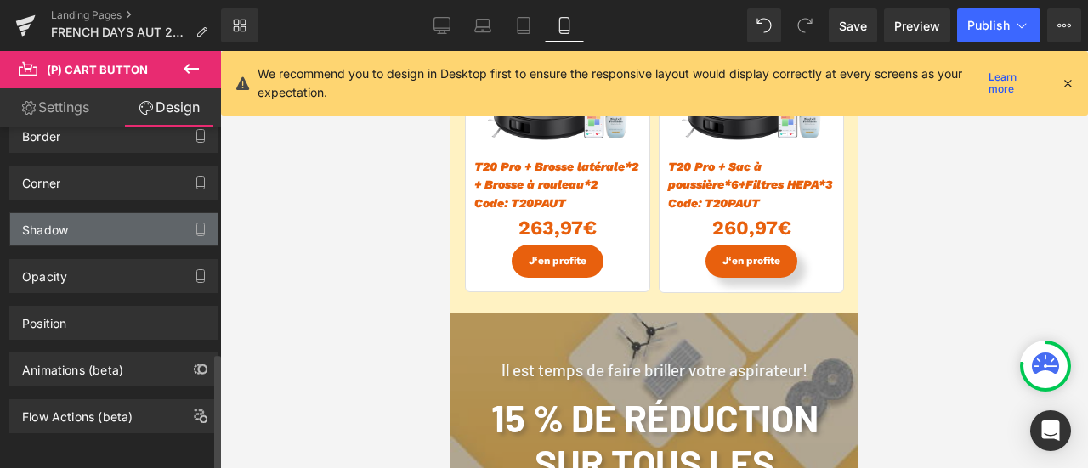
click at [92, 213] on div "Shadow" at bounding box center [113, 229] width 207 height 32
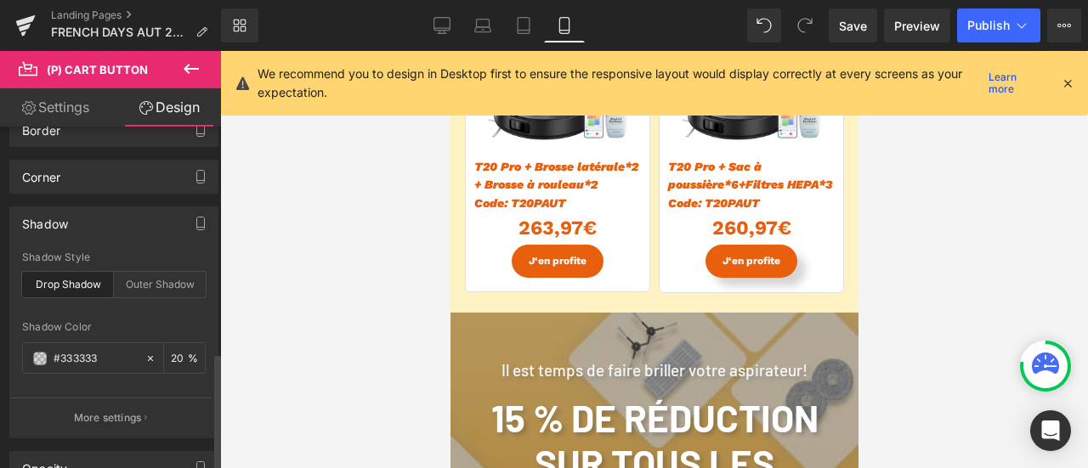
click at [73, 281] on div "Drop Shadow" at bounding box center [68, 285] width 92 height 26
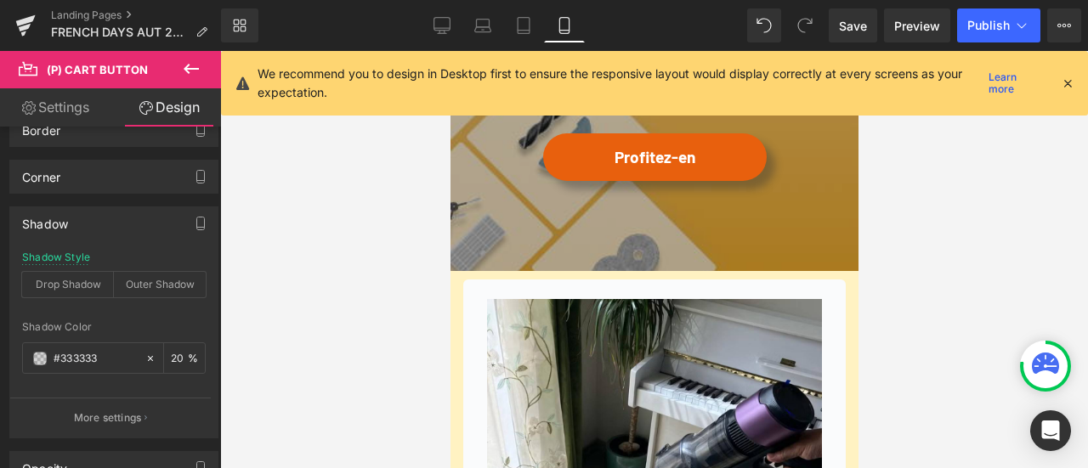
scroll to position [4846, 0]
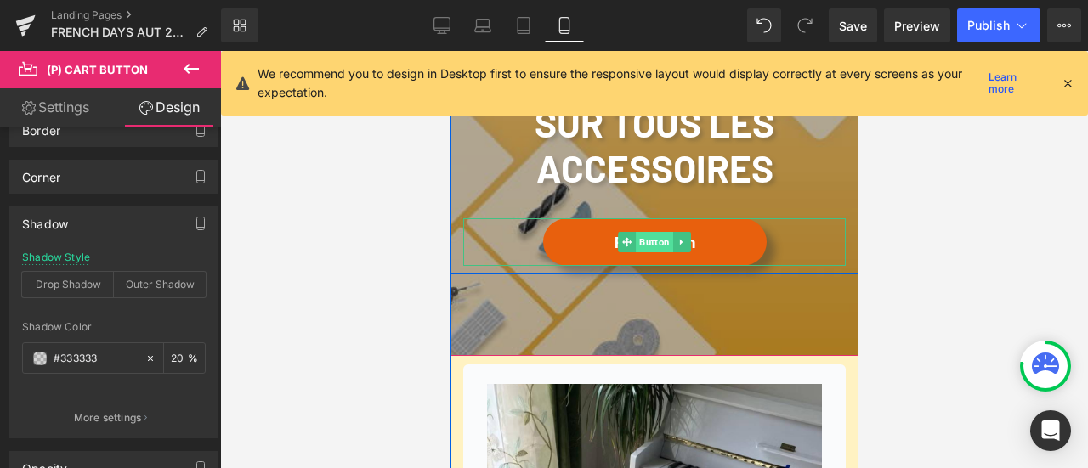
click at [644, 248] on span "Button" at bounding box center [653, 242] width 37 height 20
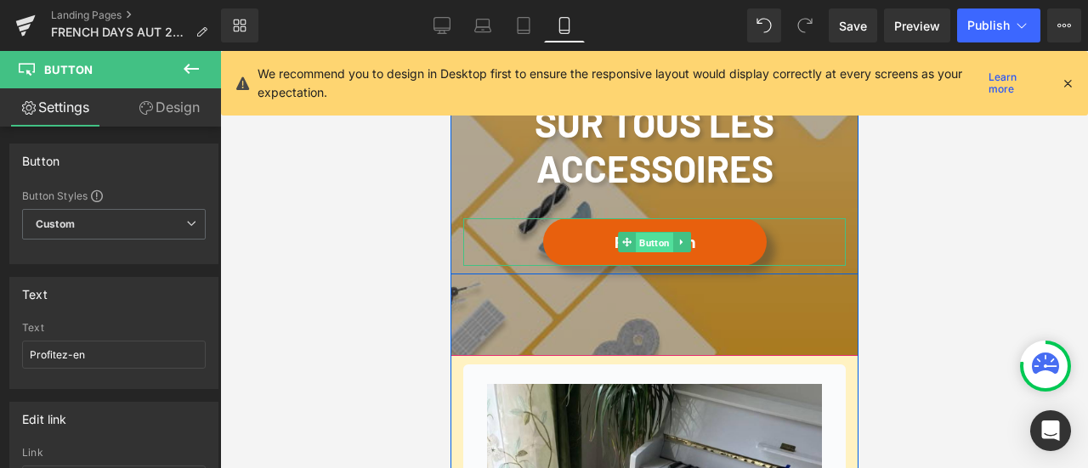
click at [653, 246] on span "Button" at bounding box center [653, 243] width 37 height 20
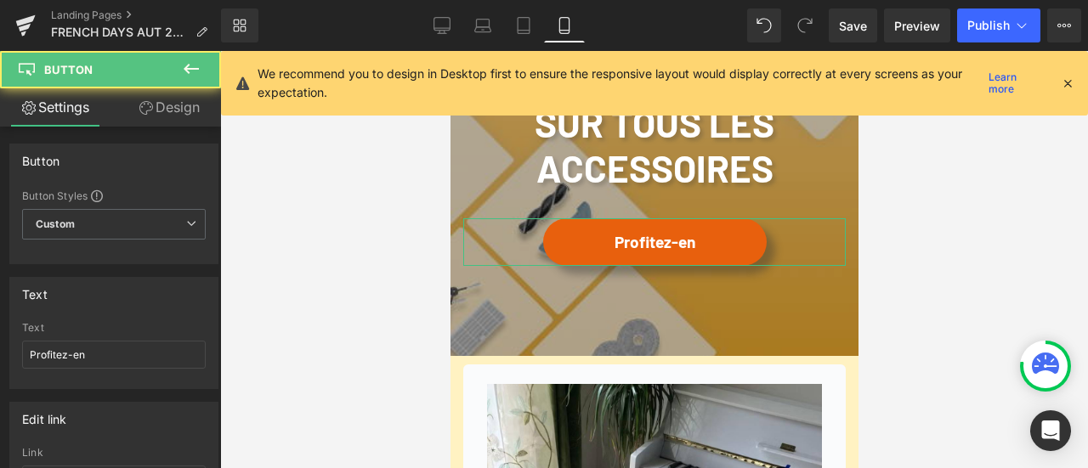
drag, startPoint x: 150, startPoint y: 110, endPoint x: 51, endPoint y: 279, distance: 196.3
click at [151, 110] on link "Design" at bounding box center [169, 107] width 111 height 38
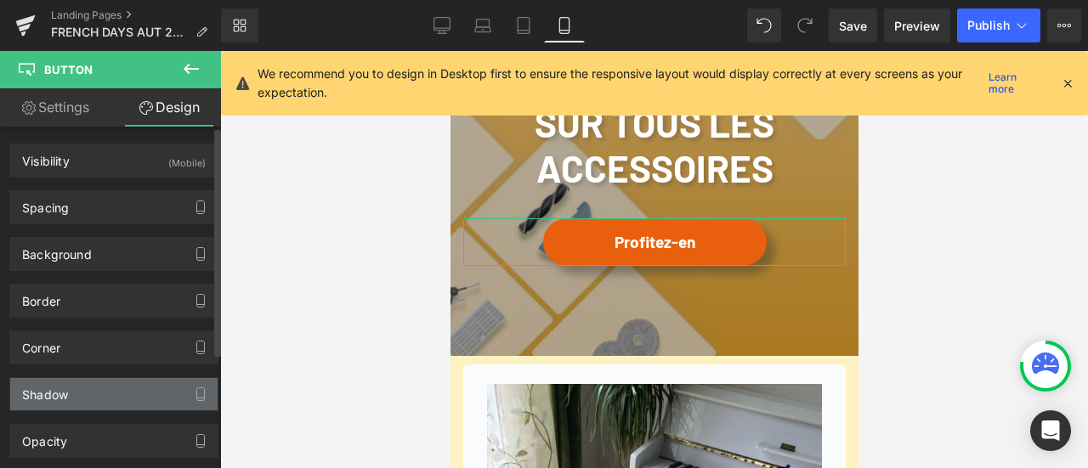
click at [106, 402] on div "Shadow" at bounding box center [113, 394] width 207 height 32
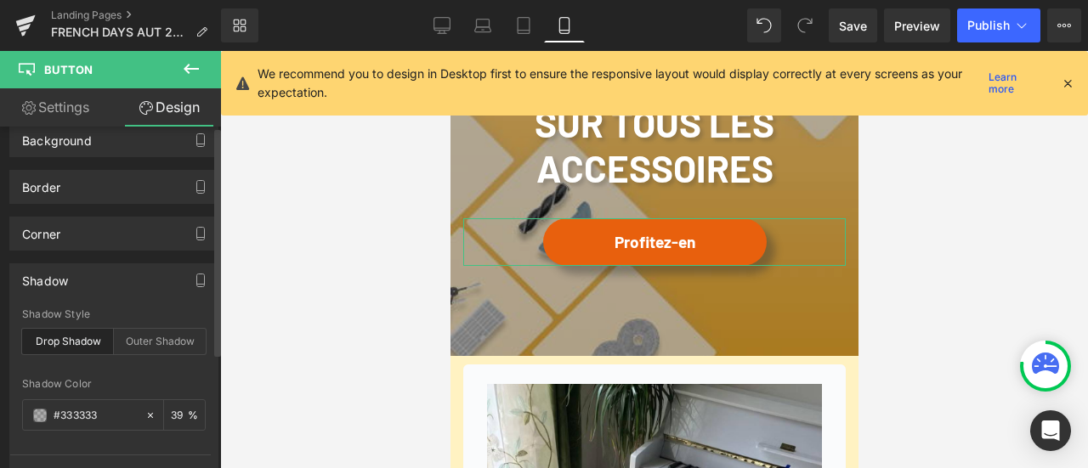
scroll to position [170, 0]
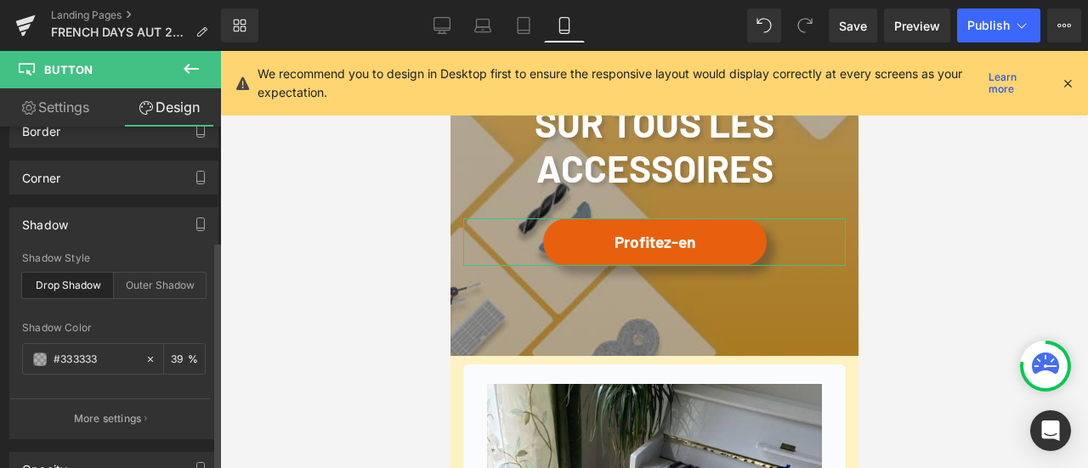
click at [79, 278] on div "Drop Shadow" at bounding box center [68, 286] width 92 height 26
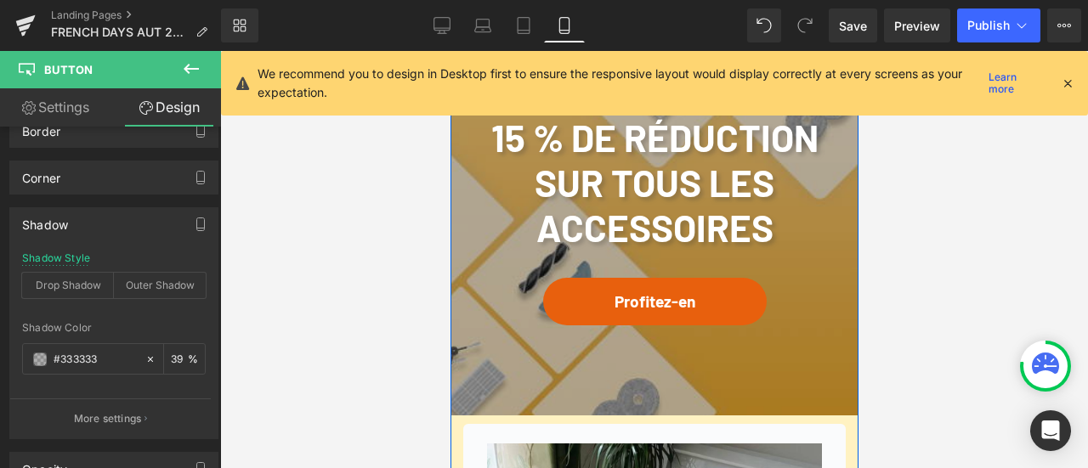
scroll to position [4676, 0]
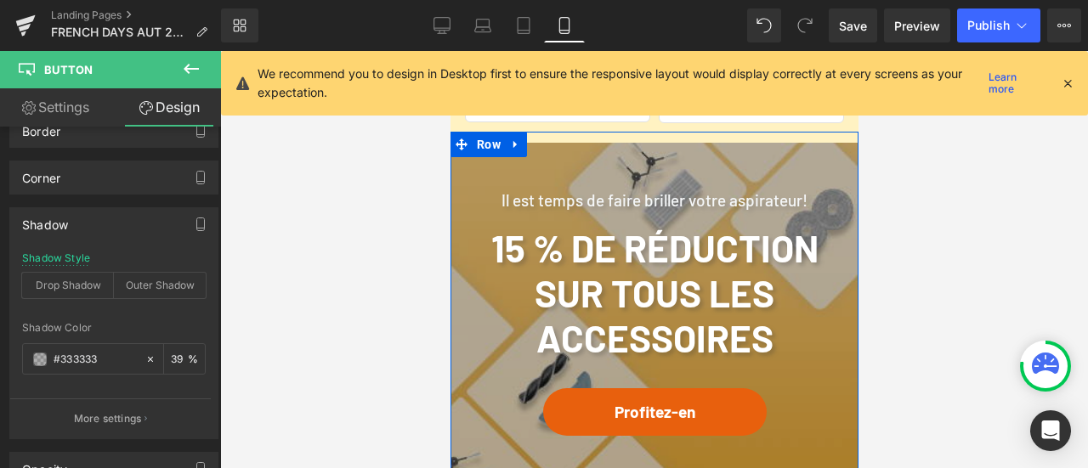
click at [643, 251] on b "15 % de réduction sur tous les accessoires" at bounding box center [654, 292] width 327 height 135
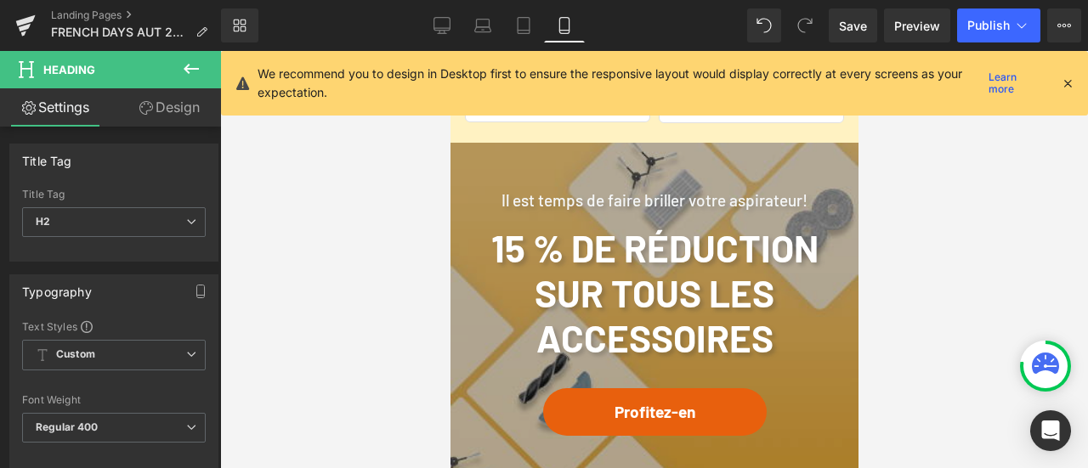
click at [161, 113] on link "Design" at bounding box center [169, 107] width 111 height 38
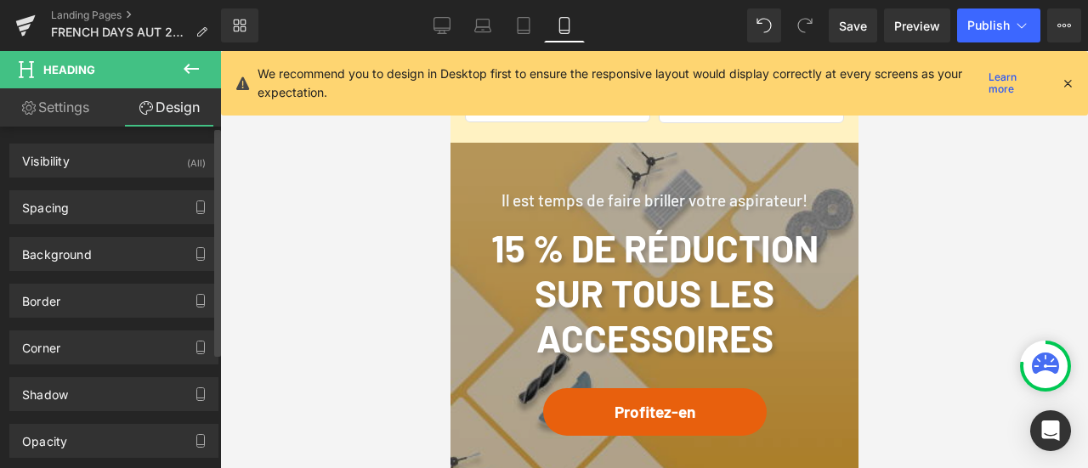
click at [97, 411] on div "Opacity 1 1" at bounding box center [114, 434] width 229 height 47
click at [99, 398] on div "Shadow" at bounding box center [113, 394] width 207 height 32
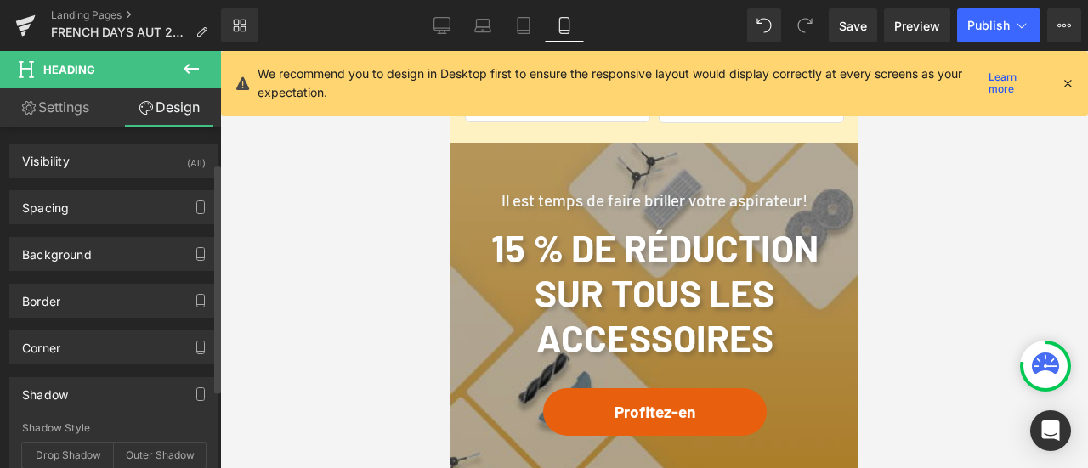
scroll to position [255, 0]
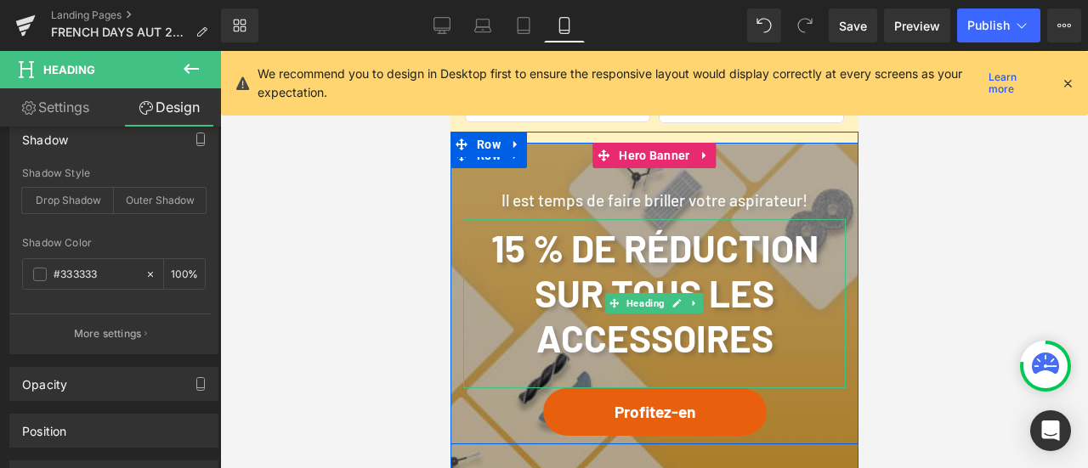
click at [665, 249] on b "15 % de réduction sur tous les accessoires" at bounding box center [654, 292] width 327 height 135
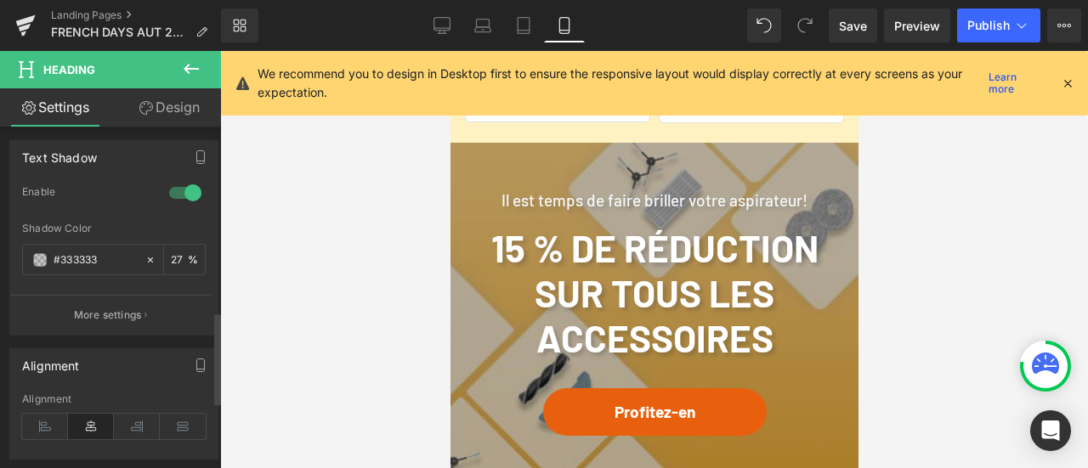
scroll to position [680, 0]
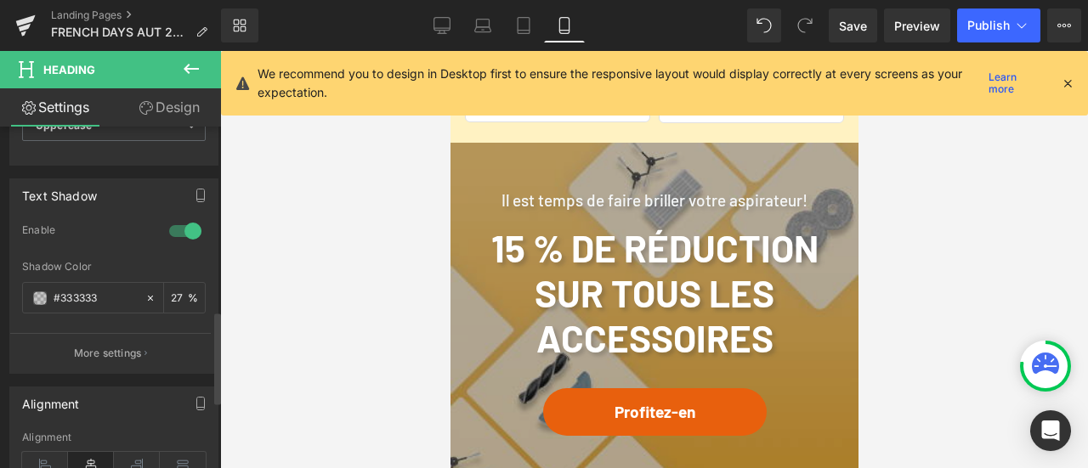
click at [184, 218] on div at bounding box center [185, 231] width 41 height 27
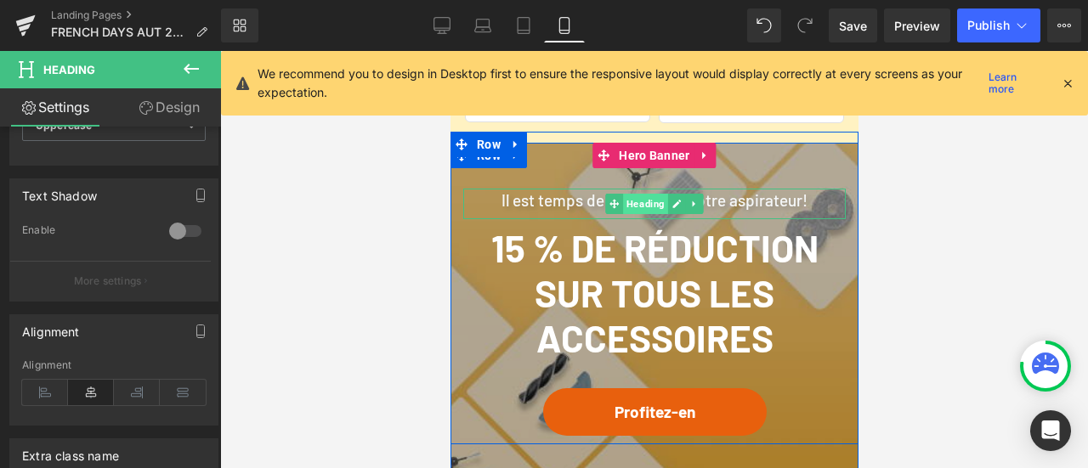
click at [649, 201] on span "Heading" at bounding box center [644, 204] width 45 height 20
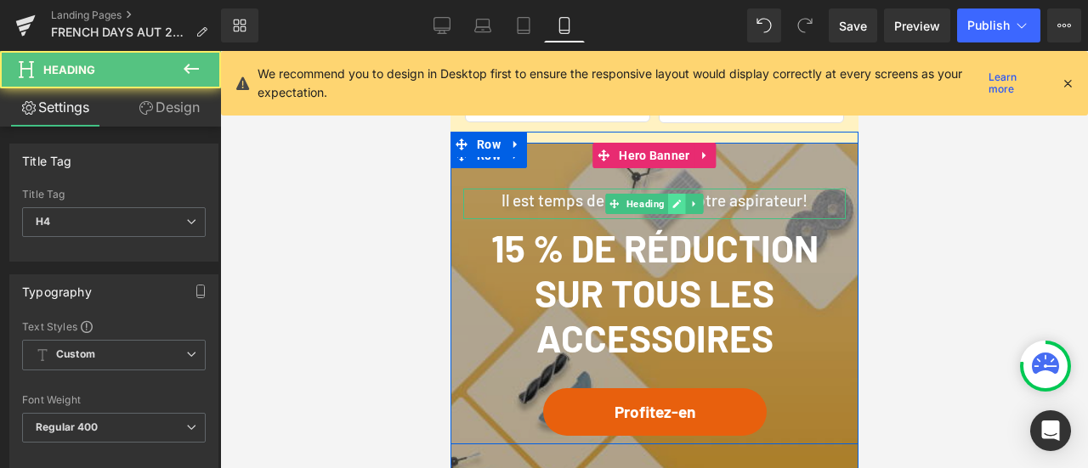
click at [672, 201] on icon at bounding box center [676, 204] width 9 height 10
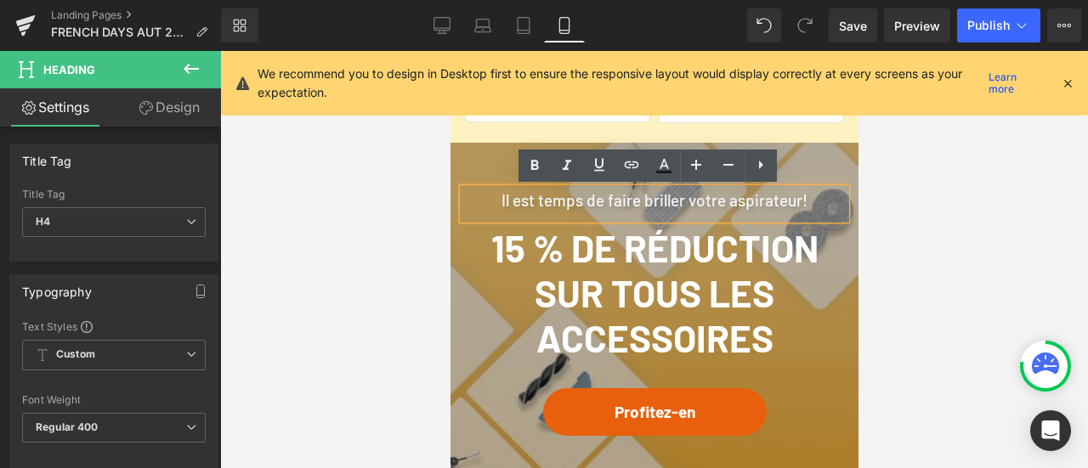
click at [658, 198] on h4 "Il est temps de faire briller votre aspirateur!" at bounding box center [653, 201] width 383 height 25
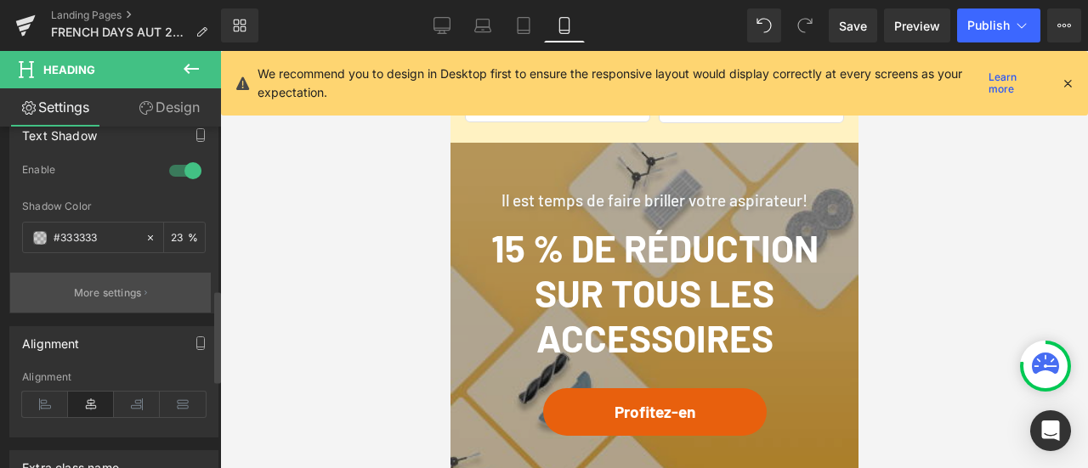
scroll to position [765, 0]
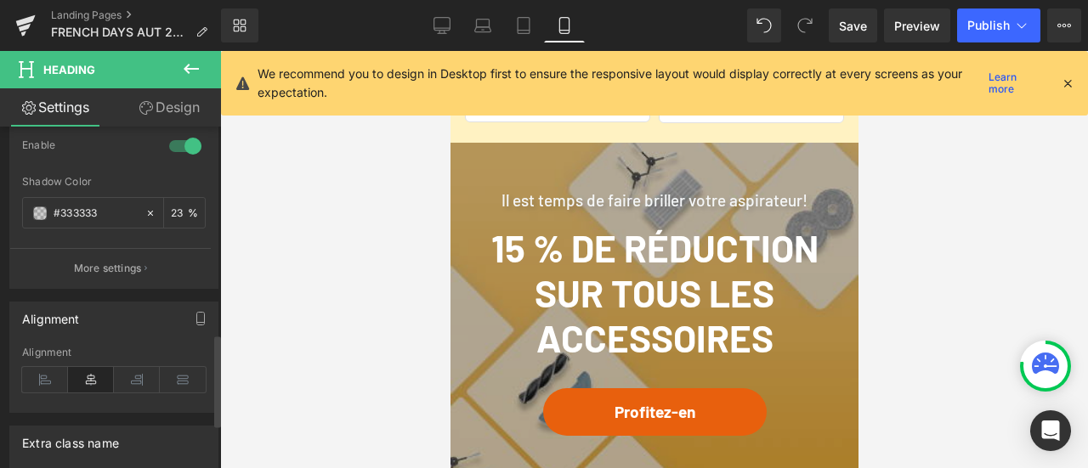
click at [178, 140] on div at bounding box center [185, 146] width 41 height 27
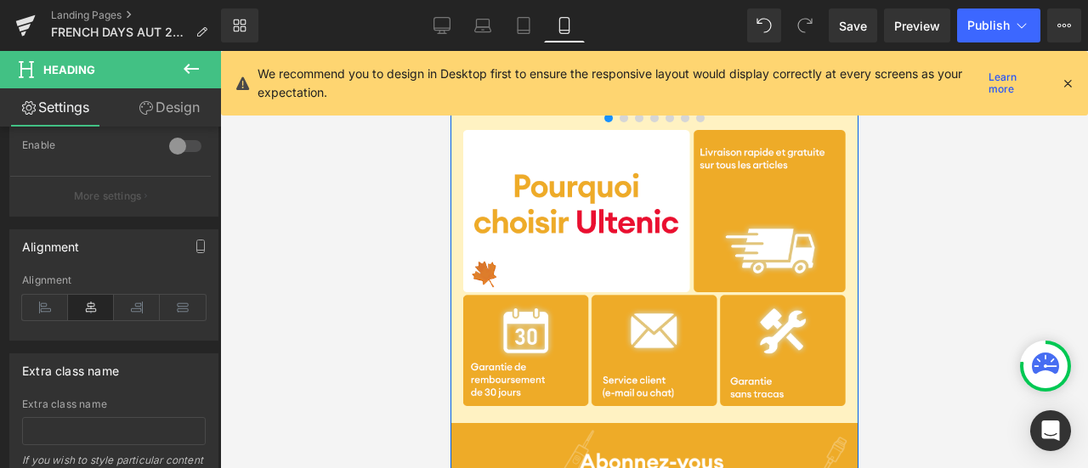
scroll to position [6121, 0]
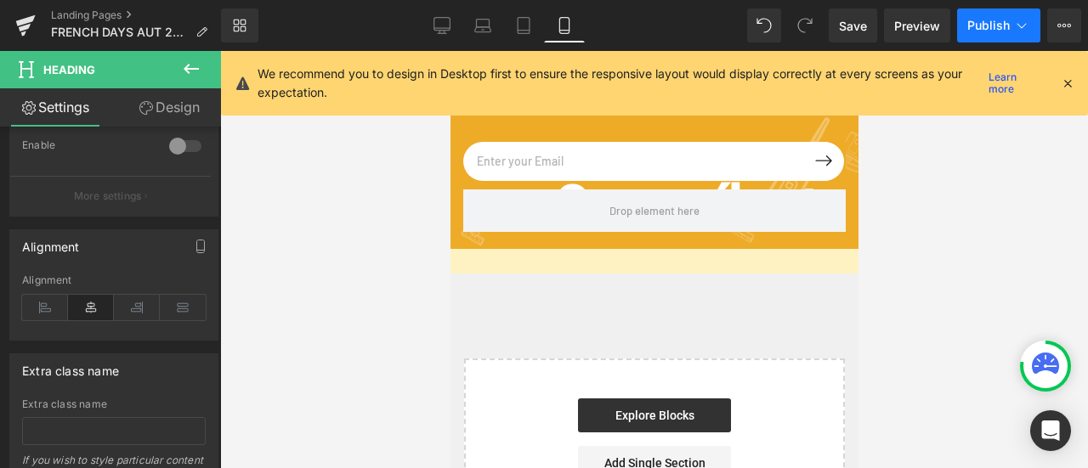
click at [988, 25] on span "Publish" at bounding box center [988, 26] width 43 height 14
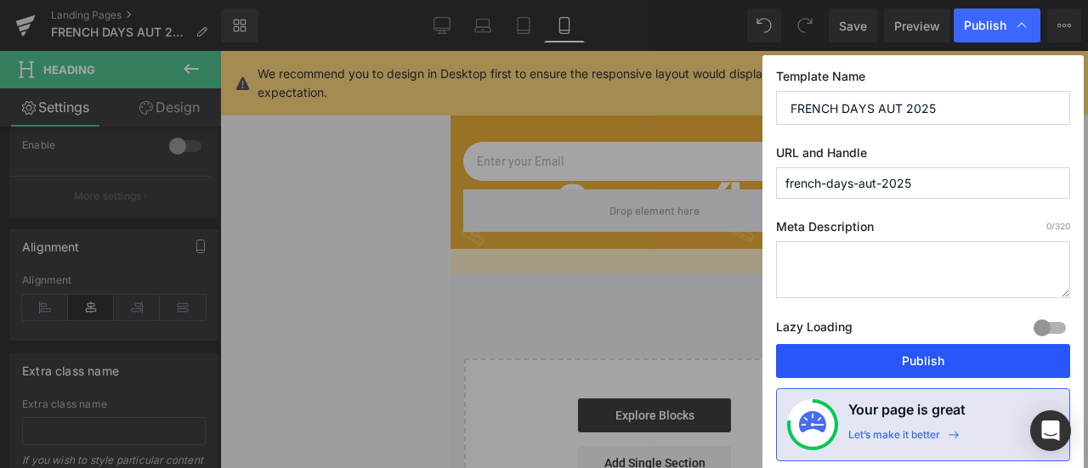
click at [913, 363] on button "Publish" at bounding box center [923, 361] width 294 height 34
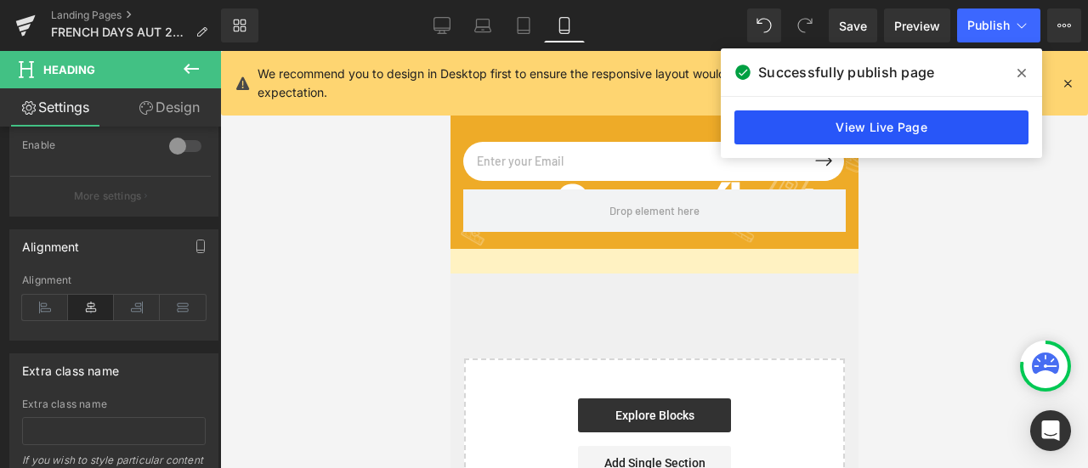
click at [928, 131] on link "View Live Page" at bounding box center [882, 128] width 294 height 34
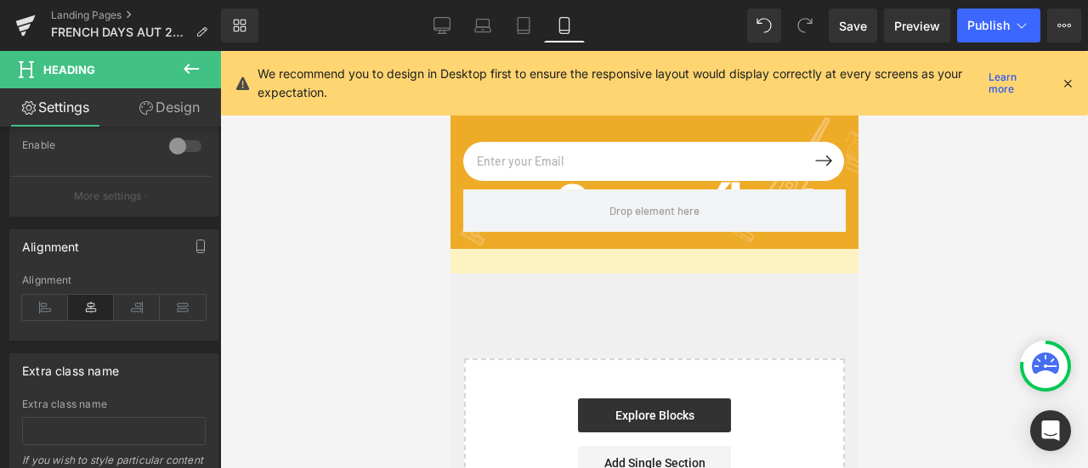
click at [1066, 82] on icon at bounding box center [1067, 83] width 15 height 15
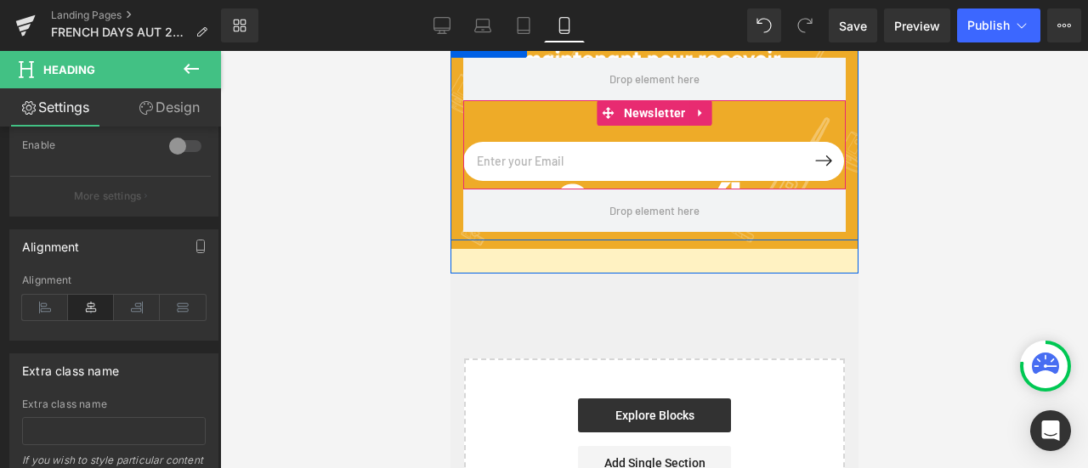
scroll to position [5866, 0]
